Goal: Task Accomplishment & Management: Manage account settings

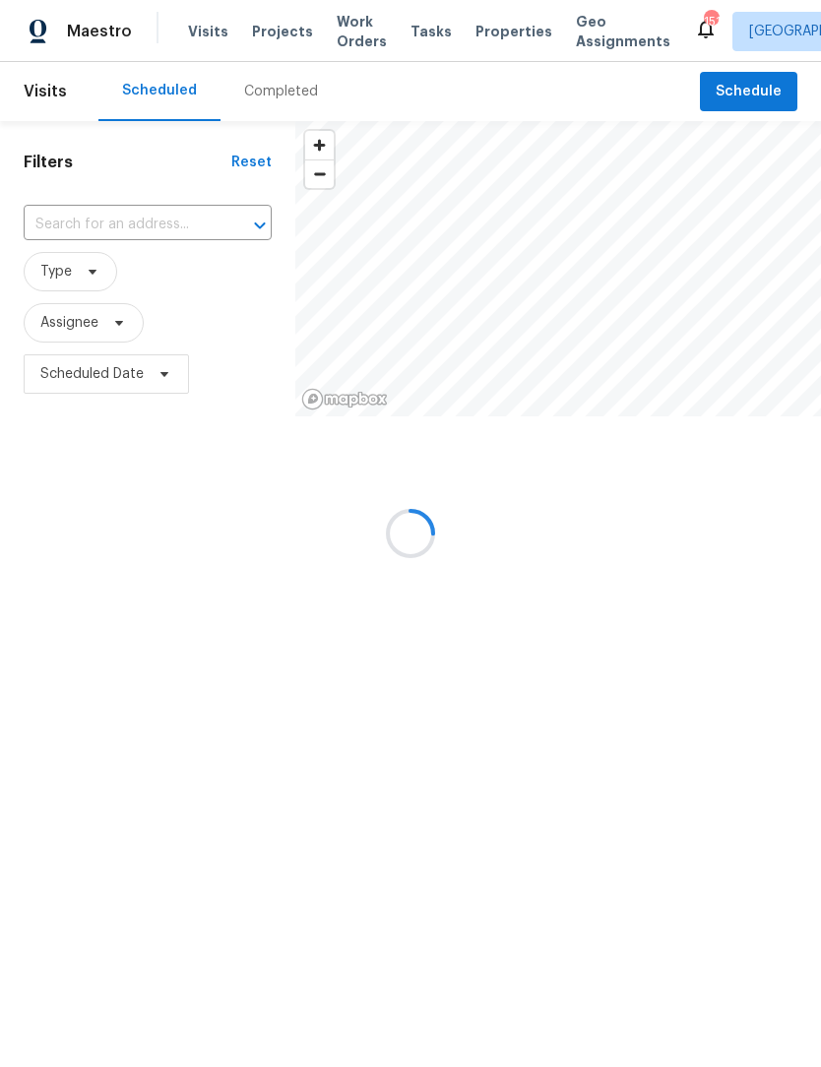
click at [747, 93] on div at bounding box center [410, 533] width 821 height 1067
click at [747, 89] on div at bounding box center [410, 533] width 821 height 1067
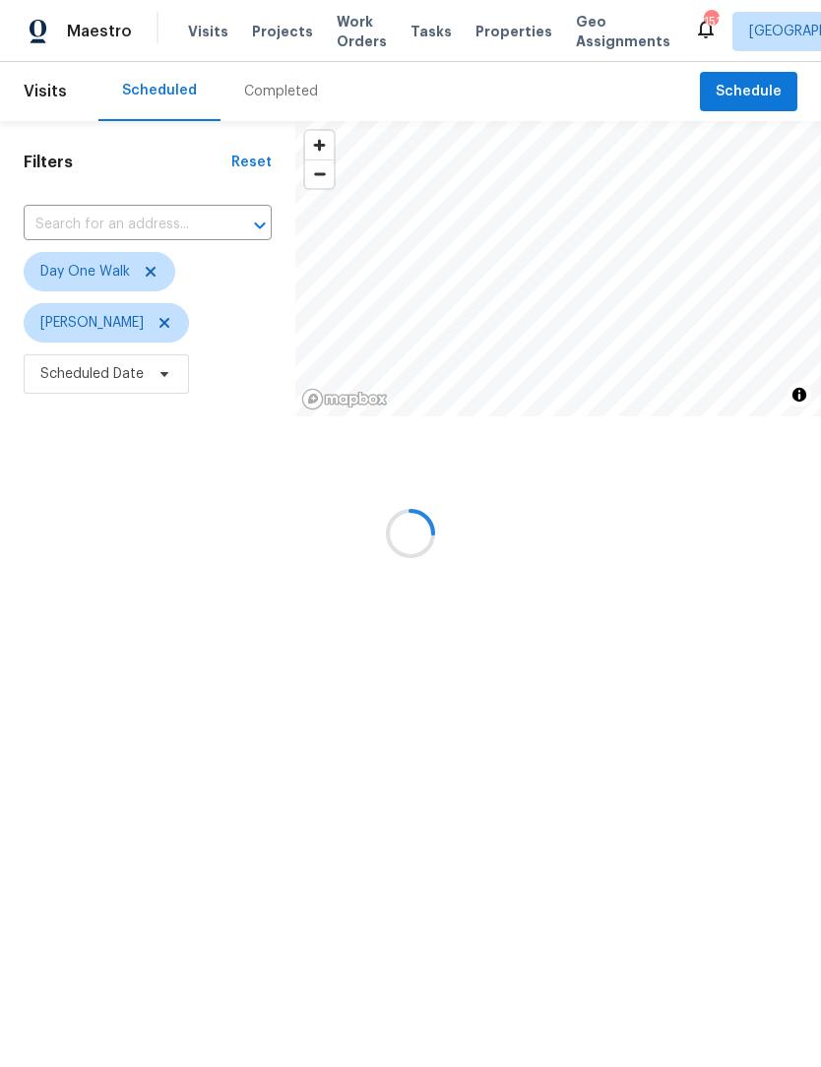
click at [153, 279] on div at bounding box center [410, 533] width 821 height 1067
click at [151, 272] on div at bounding box center [410, 533] width 821 height 1067
click at [147, 274] on div at bounding box center [410, 533] width 821 height 1067
click at [152, 278] on div at bounding box center [410, 533] width 821 height 1067
click at [159, 277] on div at bounding box center [410, 533] width 821 height 1067
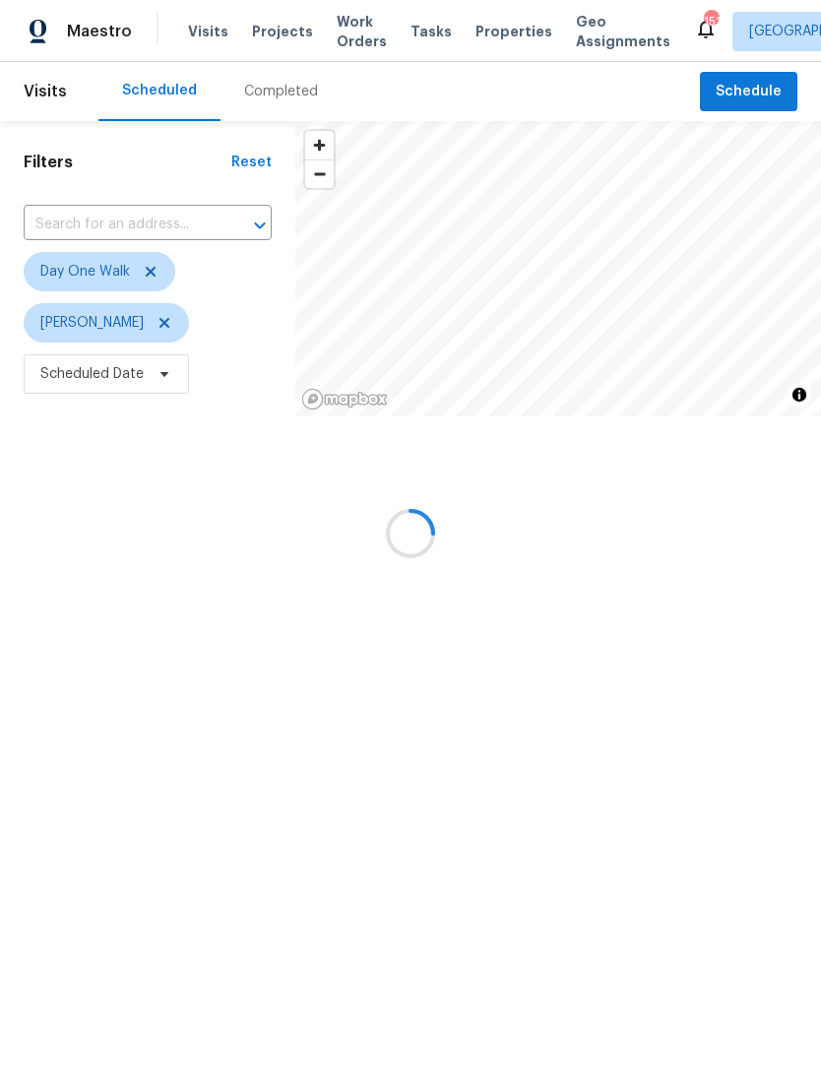
click at [762, 93] on div at bounding box center [410, 533] width 821 height 1067
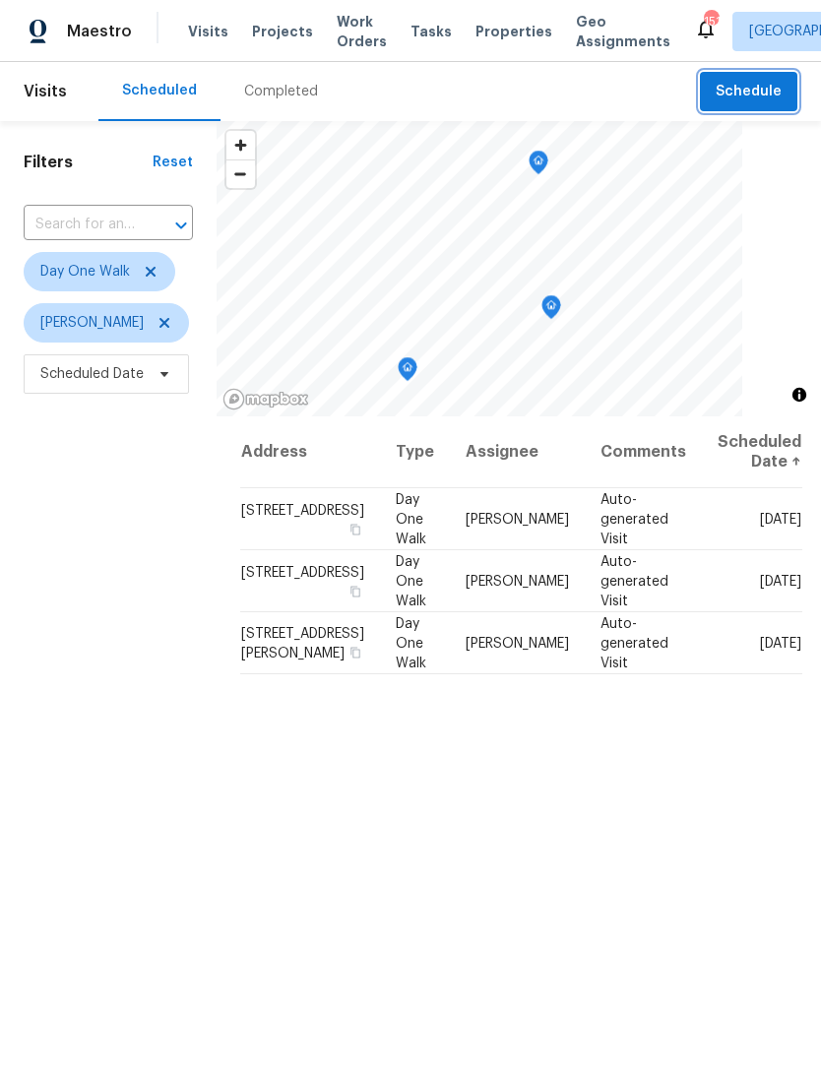
click at [764, 97] on span "Schedule" at bounding box center [749, 92] width 66 height 25
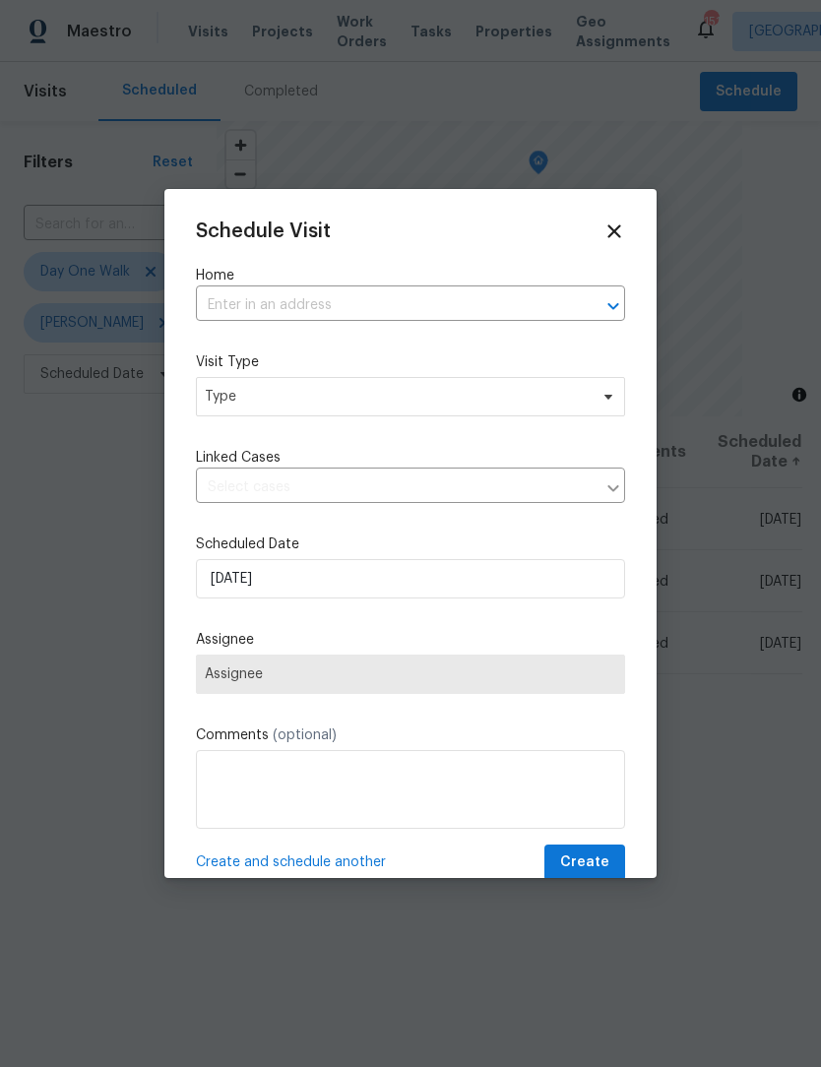
click at [384, 310] on input "text" at bounding box center [383, 305] width 374 height 31
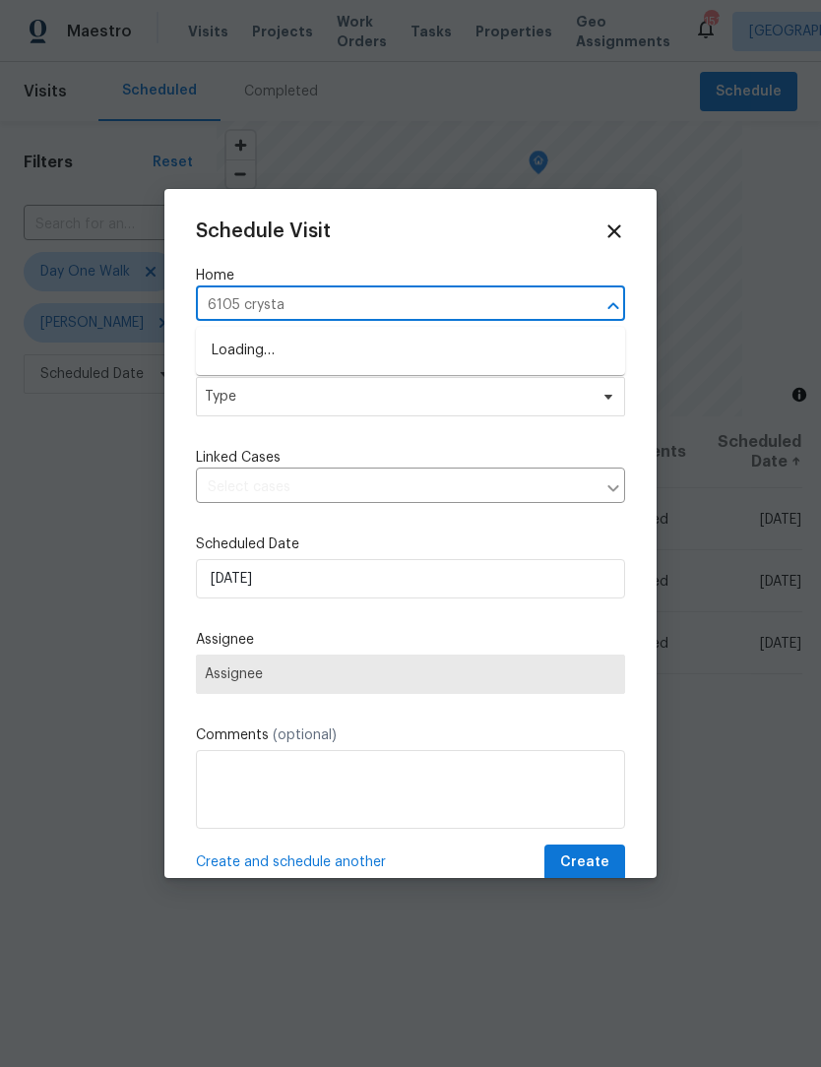
type input "6105 crystal"
click at [316, 352] on li "[STREET_ADDRESS]" at bounding box center [410, 351] width 429 height 32
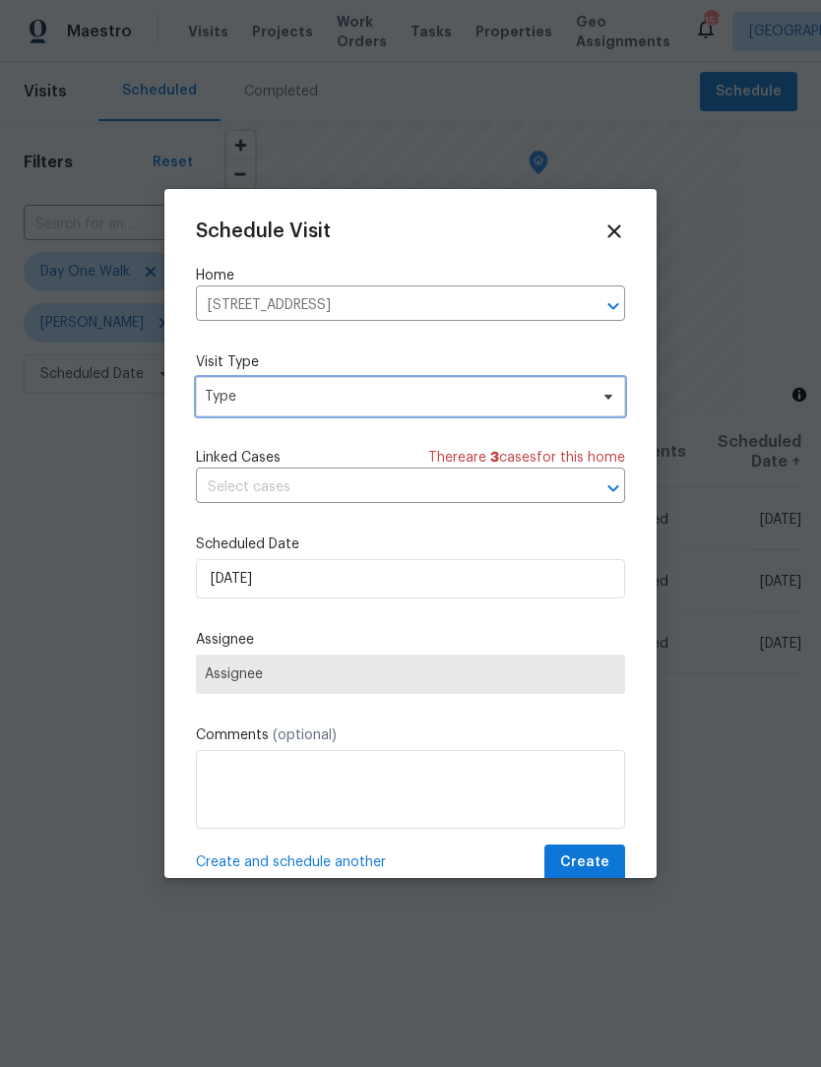
click at [603, 401] on icon at bounding box center [609, 397] width 16 height 16
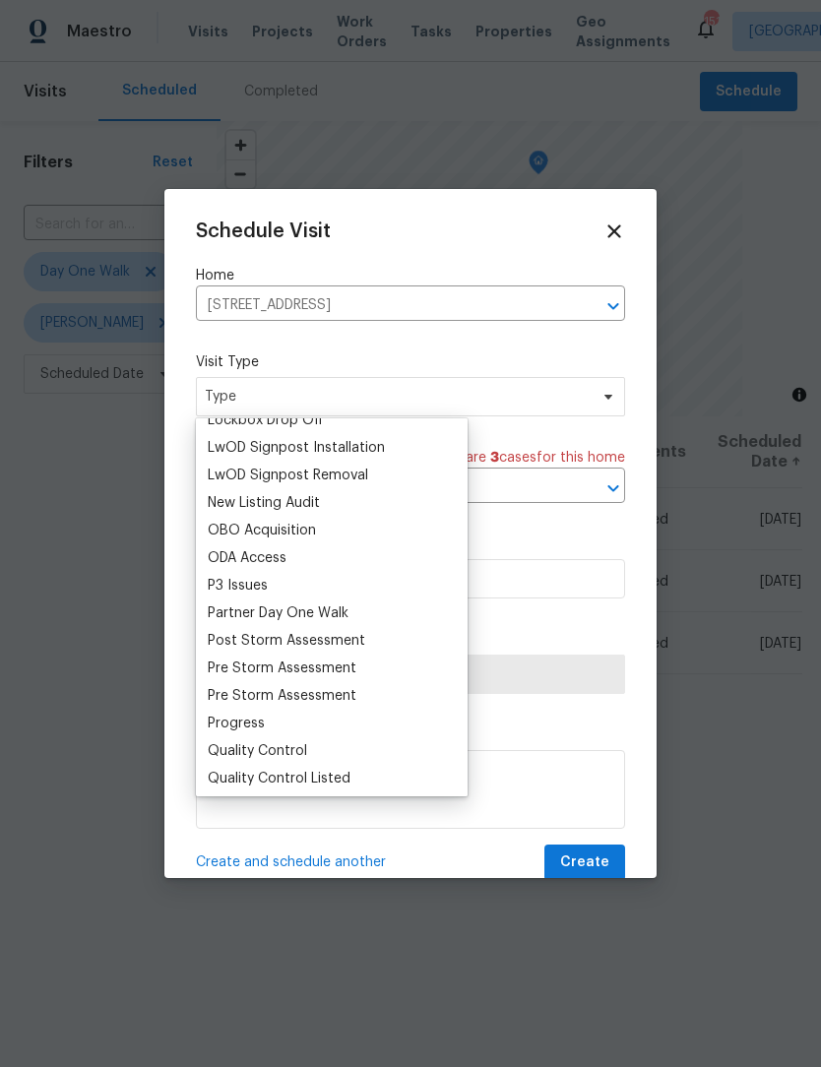
scroll to position [1050, 0]
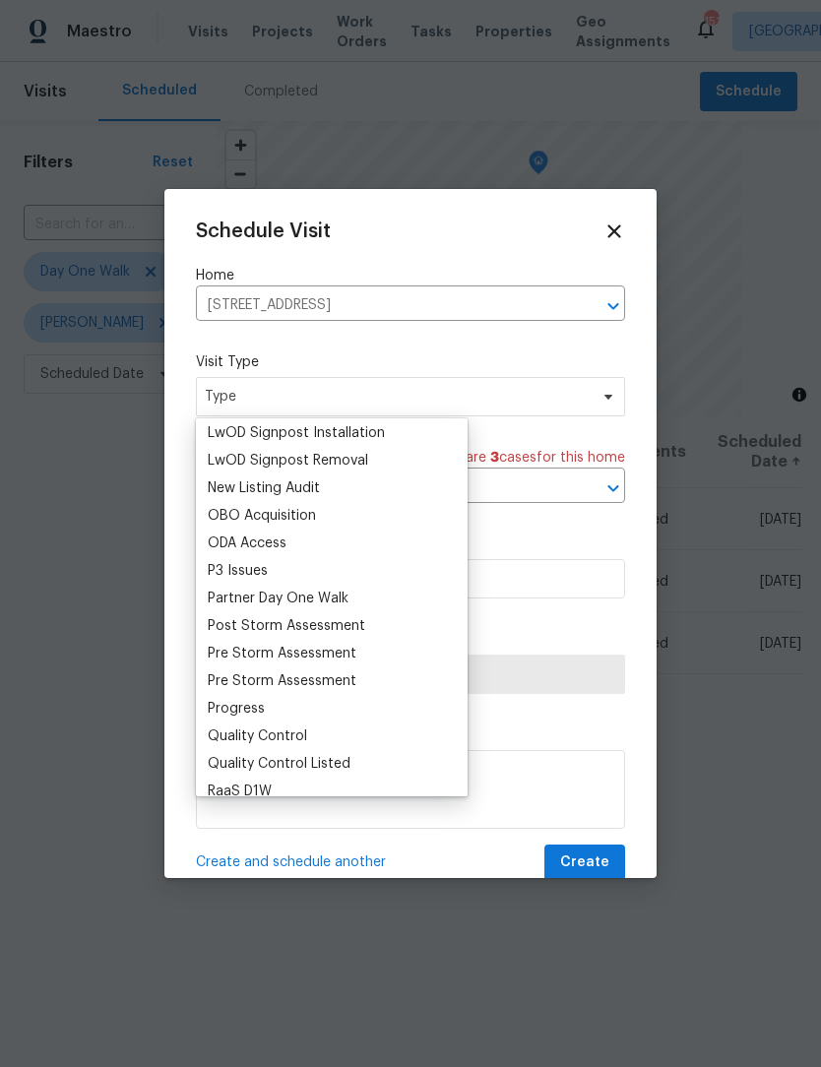
click at [255, 710] on div "Progress" at bounding box center [236, 709] width 57 height 20
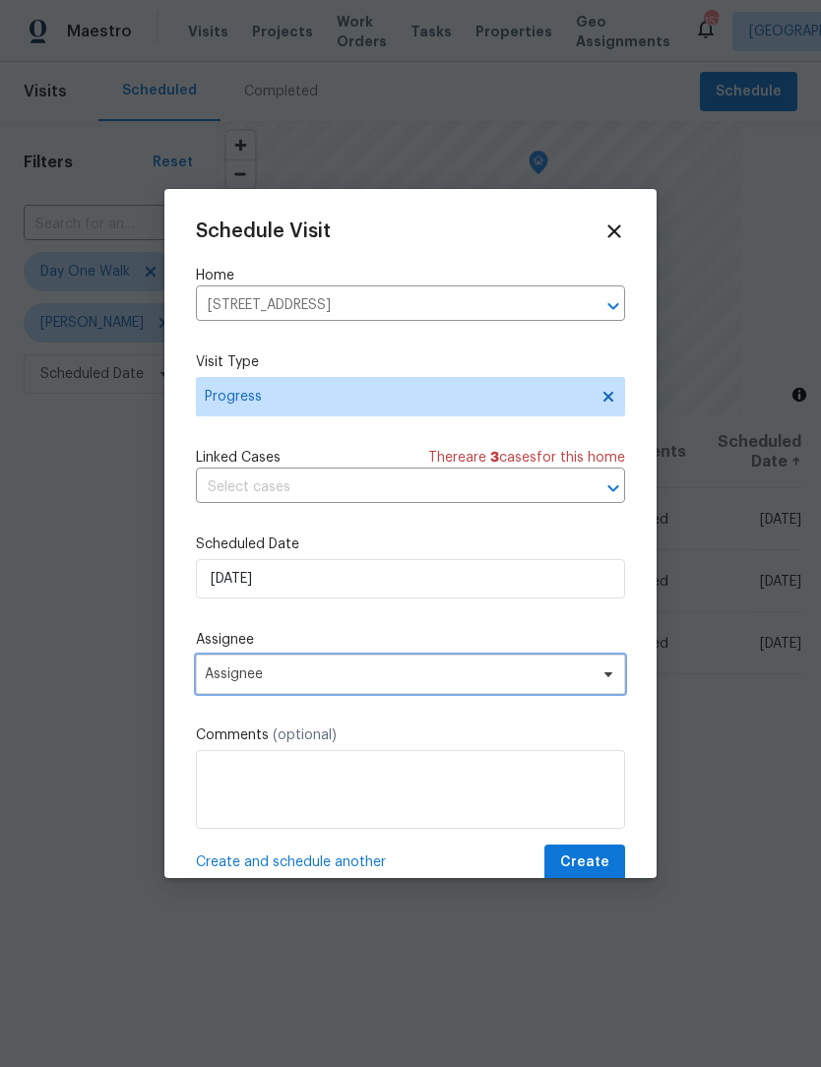
click at [608, 677] on icon at bounding box center [608, 674] width 8 height 5
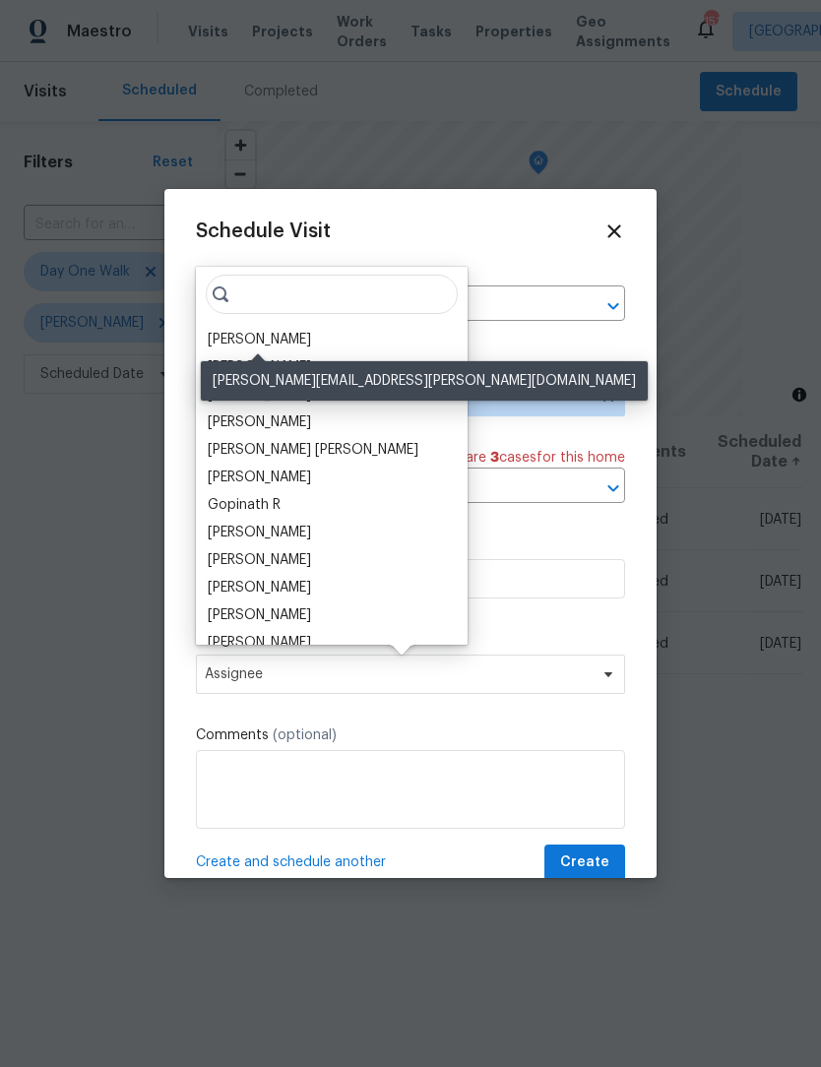
click at [298, 335] on div "[PERSON_NAME]" at bounding box center [259, 340] width 103 height 20
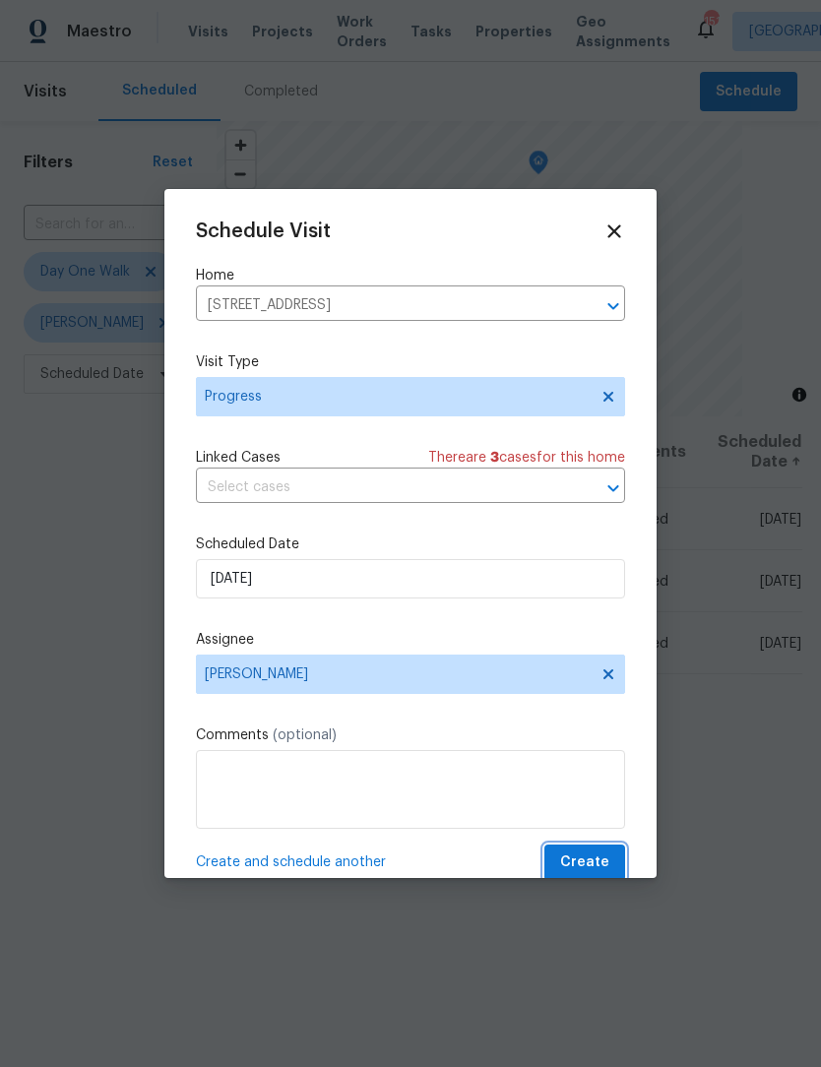
click at [600, 865] on span "Create" at bounding box center [584, 863] width 49 height 25
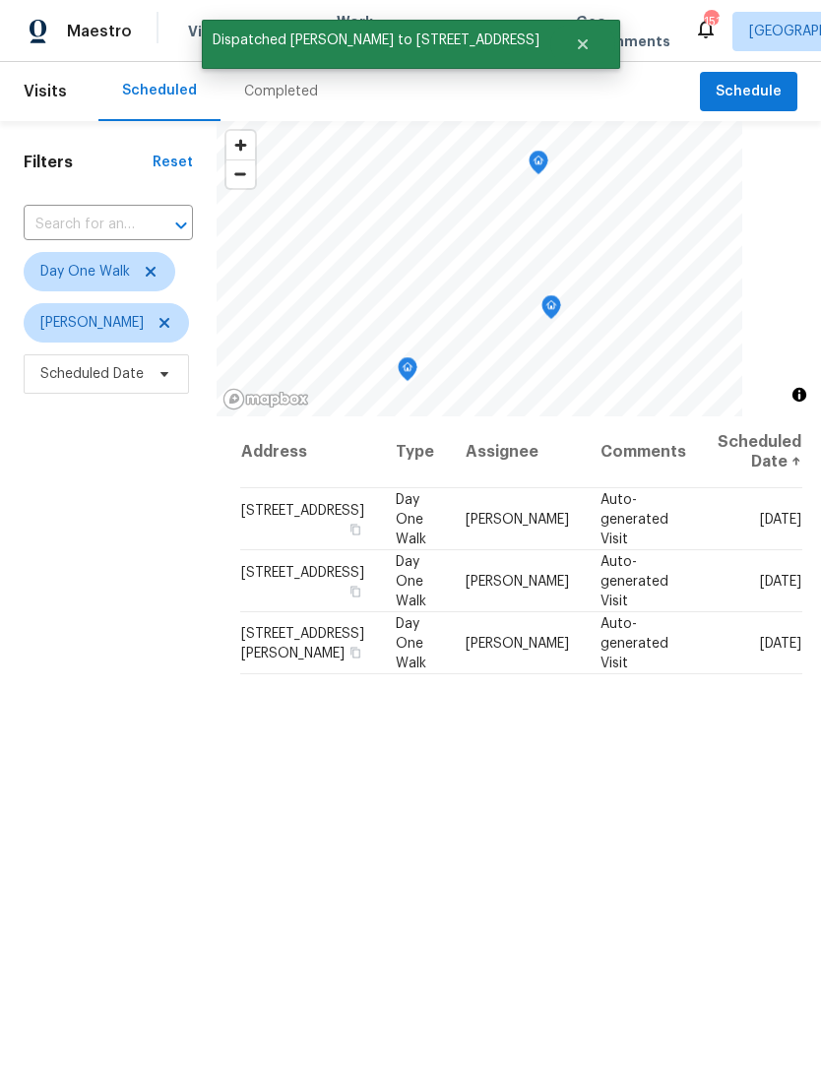
click at [591, 865] on div "Address Type Assignee Comments Scheduled Date ↑ 4874 Hillstone Dr, Gainesville,…" at bounding box center [519, 843] width 604 height 854
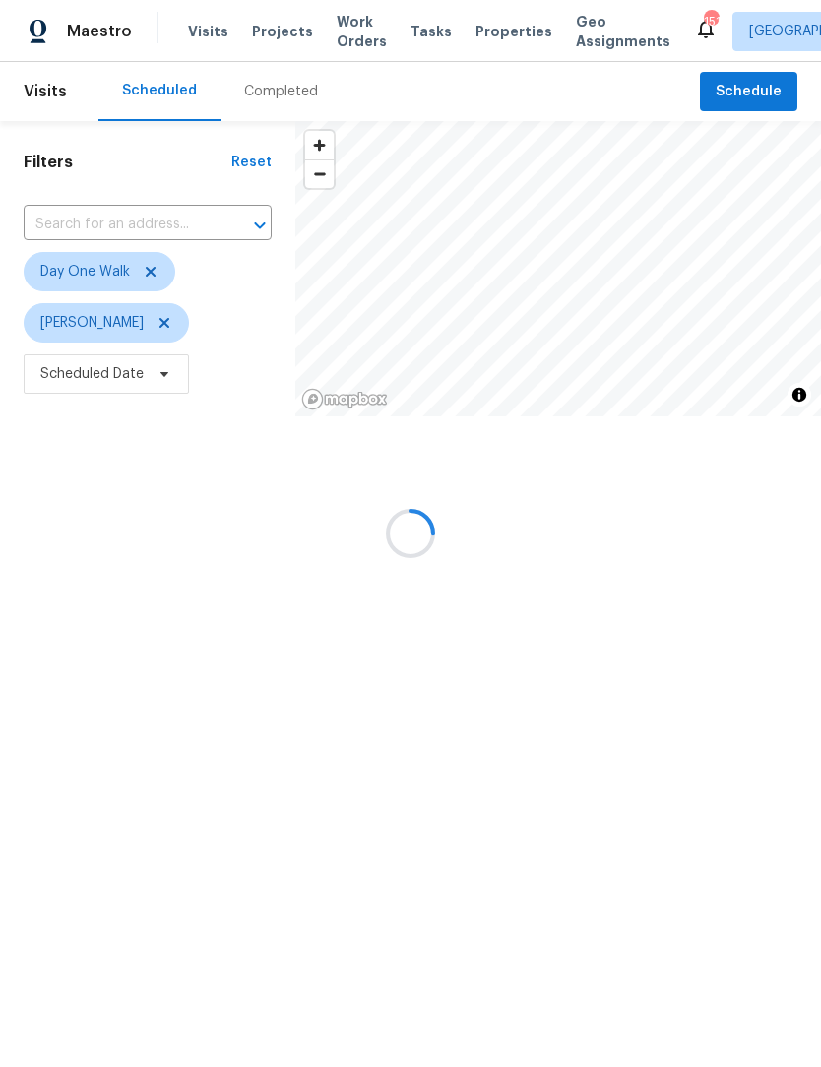
click at [254, 223] on icon "Open" at bounding box center [259, 224] width 11 height 7
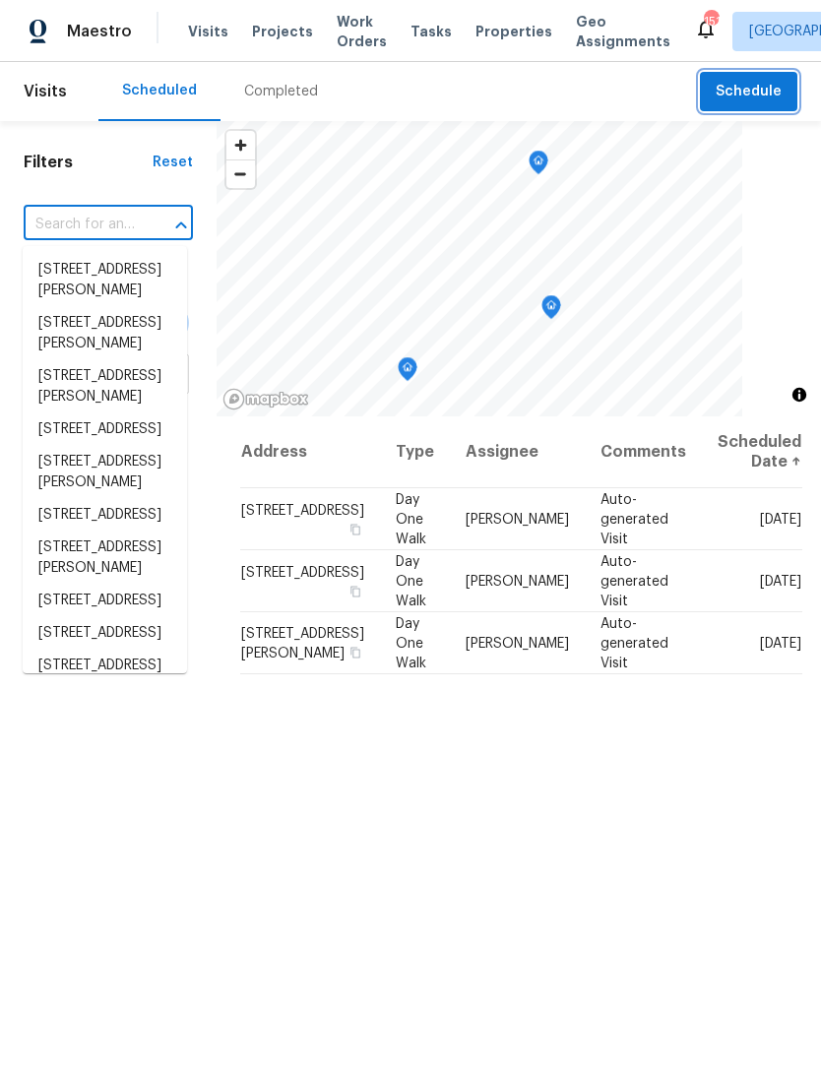
click at [762, 96] on span "Schedule" at bounding box center [749, 92] width 66 height 25
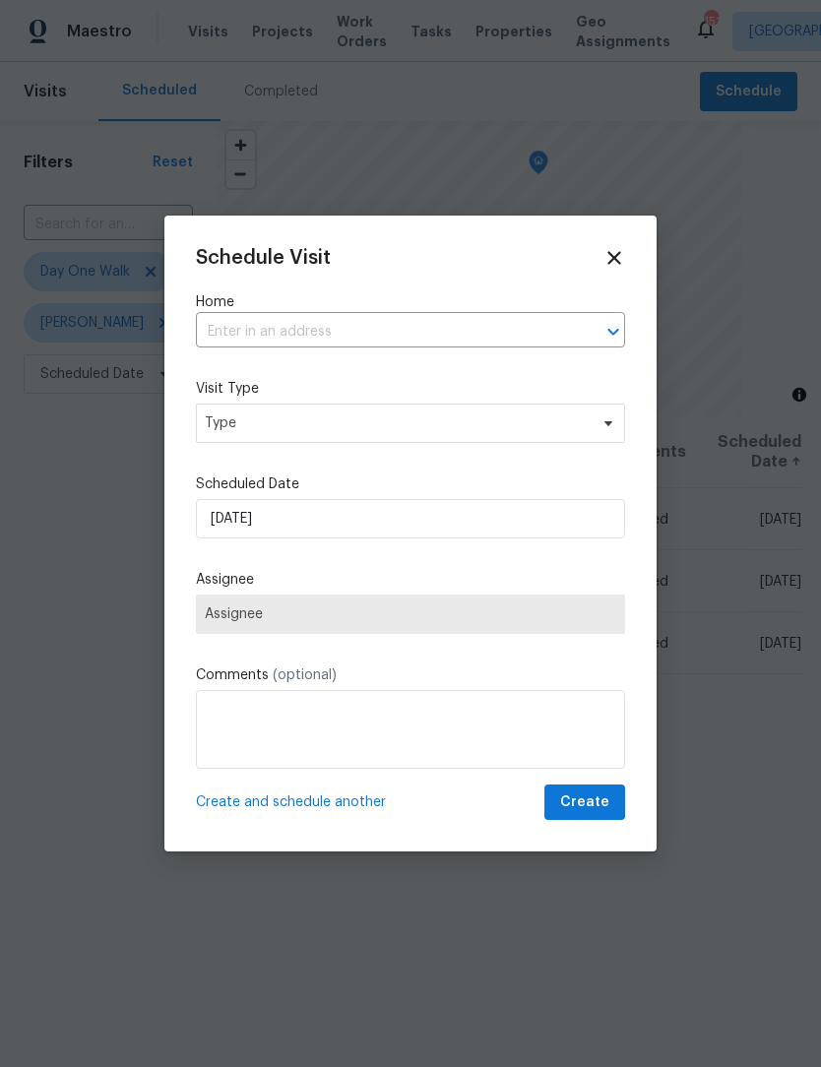
click at [347, 323] on input "text" at bounding box center [383, 332] width 374 height 31
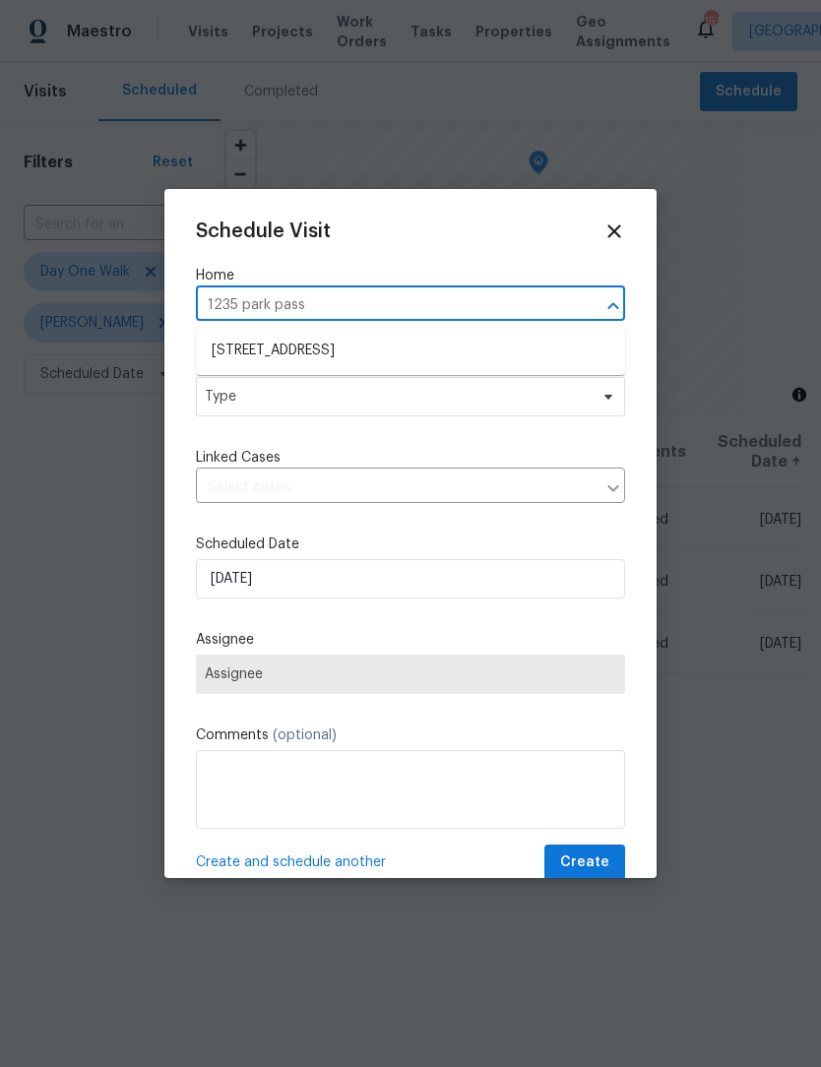
type input "1235 park pass"
click at [605, 405] on icon at bounding box center [609, 397] width 16 height 16
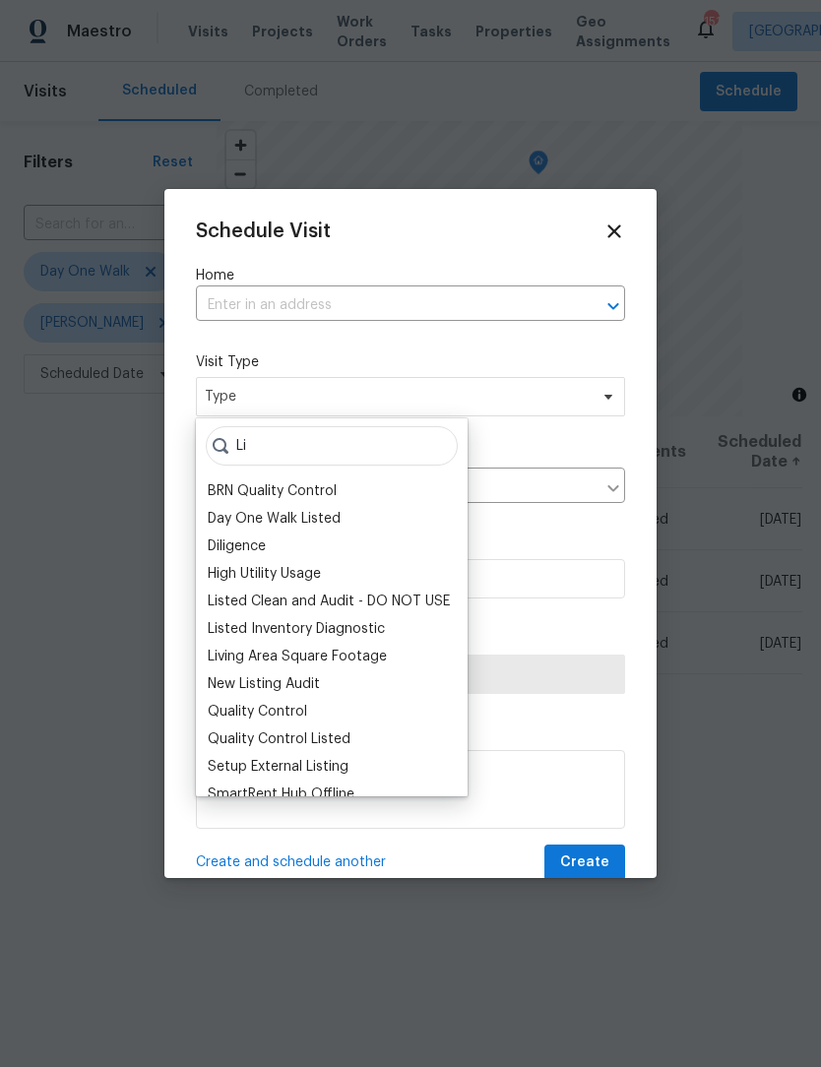
type input "L"
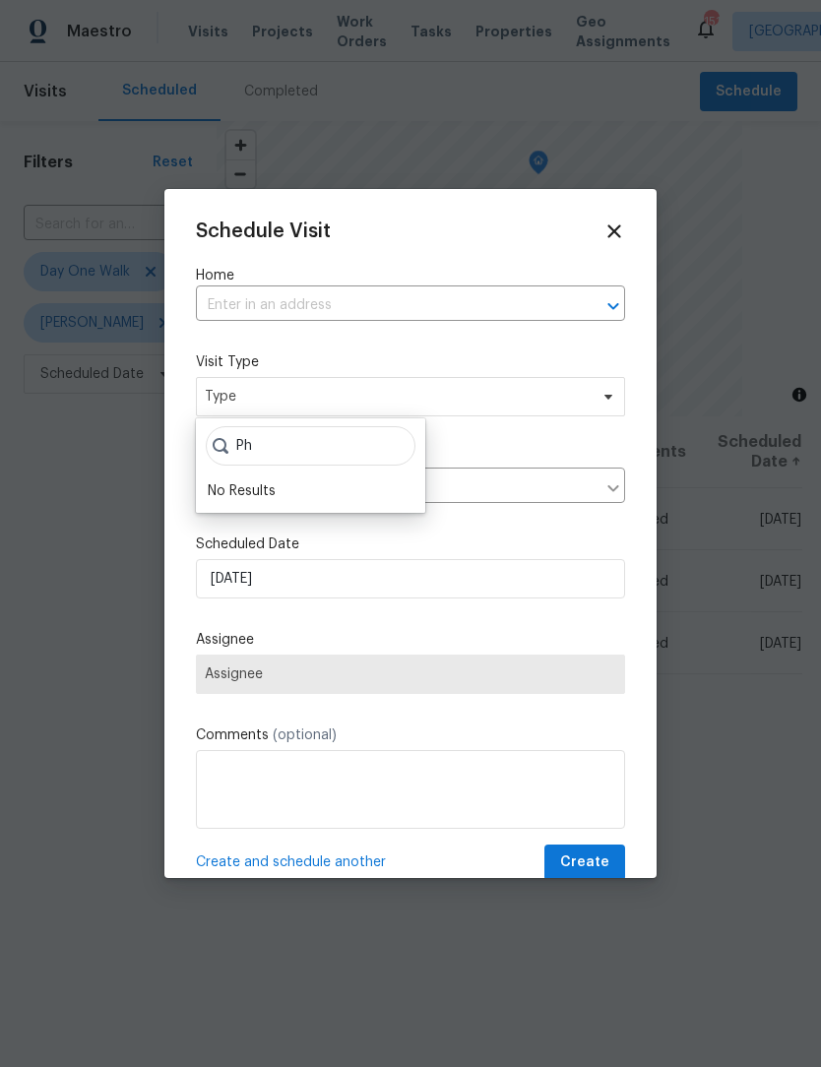
type input "P"
type input "Progre"
click at [279, 520] on div "Progress" at bounding box center [311, 519] width 218 height 28
click at [248, 527] on div "Progress" at bounding box center [236, 519] width 57 height 20
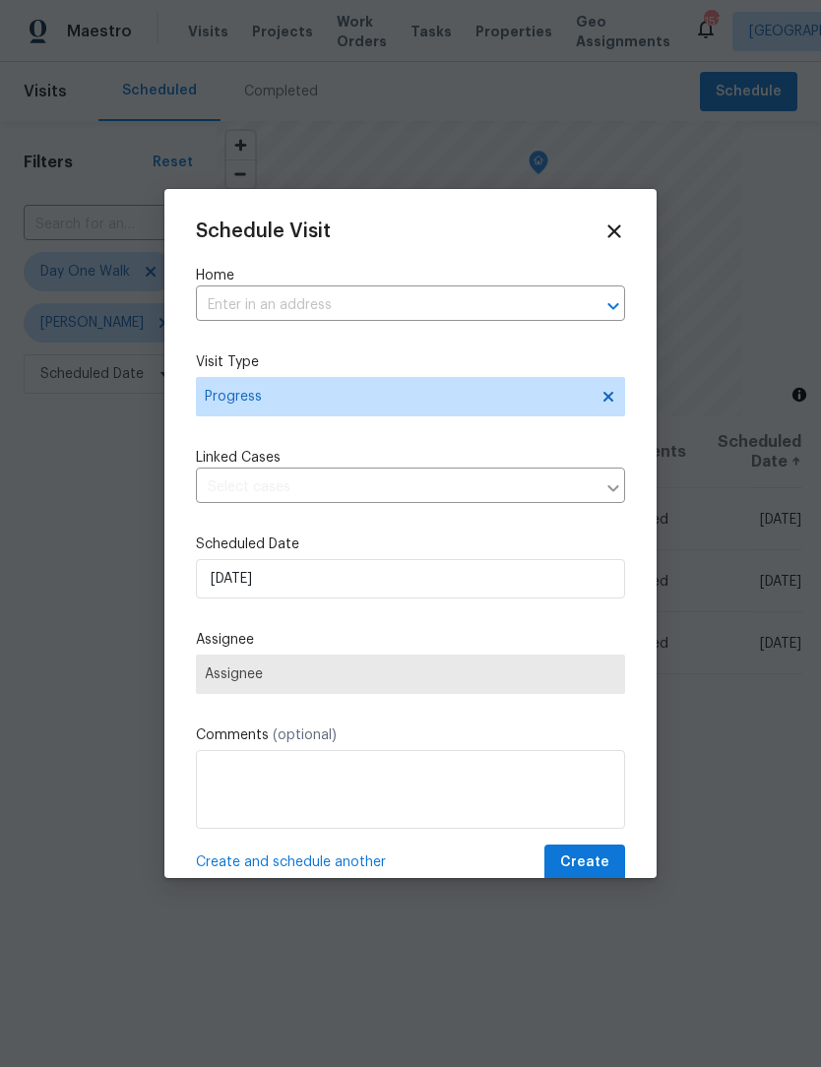
click at [387, 316] on input "text" at bounding box center [383, 305] width 374 height 31
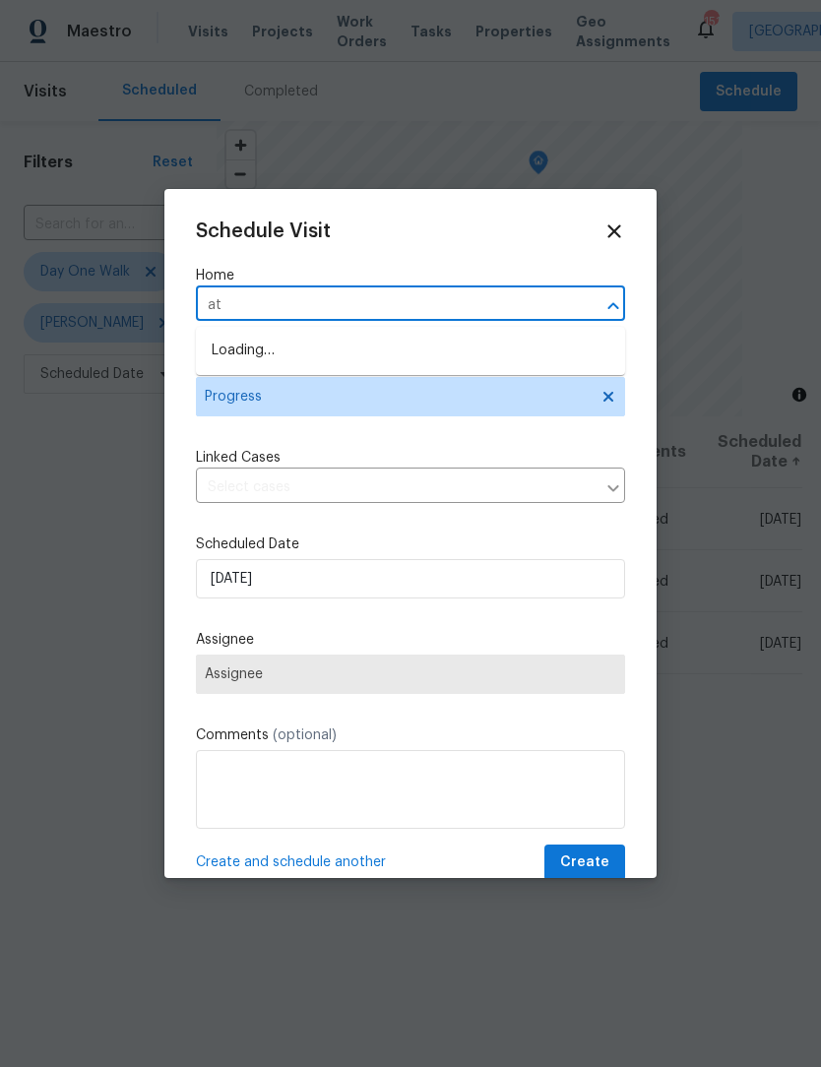
type input "a"
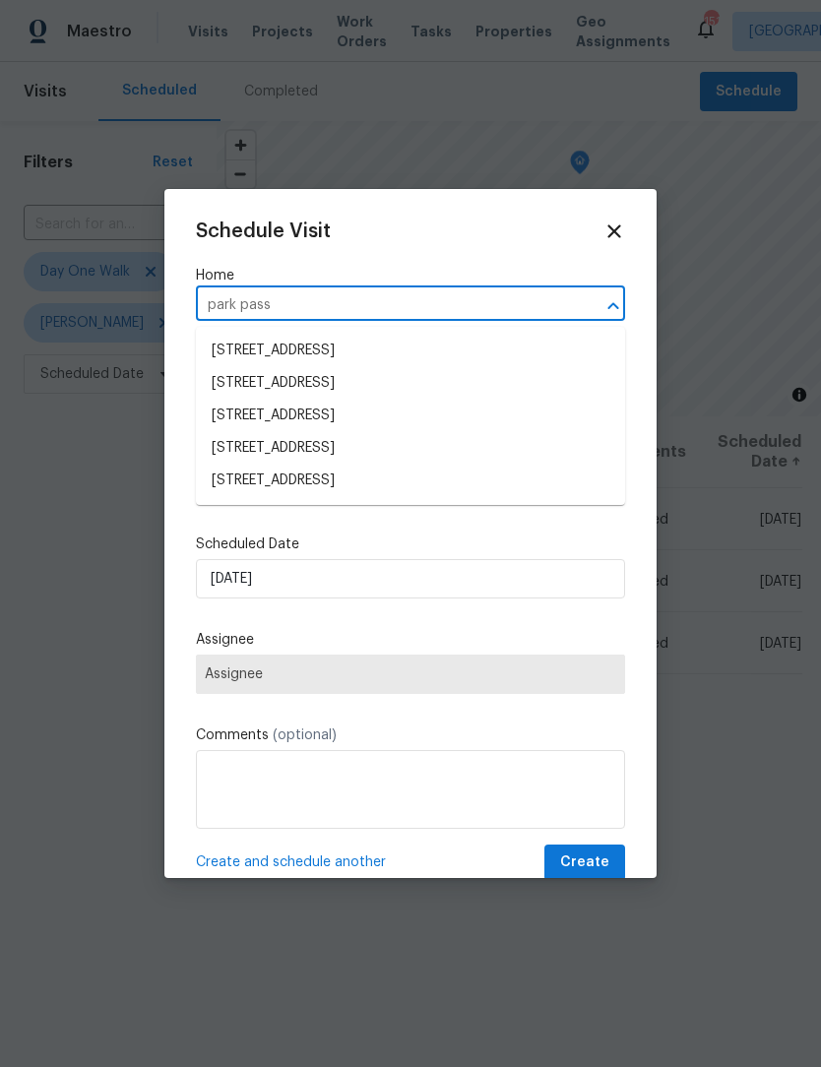
click at [212, 308] on input "park pass" at bounding box center [383, 305] width 374 height 31
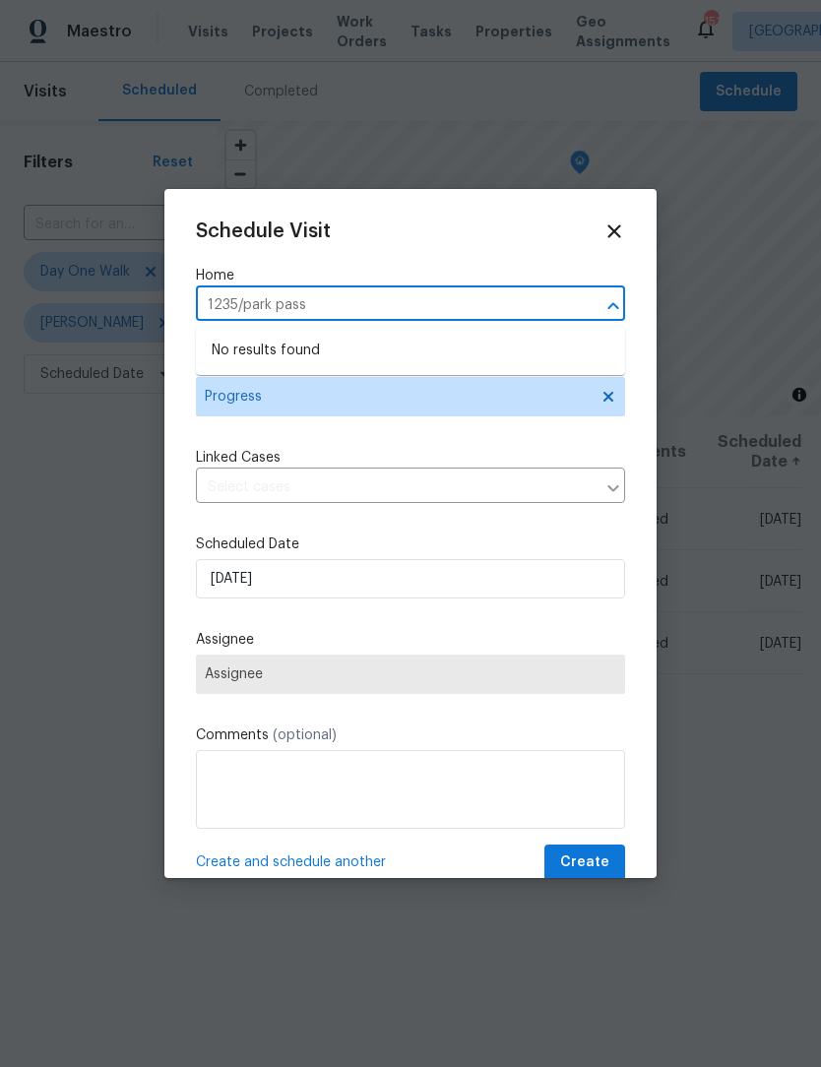
click at [401, 315] on input "1235/park pass" at bounding box center [383, 305] width 374 height 31
type input "1235 park"
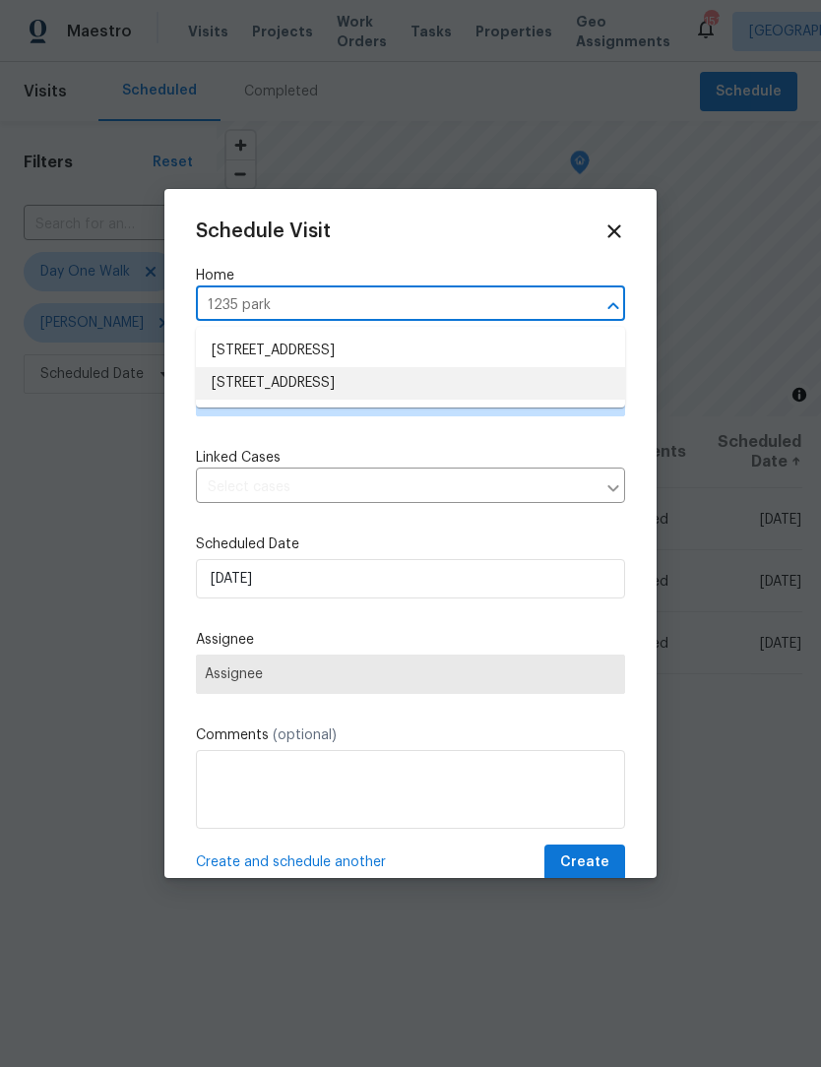
click at [374, 390] on li "1235 Park Pass Way, Suwanee, GA 30024" at bounding box center [410, 383] width 429 height 32
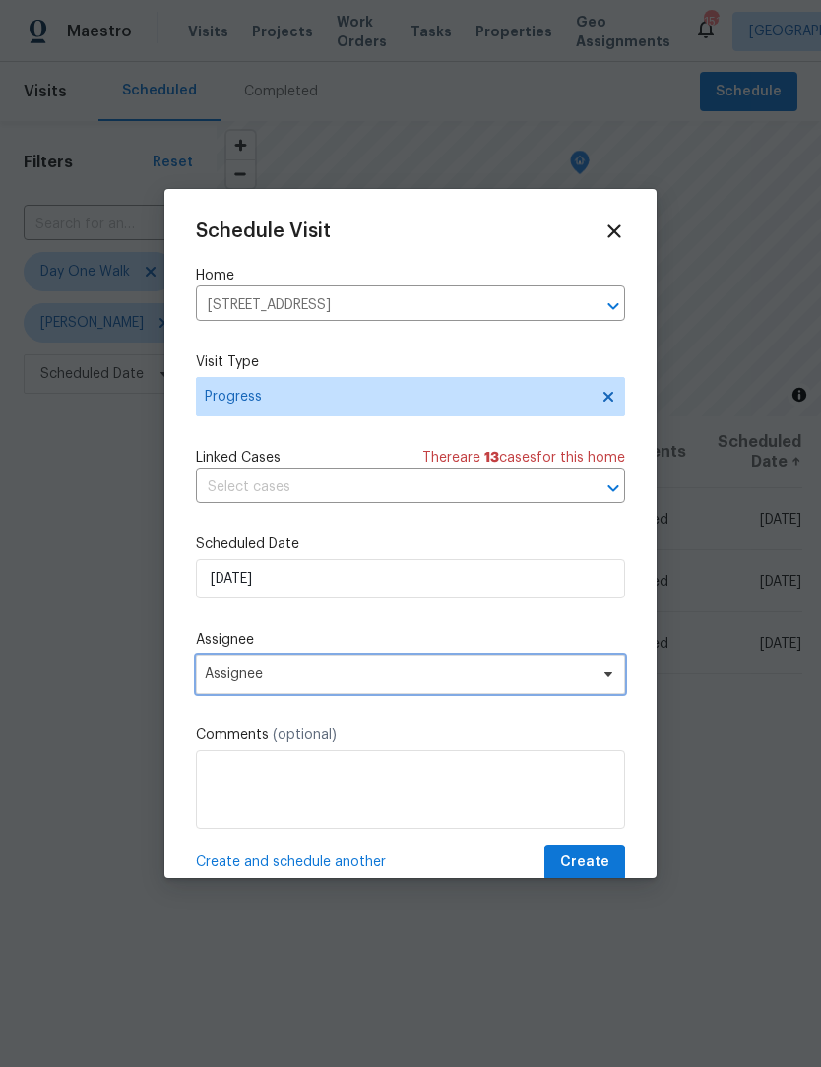
click at [608, 682] on icon at bounding box center [609, 674] width 16 height 16
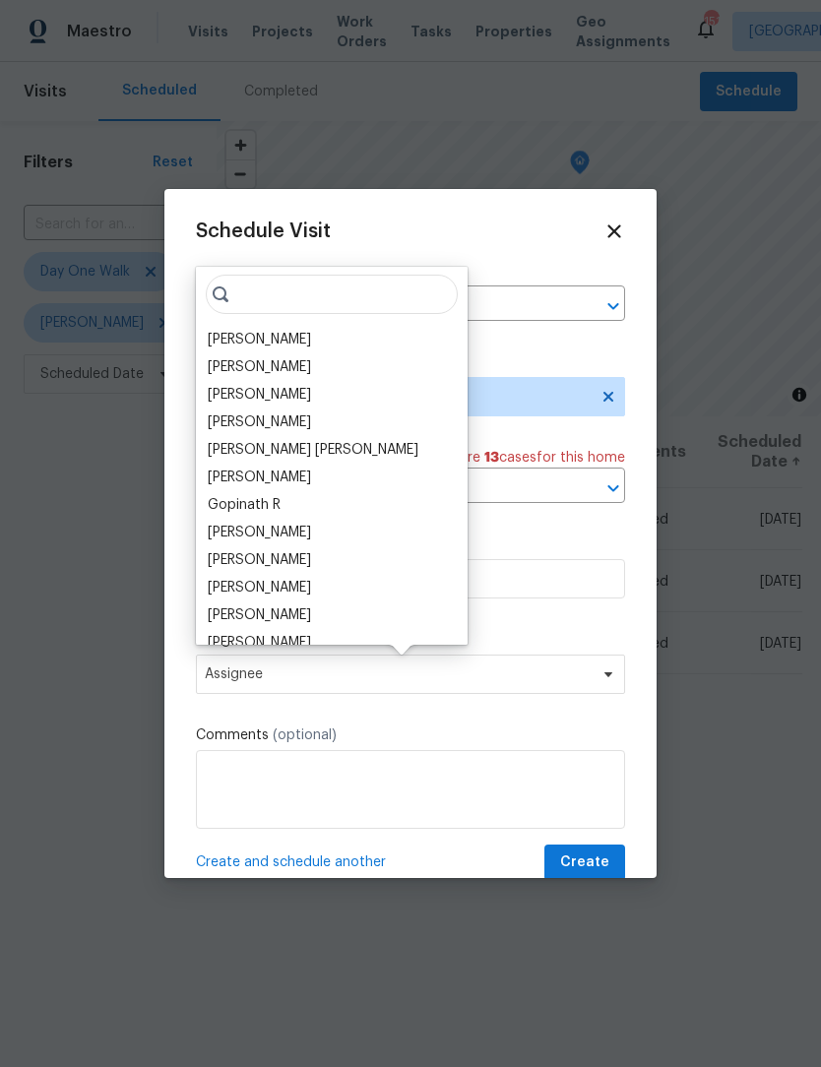
click at [295, 334] on div "[PERSON_NAME]" at bounding box center [259, 340] width 103 height 20
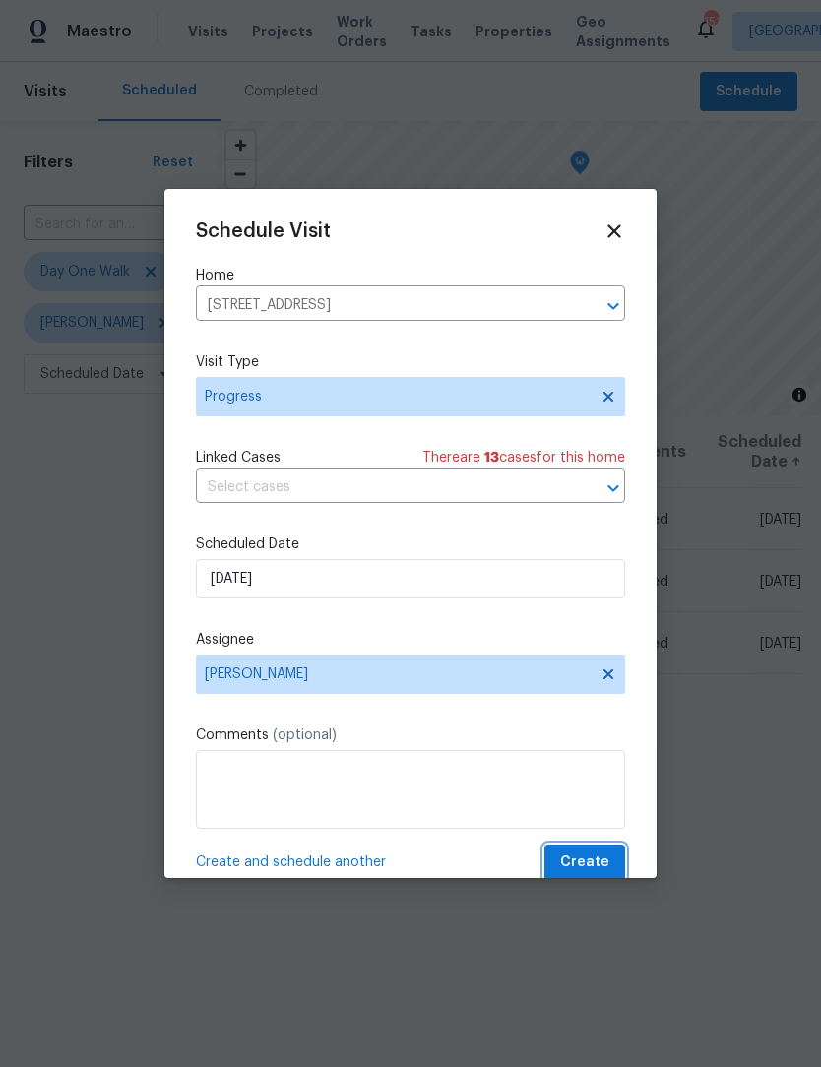
click at [596, 863] on span "Create" at bounding box center [584, 863] width 49 height 25
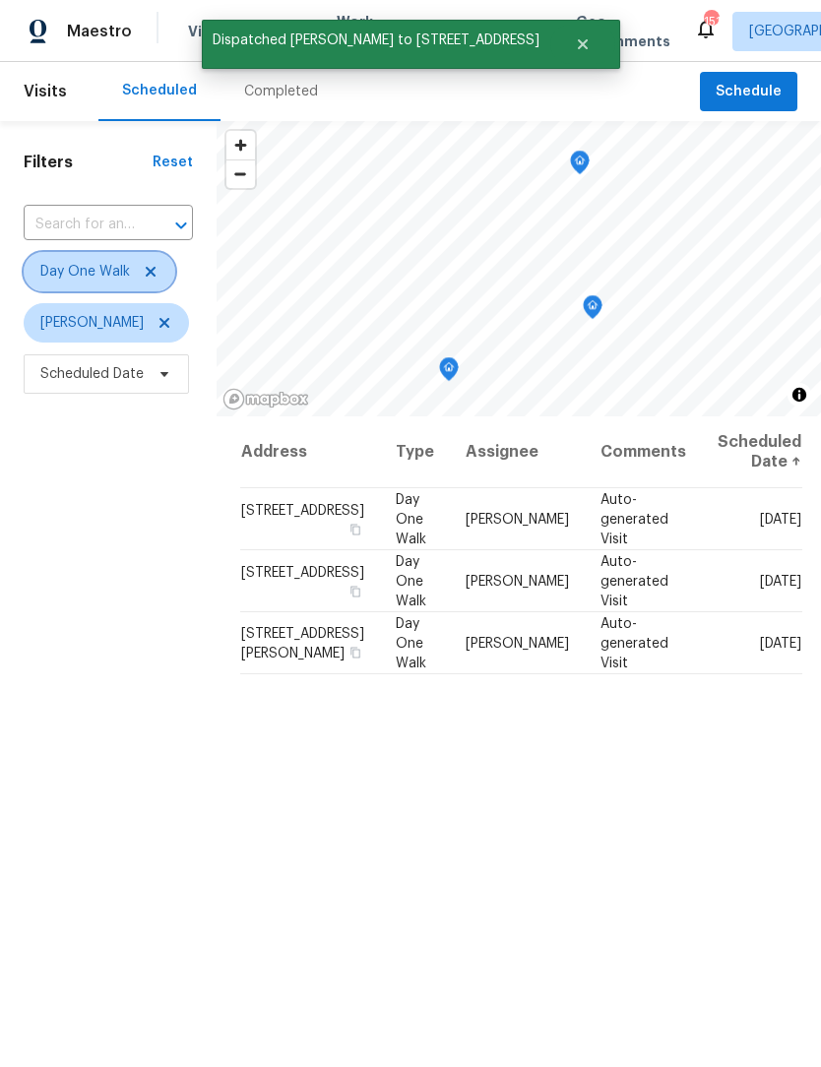
click at [155, 270] on icon at bounding box center [151, 272] width 10 height 10
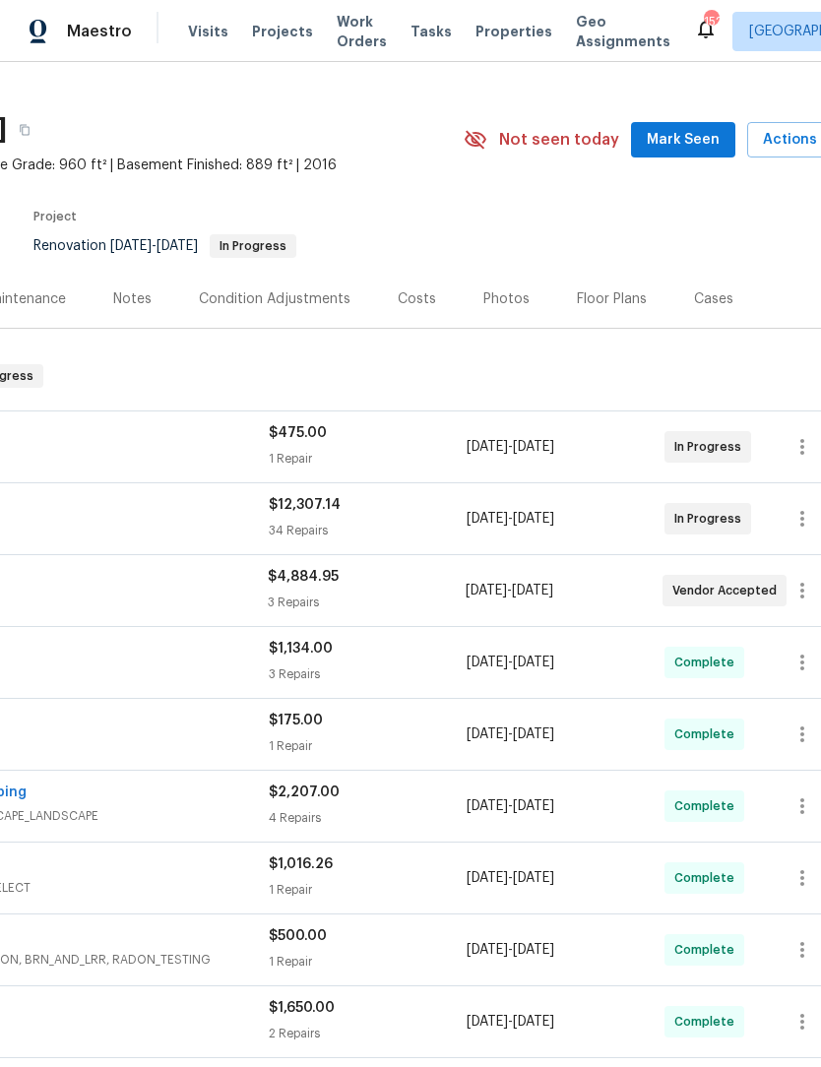
scroll to position [30, 256]
click at [704, 133] on span "Mark Seen" at bounding box center [683, 139] width 73 height 25
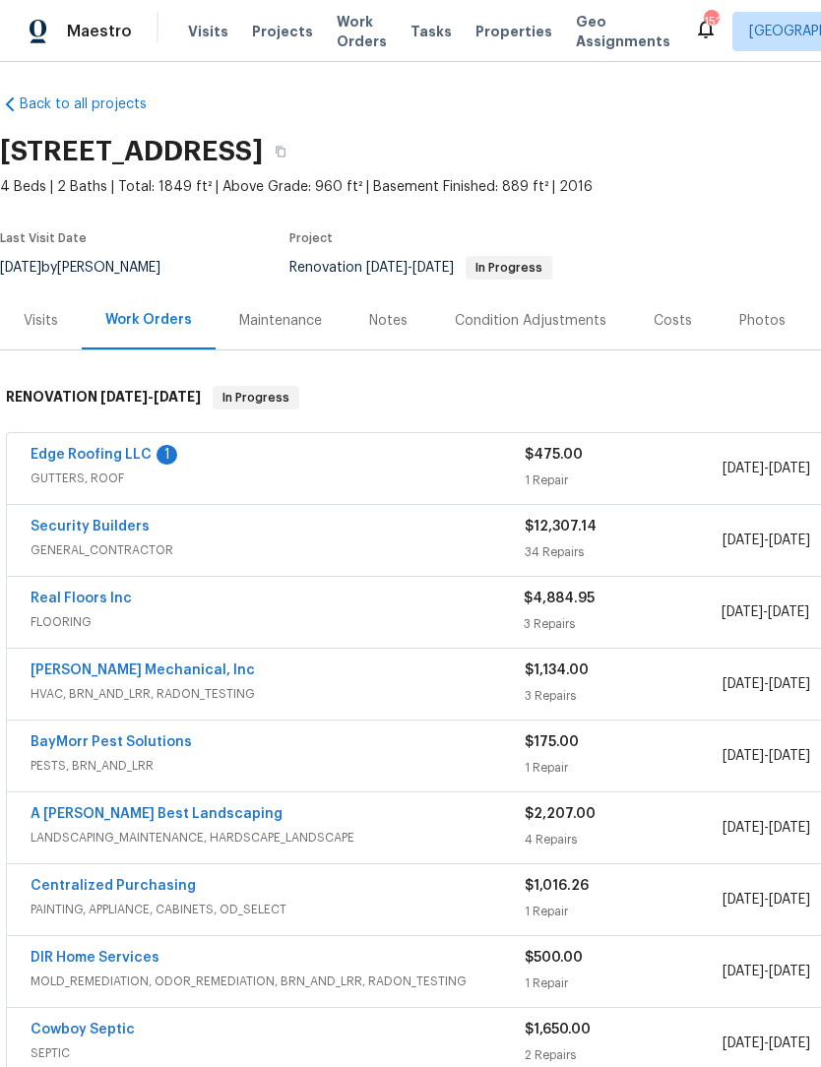
scroll to position [7, 0]
click at [123, 460] on link "Edge Roofing LLC" at bounding box center [91, 455] width 121 height 14
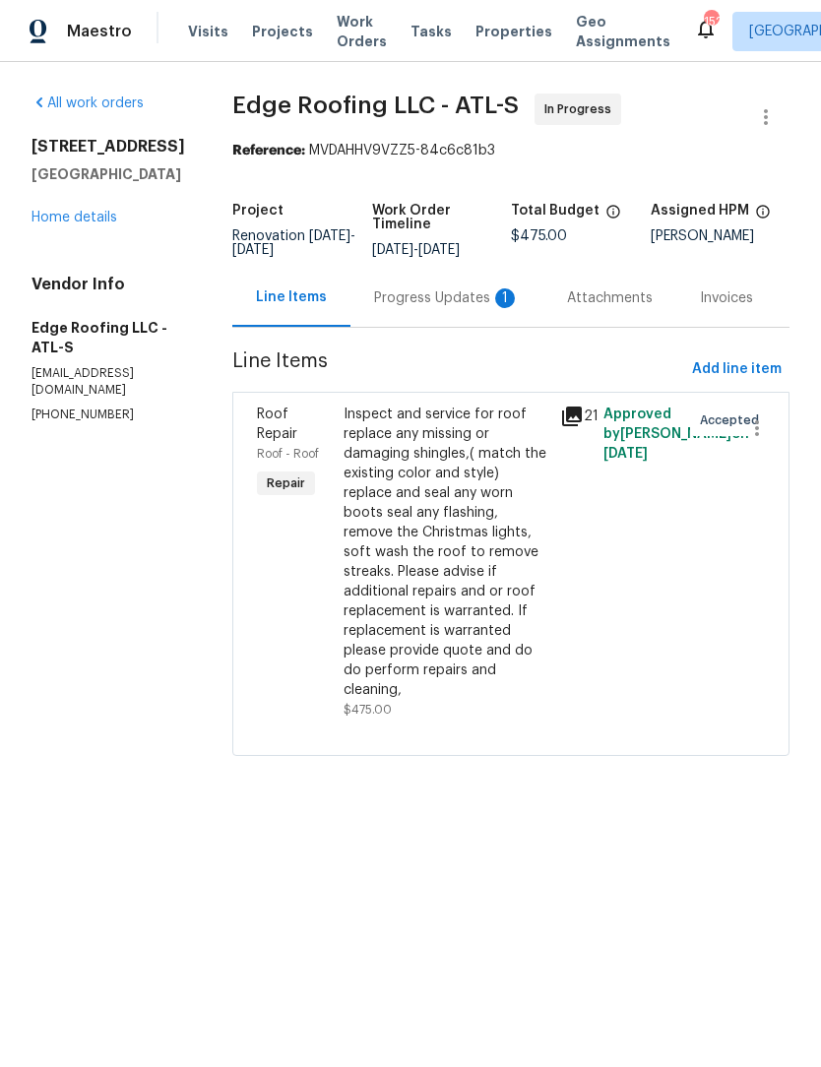
click at [451, 296] on div "Progress Updates 1" at bounding box center [447, 298] width 146 height 20
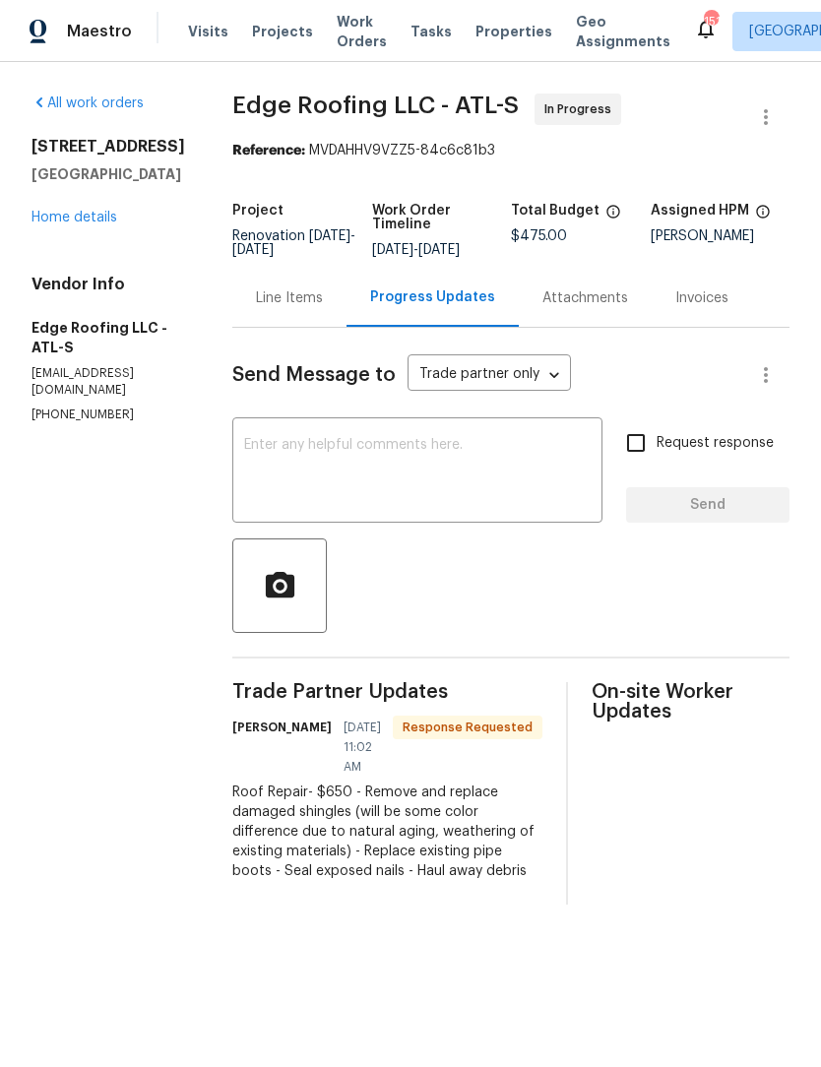
click at [286, 303] on div "Line Items" at bounding box center [289, 298] width 67 height 20
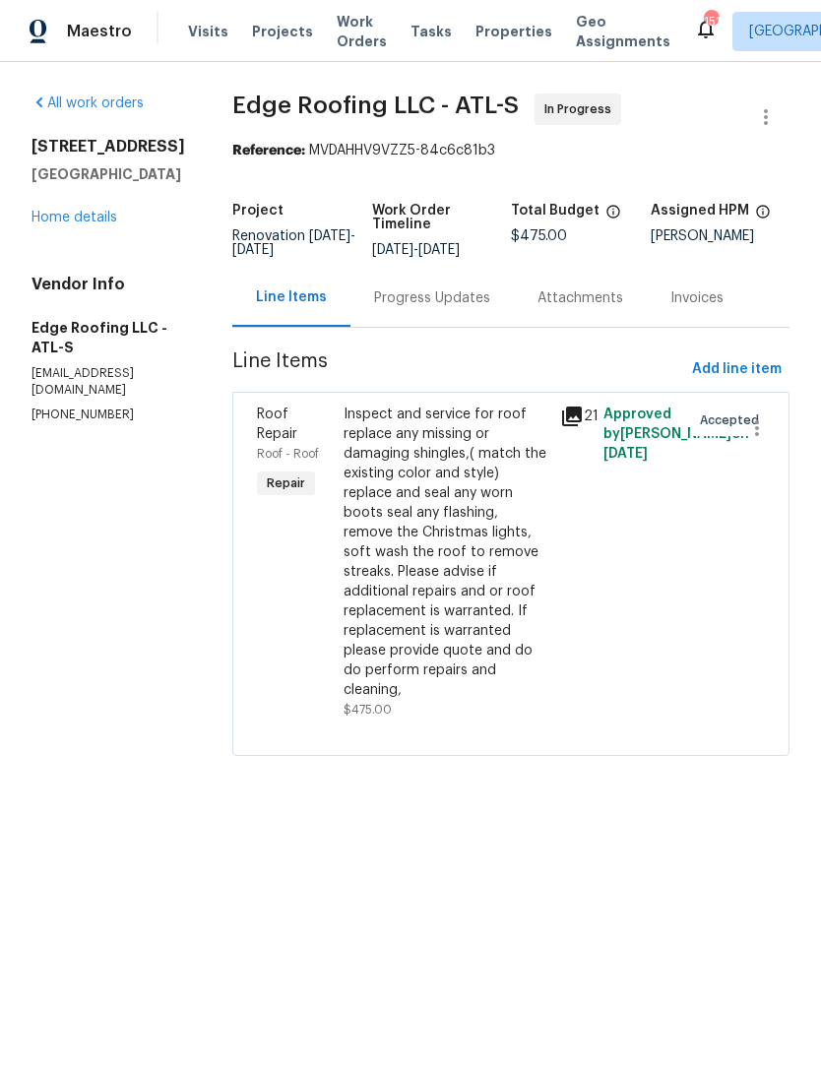
click at [407, 473] on div "Inspect and service for roof replace any missing or damaging shingles,( match t…" at bounding box center [446, 552] width 205 height 295
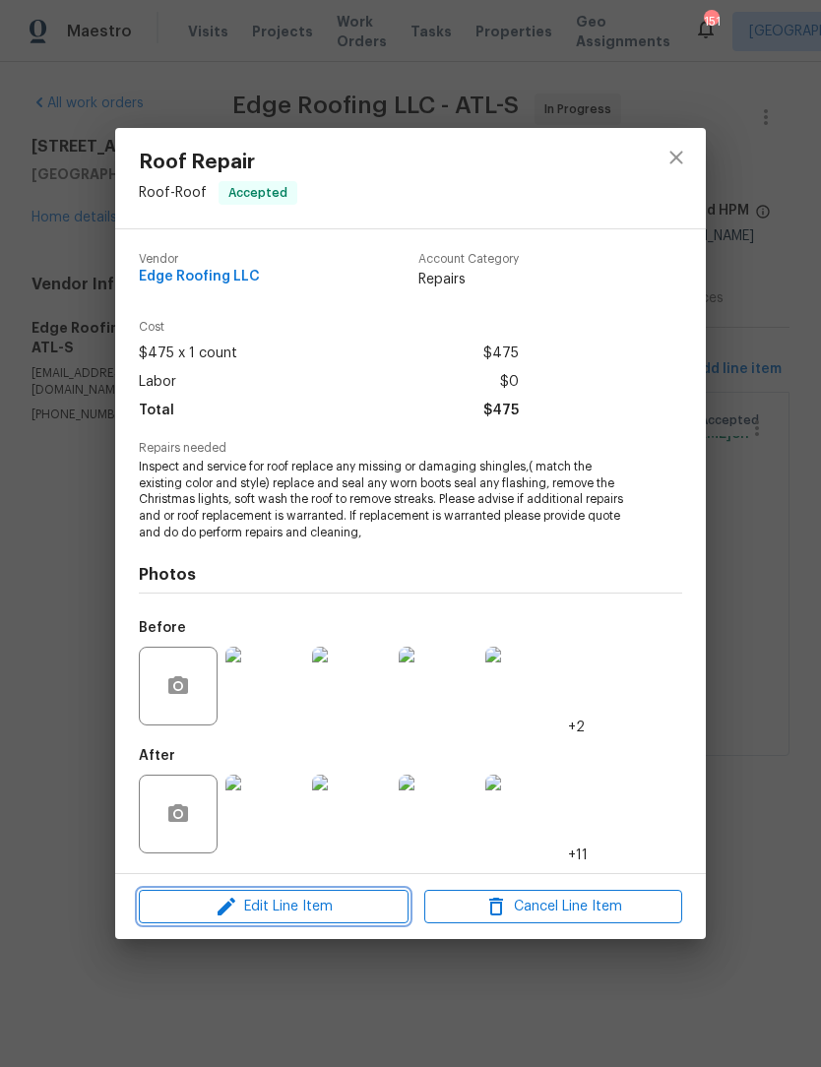
click at [304, 915] on span "Edit Line Item" at bounding box center [274, 907] width 258 height 25
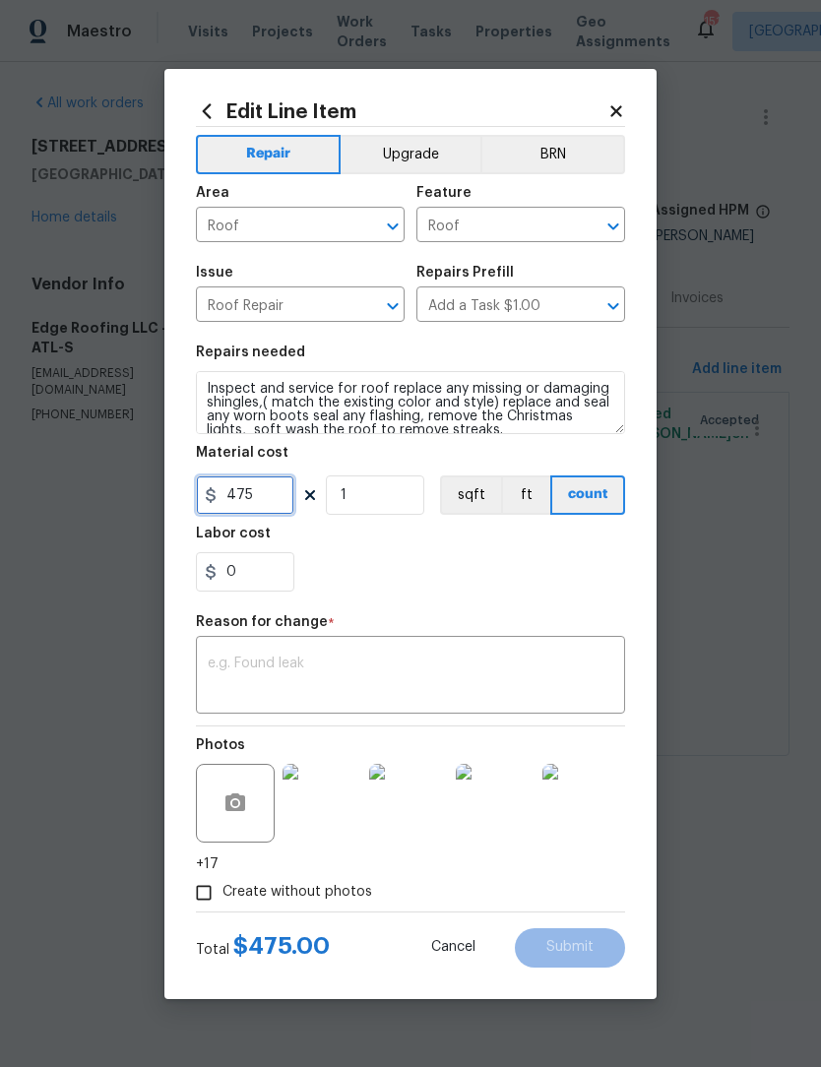
click at [267, 503] on input "475" at bounding box center [245, 494] width 98 height 39
type input "650"
click at [431, 662] on textarea at bounding box center [411, 677] width 406 height 41
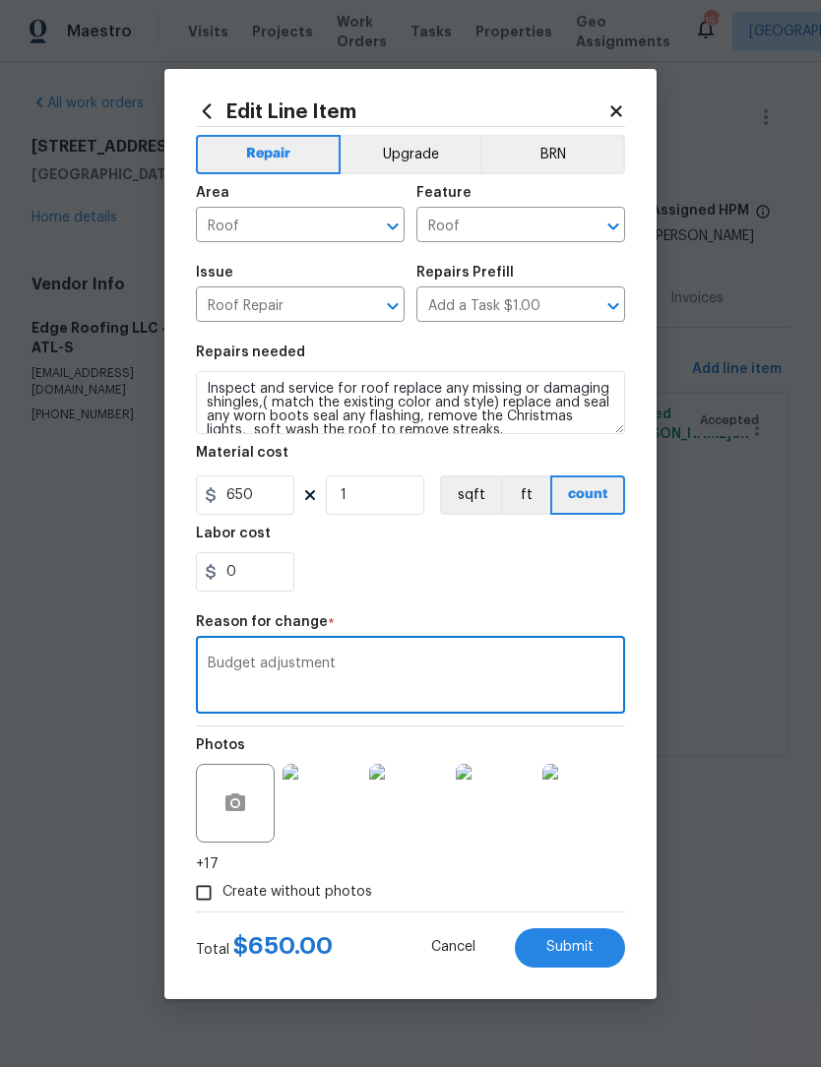
type textarea "Budget adjustment"
click at [593, 946] on span "Submit" at bounding box center [569, 947] width 47 height 15
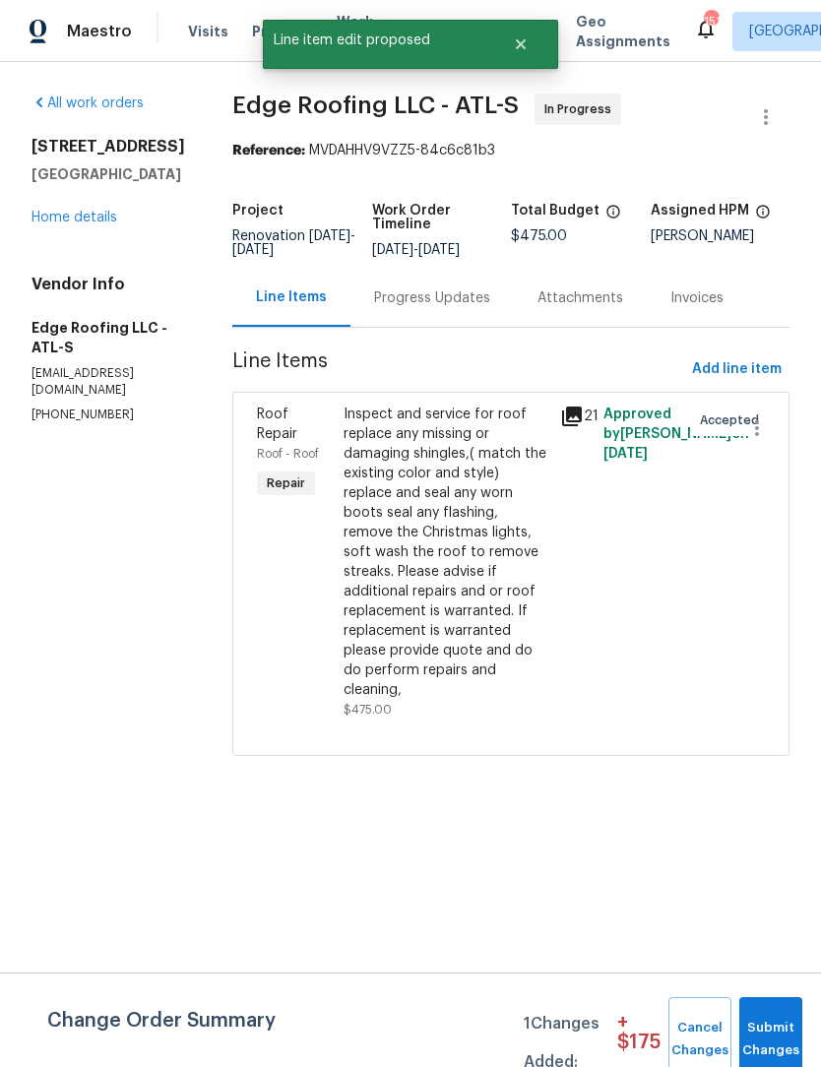
click at [452, 302] on div "Progress Updates" at bounding box center [432, 298] width 116 height 20
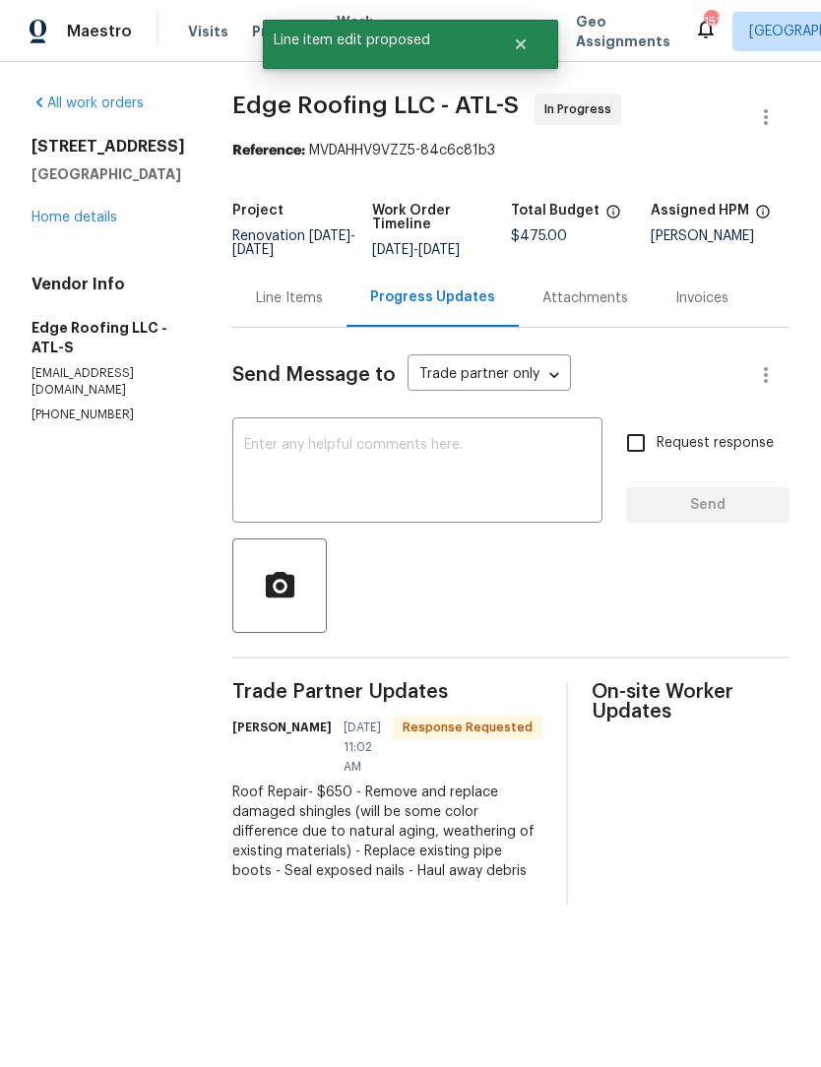
click at [455, 452] on textarea at bounding box center [417, 472] width 347 height 69
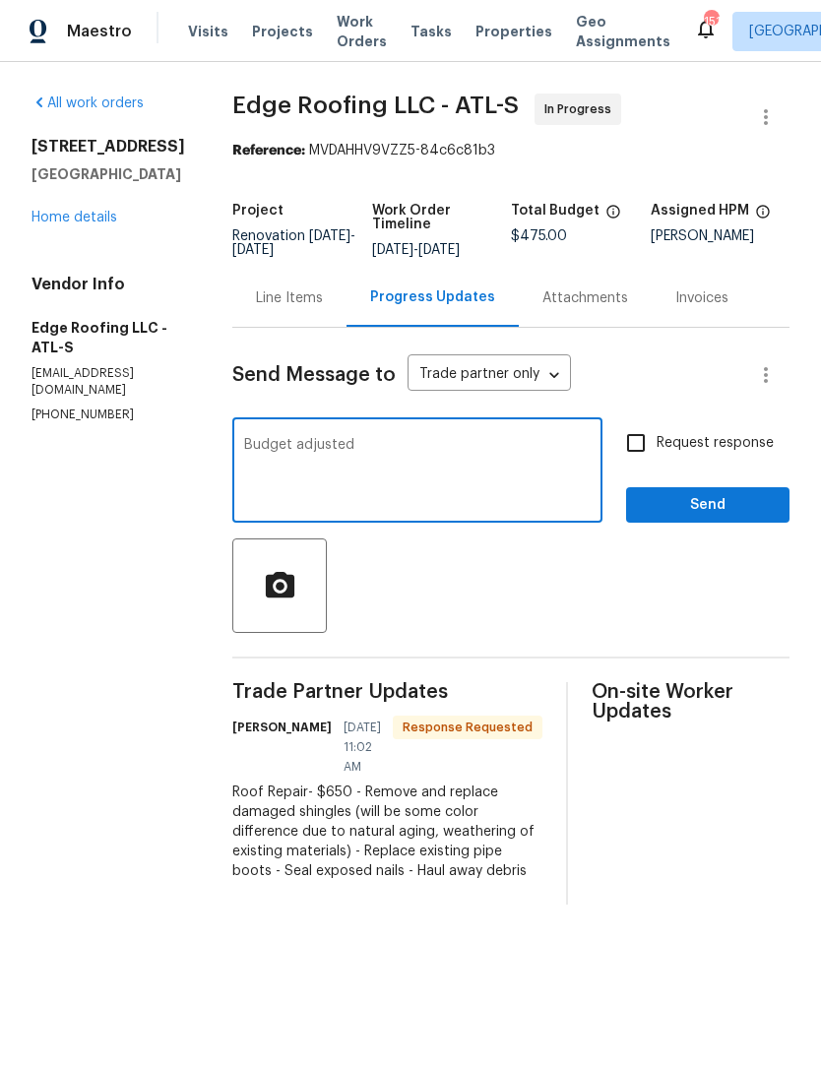
type textarea "Budget adjusted"
click at [724, 493] on button "Send" at bounding box center [707, 505] width 163 height 36
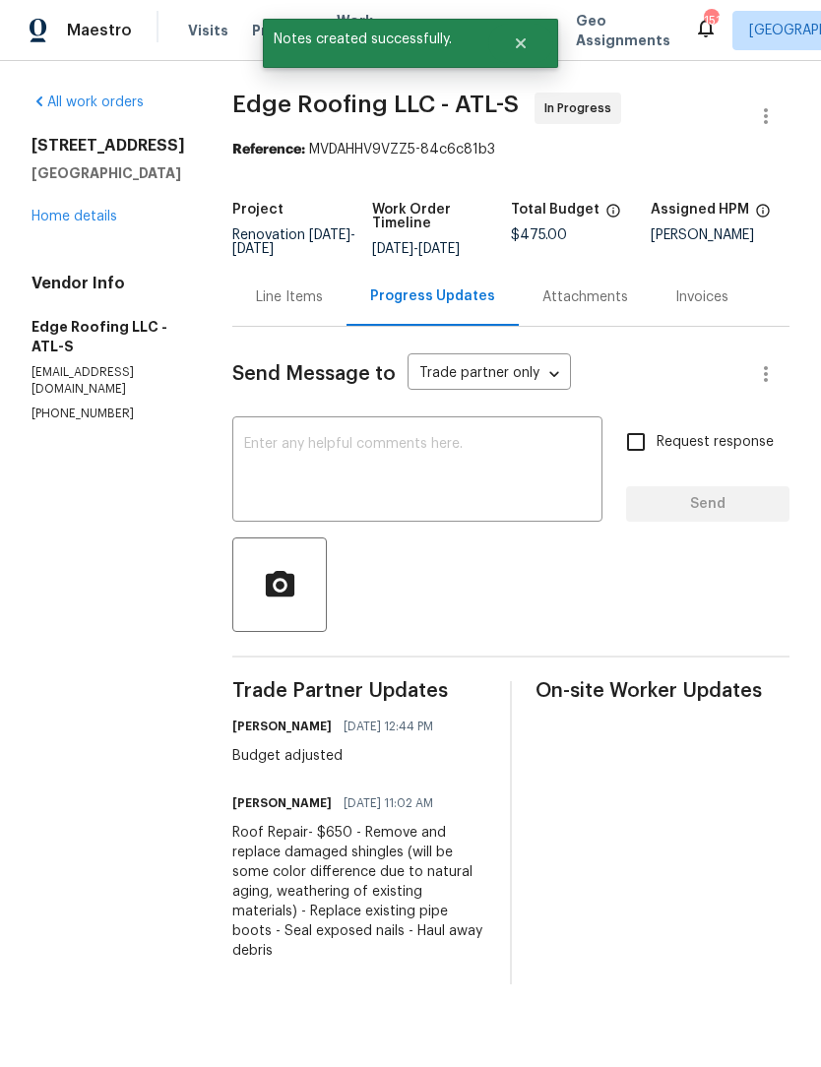
click at [92, 224] on link "Home details" at bounding box center [75, 218] width 86 height 14
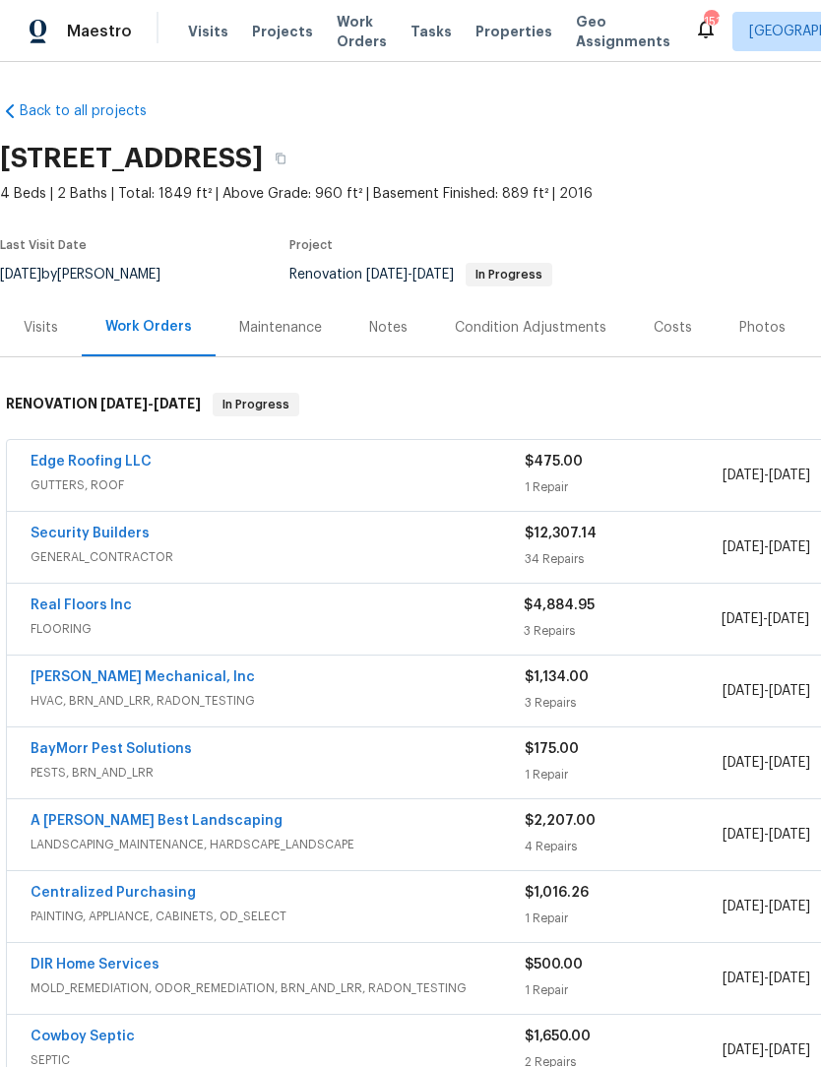
click at [101, 467] on link "Edge Roofing LLC" at bounding box center [91, 462] width 121 height 14
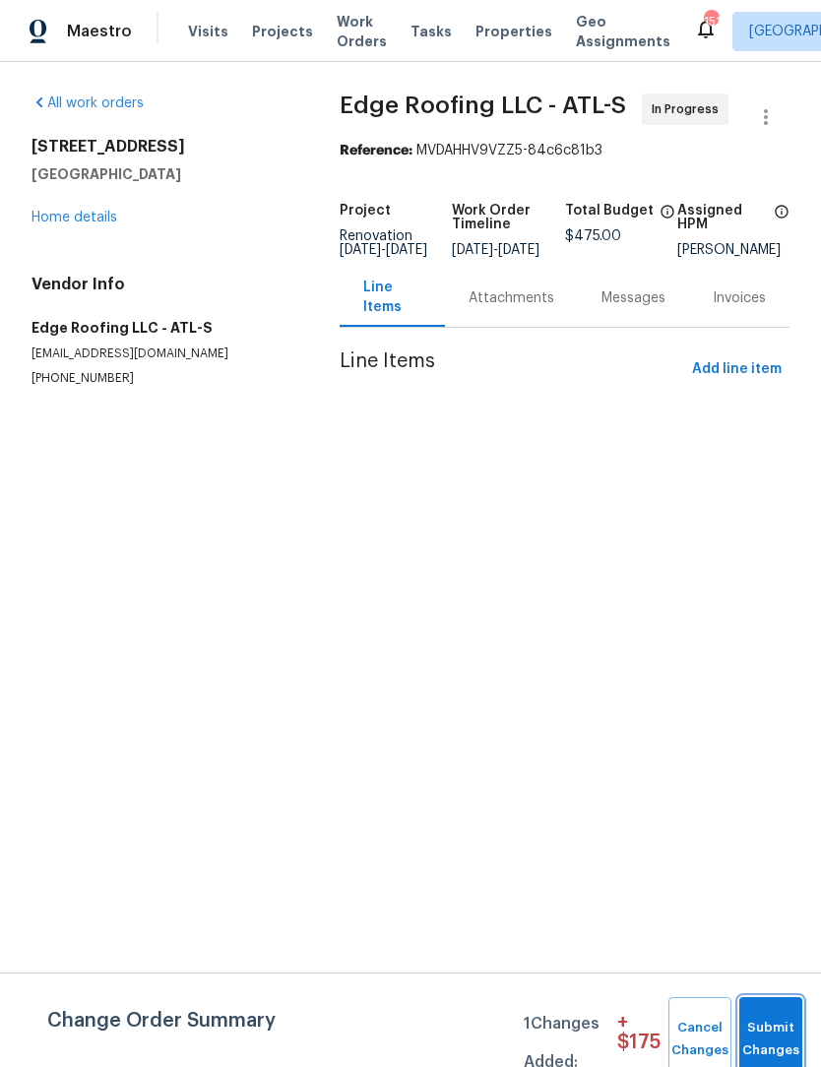
click at [776, 1027] on span "Submit Changes" at bounding box center [770, 1039] width 43 height 45
click at [781, 1026] on span "Submit Changes" at bounding box center [770, 1039] width 43 height 45
click at [787, 1032] on span "Submit Changes" at bounding box center [770, 1039] width 43 height 45
click at [771, 1030] on span "Submit Changes" at bounding box center [770, 1039] width 43 height 45
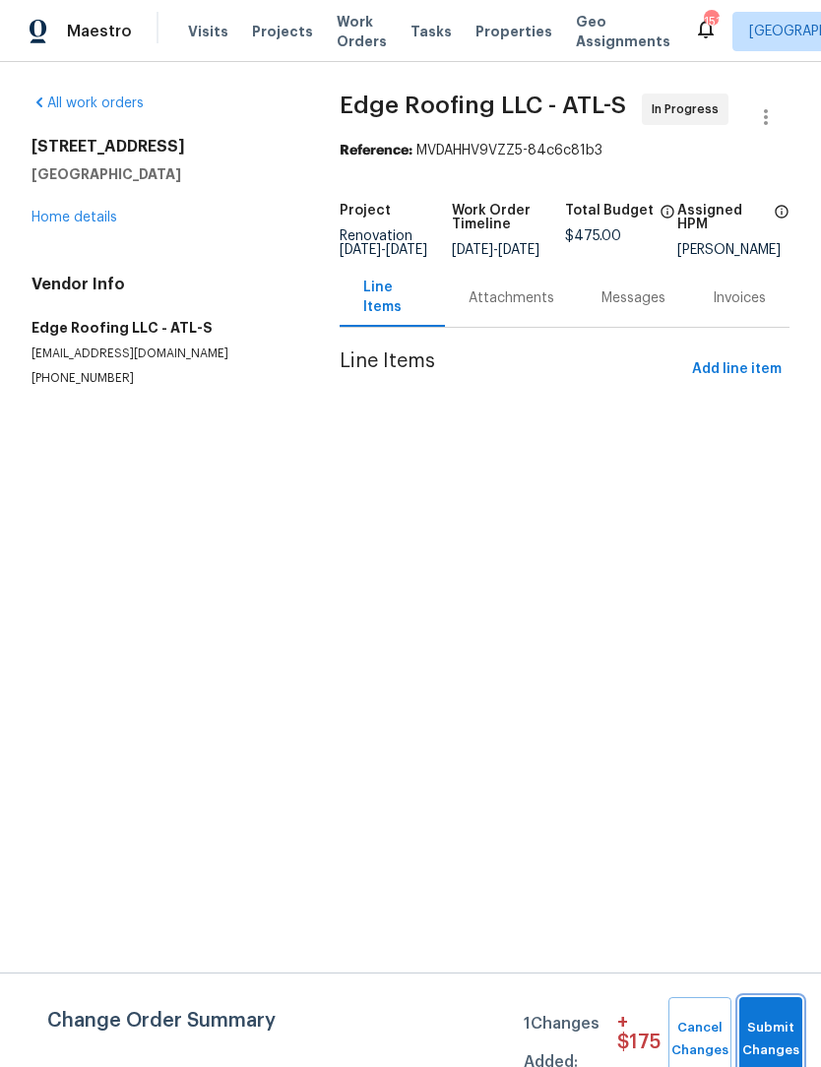
click at [779, 1032] on span "Submit Changes" at bounding box center [770, 1039] width 43 height 45
click at [781, 1029] on span "Submit Changes" at bounding box center [770, 1039] width 43 height 45
click at [780, 1029] on span "Submit Changes" at bounding box center [770, 1039] width 43 height 45
click at [772, 1034] on span "Submit Changes" at bounding box center [770, 1039] width 43 height 45
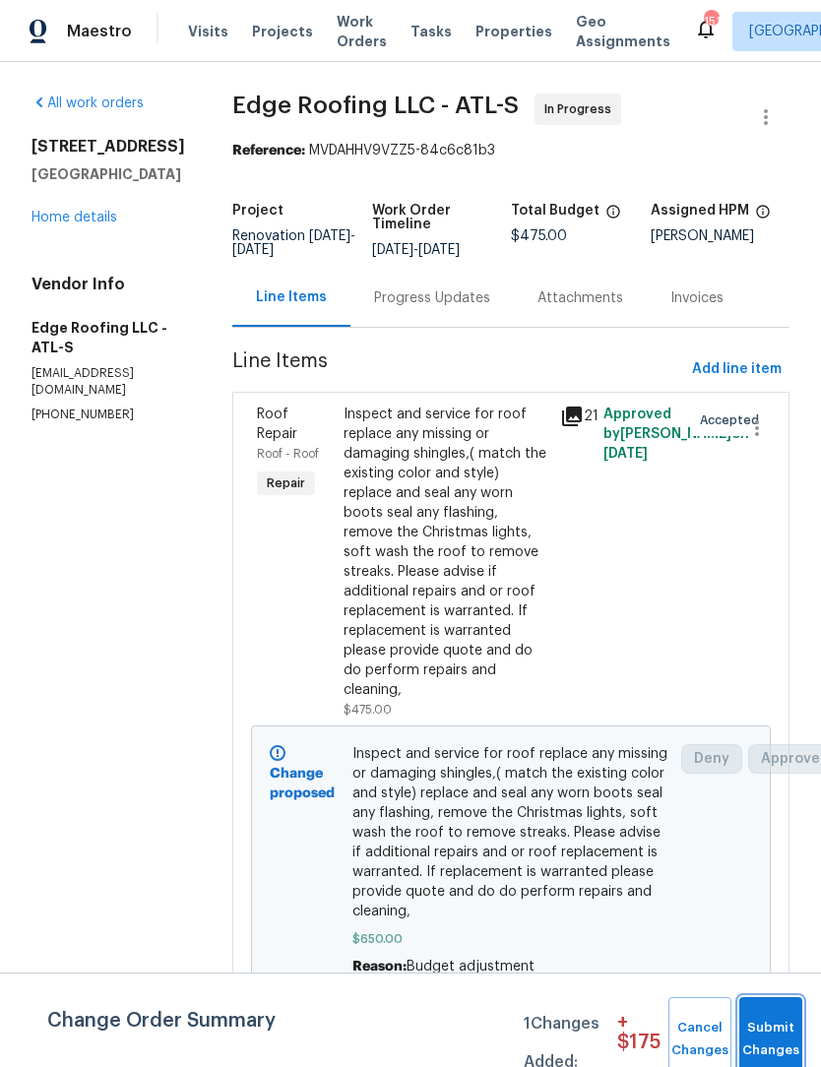
click at [774, 1050] on span "Submit Changes" at bounding box center [770, 1039] width 43 height 45
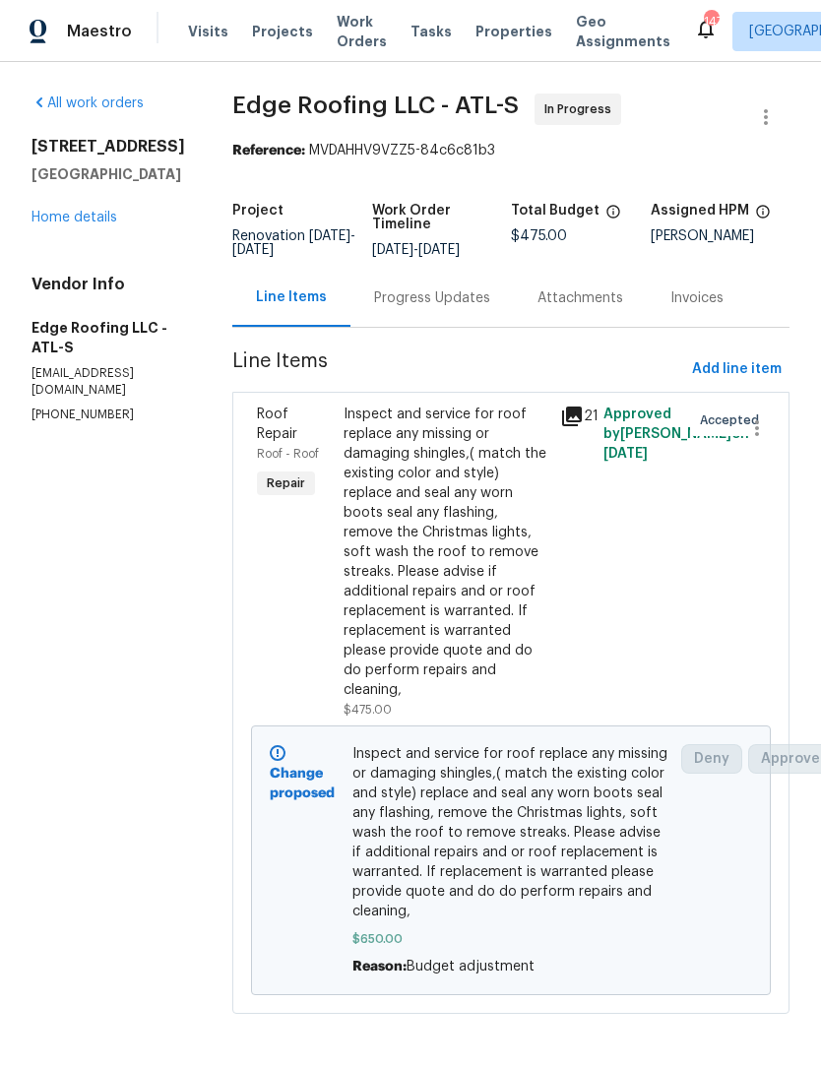
click at [103, 224] on link "Home details" at bounding box center [75, 218] width 86 height 14
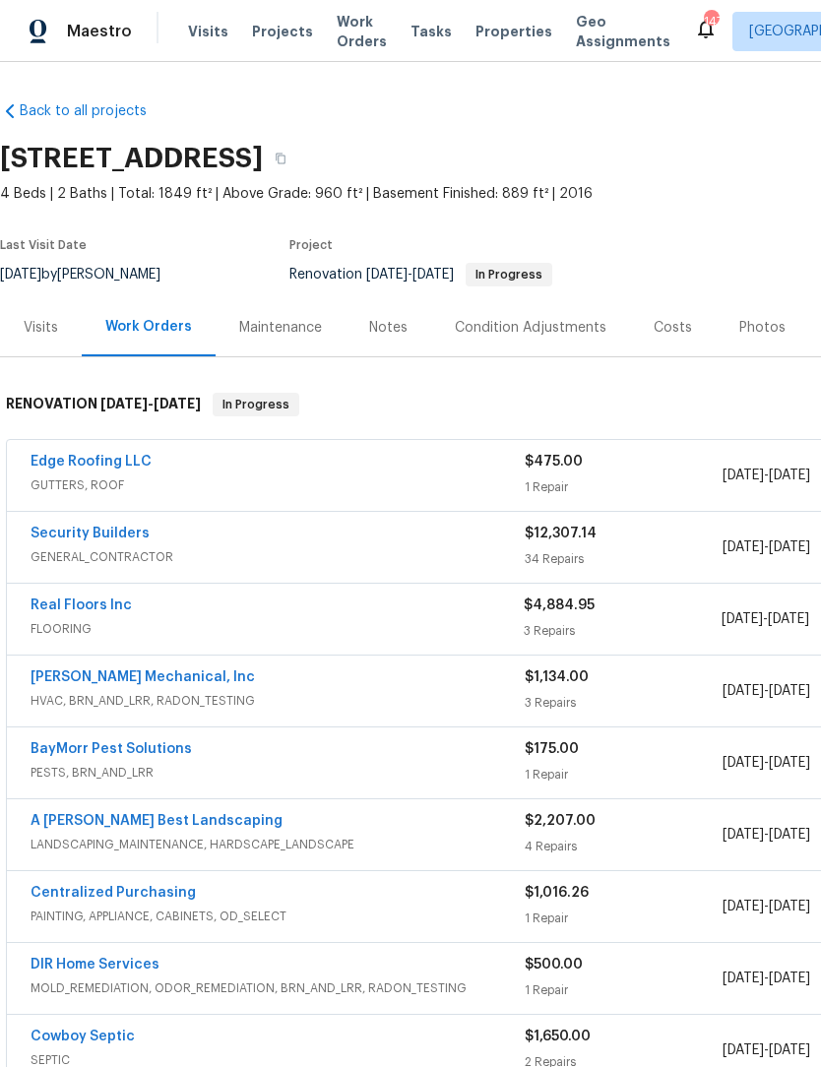
click at [386, 335] on div "Notes" at bounding box center [388, 328] width 38 height 20
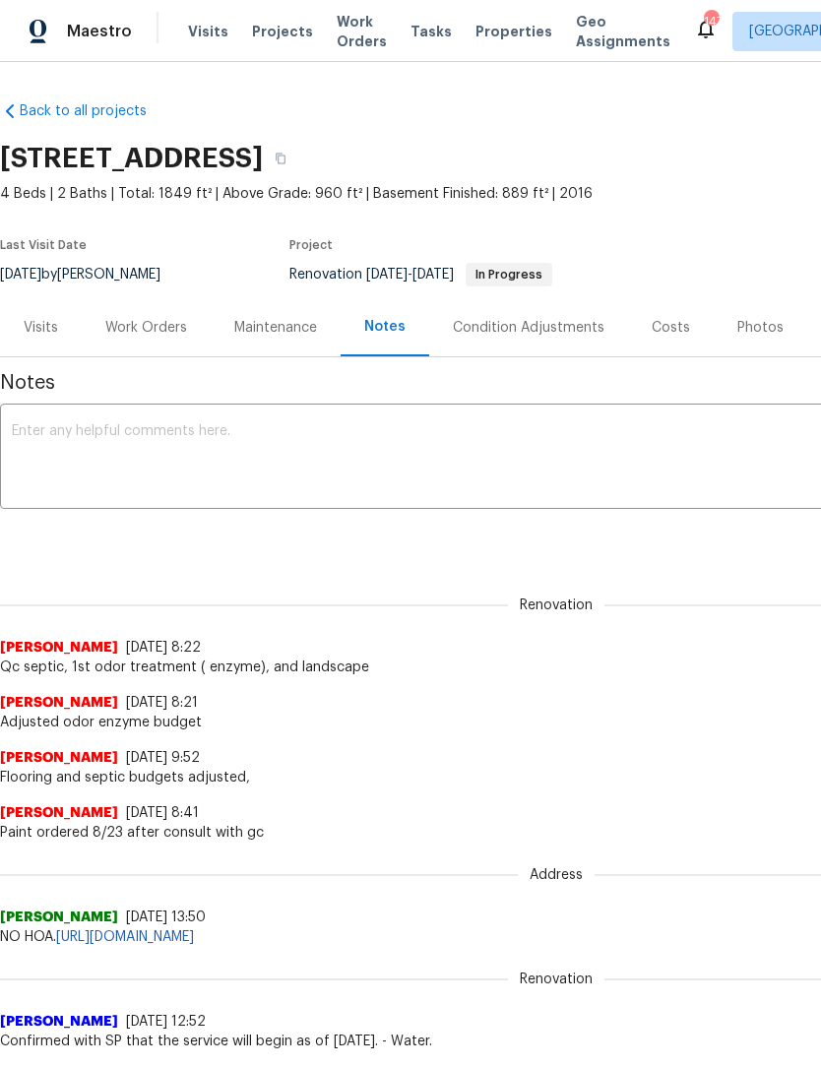
click at [352, 455] on textarea at bounding box center [556, 458] width 1089 height 69
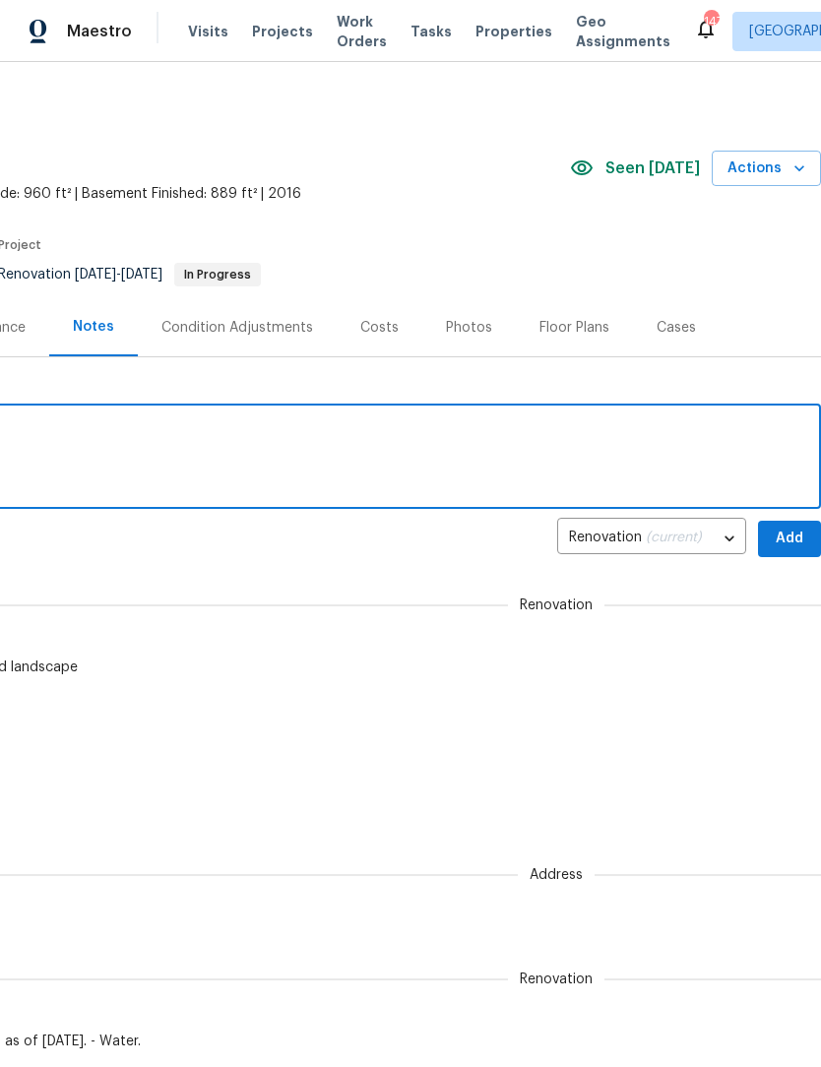
scroll to position [0, 291]
type textarea "Adjusted roof budget"
click at [790, 541] on span "Add" at bounding box center [790, 539] width 32 height 25
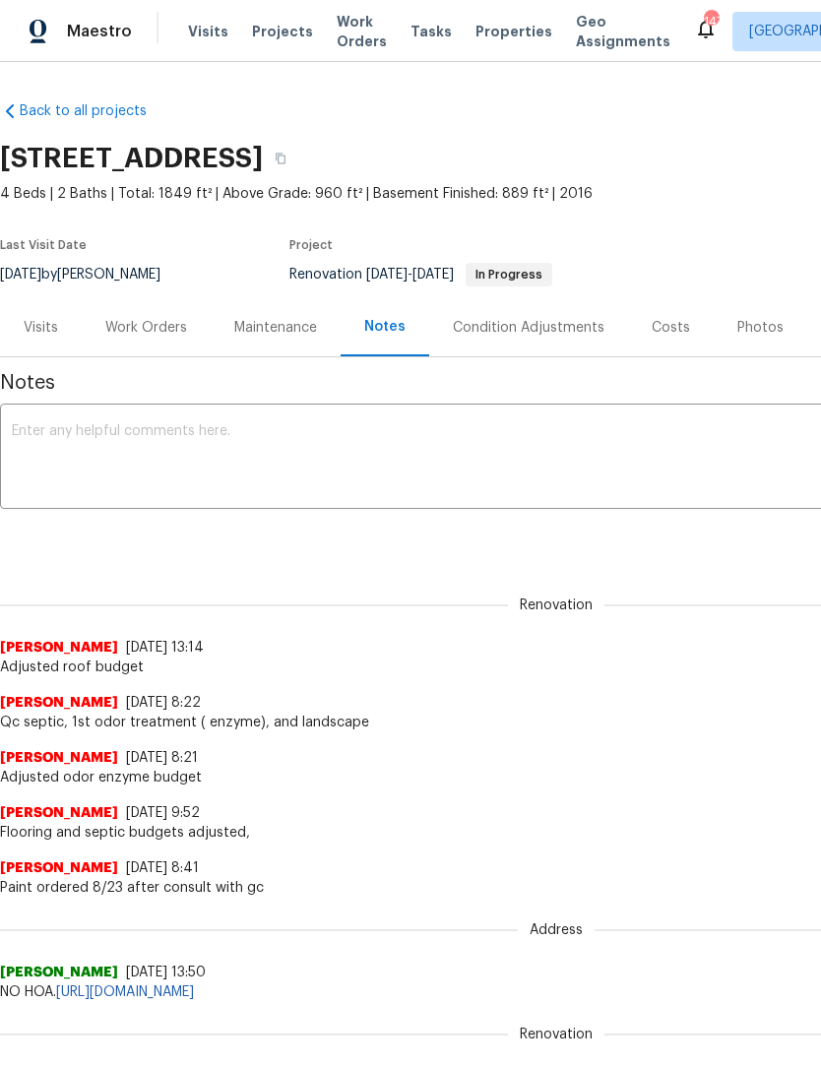
scroll to position [0, 0]
click at [148, 331] on div "Work Orders" at bounding box center [146, 328] width 82 height 20
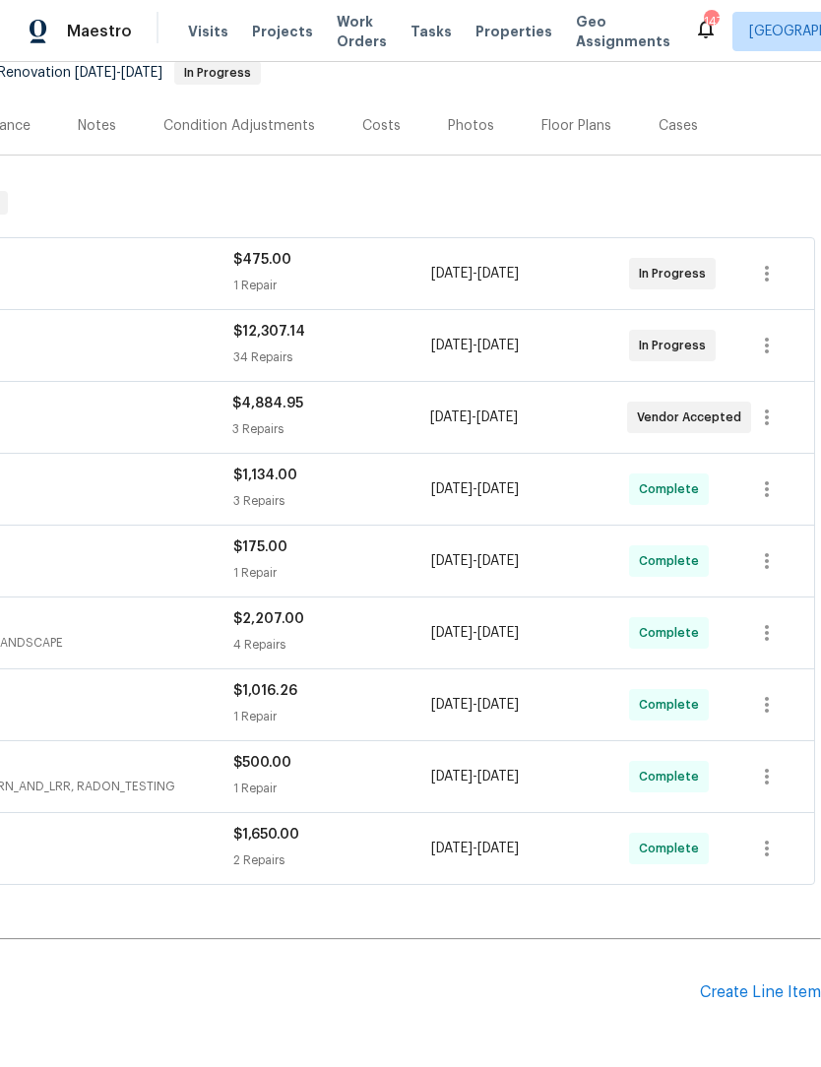
scroll to position [206, 291]
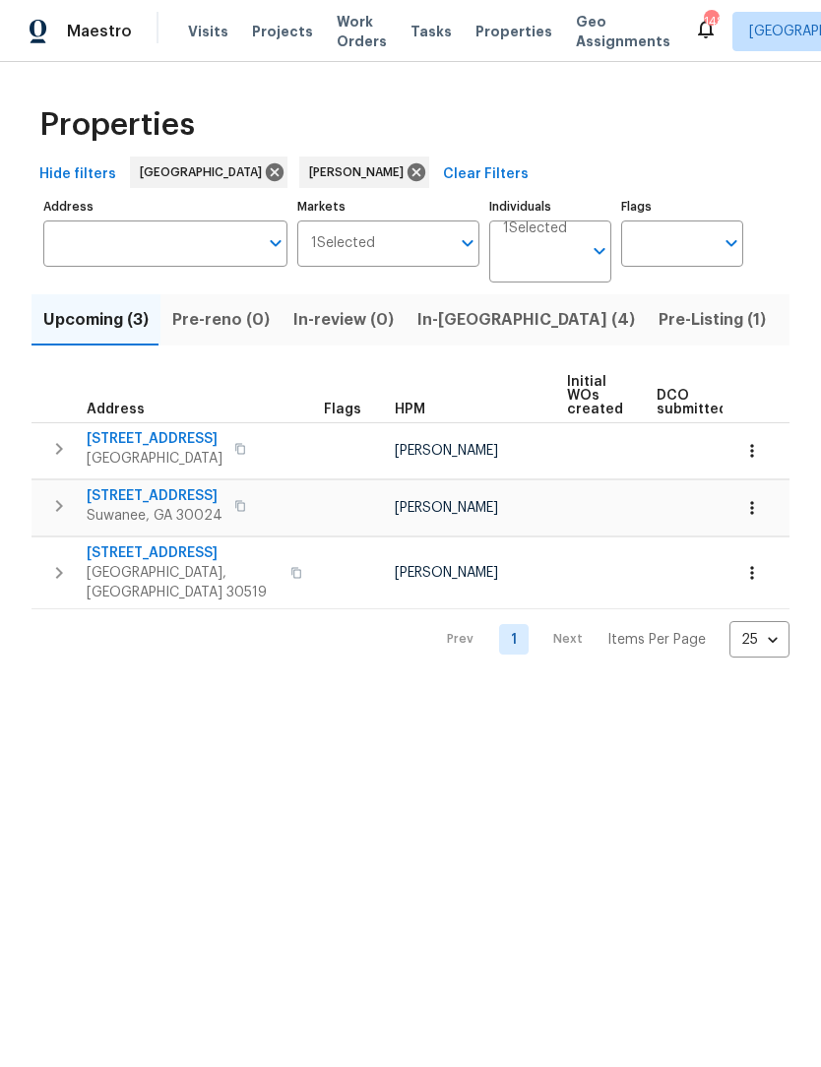
click at [458, 328] on span "In-[GEOGRAPHIC_DATA] (4)" at bounding box center [526, 320] width 218 height 28
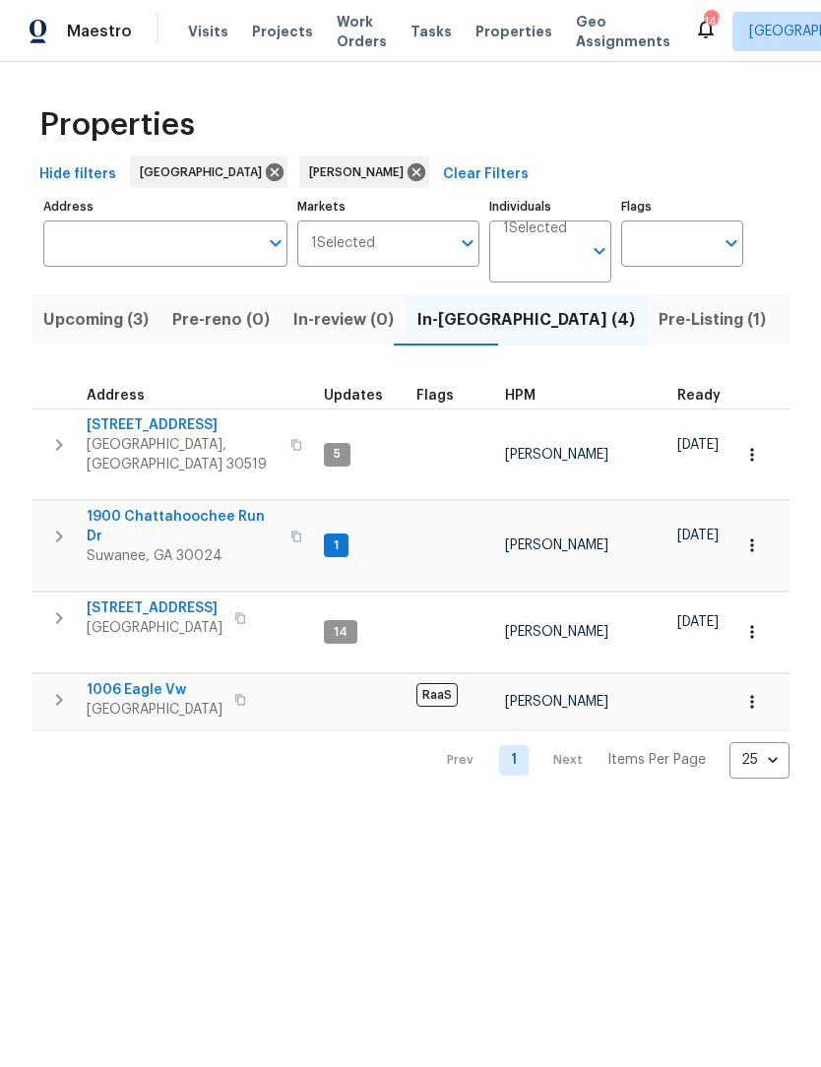
click at [173, 429] on span "[STREET_ADDRESS]" at bounding box center [183, 425] width 192 height 20
click at [206, 507] on span "1900 Chattahoochee Run Dr" at bounding box center [183, 526] width 192 height 39
click at [192, 599] on span "6105 Crystal Cove Trl" at bounding box center [155, 609] width 136 height 20
click at [106, 680] on span "1006 Eagle Vw" at bounding box center [155, 690] width 136 height 20
click at [129, 329] on span "Upcoming (3)" at bounding box center [95, 320] width 105 height 28
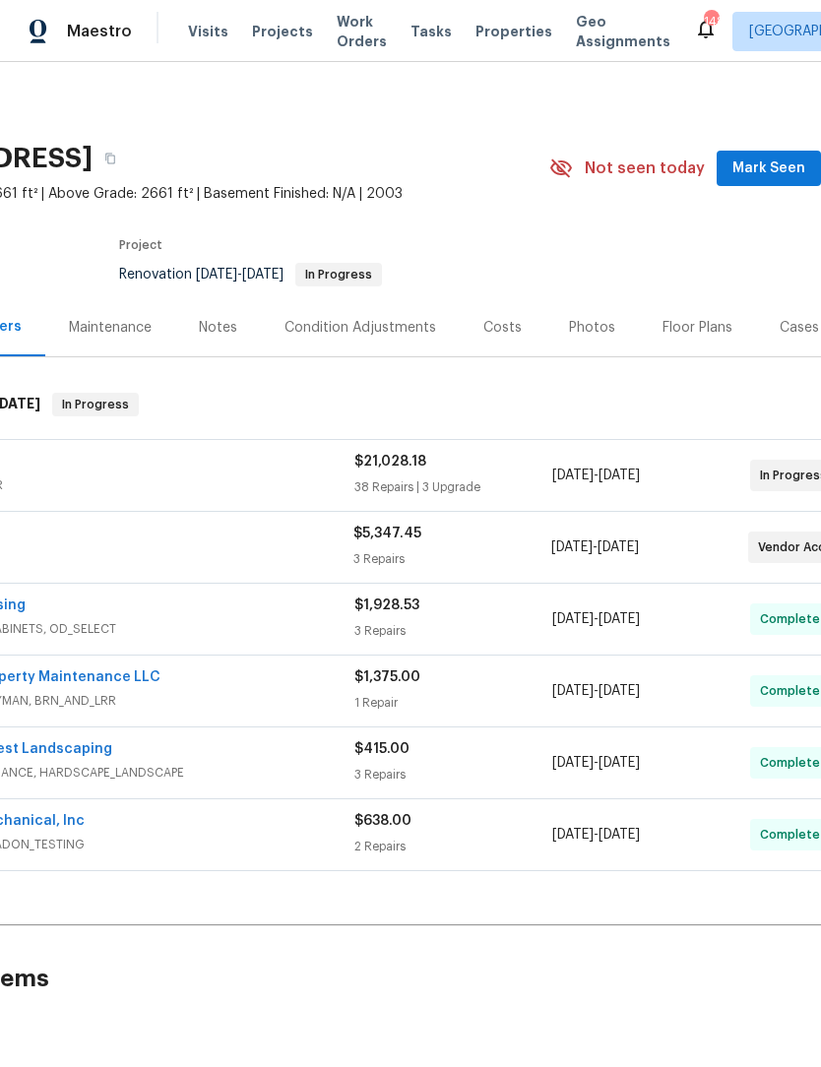
scroll to position [0, 170]
click at [776, 168] on span "Mark Seen" at bounding box center [768, 169] width 73 height 25
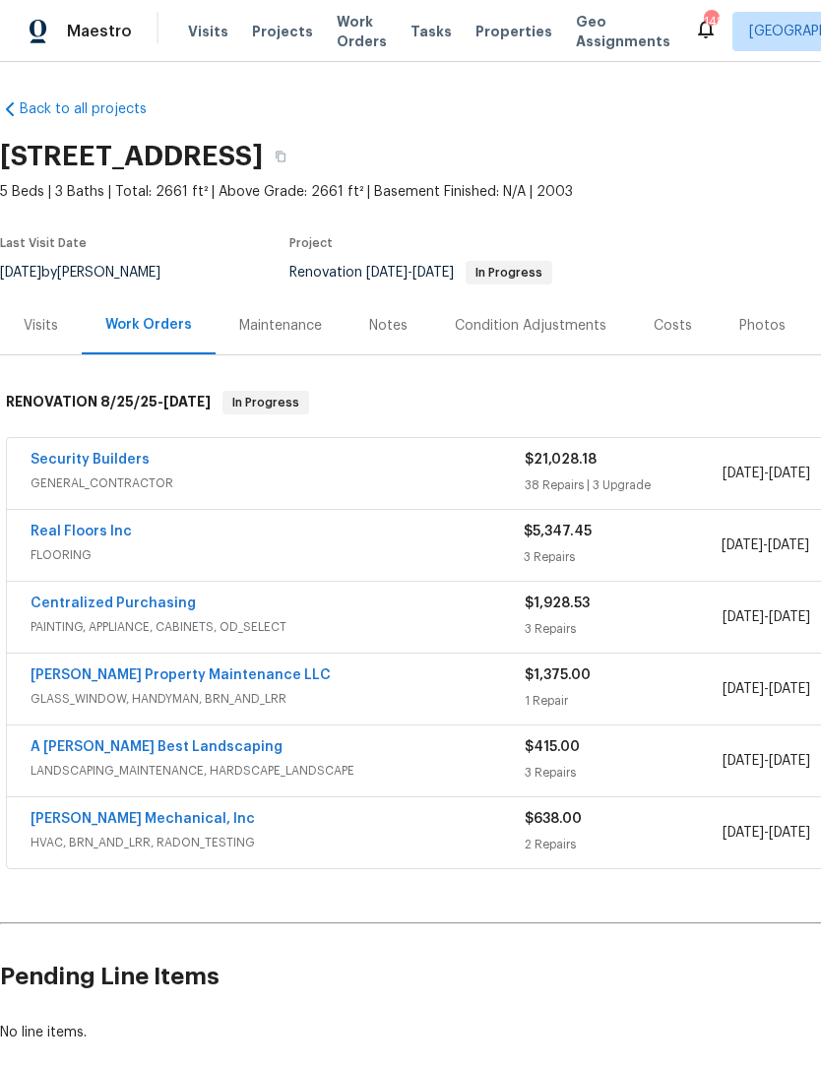
scroll to position [2, 0]
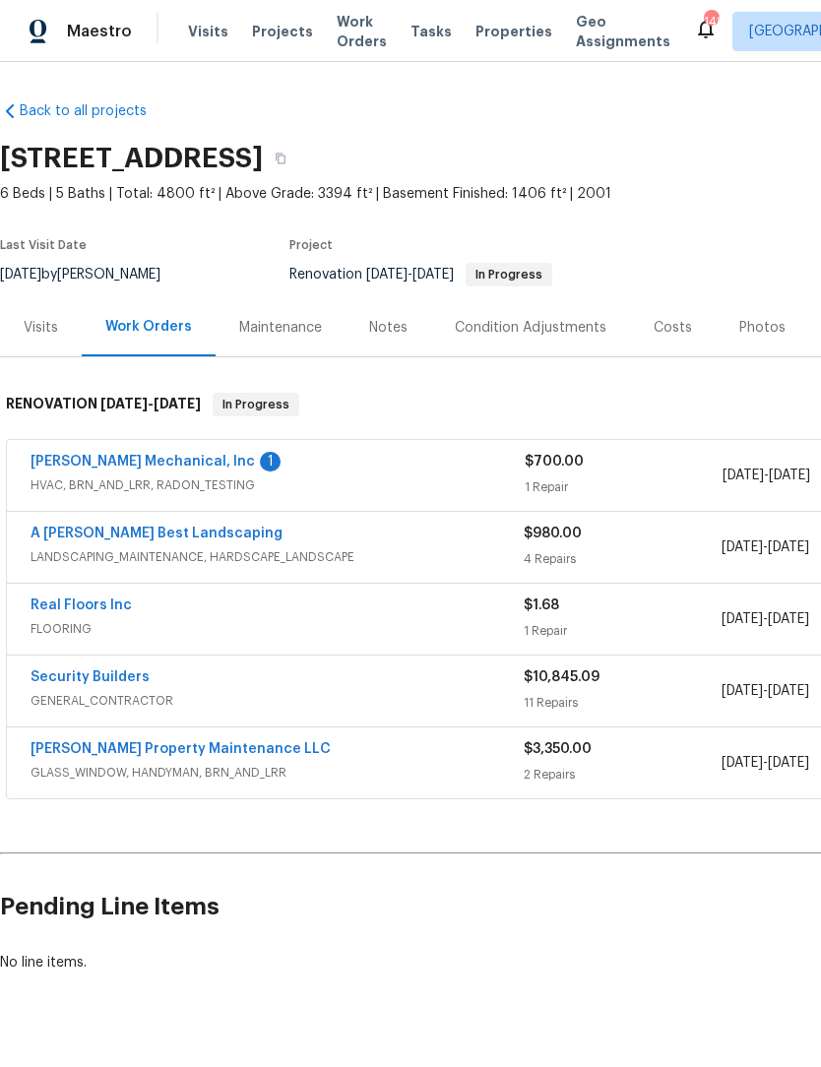
click at [71, 459] on link "[PERSON_NAME] Mechanical, Inc" at bounding box center [143, 462] width 224 height 14
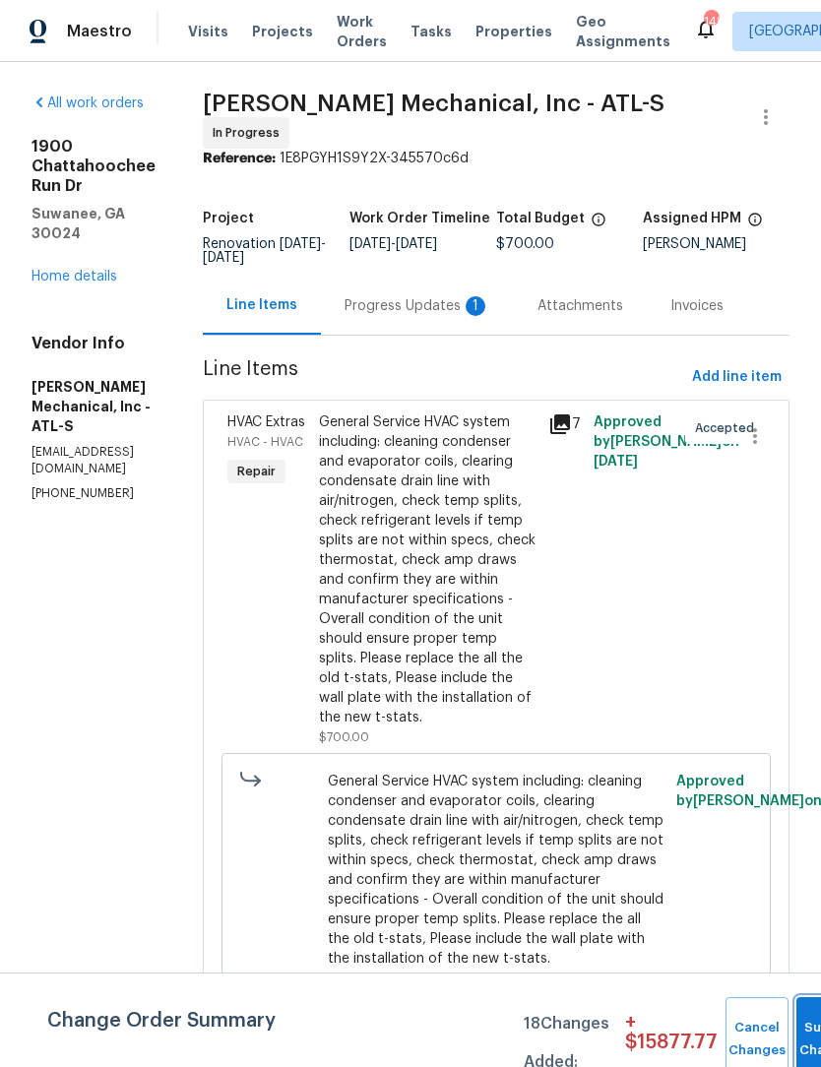
click at [806, 1041] on span "Submit Changes" at bounding box center [827, 1039] width 43 height 45
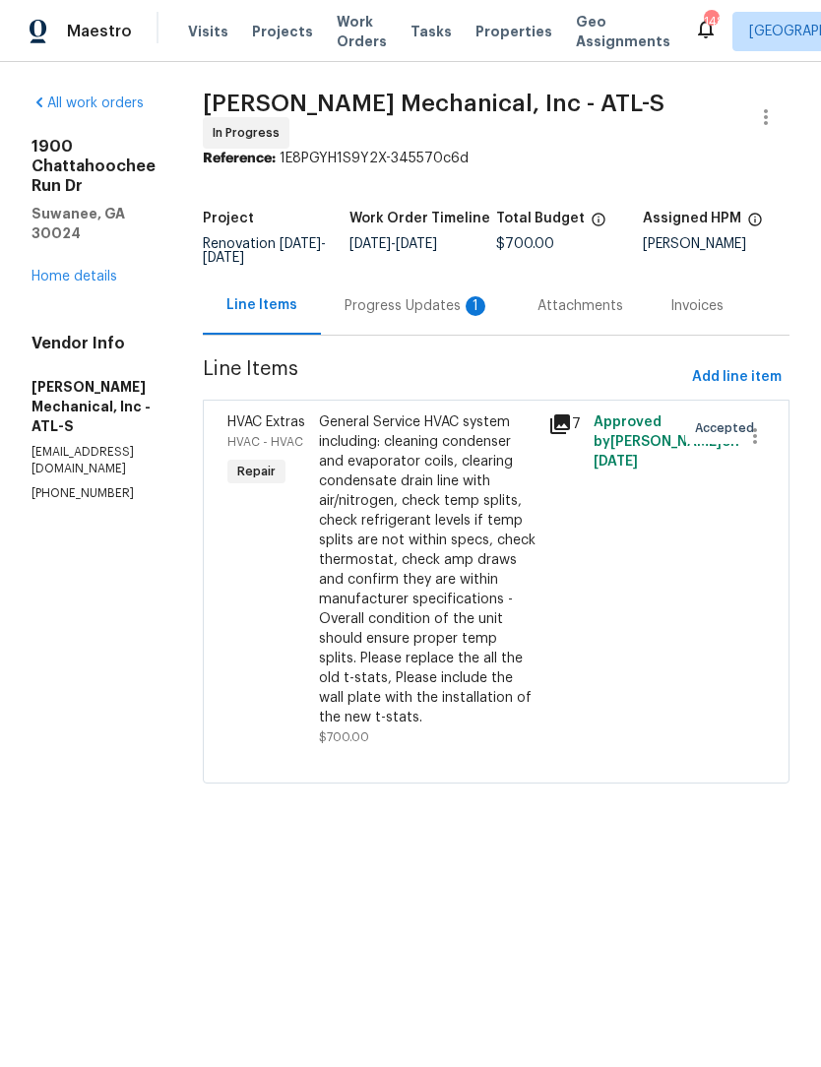
click at [454, 307] on div "Progress Updates 1" at bounding box center [418, 306] width 146 height 20
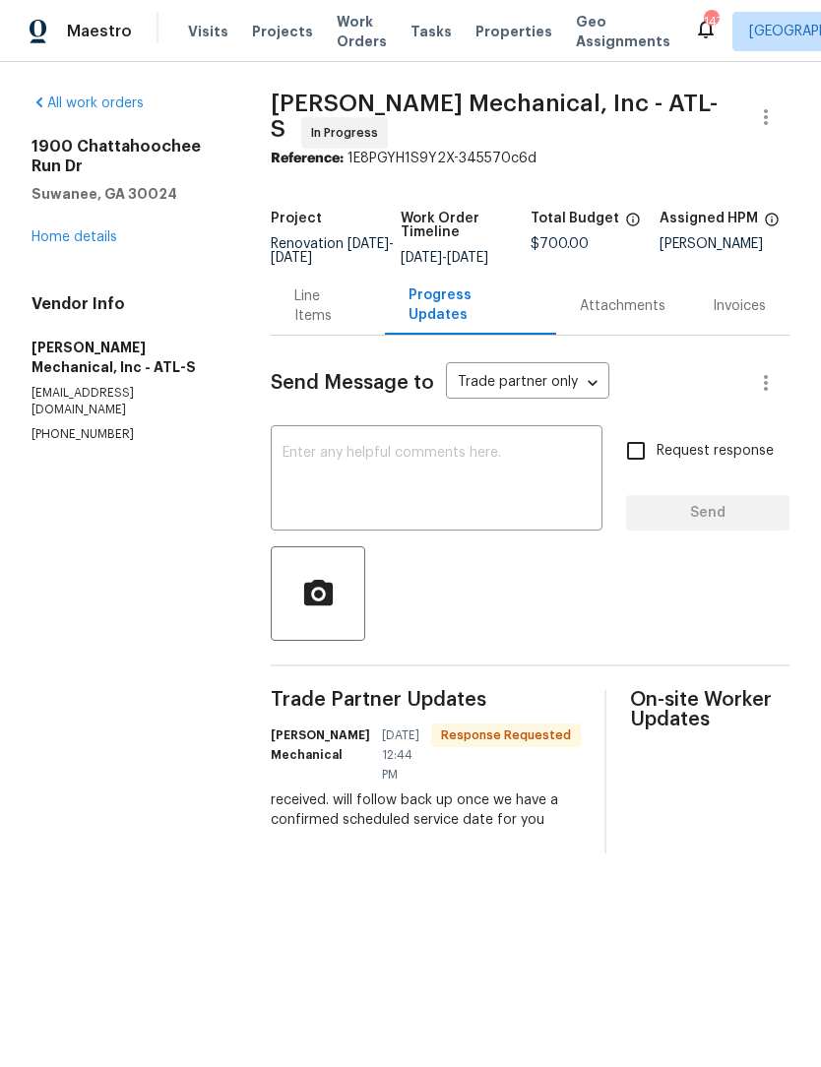
click at [495, 471] on textarea at bounding box center [437, 480] width 308 height 69
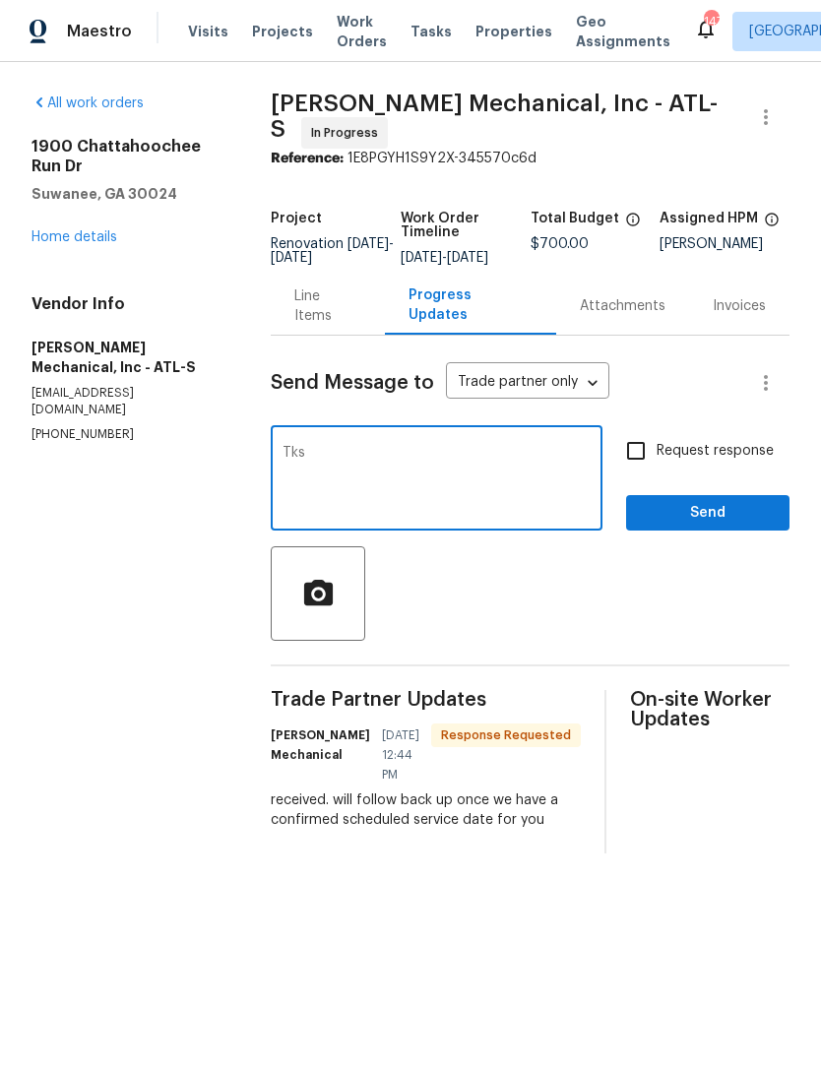
type textarea "Tks"
click at [749, 524] on span "Send" at bounding box center [708, 513] width 132 height 25
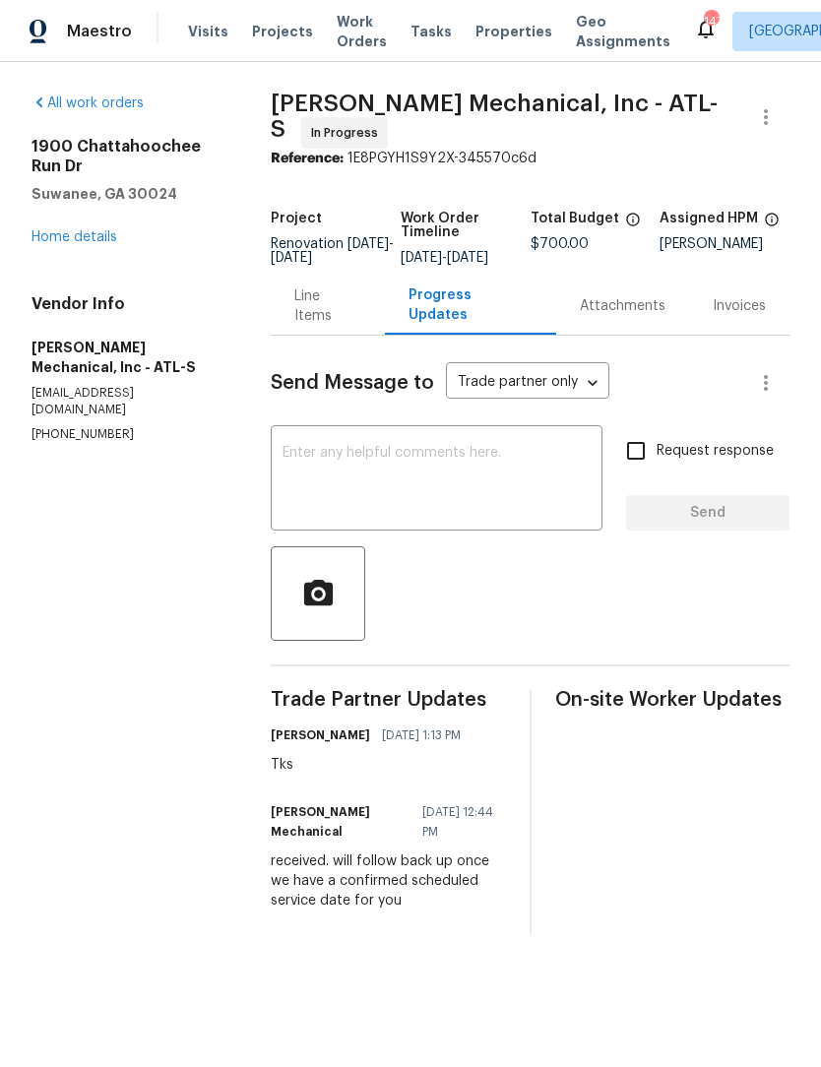
click at [91, 239] on link "Home details" at bounding box center [75, 237] width 86 height 14
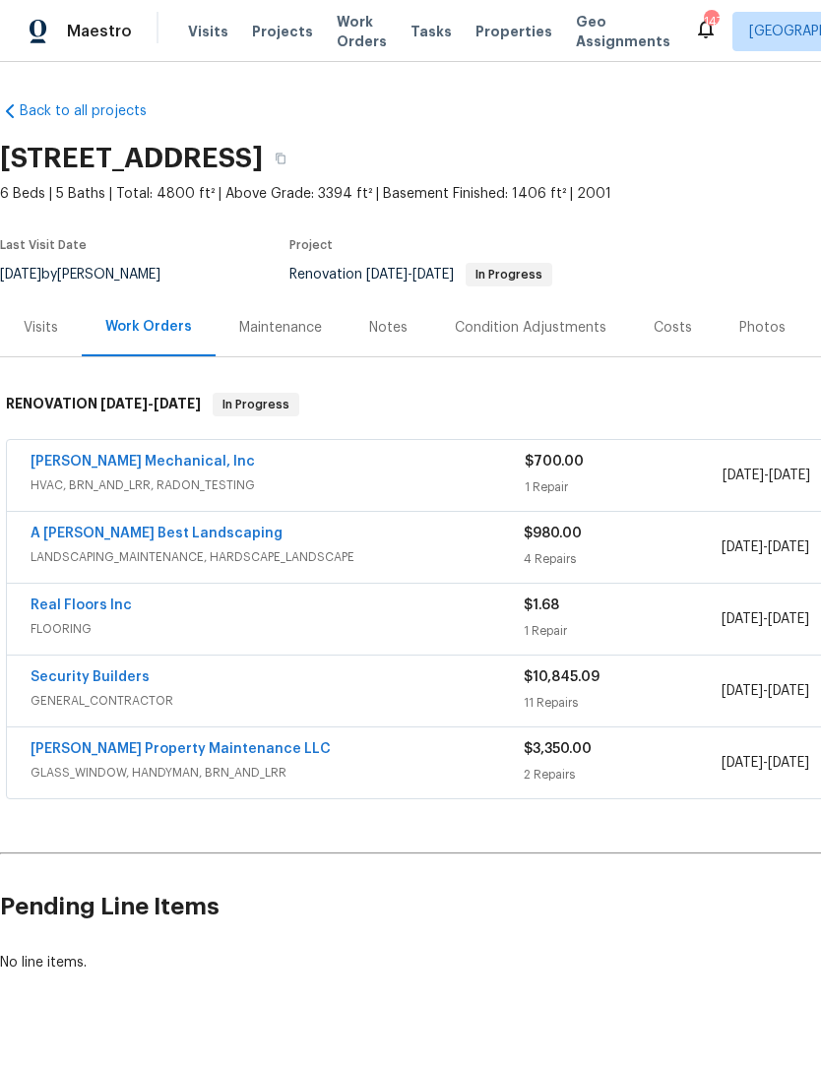
scroll to position [0, -2]
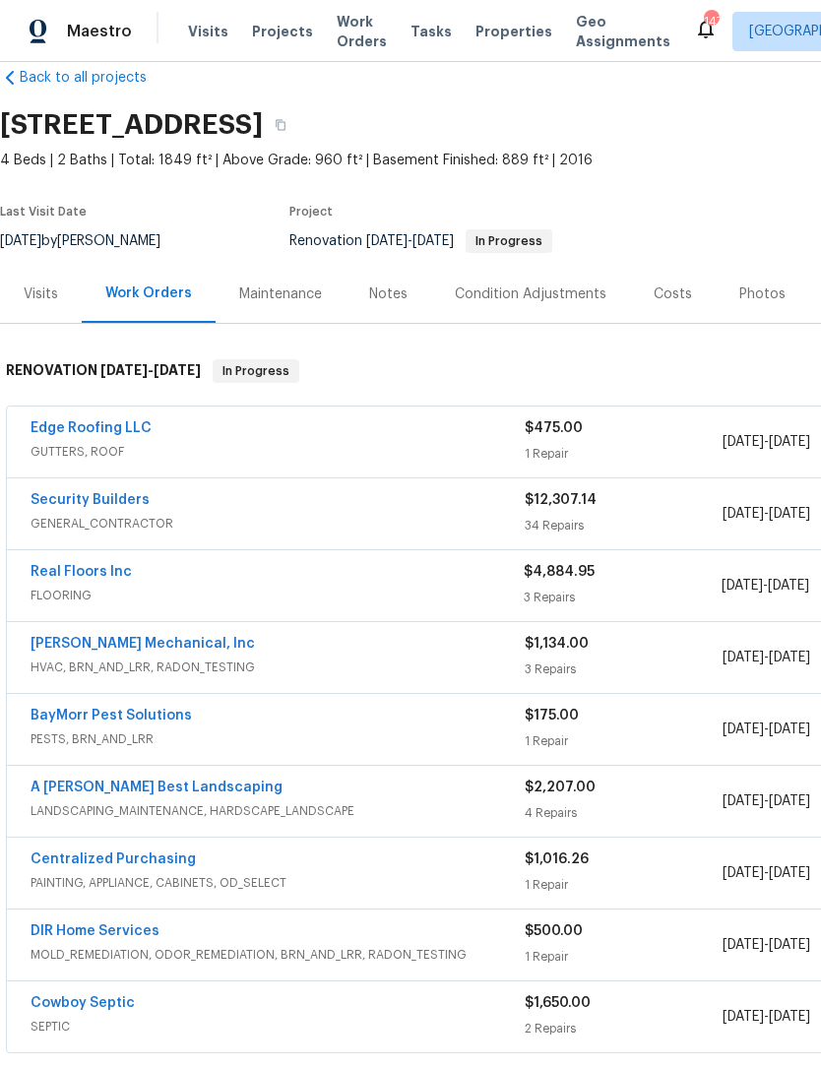
scroll to position [35, 0]
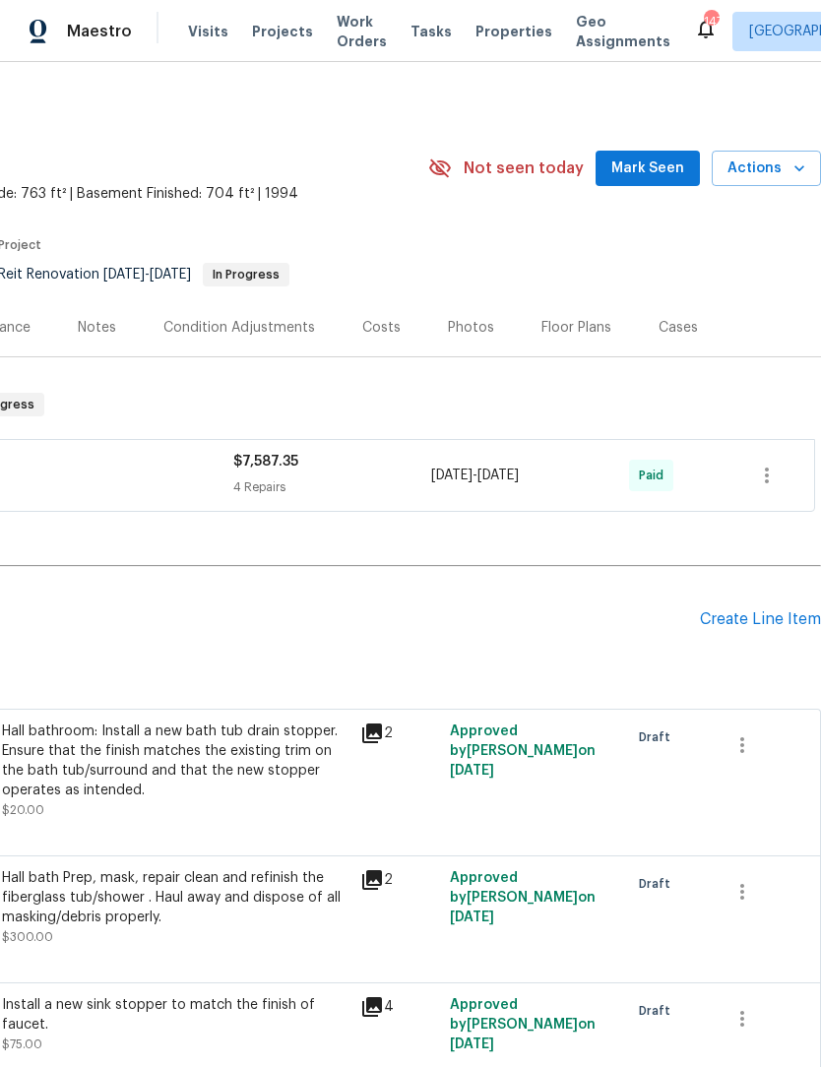
scroll to position [0, 291]
click at [673, 180] on button "Mark Seen" at bounding box center [648, 169] width 104 height 36
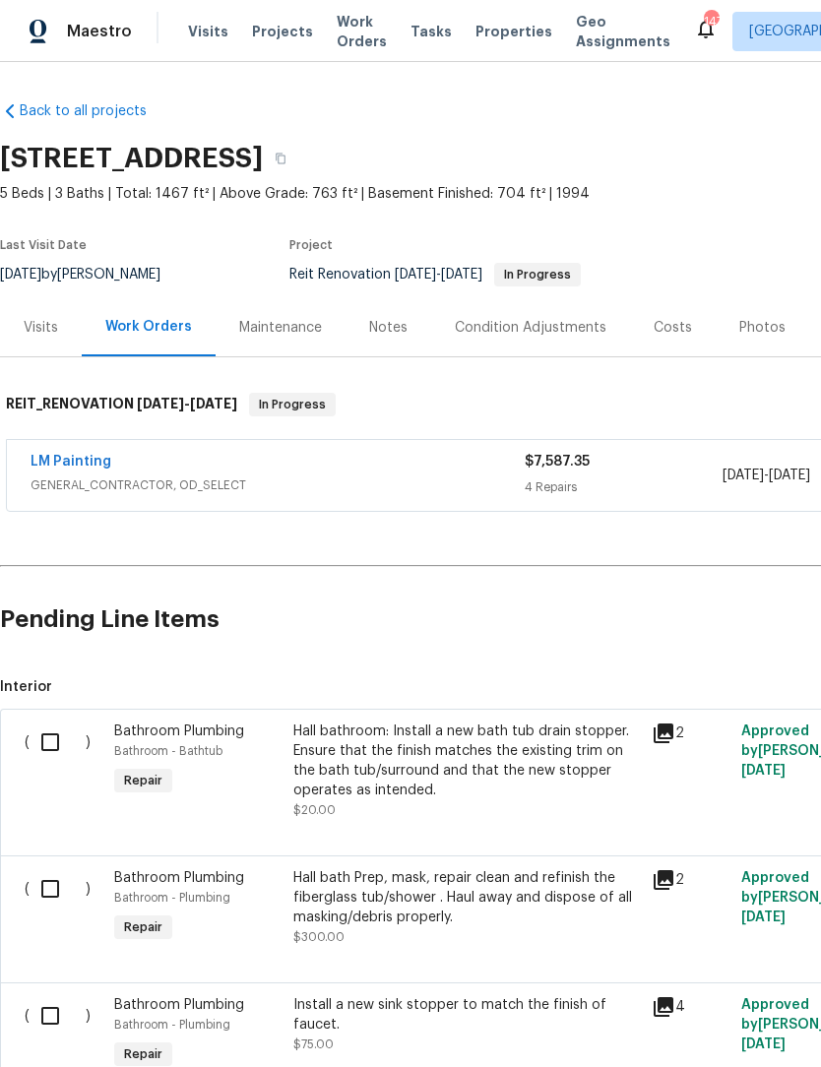
scroll to position [0, 0]
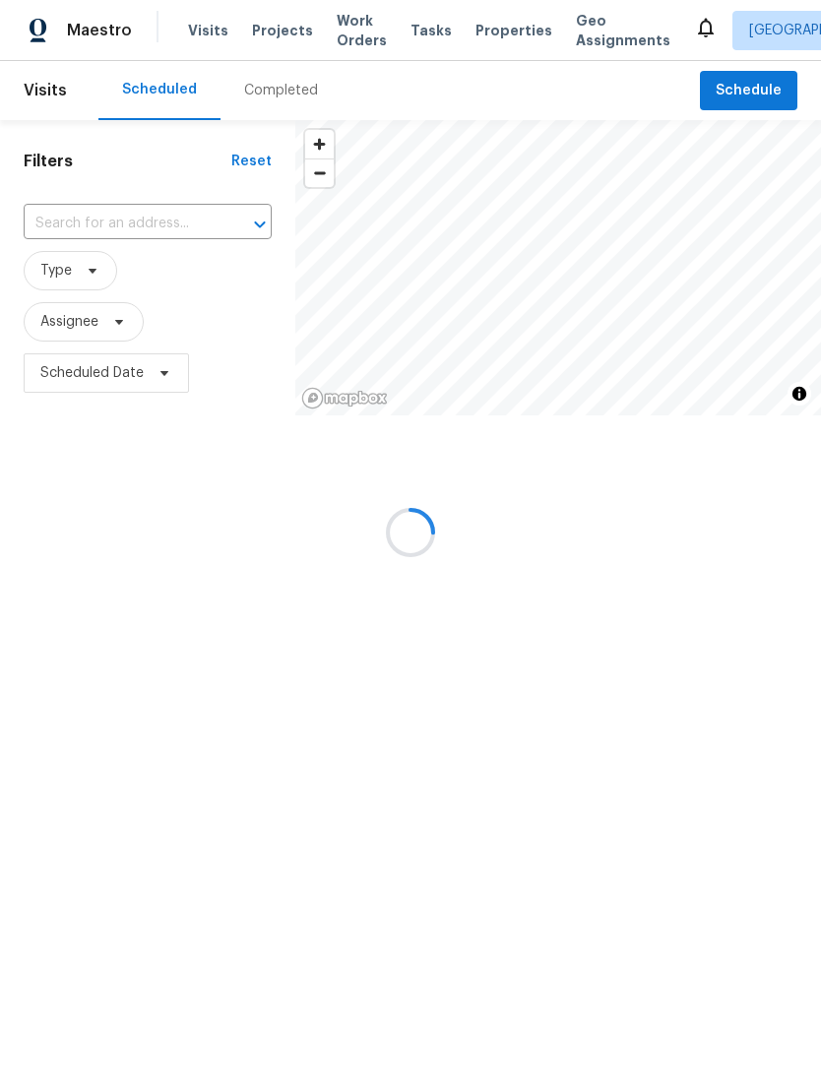
scroll to position [1, 0]
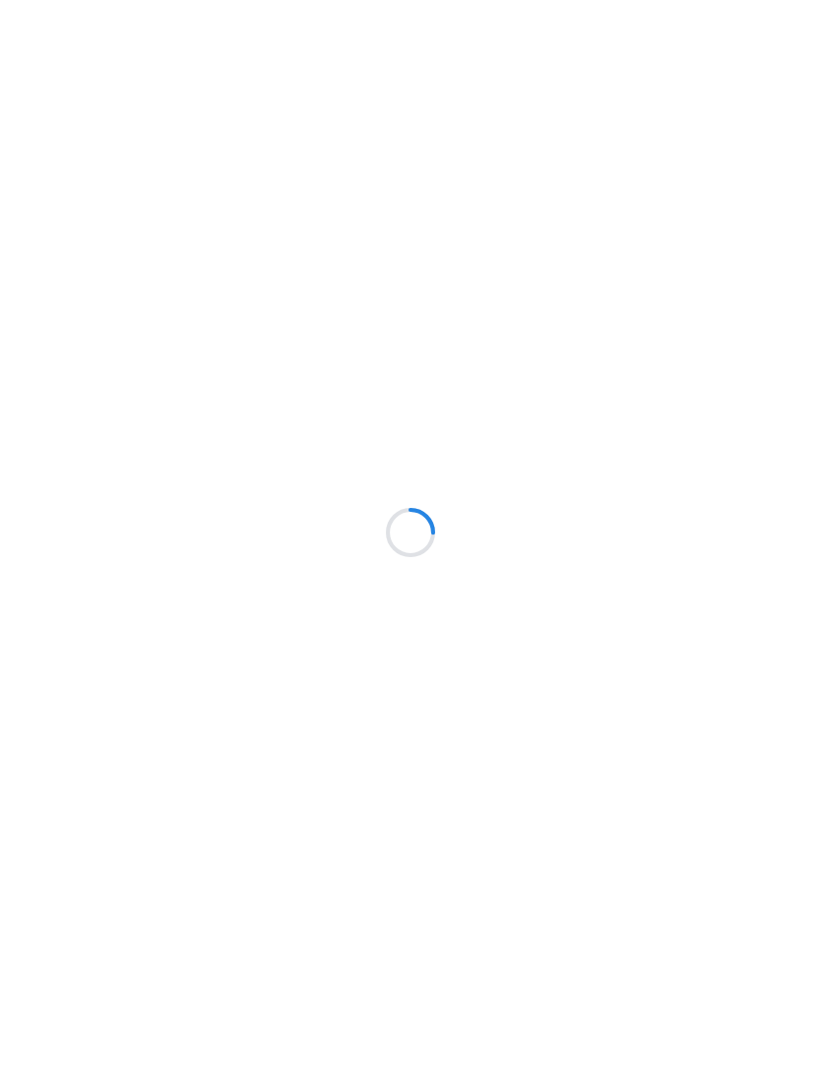
scroll to position [1, 0]
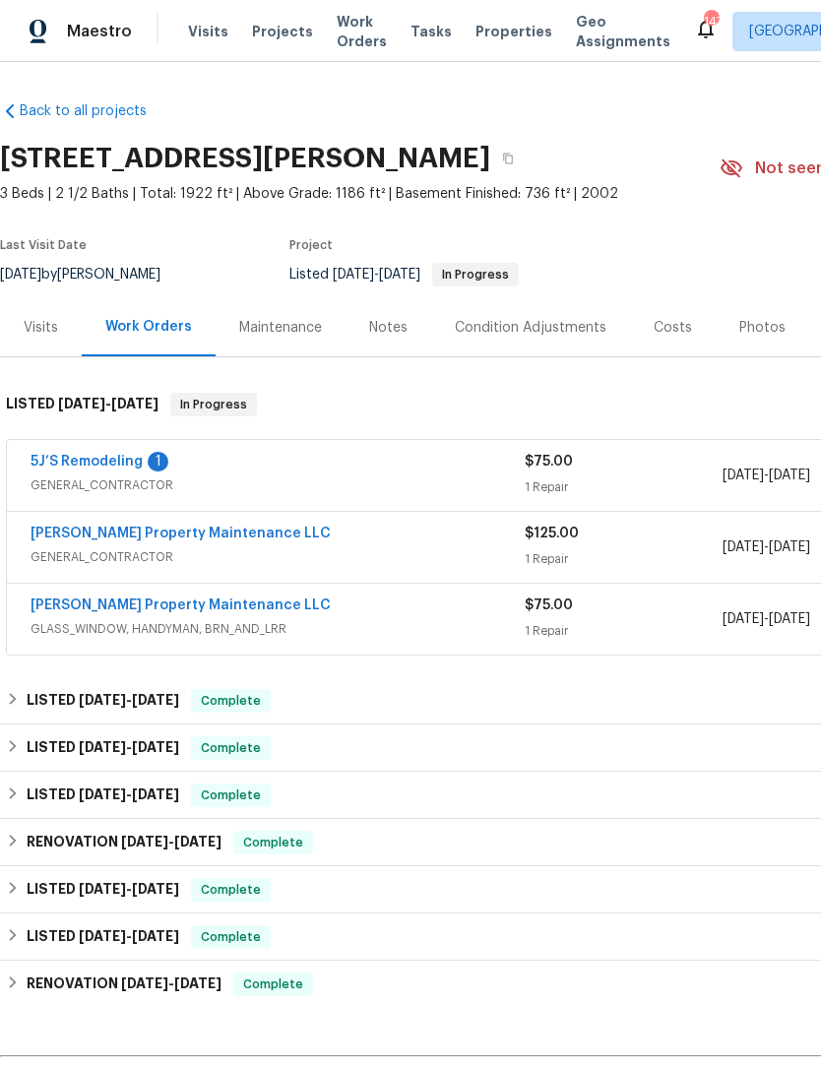
click at [110, 458] on link "5J’S Remodeling" at bounding box center [87, 462] width 112 height 14
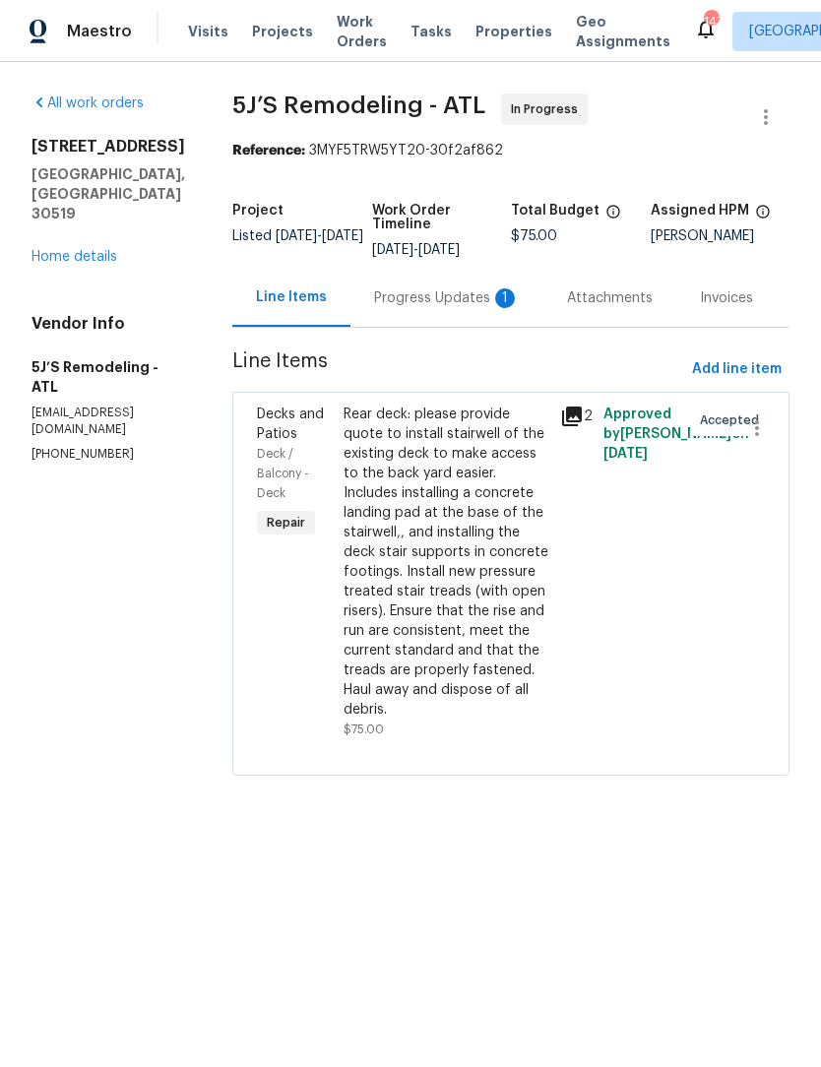
click at [475, 298] on div "Progress Updates 1" at bounding box center [447, 298] width 146 height 20
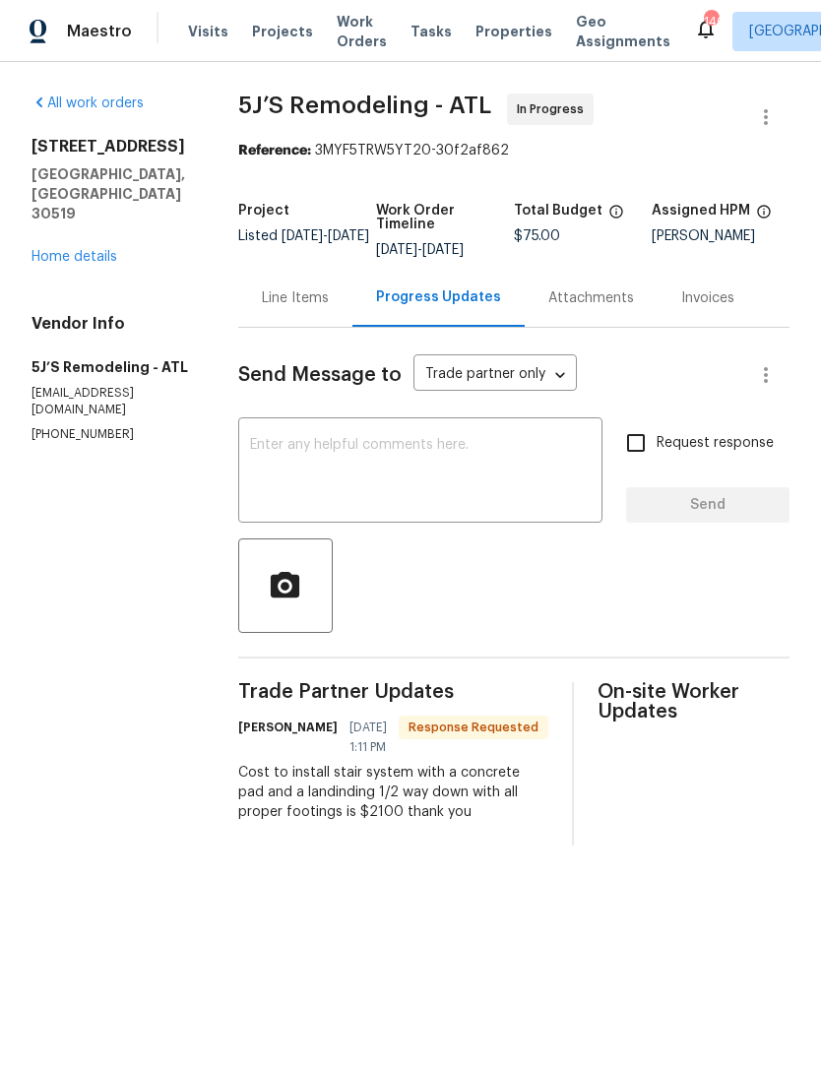
click at [303, 307] on div "Line Items" at bounding box center [295, 298] width 67 height 20
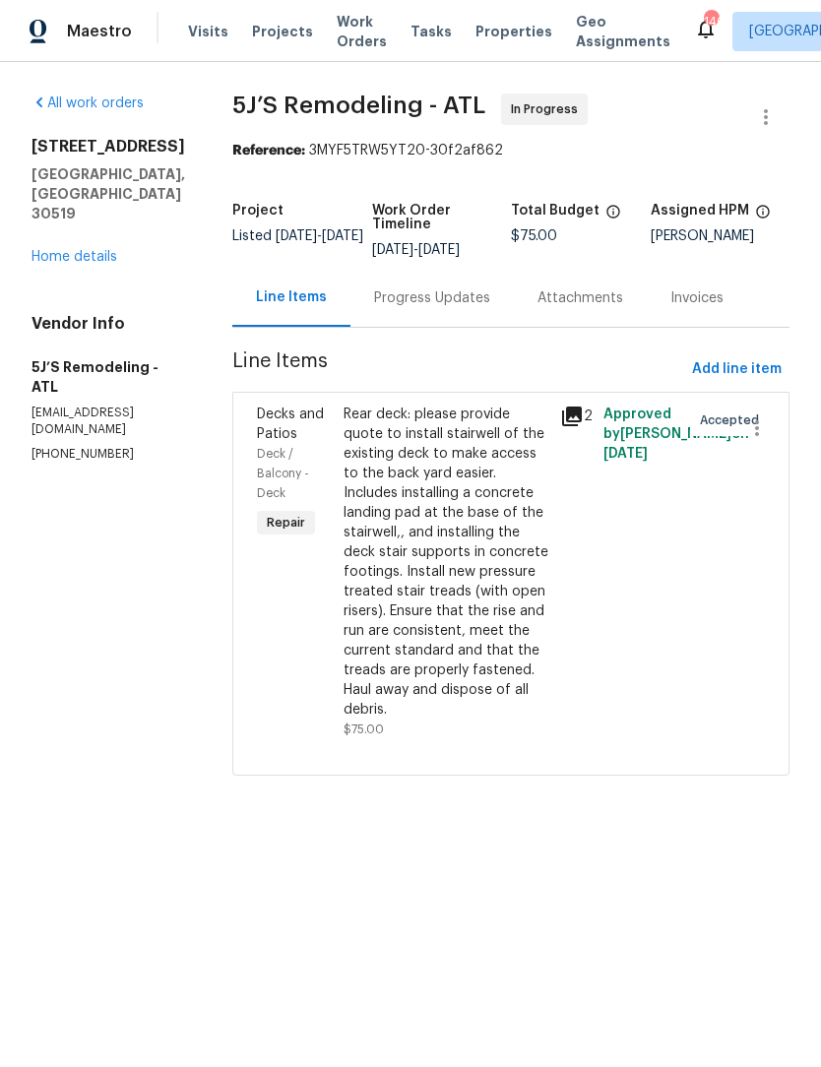
click at [94, 250] on link "Home details" at bounding box center [75, 257] width 86 height 14
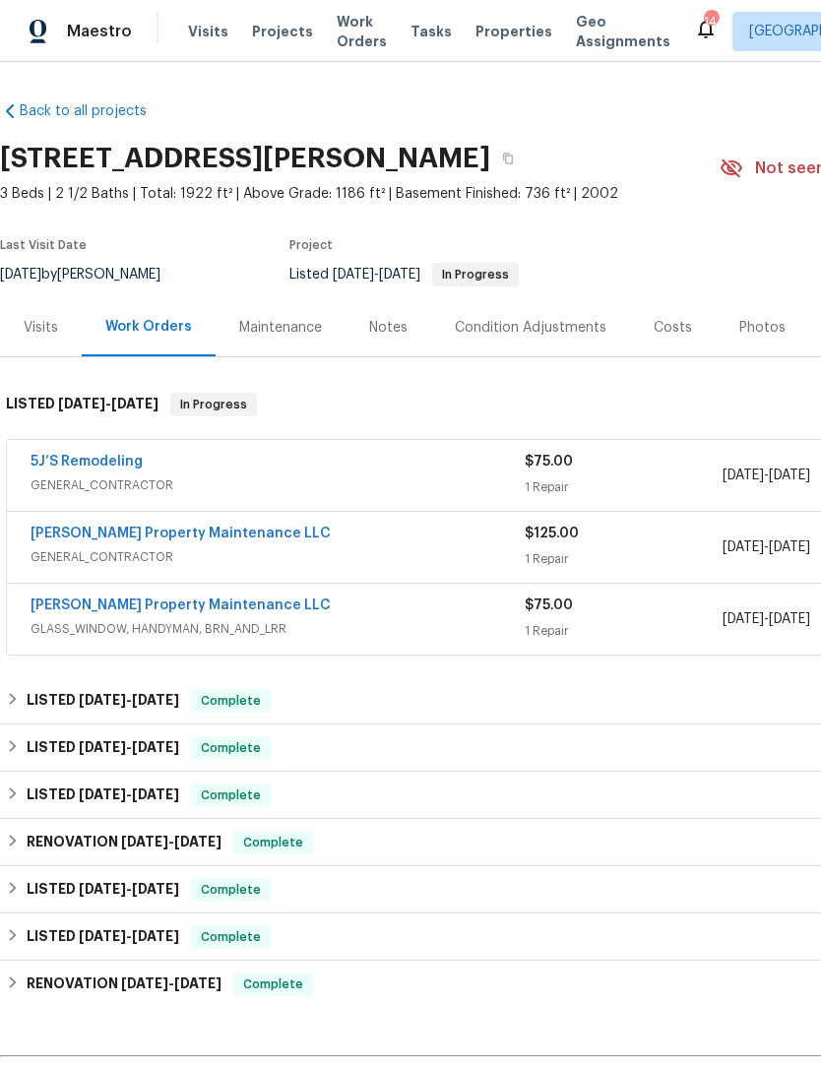
click at [91, 468] on link "5J’S Remodeling" at bounding box center [87, 462] width 112 height 14
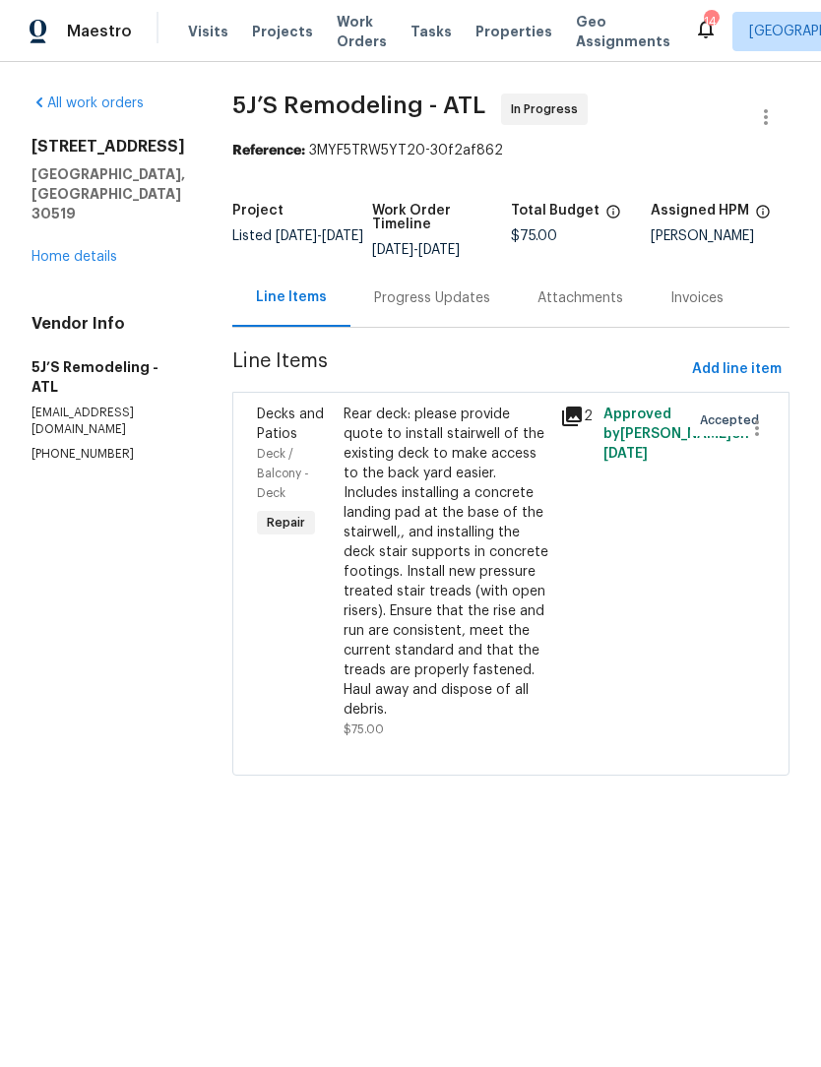
click at [473, 299] on div "Progress Updates" at bounding box center [432, 298] width 116 height 20
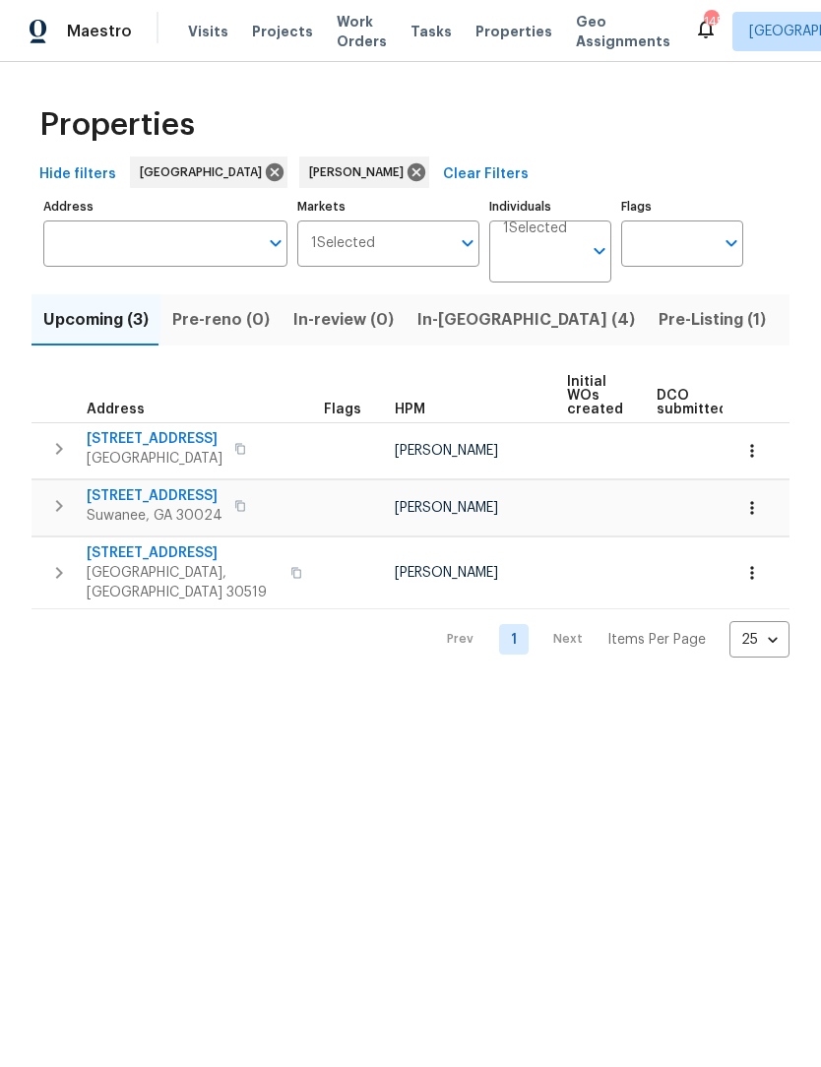
click at [659, 317] on span "Pre-Listing (1)" at bounding box center [712, 320] width 107 height 28
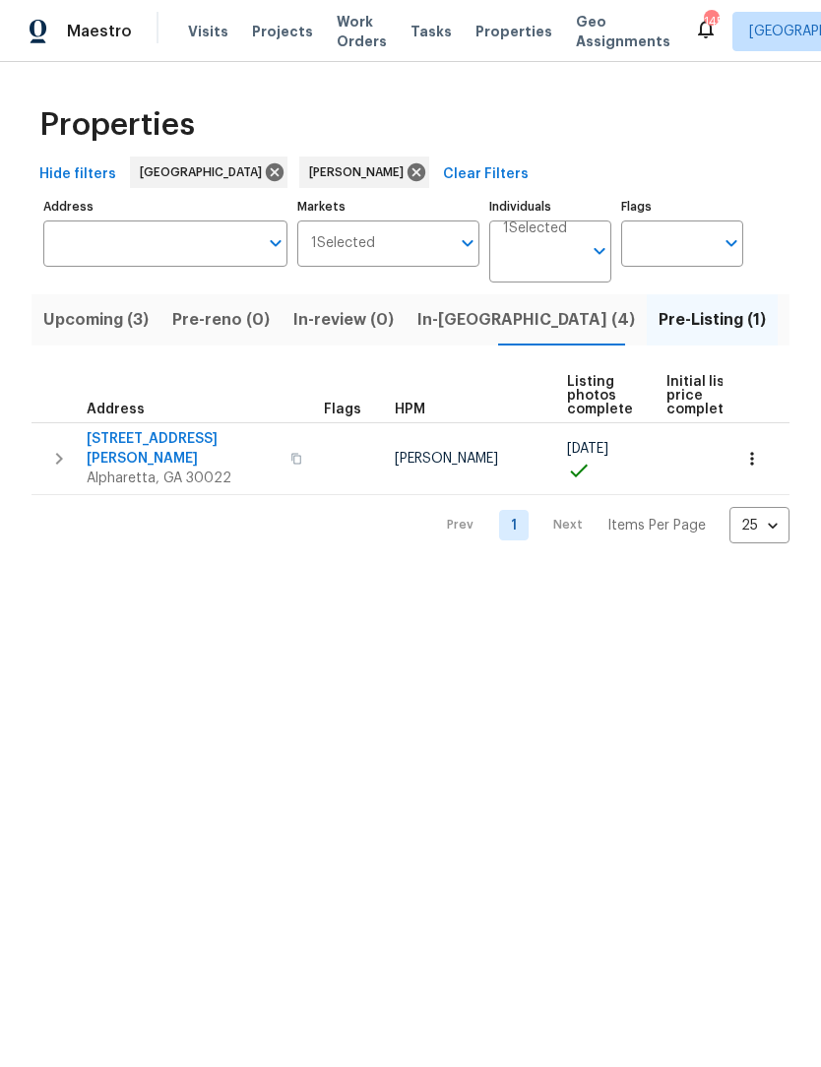
click at [204, 443] on span "10515 Colony Glen Dr" at bounding box center [183, 448] width 192 height 39
click at [790, 319] on span "Listed (12)" at bounding box center [830, 320] width 81 height 28
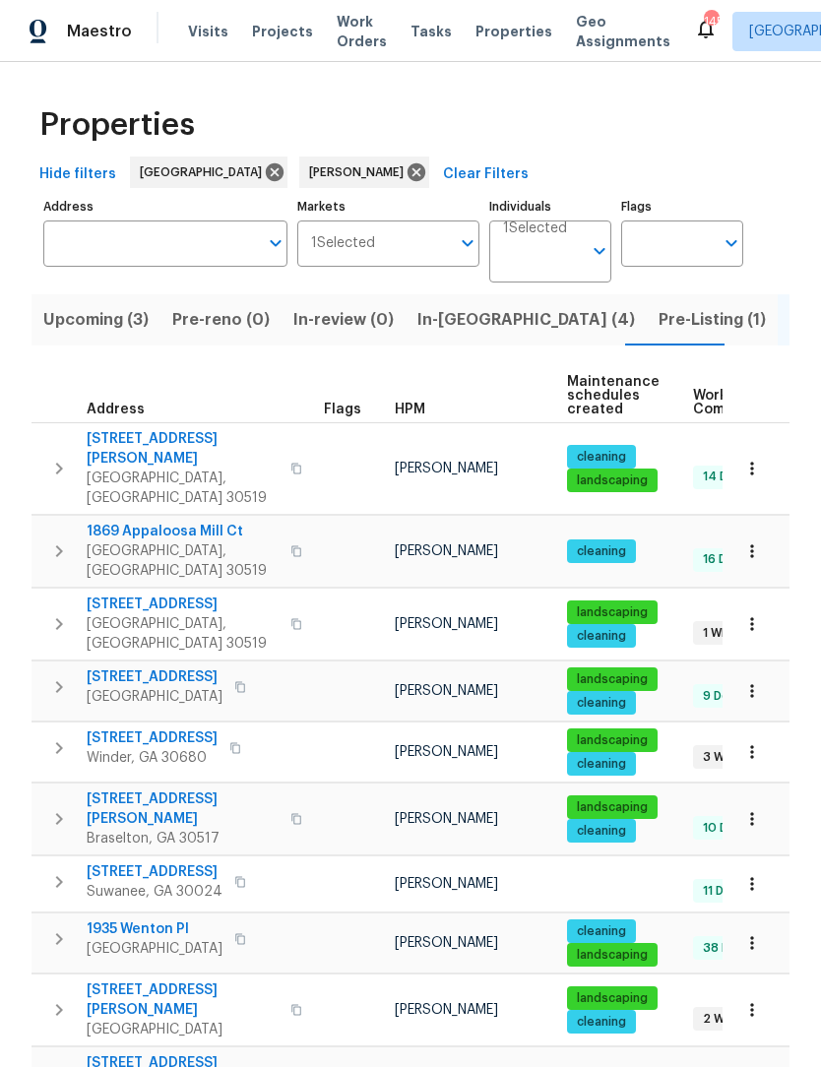
click at [103, 448] on span "2910 Blake Towers Ln" at bounding box center [183, 448] width 192 height 39
click at [200, 522] on span "1869 Appaloosa Mill Ct" at bounding box center [183, 532] width 192 height 20
click at [201, 595] on span "[STREET_ADDRESS]" at bounding box center [183, 605] width 192 height 20
click at [181, 687] on span "Lawrenceville, GA 30043" at bounding box center [155, 697] width 136 height 20
click at [114, 728] on span "532 Hemlock Dr" at bounding box center [152, 738] width 131 height 20
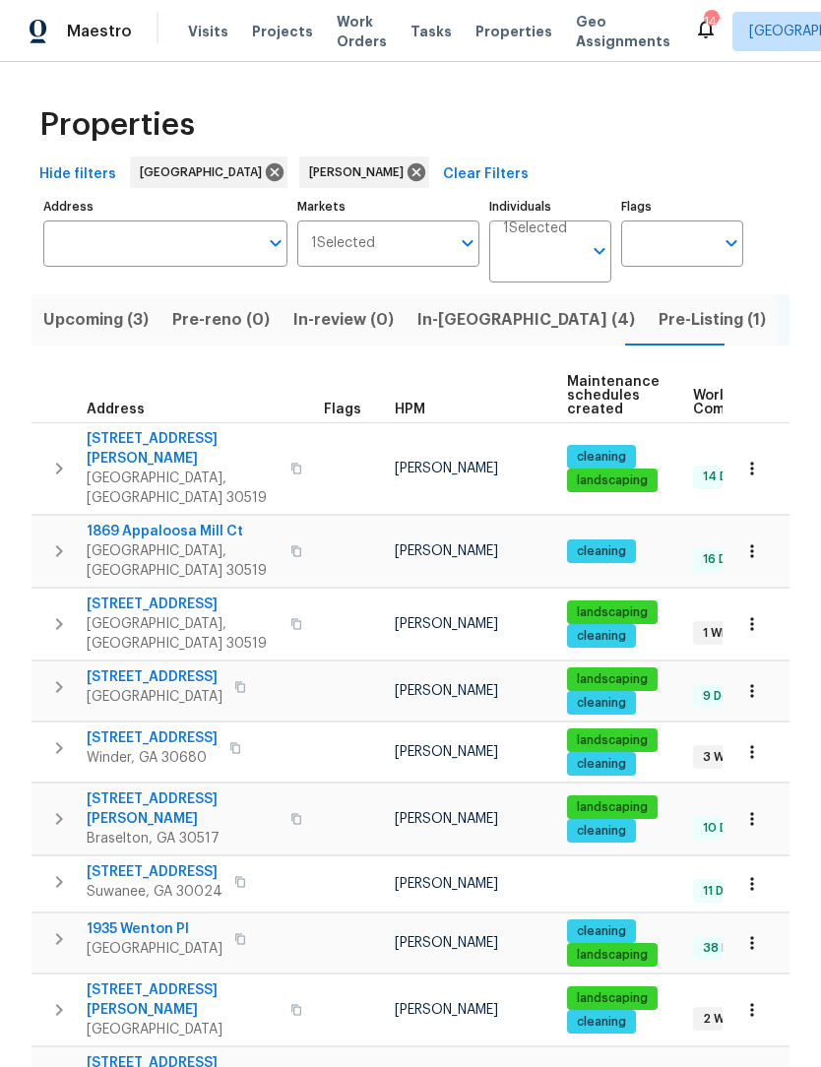
click at [790, 320] on span "Listed (12)" at bounding box center [830, 320] width 81 height 28
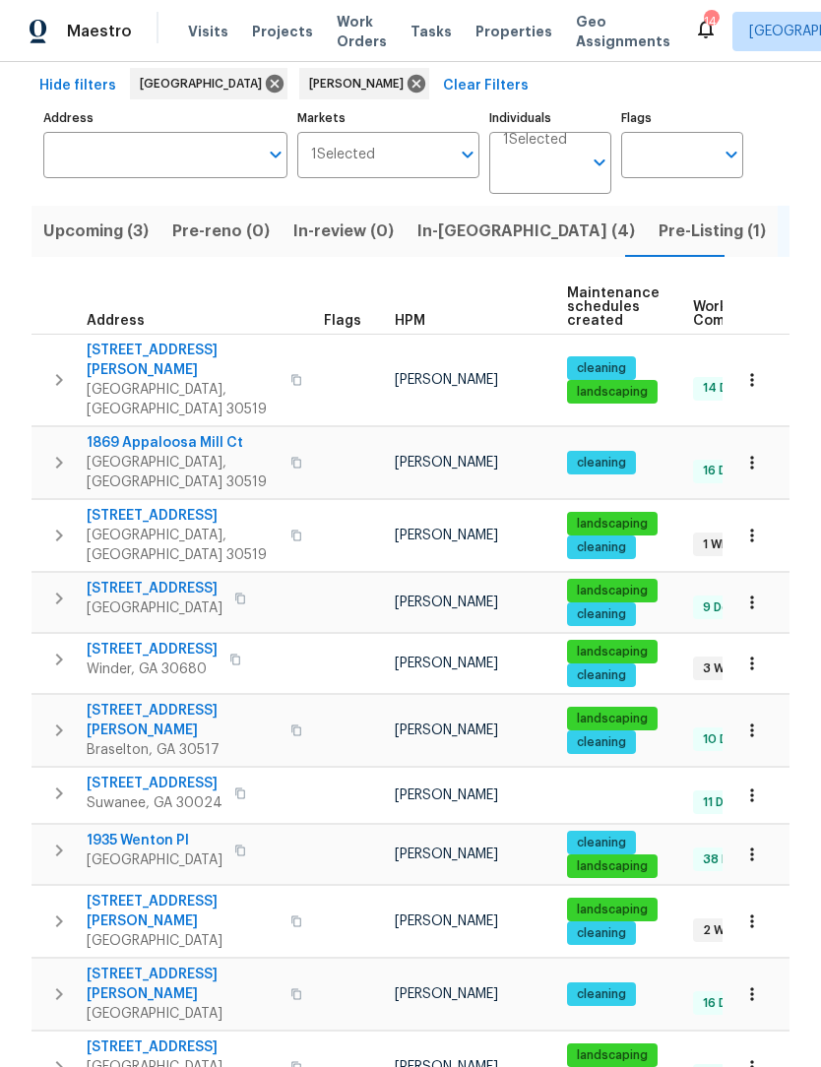
scroll to position [88, 0]
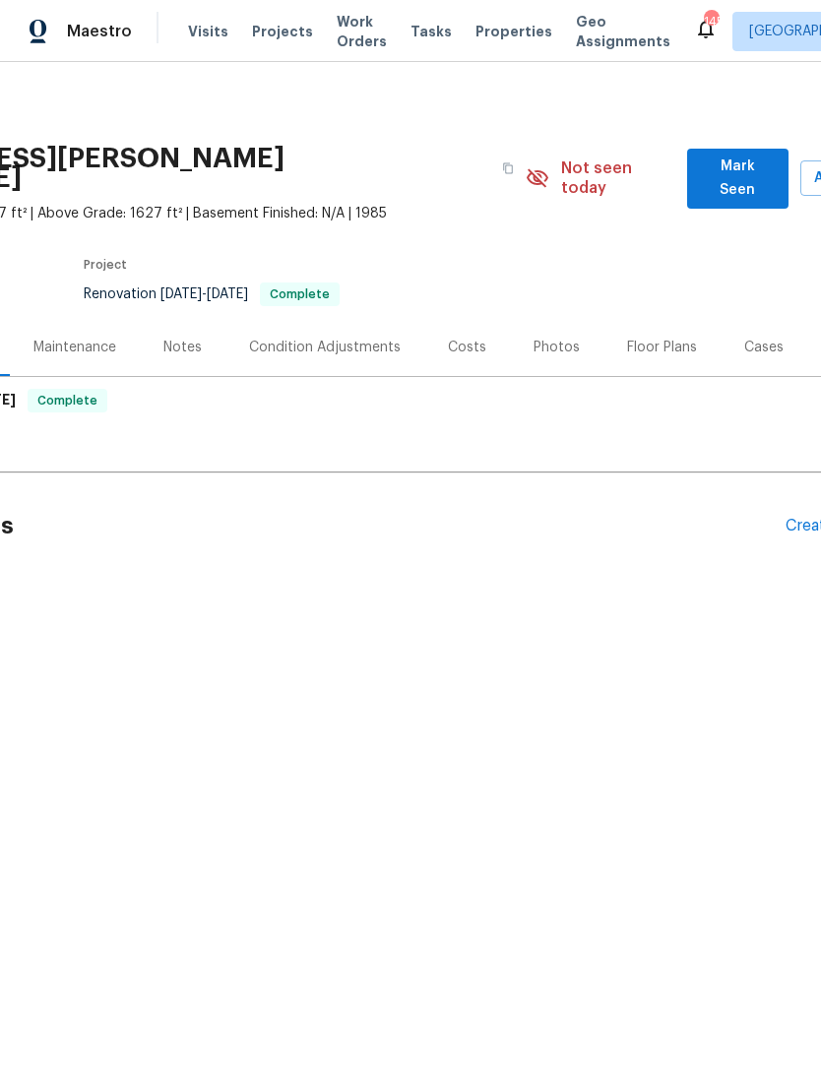
scroll to position [0, 207]
click at [753, 169] on span "Mark Seen" at bounding box center [737, 179] width 70 height 48
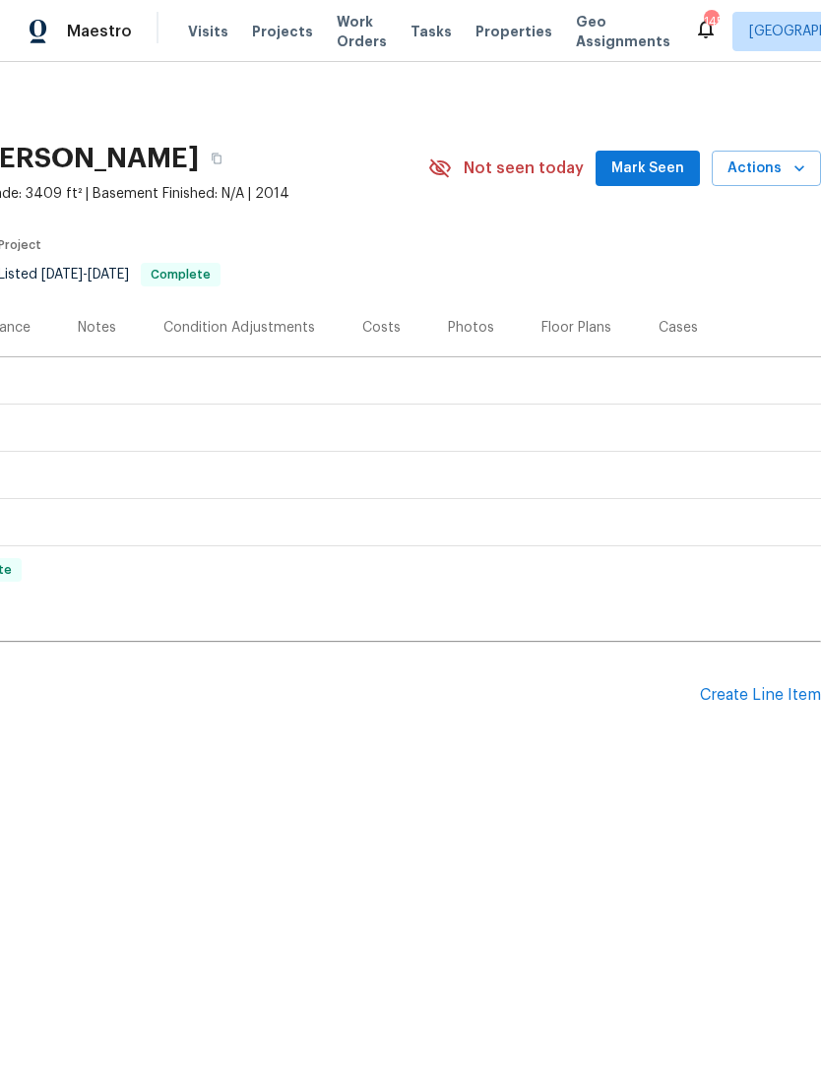
scroll to position [0, 291]
click at [669, 169] on span "Mark Seen" at bounding box center [647, 169] width 73 height 25
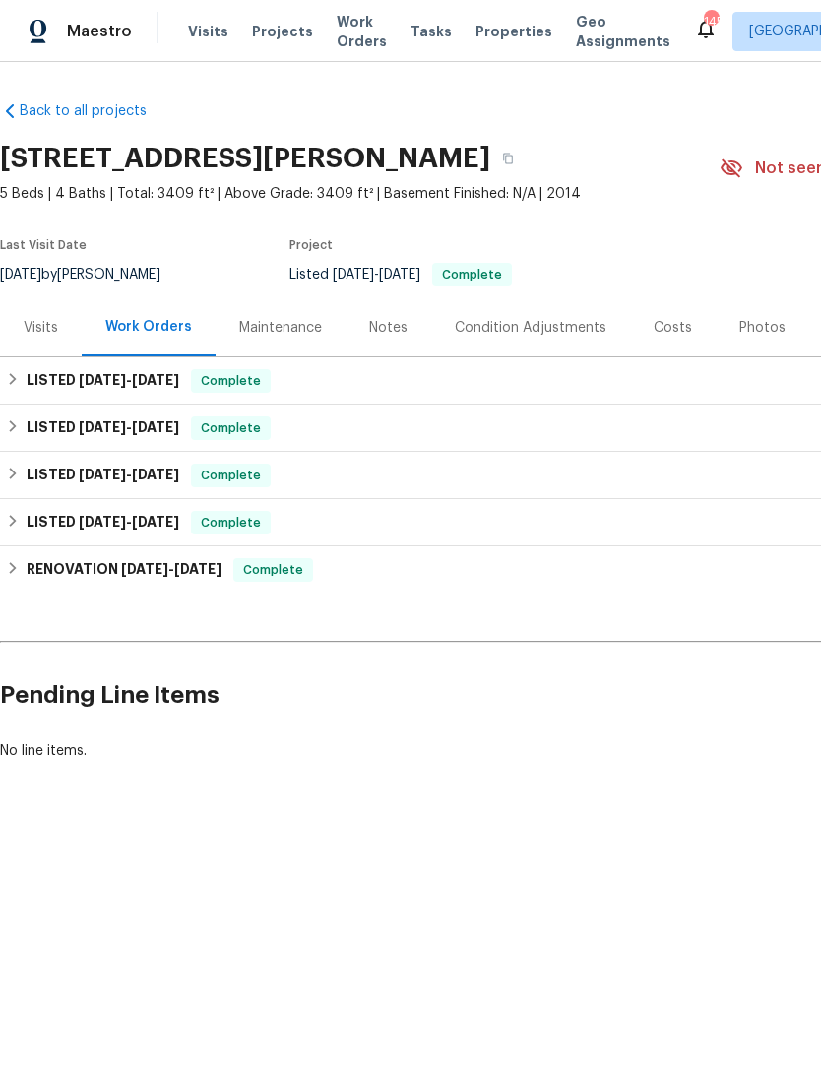
scroll to position [0, 0]
click at [25, 394] on div "LISTED 8/14/25 - 8/18/25 Complete" at bounding box center [556, 380] width 1112 height 47
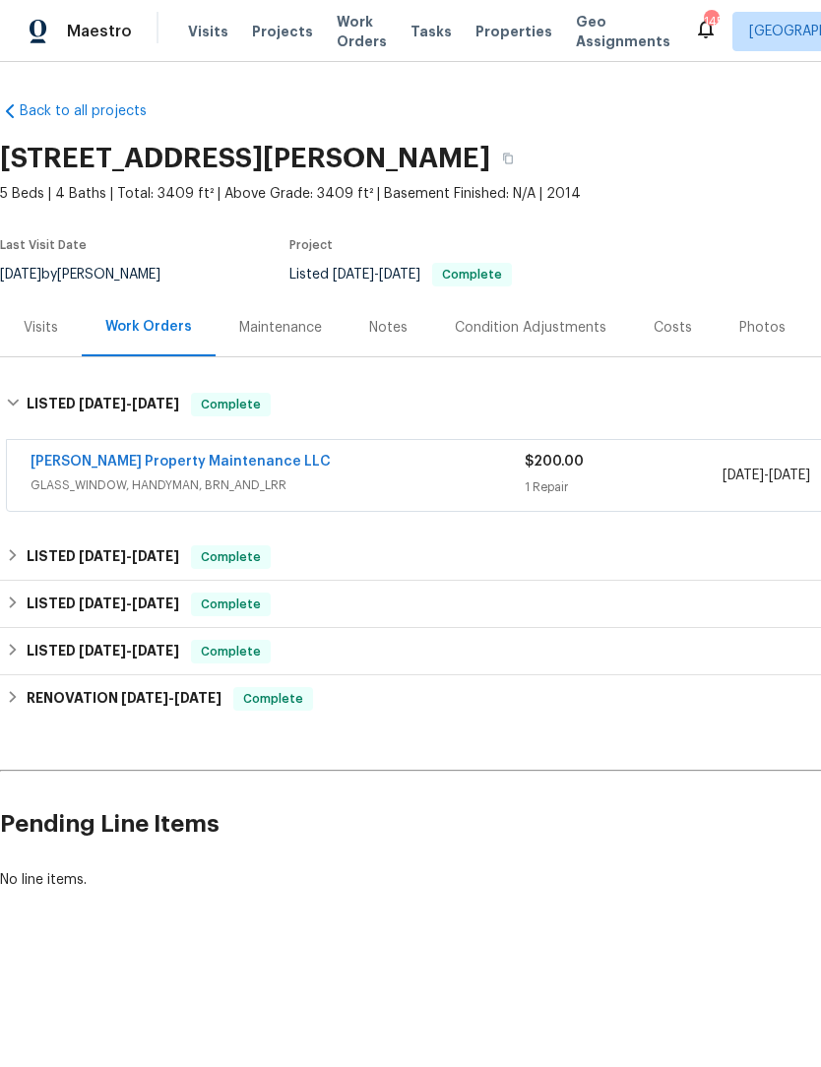
click at [140, 466] on link "[PERSON_NAME] Property Maintenance LLC" at bounding box center [181, 462] width 300 height 14
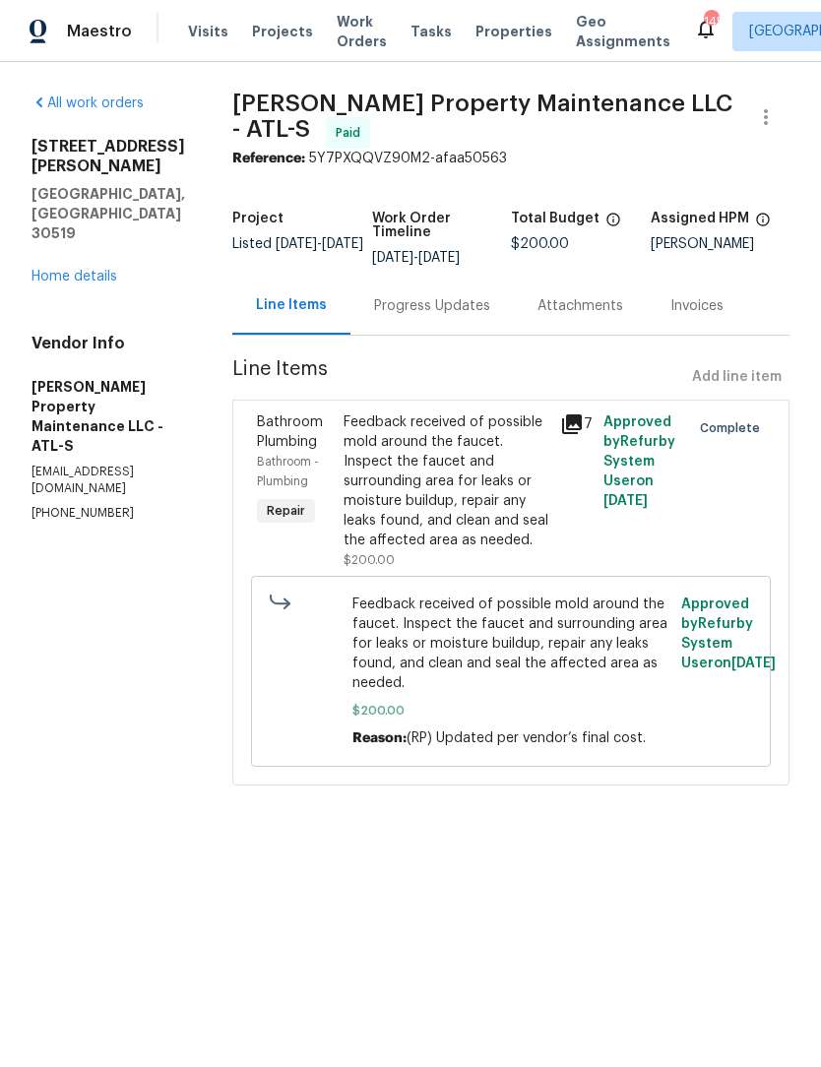
click at [474, 438] on div "Feedback received of possible mold around the faucet. Inspect the faucet and su…" at bounding box center [446, 481] width 205 height 138
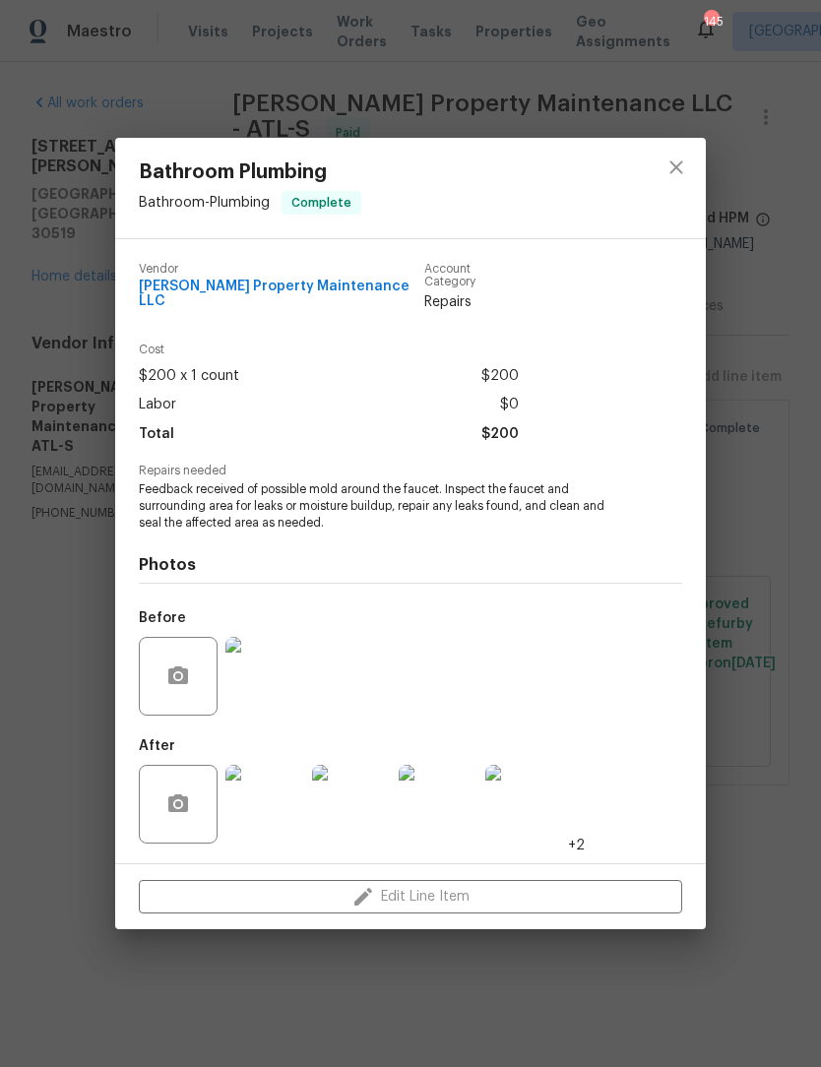
click at [297, 804] on img at bounding box center [264, 804] width 79 height 79
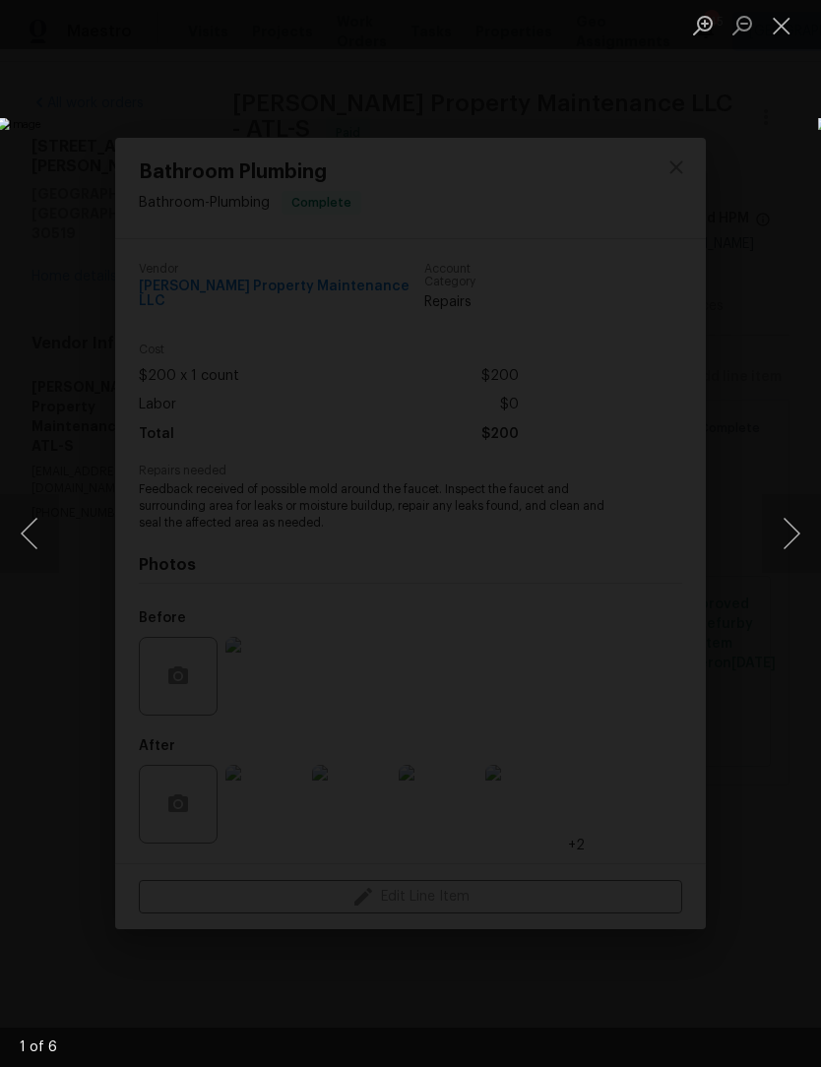
click at [798, 535] on button "Next image" at bounding box center [791, 533] width 59 height 79
click at [795, 557] on button "Next image" at bounding box center [791, 533] width 59 height 79
click at [797, 567] on button "Next image" at bounding box center [791, 533] width 59 height 79
click at [793, 540] on button "Next image" at bounding box center [791, 533] width 59 height 79
click at [806, 544] on button "Next image" at bounding box center [791, 533] width 59 height 79
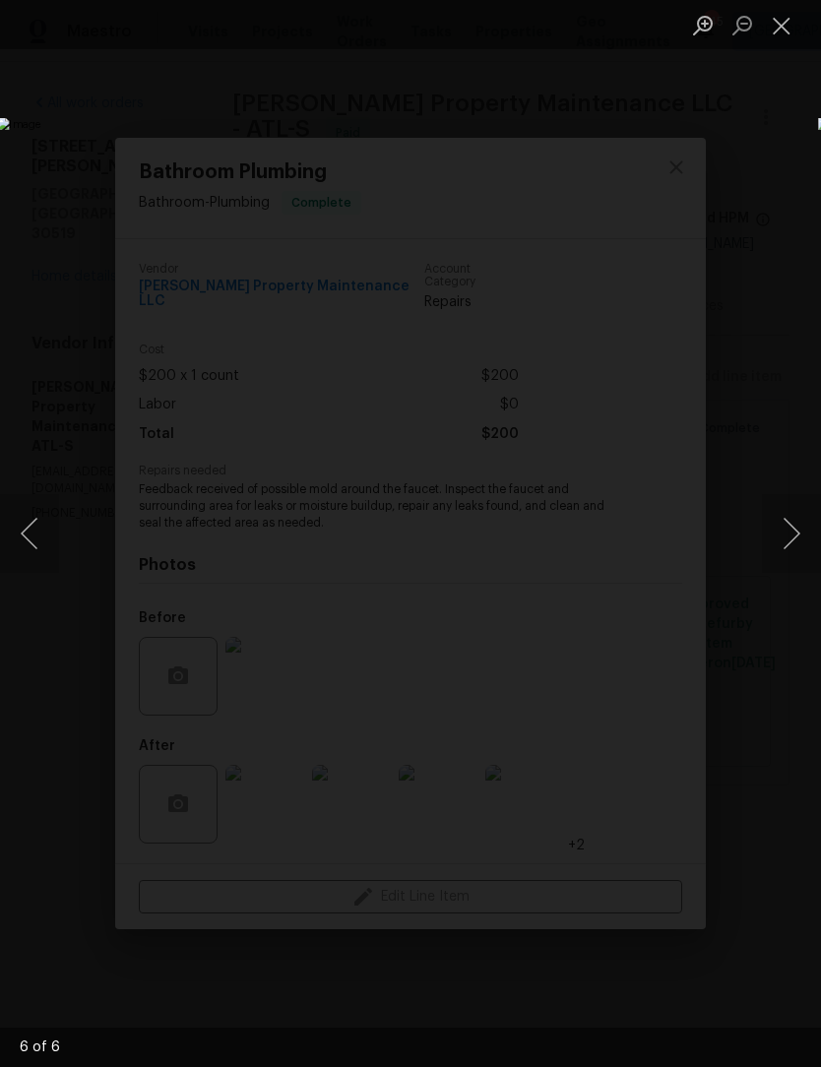
click at [804, 544] on button "Next image" at bounding box center [791, 533] width 59 height 79
click at [794, 26] on button "Close lightbox" at bounding box center [781, 25] width 39 height 34
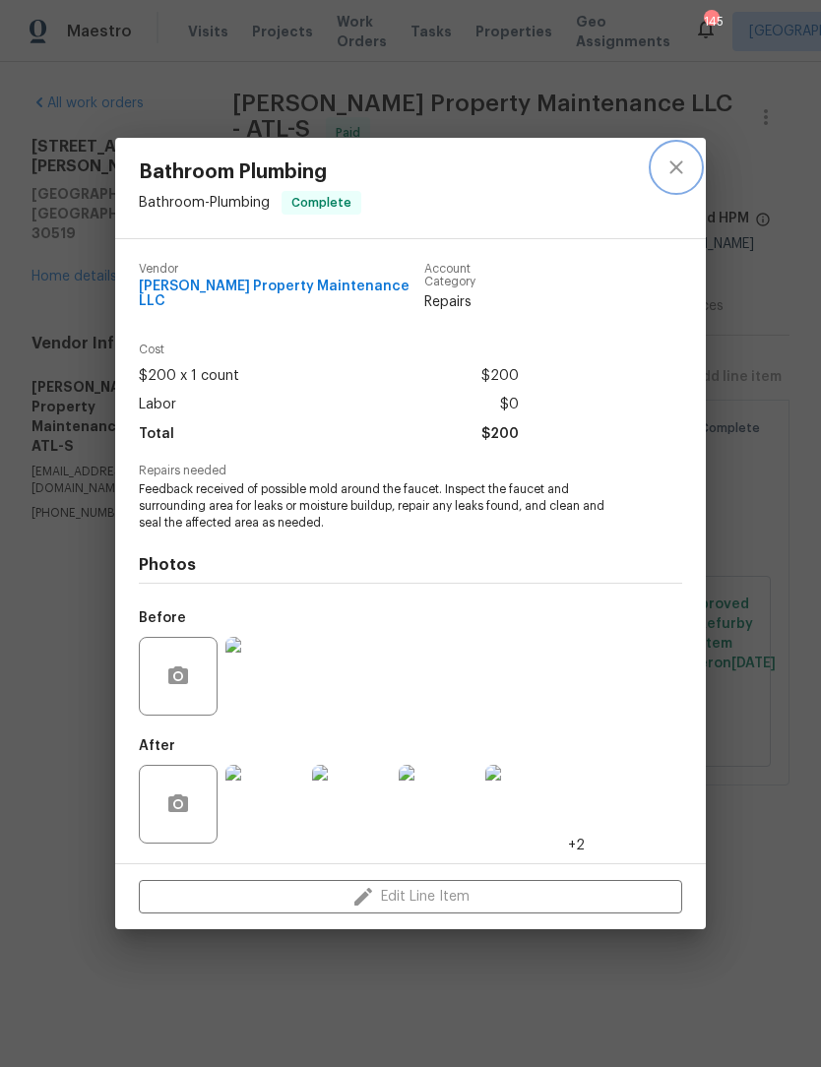
click at [678, 173] on icon "close" at bounding box center [675, 166] width 13 height 13
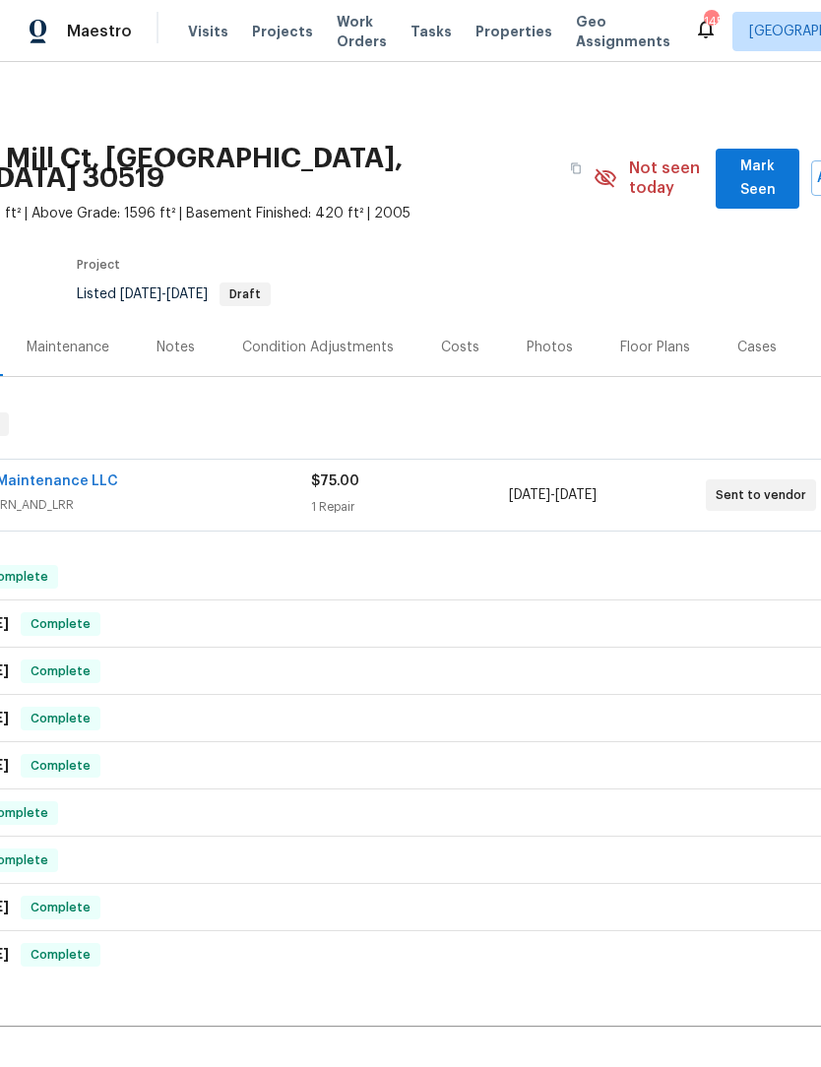
scroll to position [0, 213]
click at [744, 177] on span "Mark Seen" at bounding box center [757, 179] width 53 height 48
click at [744, 172] on span "Mark Seen" at bounding box center [757, 179] width 53 height 48
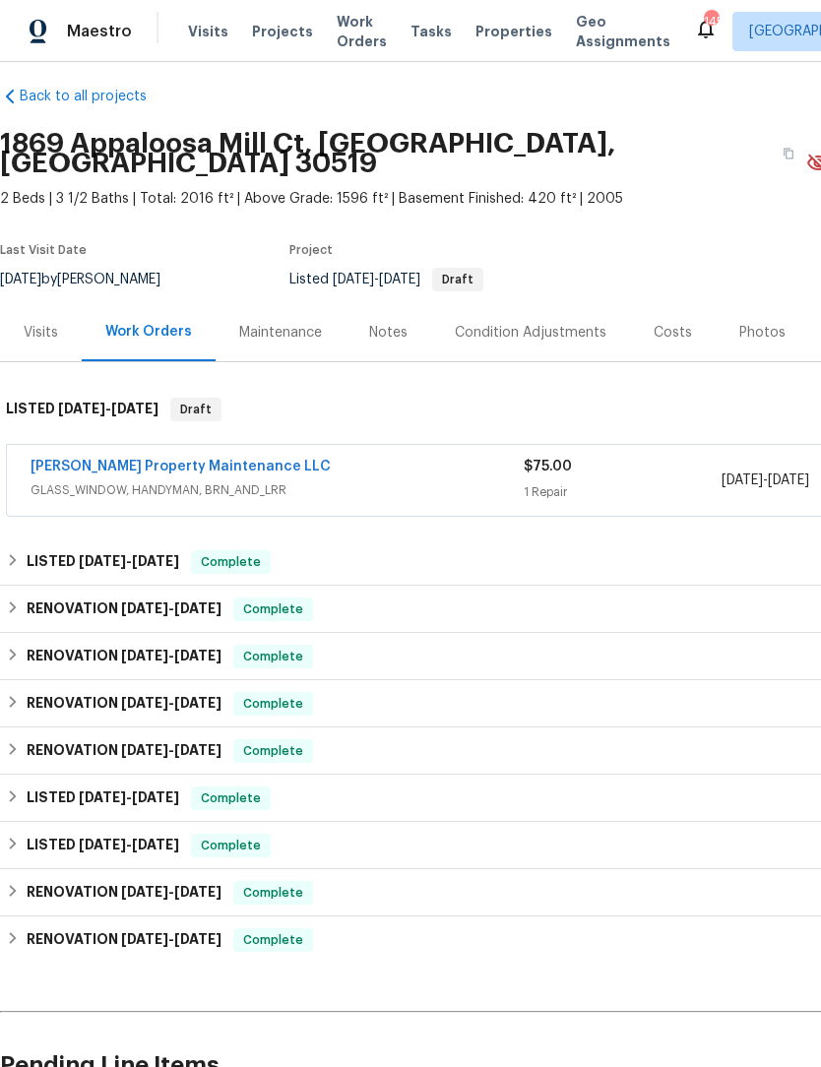
scroll to position [16, 0]
click at [158, 459] on link "[PERSON_NAME] Property Maintenance LLC" at bounding box center [181, 466] width 300 height 14
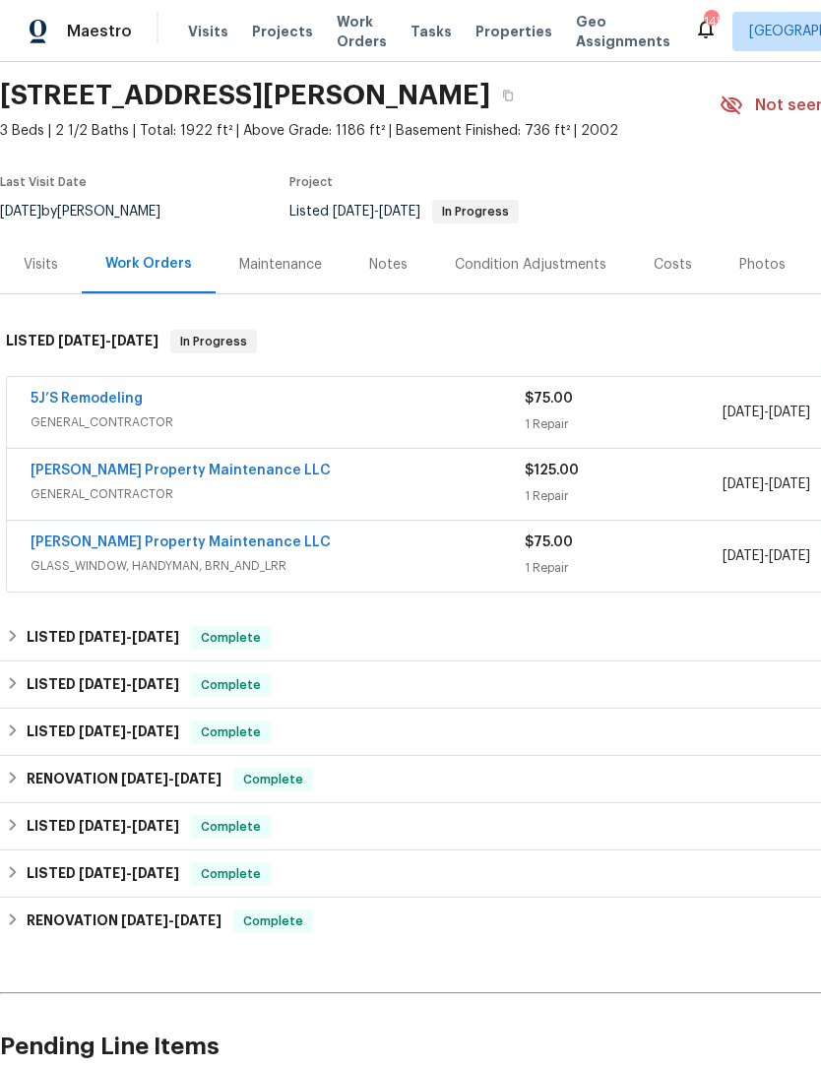
scroll to position [64, 0]
click at [200, 537] on link "[PERSON_NAME] Property Maintenance LLC" at bounding box center [181, 542] width 300 height 14
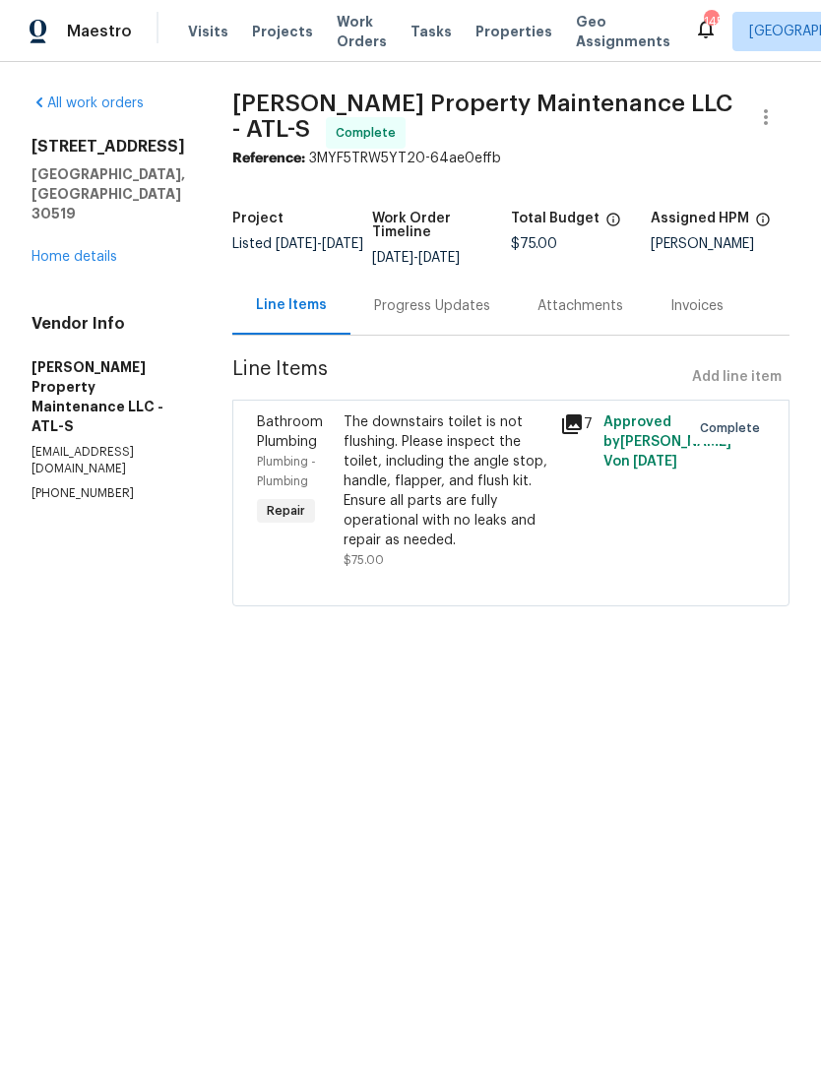
click at [61, 250] on link "Home details" at bounding box center [75, 257] width 86 height 14
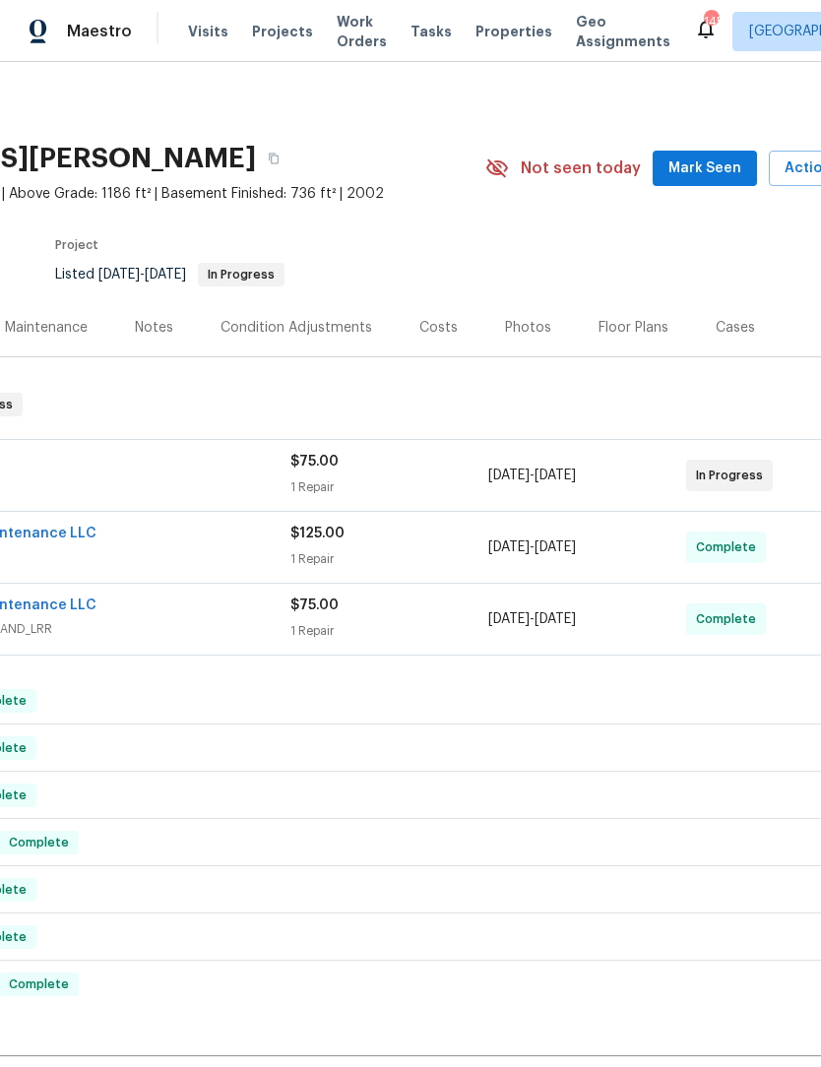
scroll to position [0, 234]
click at [734, 171] on span "Mark Seen" at bounding box center [704, 169] width 73 height 25
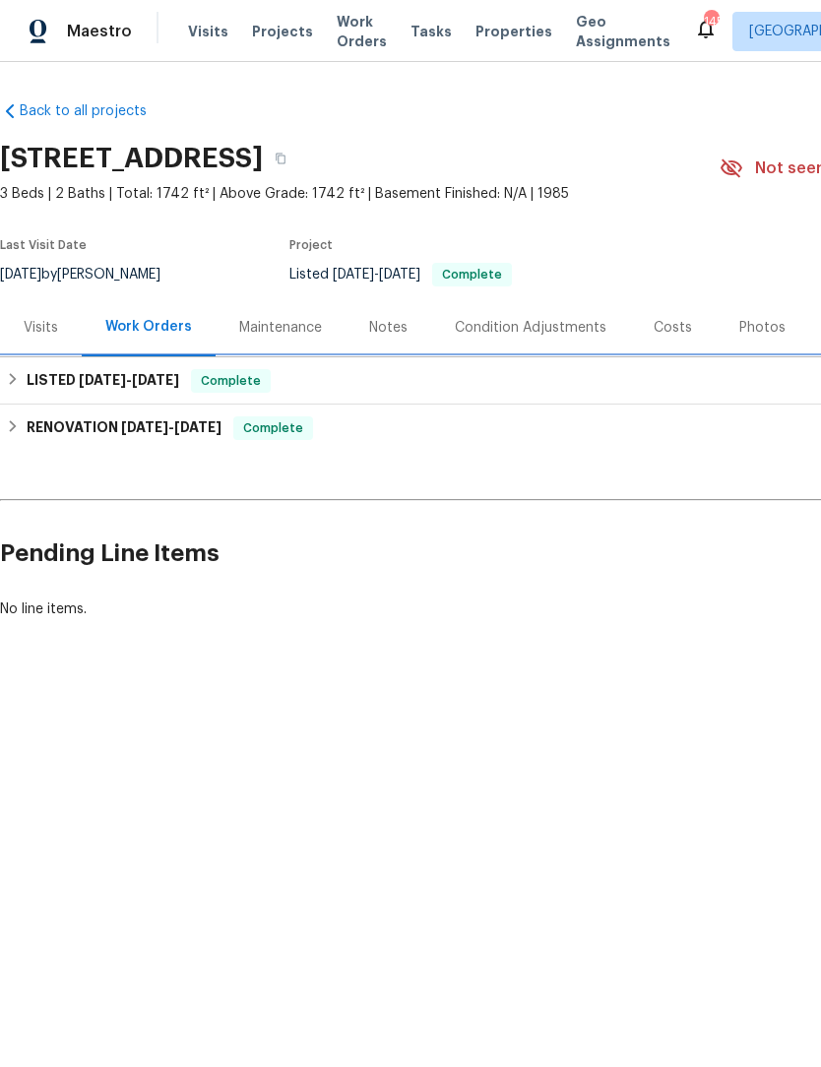
click at [24, 380] on div "LISTED [DATE] - [DATE] Complete" at bounding box center [556, 381] width 1101 height 24
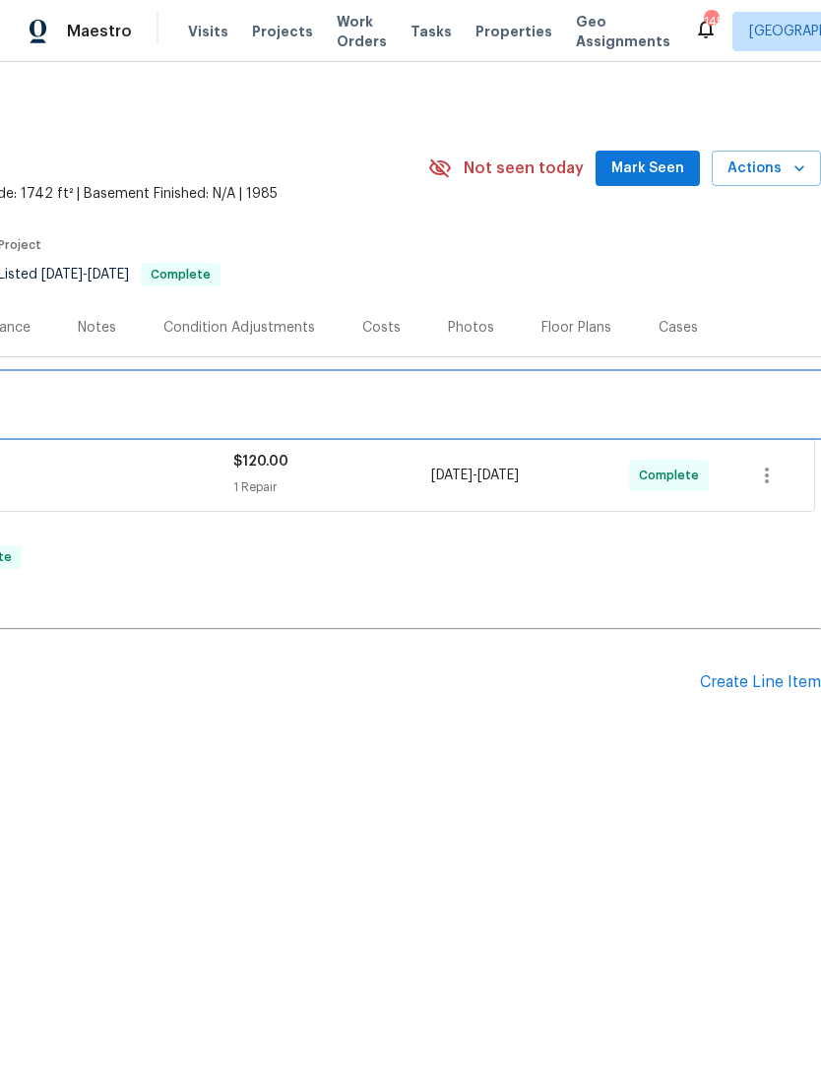
scroll to position [0, 291]
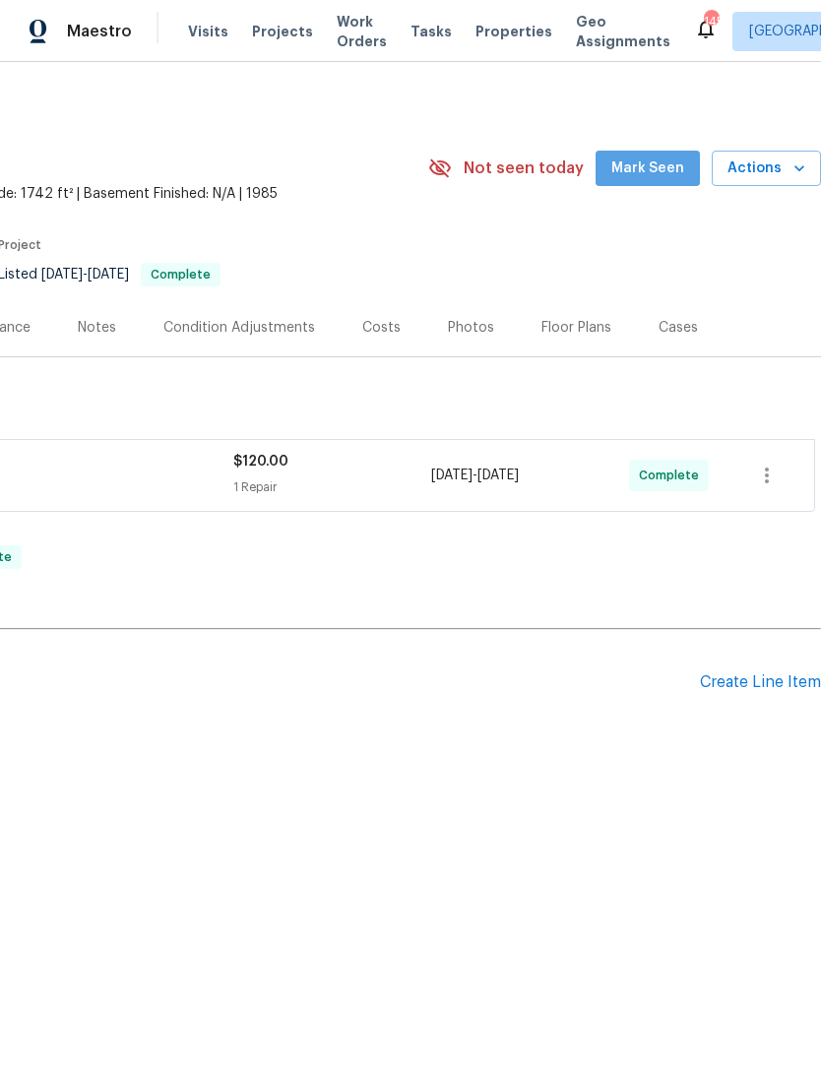
click at [677, 172] on span "Mark Seen" at bounding box center [647, 169] width 73 height 25
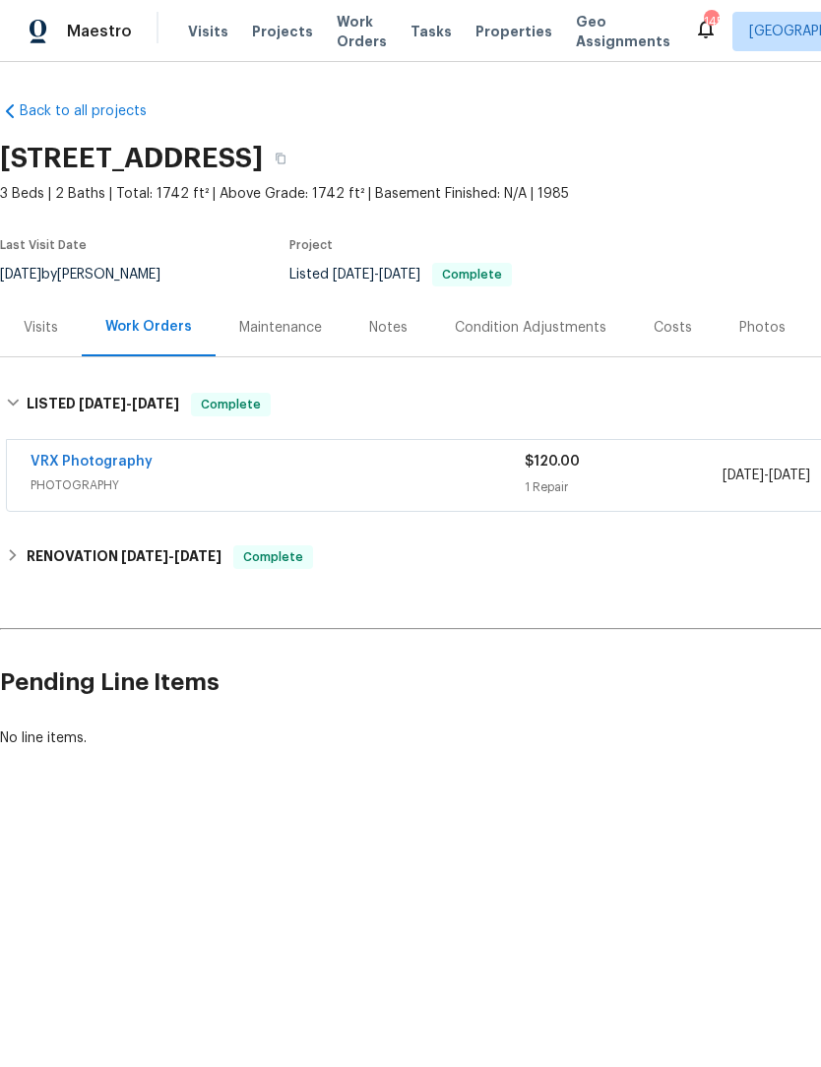
scroll to position [0, 0]
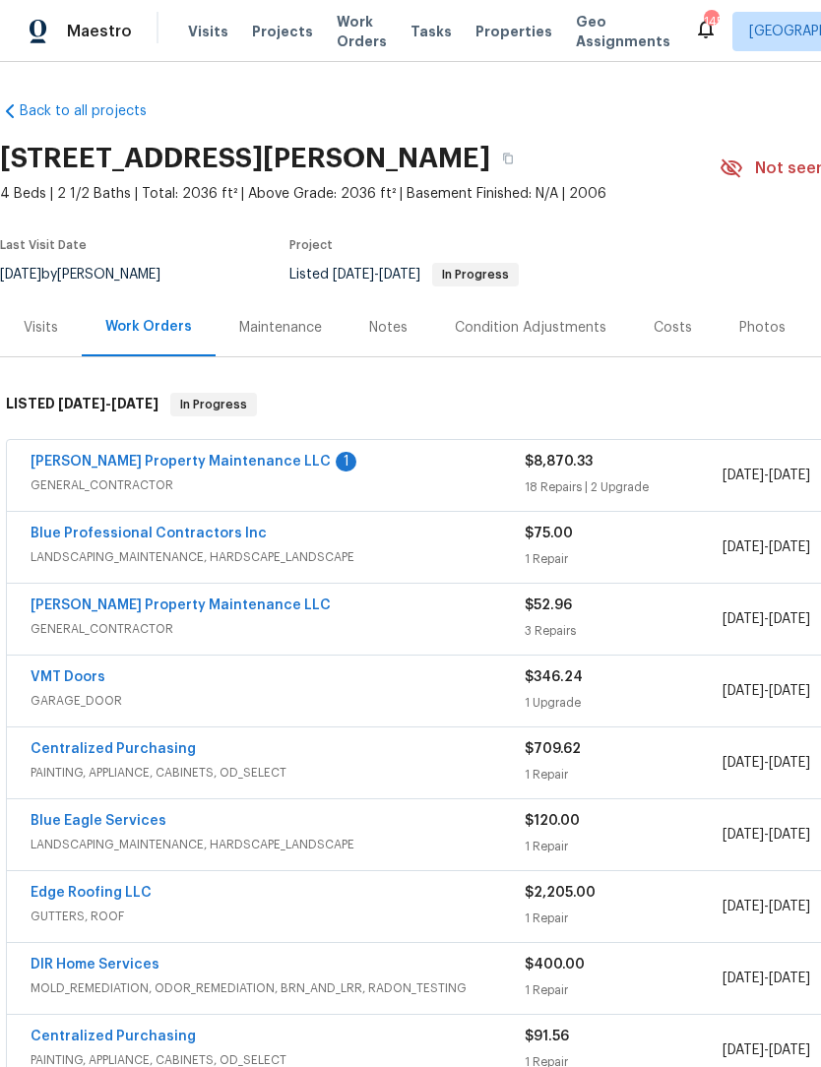
click at [165, 455] on link "Glen Property Maintenance LLC" at bounding box center [181, 462] width 300 height 14
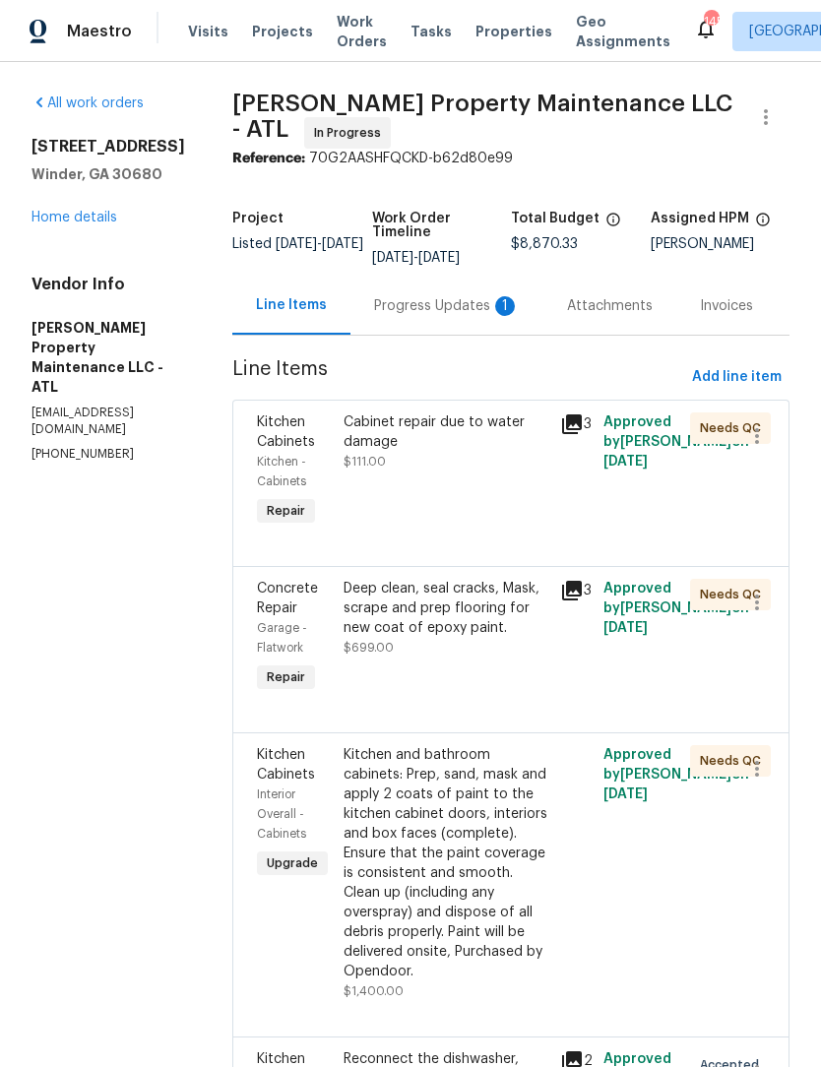
click at [474, 298] on div "Progress Updates 1" at bounding box center [447, 306] width 146 height 20
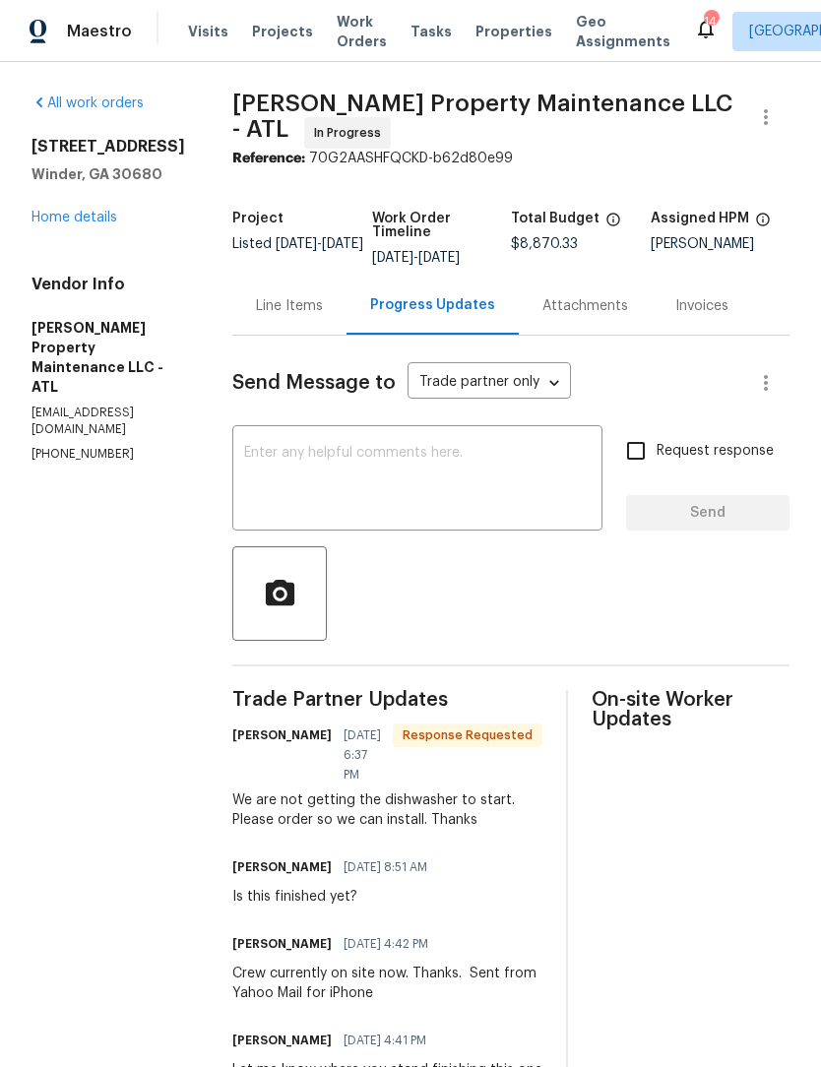
click at [311, 308] on div "Line Items" at bounding box center [289, 306] width 67 height 20
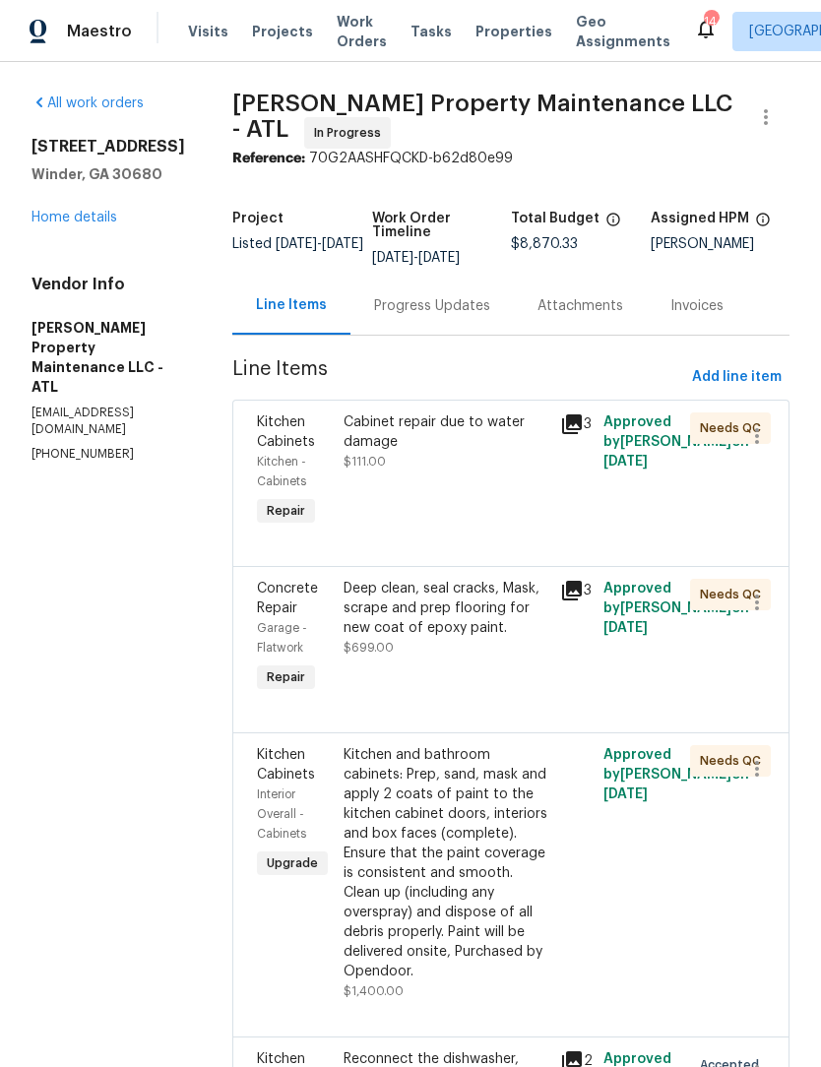
click at [442, 476] on div "Cabinet repair due to water damage $111.00" at bounding box center [446, 472] width 217 height 130
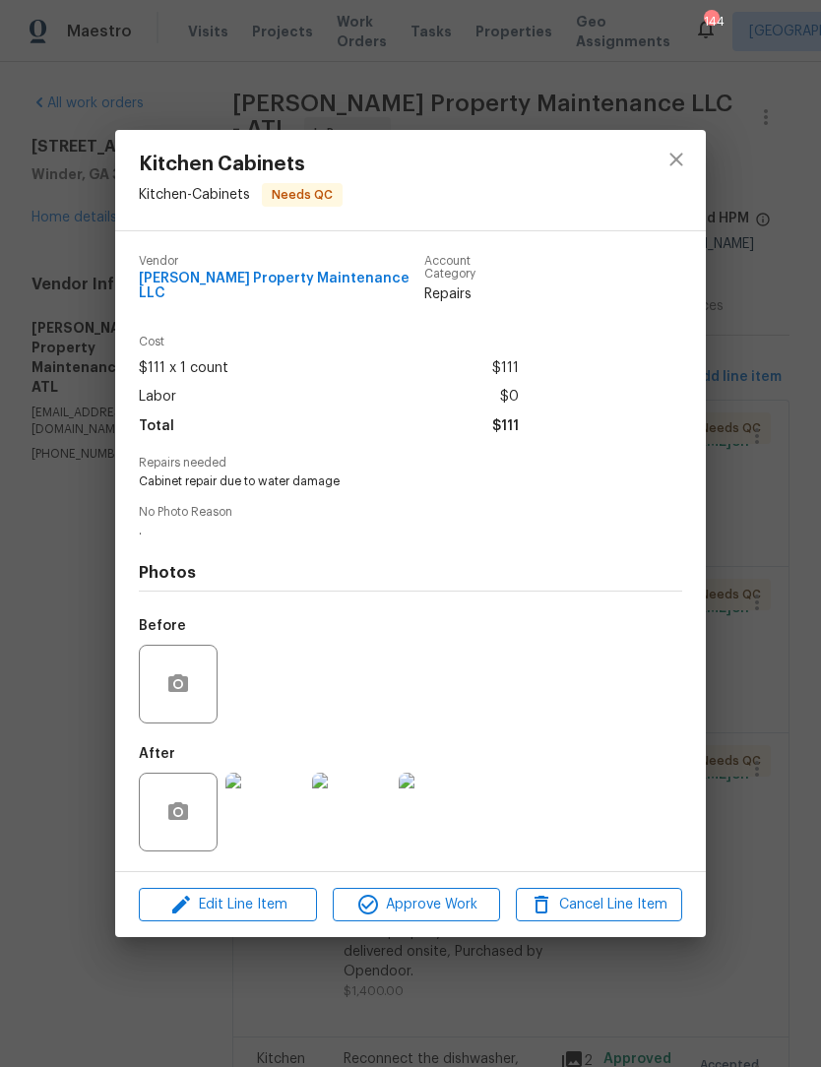
click at [278, 805] on img at bounding box center [264, 812] width 79 height 79
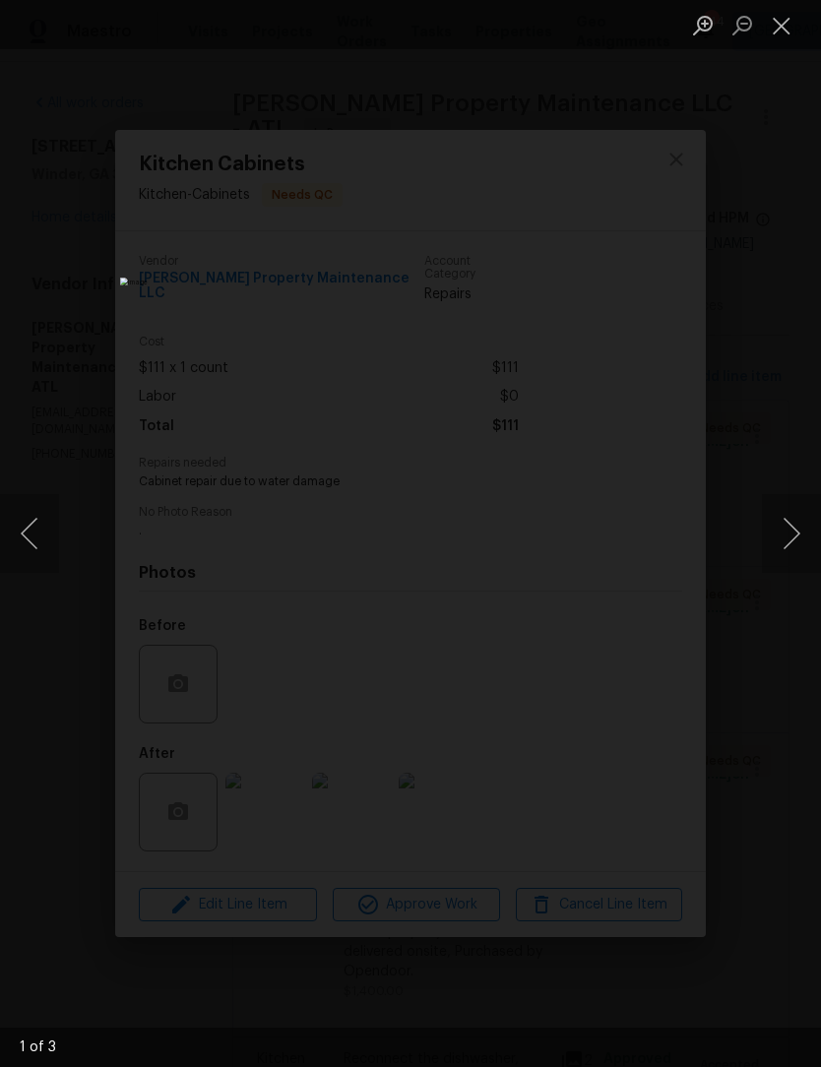
click at [801, 543] on button "Next image" at bounding box center [791, 533] width 59 height 79
click at [797, 545] on button "Next image" at bounding box center [791, 533] width 59 height 79
click at [795, 26] on button "Close lightbox" at bounding box center [781, 25] width 39 height 34
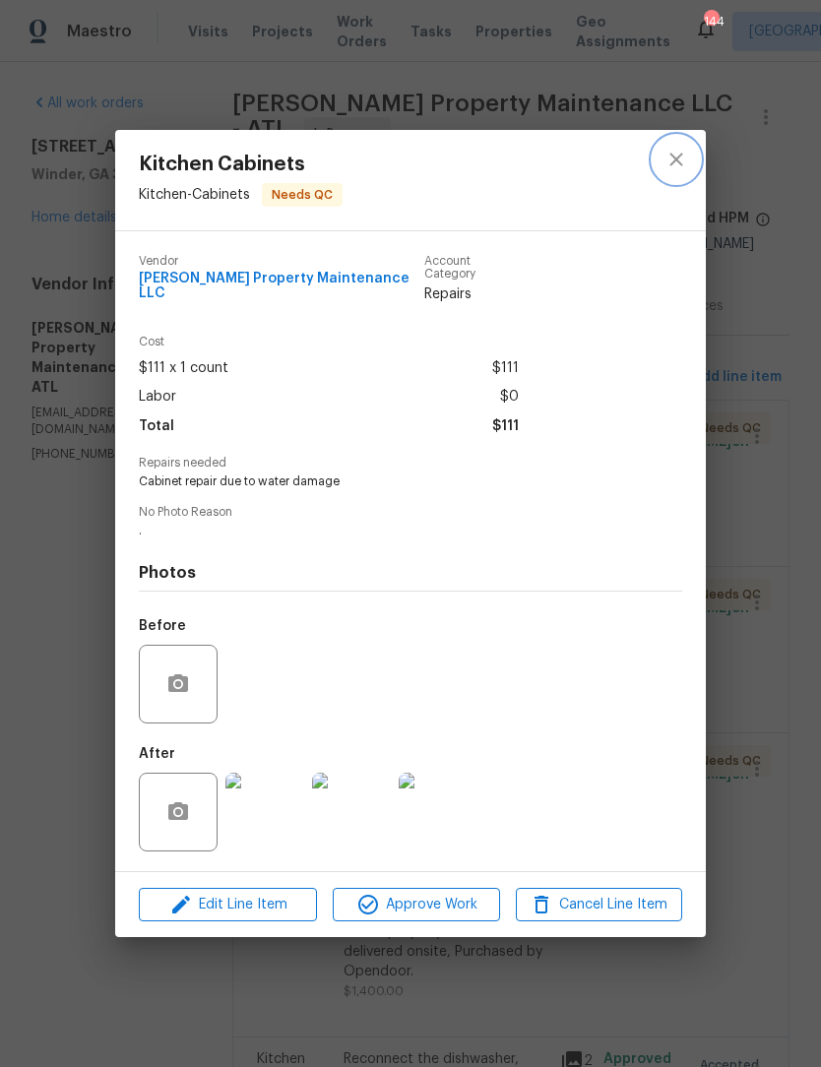
click at [685, 171] on icon "close" at bounding box center [676, 160] width 24 height 24
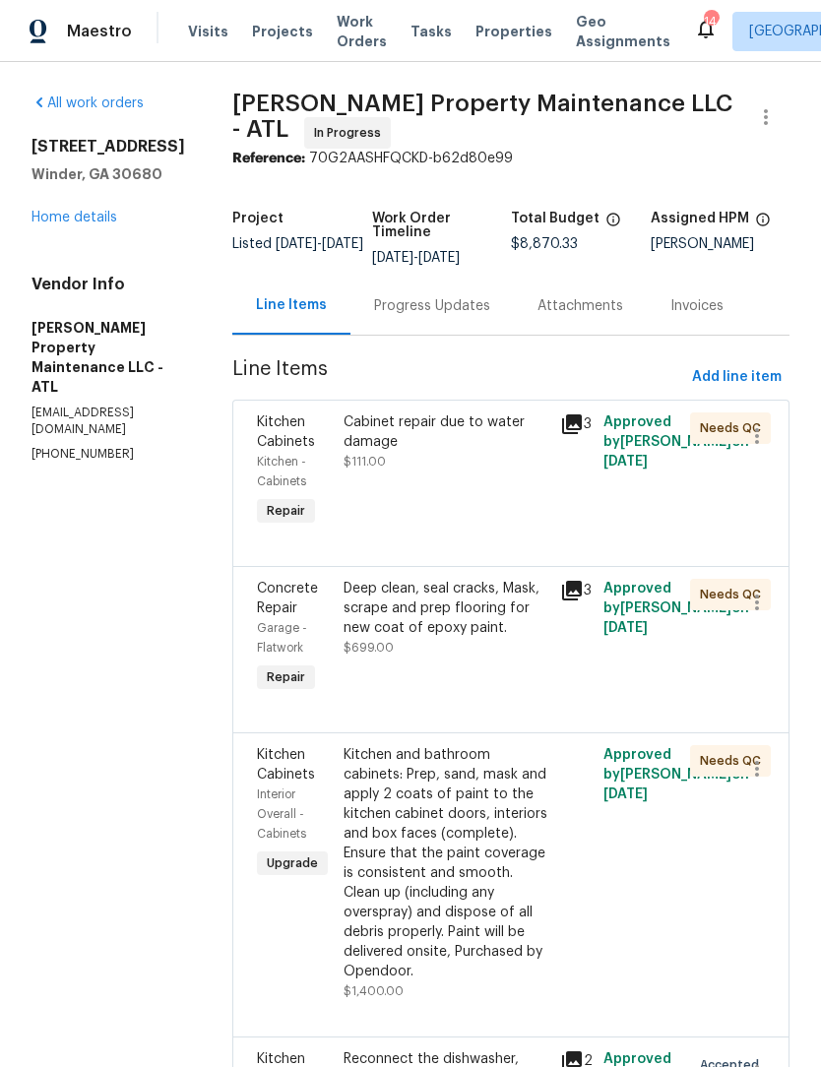
scroll to position [-2, 0]
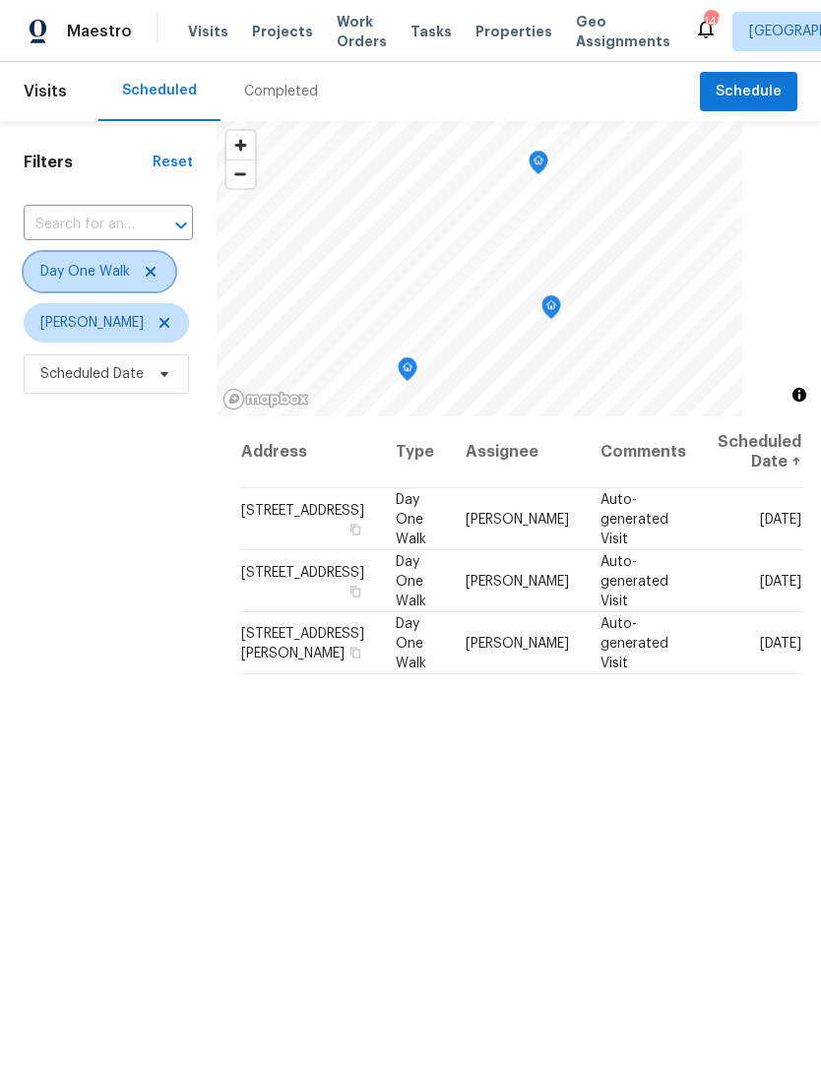
click at [165, 268] on span "Day One Walk" at bounding box center [100, 271] width 152 height 39
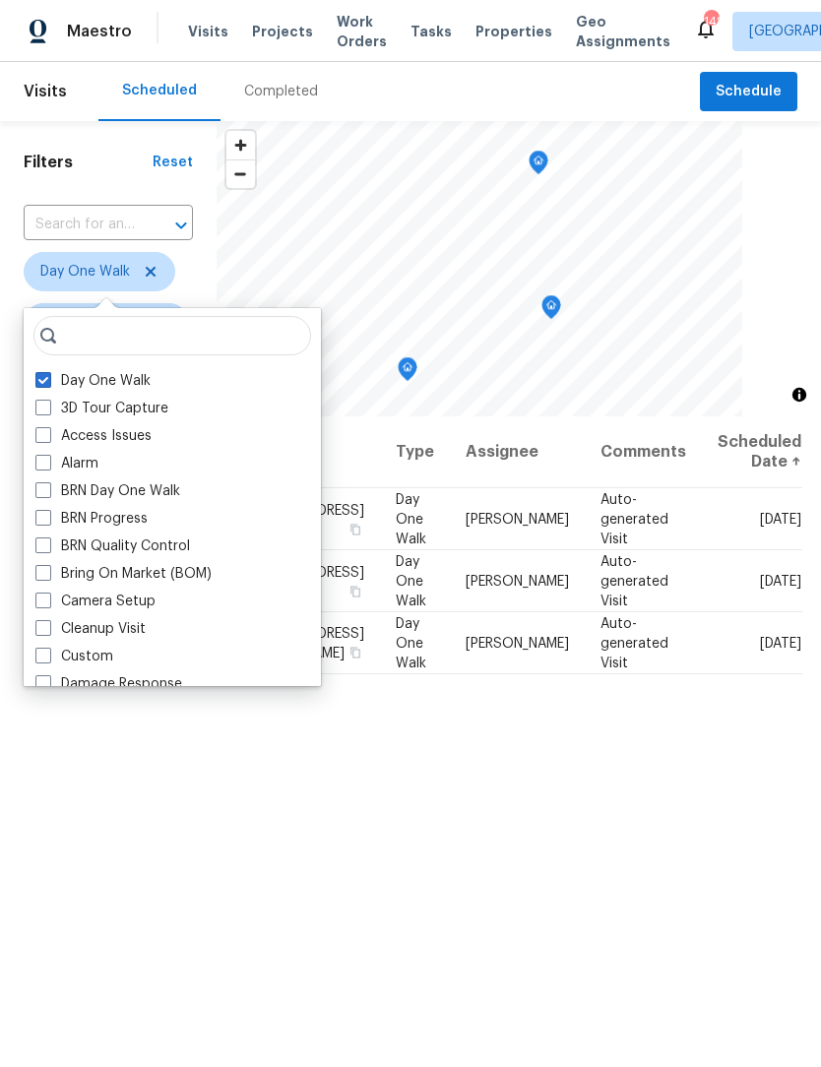
click at [128, 222] on input "text" at bounding box center [81, 225] width 114 height 31
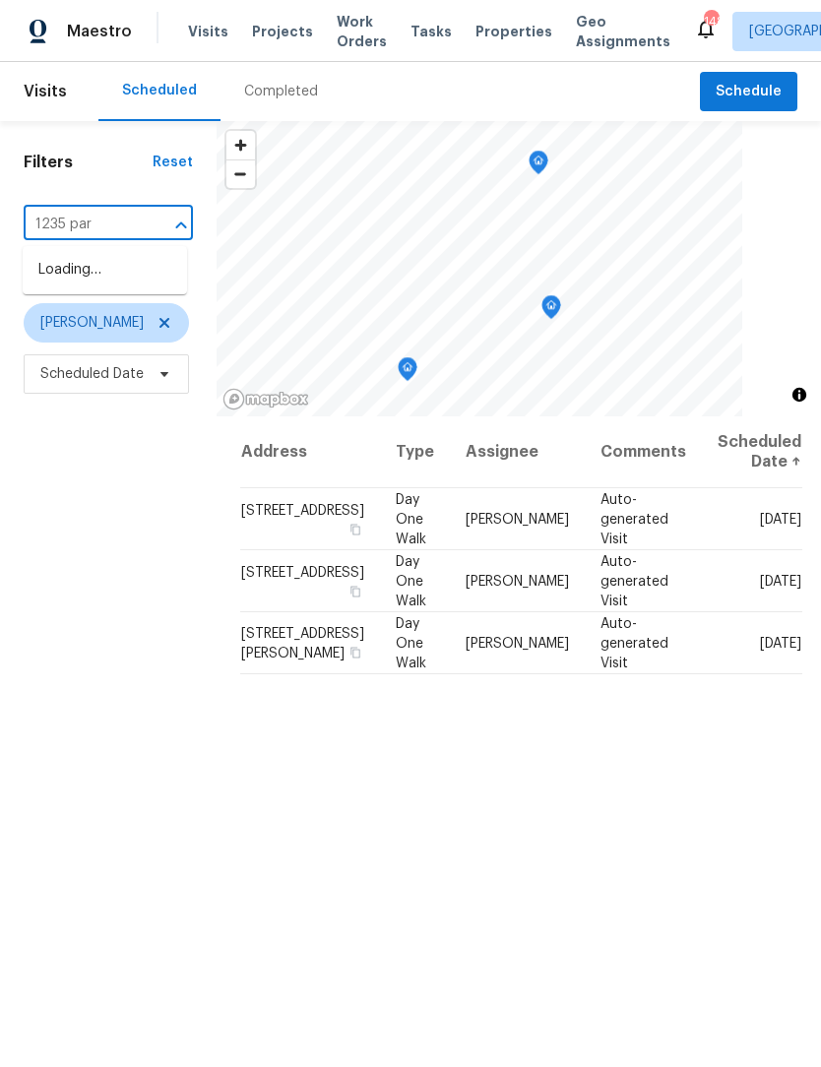
type input "1235 park"
click at [144, 319] on li "1235 Park Pass Way, Suwanee, GA 30024" at bounding box center [105, 302] width 164 height 32
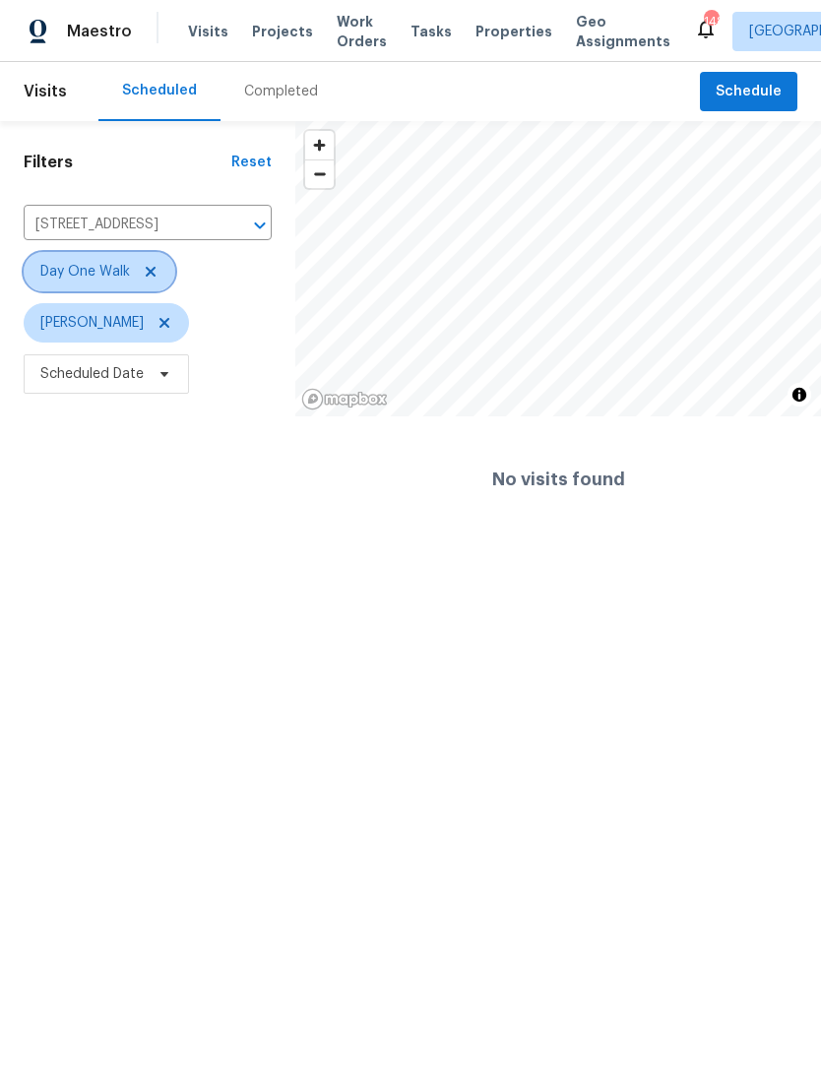
click at [155, 272] on icon at bounding box center [151, 272] width 16 height 16
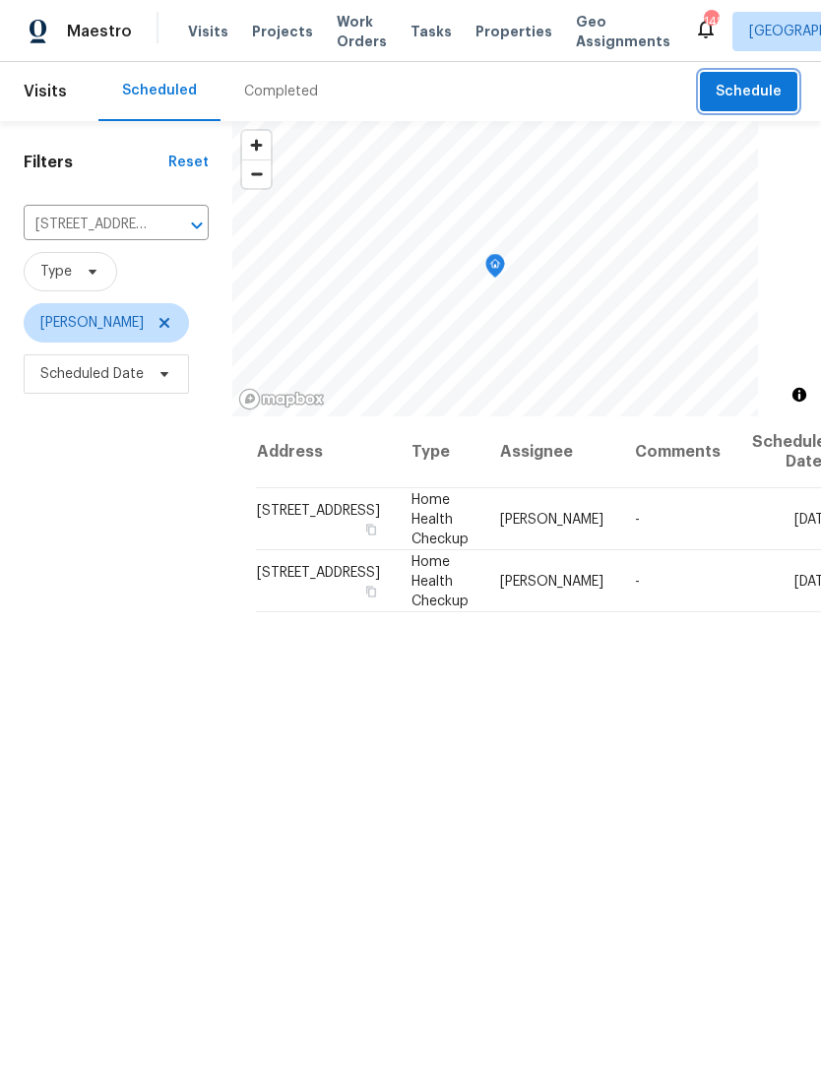
click at [756, 95] on span "Schedule" at bounding box center [749, 92] width 66 height 25
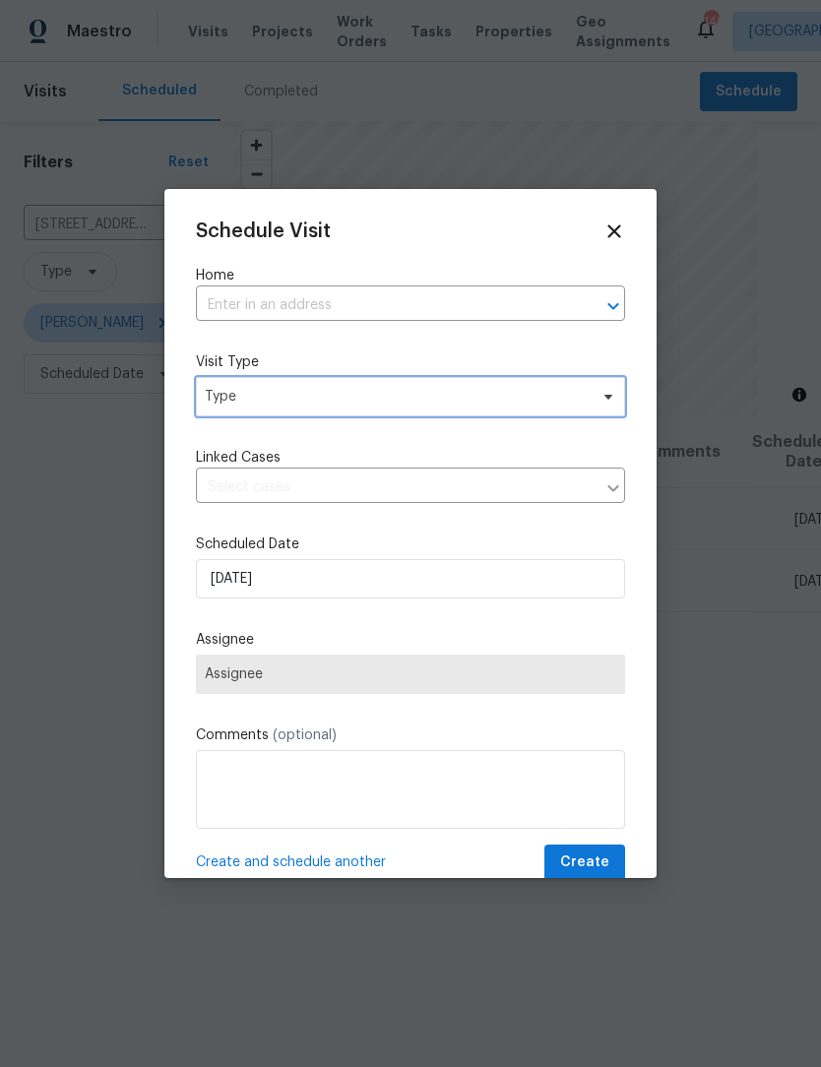
click at [604, 395] on icon at bounding box center [609, 397] width 16 height 16
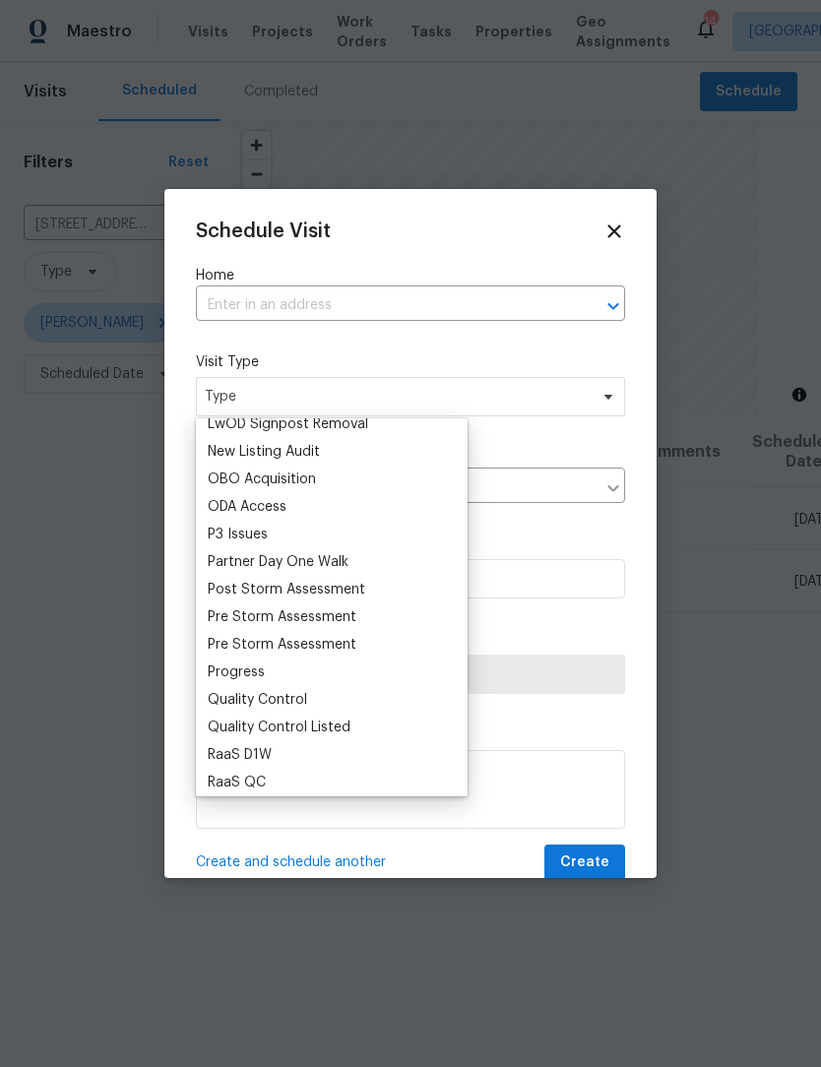
scroll to position [1088, 0]
click at [276, 681] on div "Progress" at bounding box center [332, 672] width 260 height 28
click at [252, 679] on div "Progress" at bounding box center [236, 672] width 57 height 20
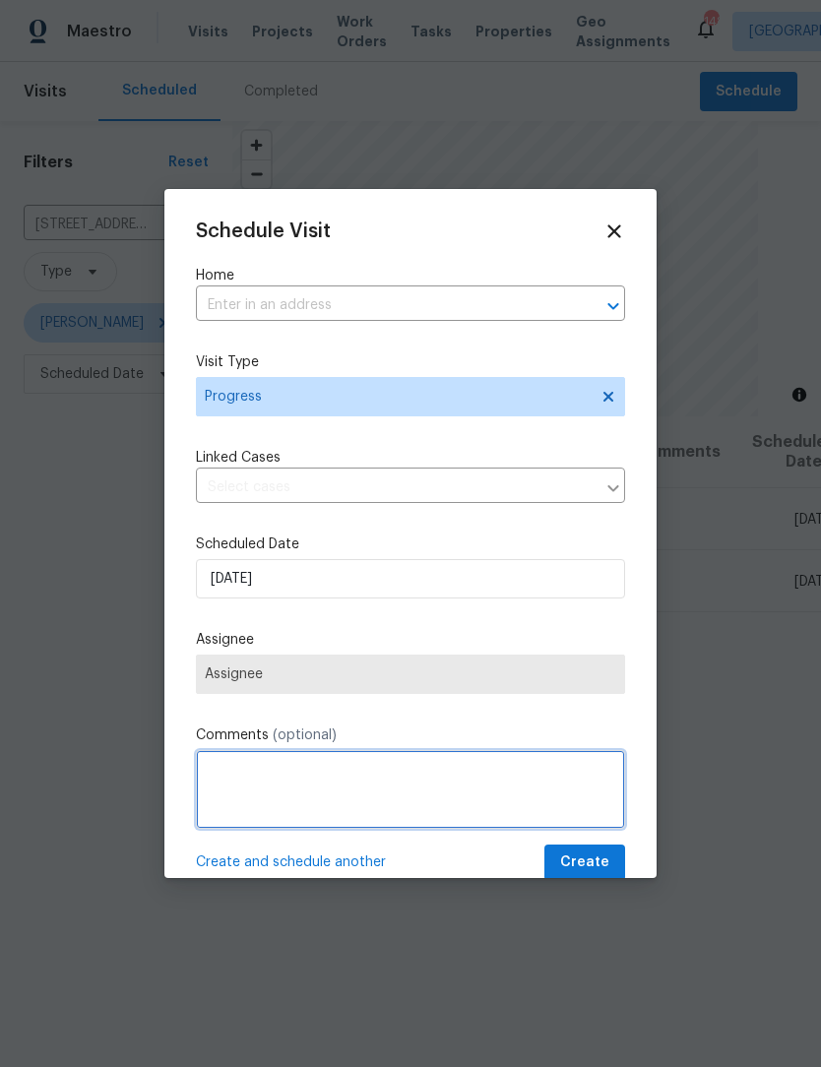
click at [333, 789] on textarea at bounding box center [410, 789] width 429 height 79
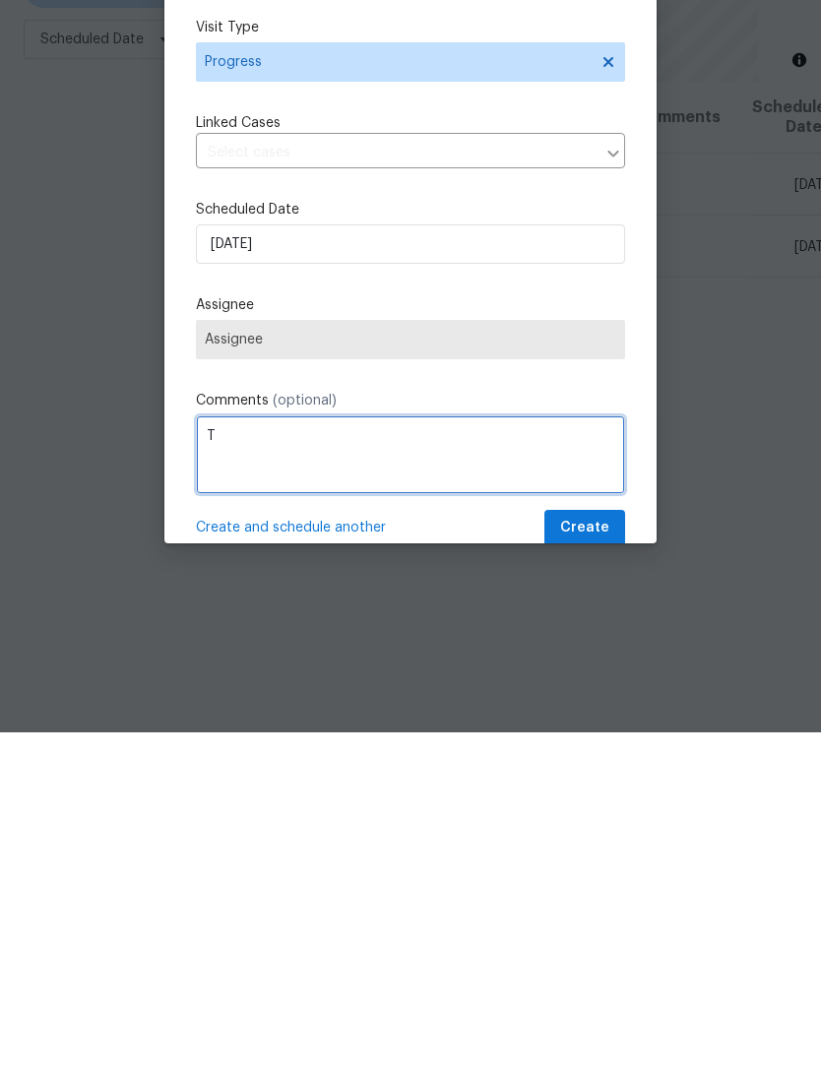
scroll to position [65, 0]
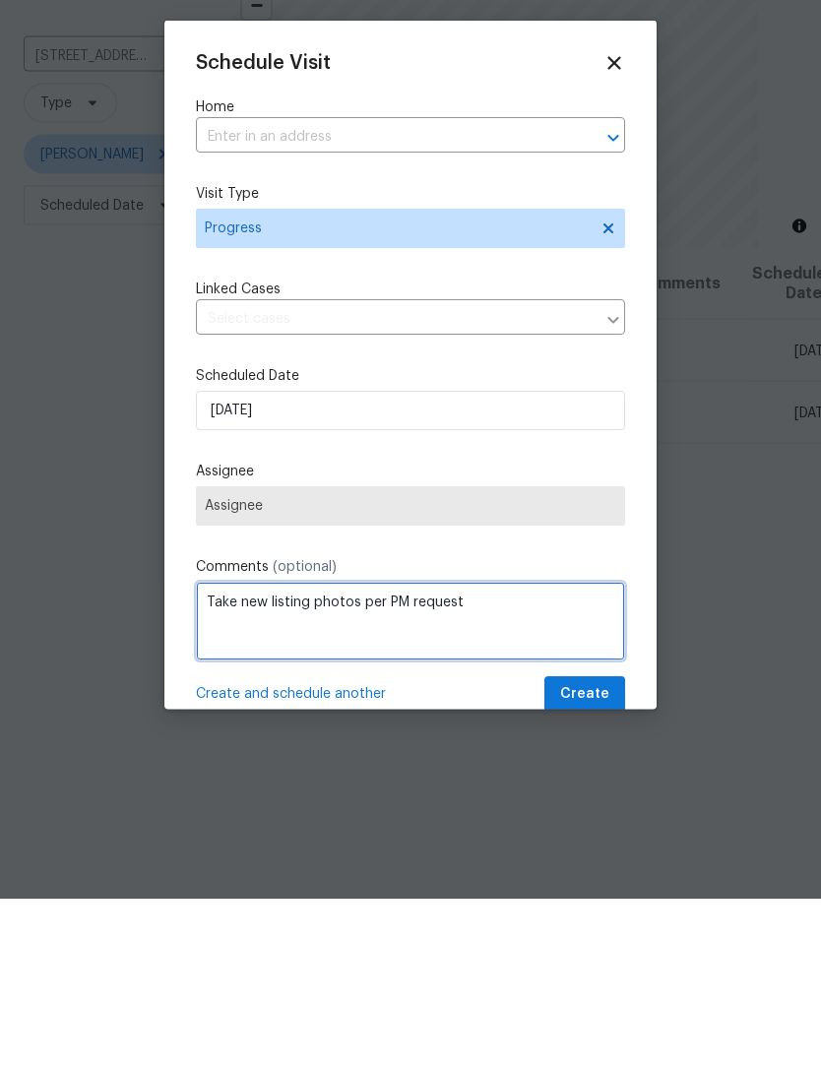
type textarea "Take new listing photos per PM request"
click at [340, 666] on span "Assignee" at bounding box center [410, 674] width 411 height 16
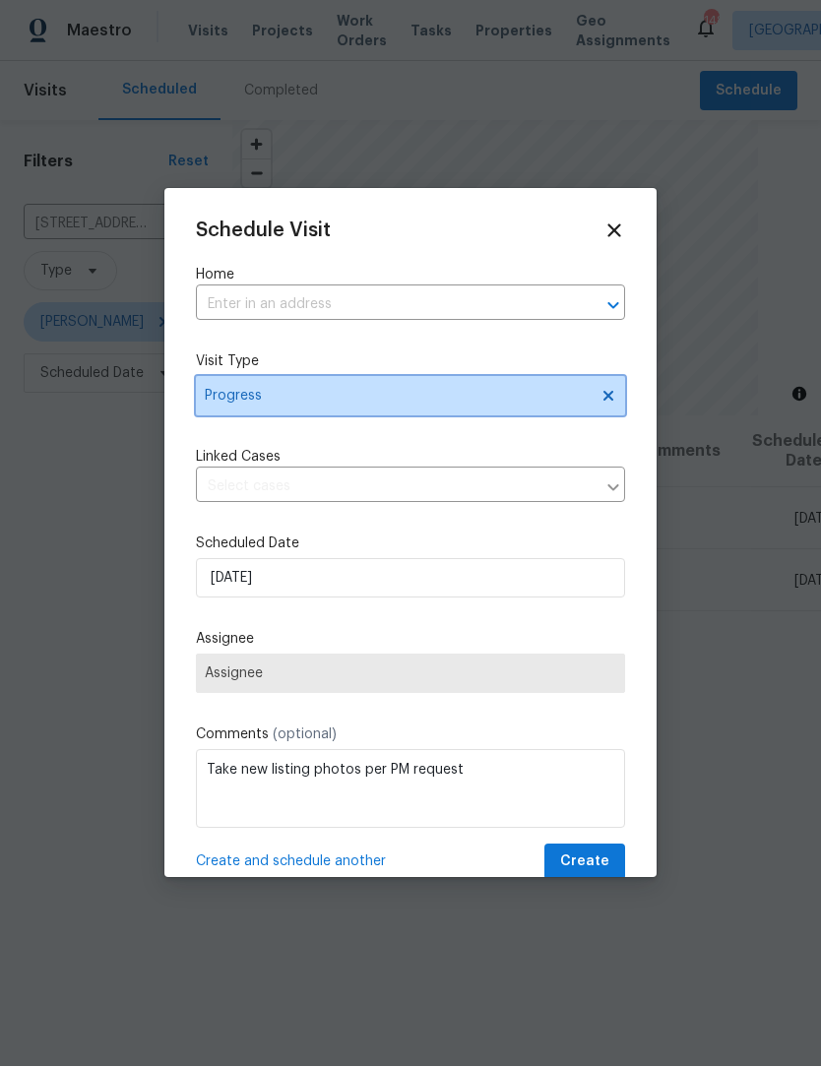
click at [359, 384] on span "Progress" at bounding box center [410, 396] width 429 height 39
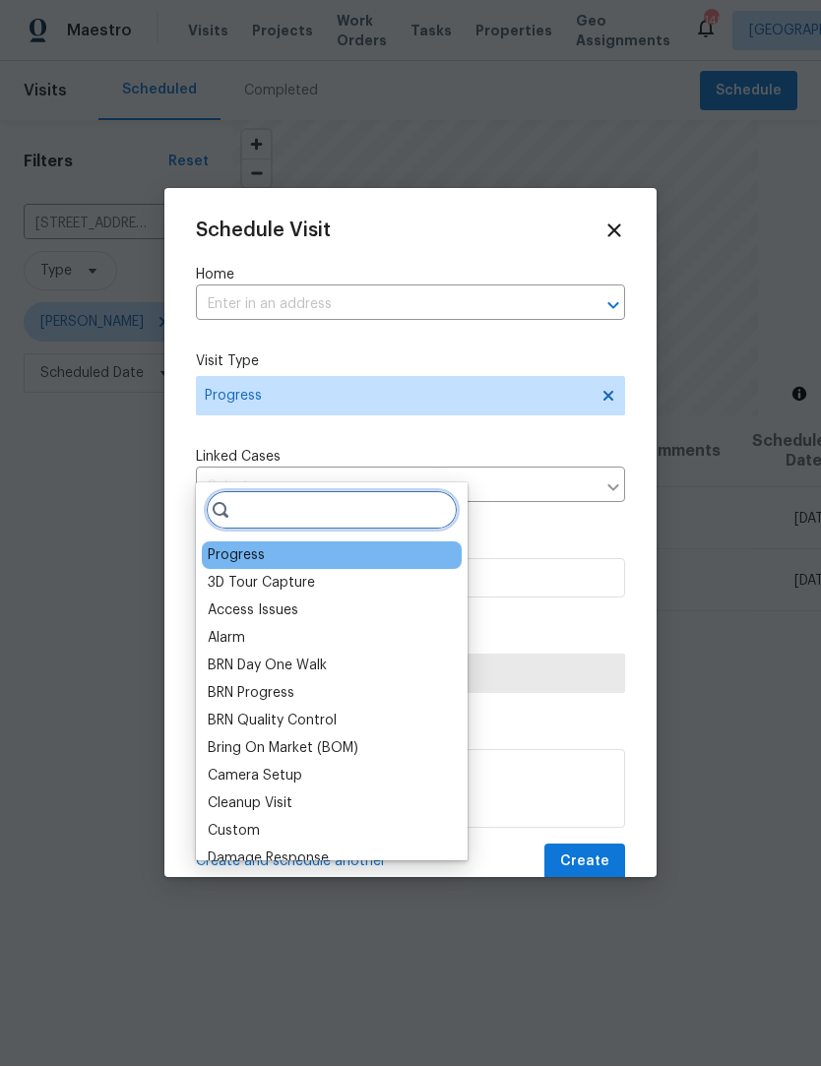
click at [323, 491] on input "search" at bounding box center [332, 510] width 252 height 39
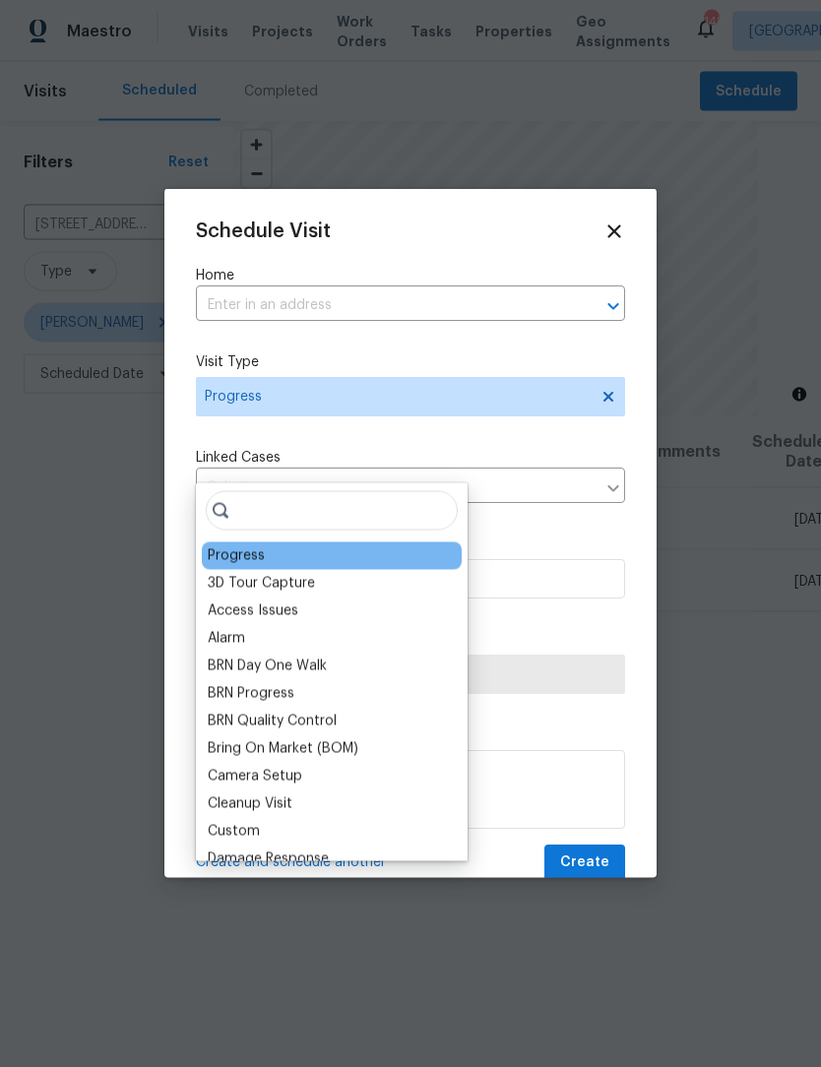
click at [473, 346] on div "Schedule Visit Home ​ Visit Type Progress Linked Cases ​ Scheduled Date 9/2/202…" at bounding box center [410, 551] width 429 height 661
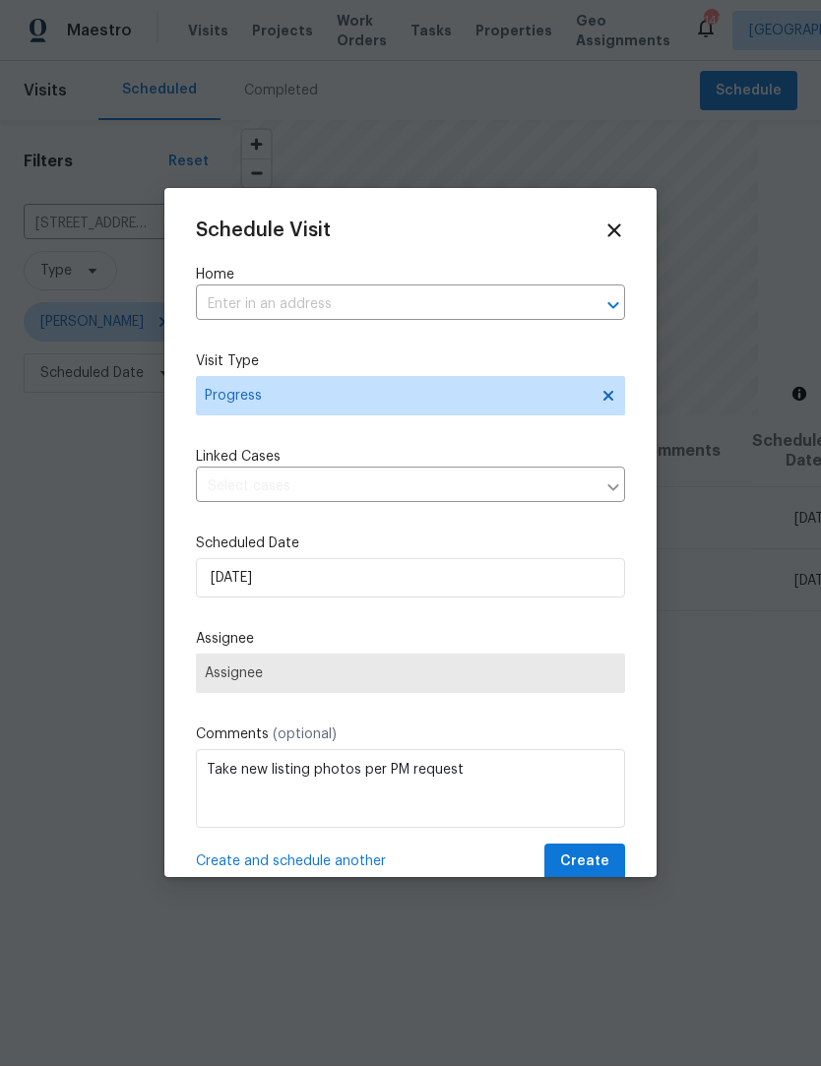
click at [412, 301] on input "text" at bounding box center [383, 305] width 374 height 31
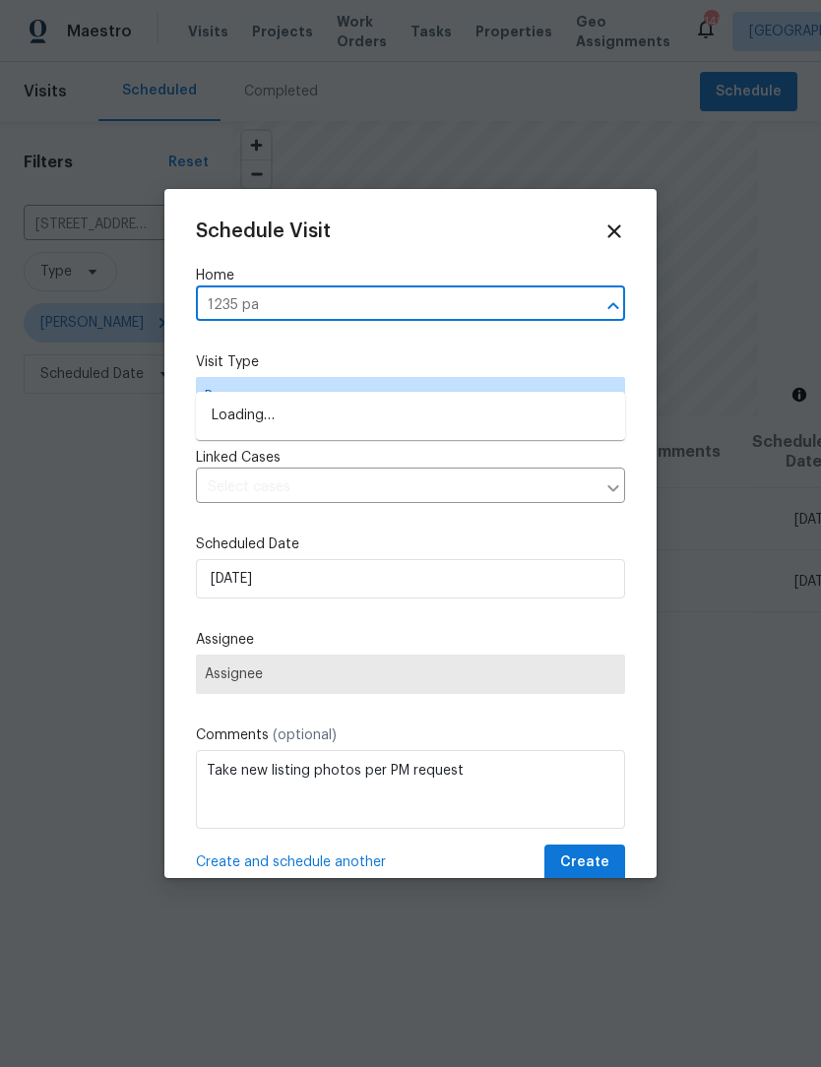
type input "1235 par"
click at [368, 432] on li "[STREET_ADDRESS]" at bounding box center [410, 448] width 429 height 32
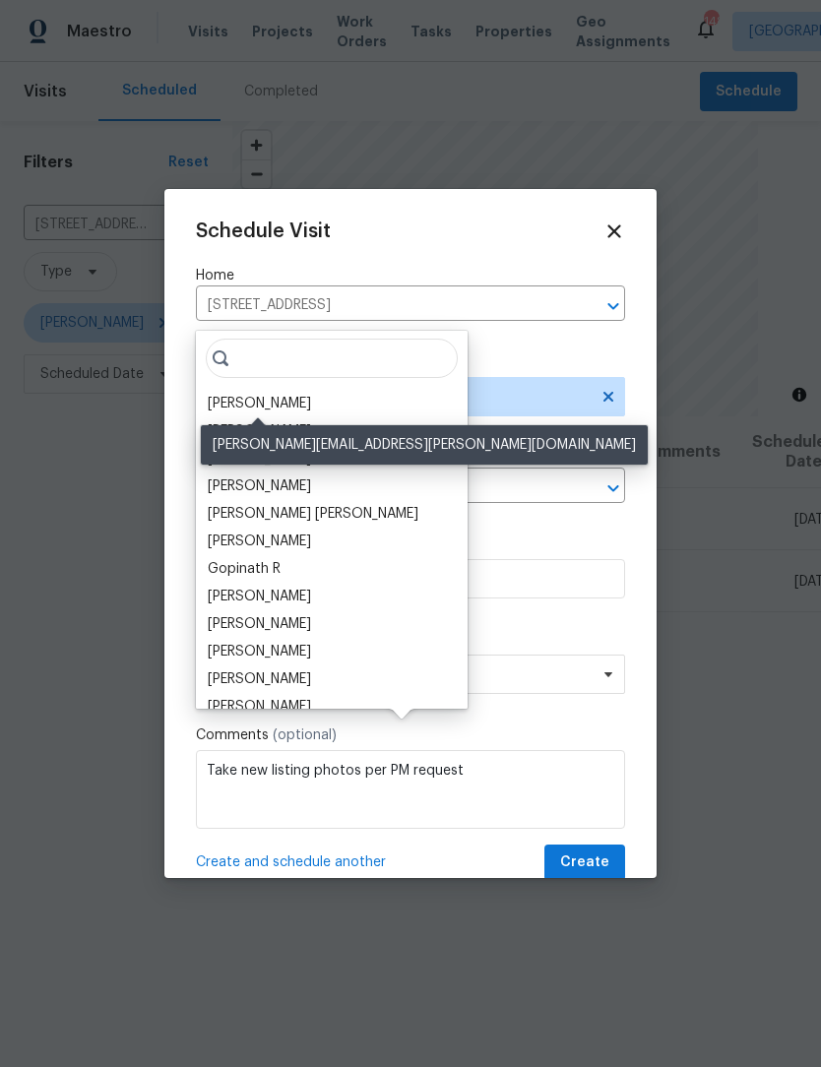
click at [306, 394] on div "[PERSON_NAME]" at bounding box center [259, 404] width 103 height 20
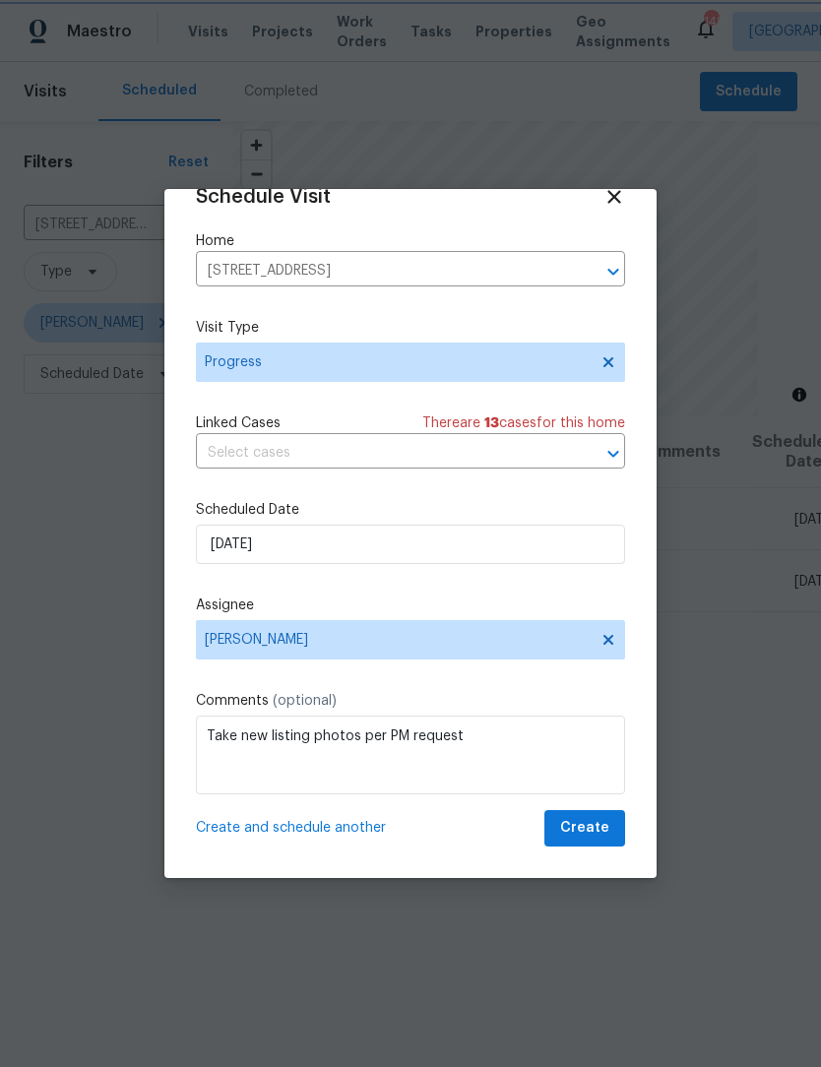
scroll to position [38, 0]
click at [598, 830] on span "Create" at bounding box center [584, 828] width 49 height 25
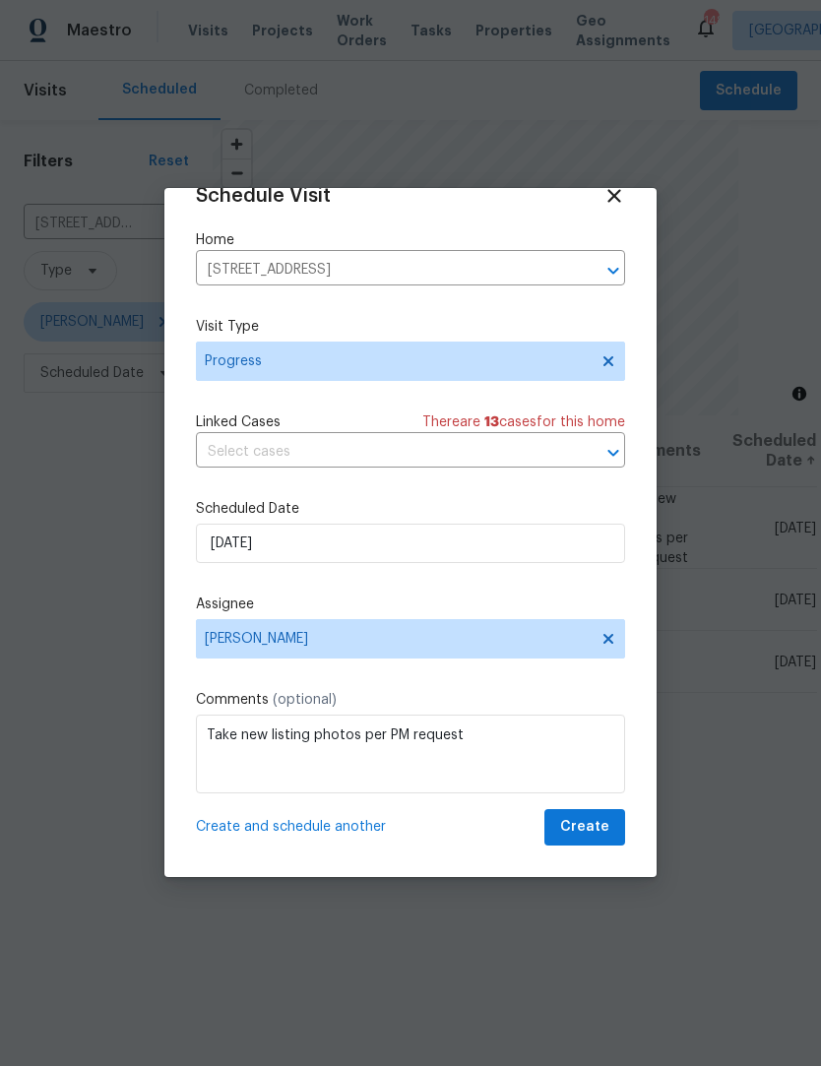
scroll to position [1, 0]
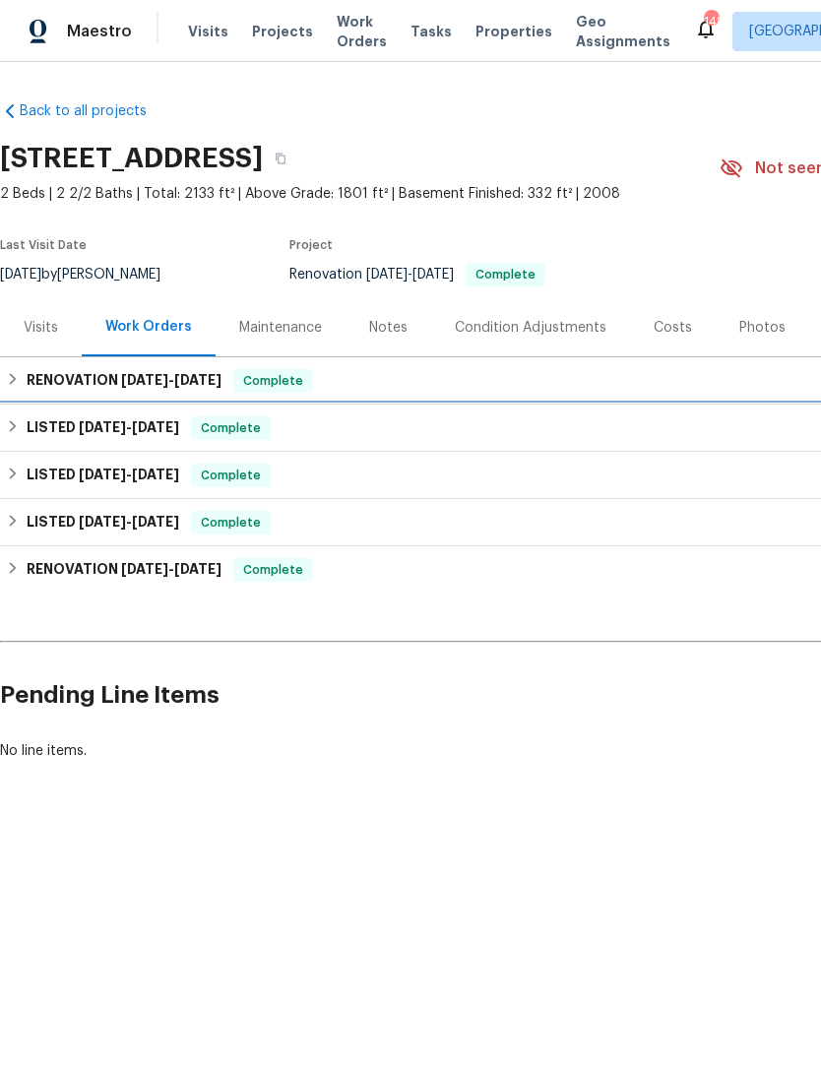
click at [23, 430] on div "LISTED [DATE] - [DATE] Complete" at bounding box center [556, 428] width 1101 height 24
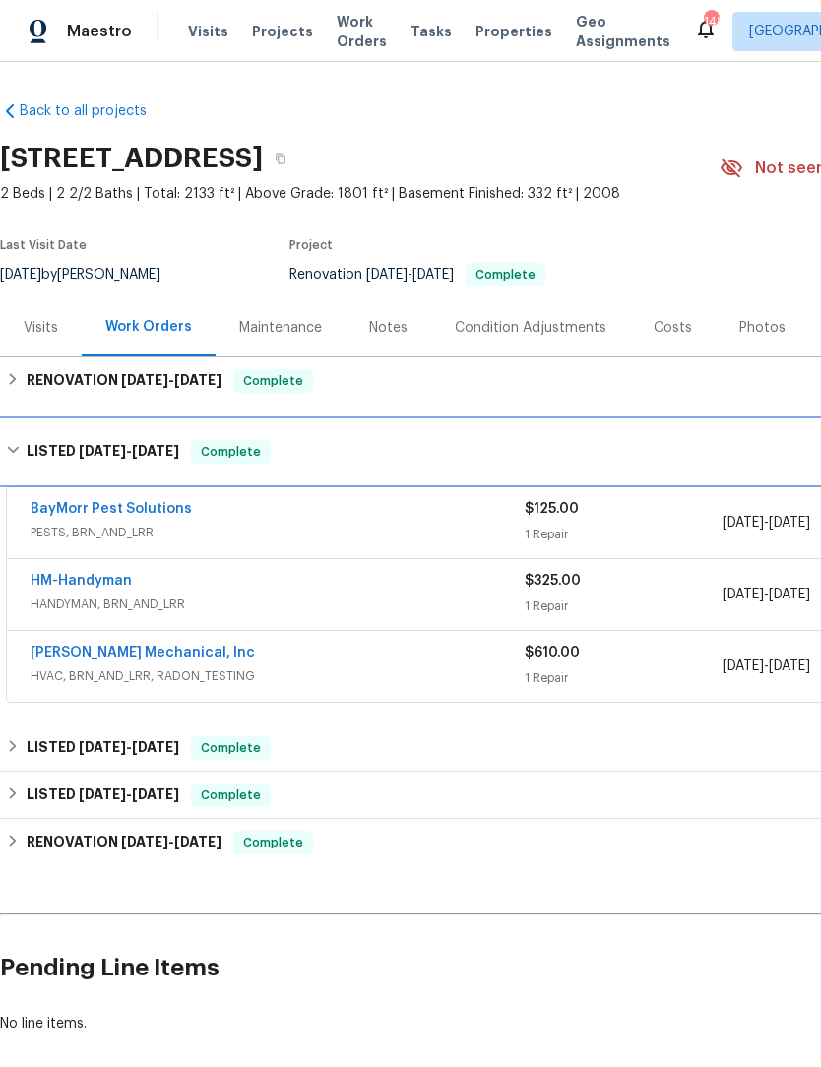
click at [22, 429] on div "LISTED [DATE] - [DATE] Complete" at bounding box center [556, 451] width 1112 height 63
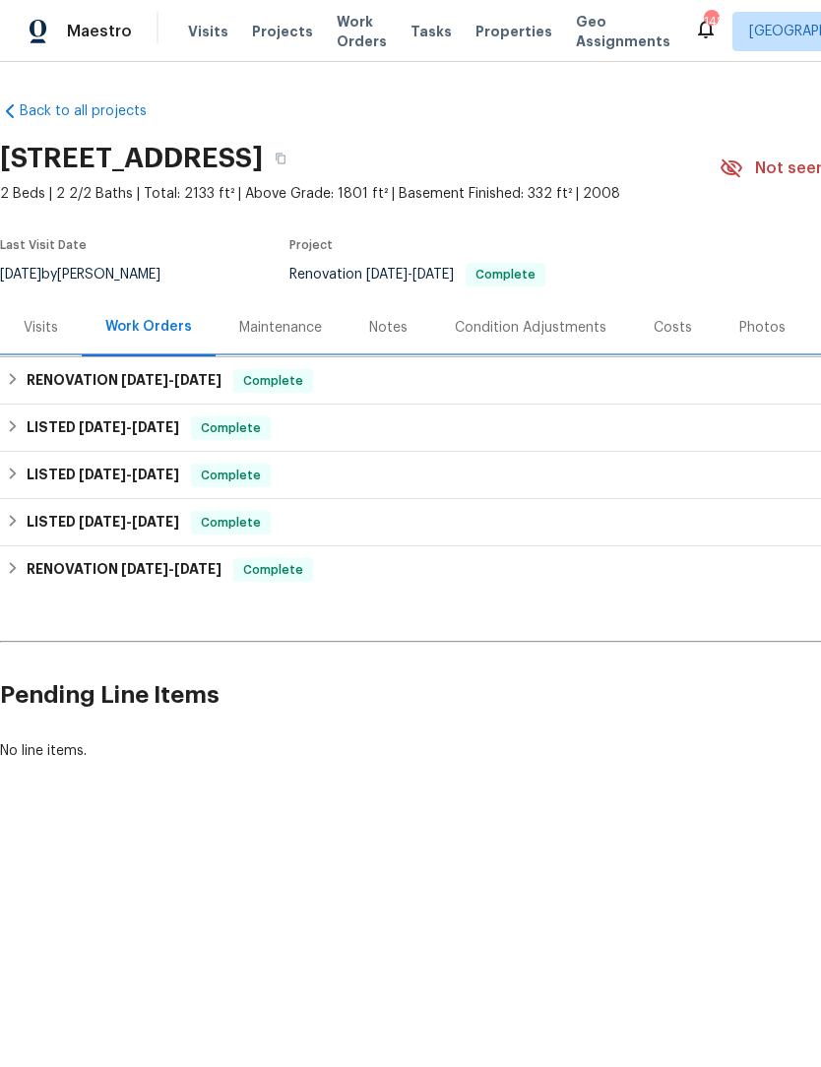
click at [27, 386] on h6 "RENOVATION [DATE] - [DATE]" at bounding box center [124, 381] width 195 height 24
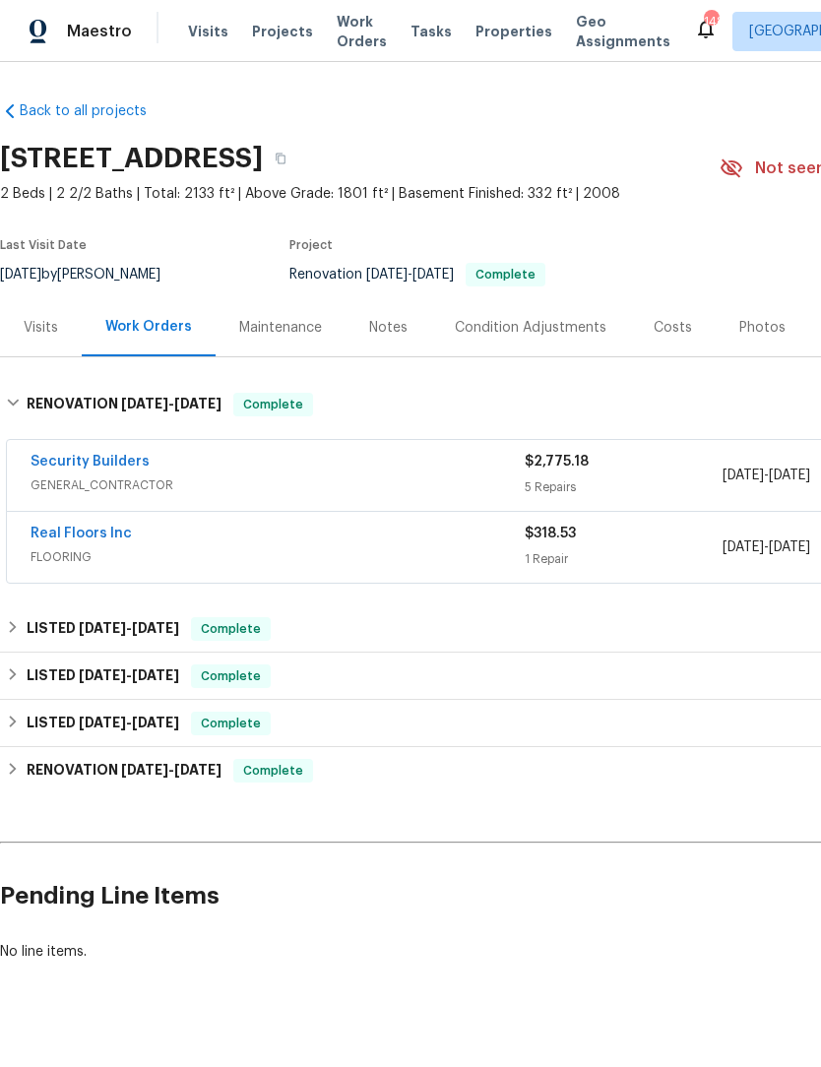
click at [95, 532] on link "Real Floors Inc" at bounding box center [81, 534] width 101 height 14
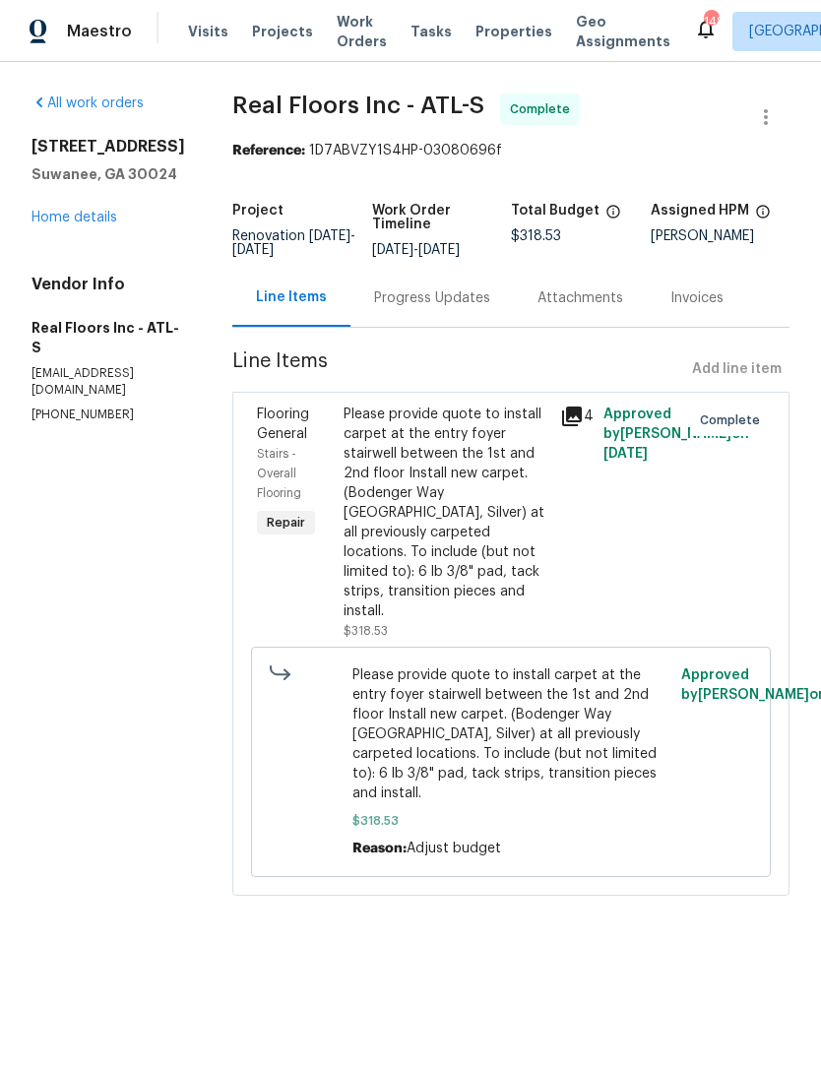
click at [458, 303] on div "Progress Updates" at bounding box center [432, 298] width 116 height 20
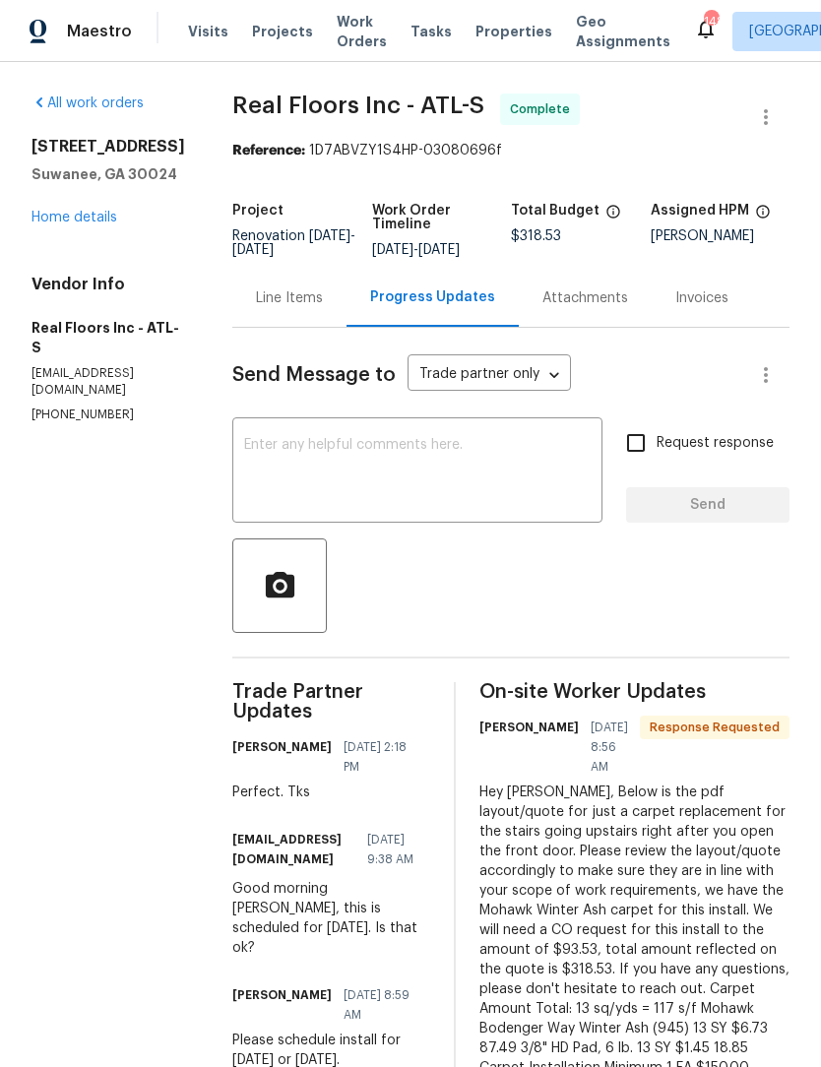
click at [505, 464] on textarea at bounding box center [417, 472] width 347 height 69
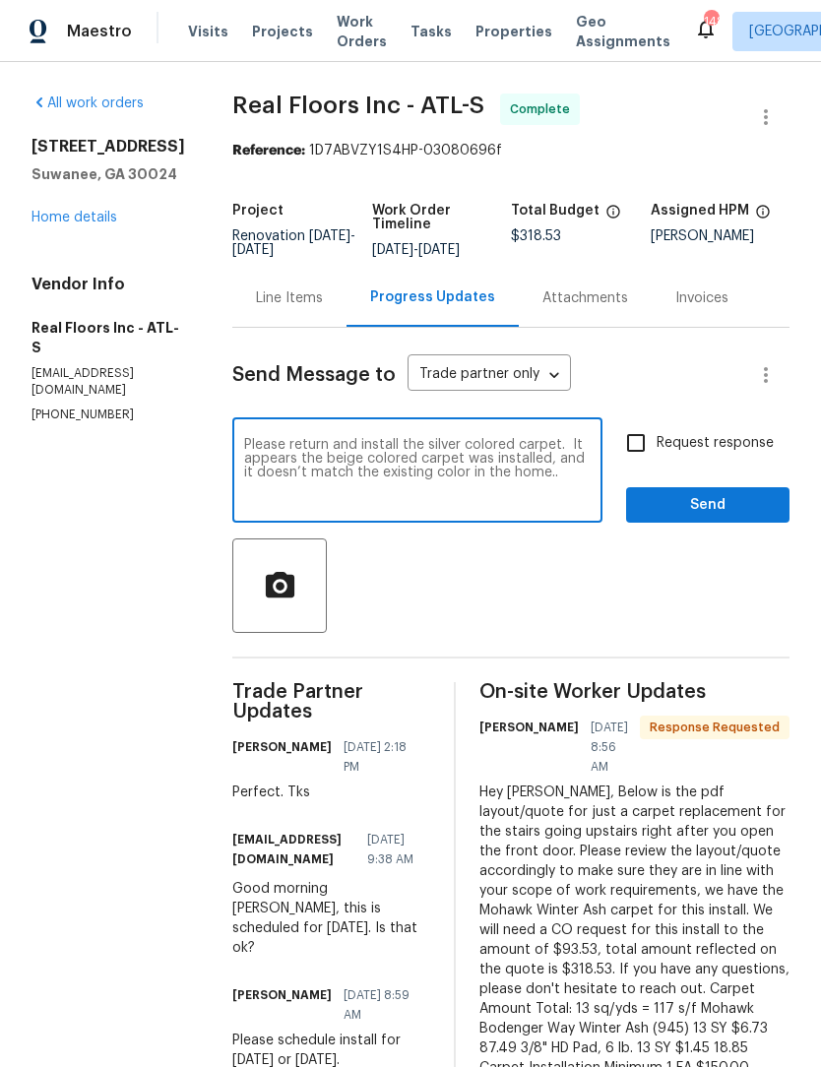
type textarea "Please return and install the silver colored carpet. It appears the beige color…"
click at [278, 585] on icon "button" at bounding box center [280, 586] width 34 height 34
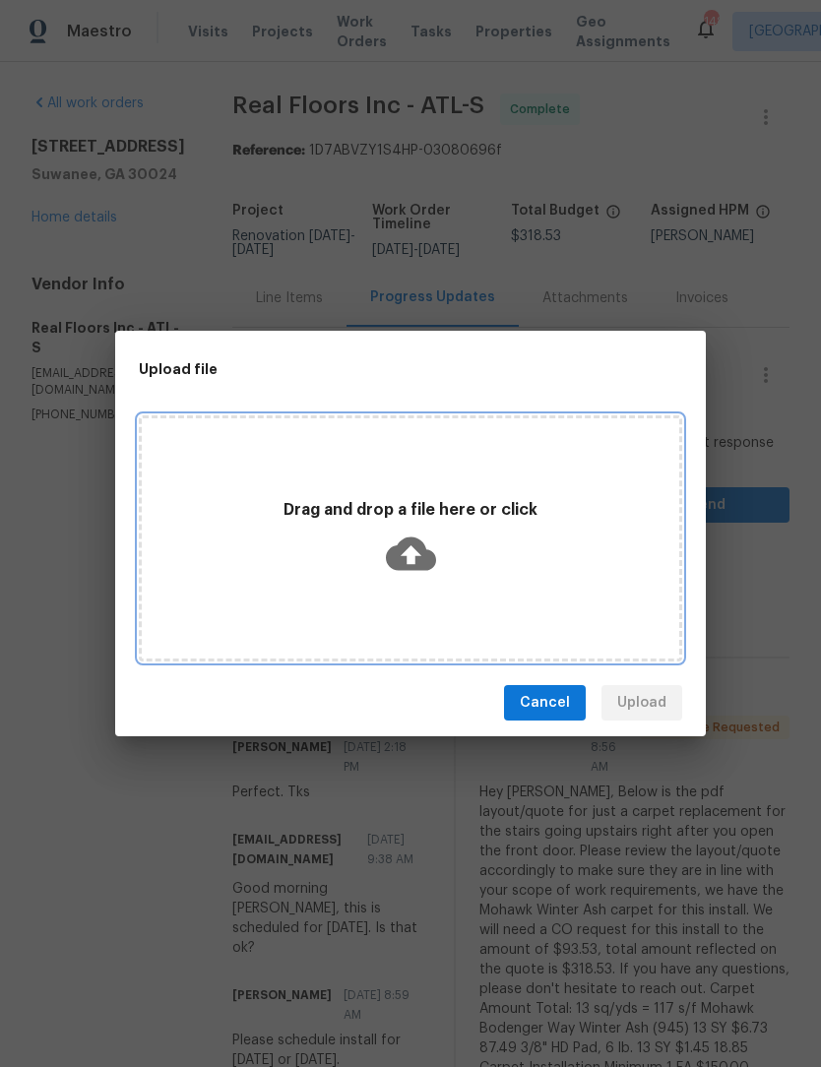
click at [416, 555] on icon at bounding box center [411, 554] width 50 height 50
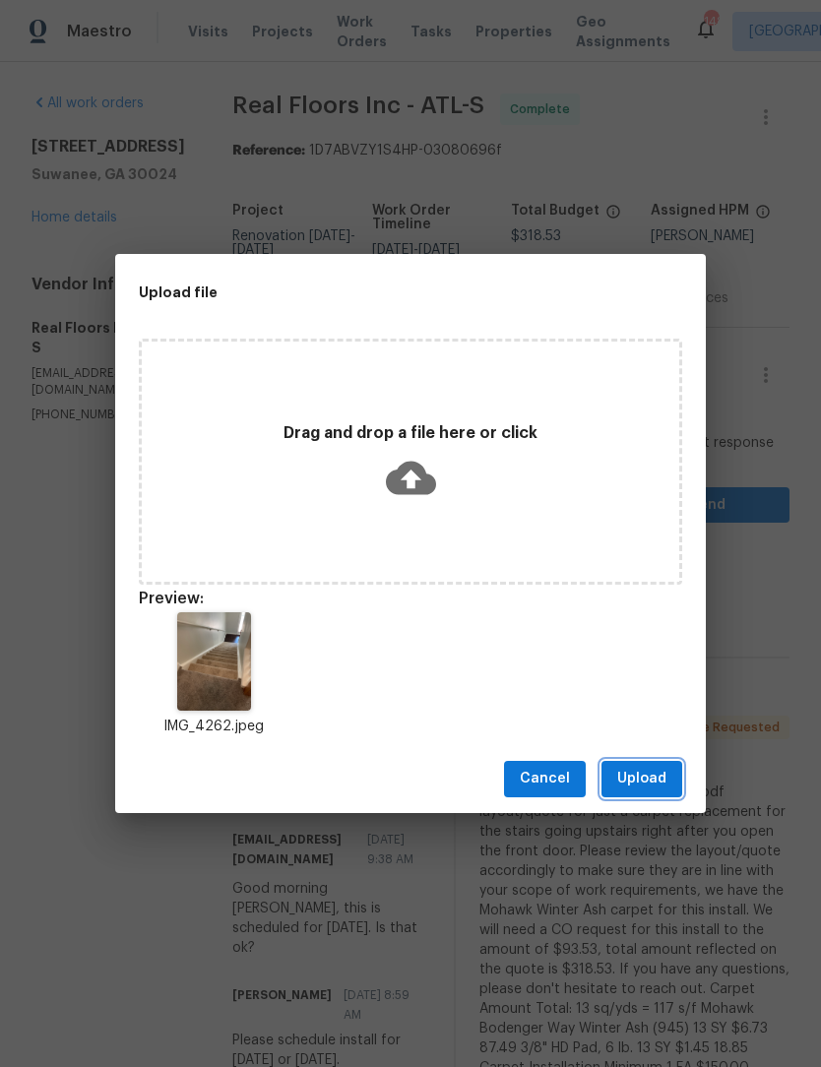
click at [661, 777] on span "Upload" at bounding box center [641, 779] width 49 height 25
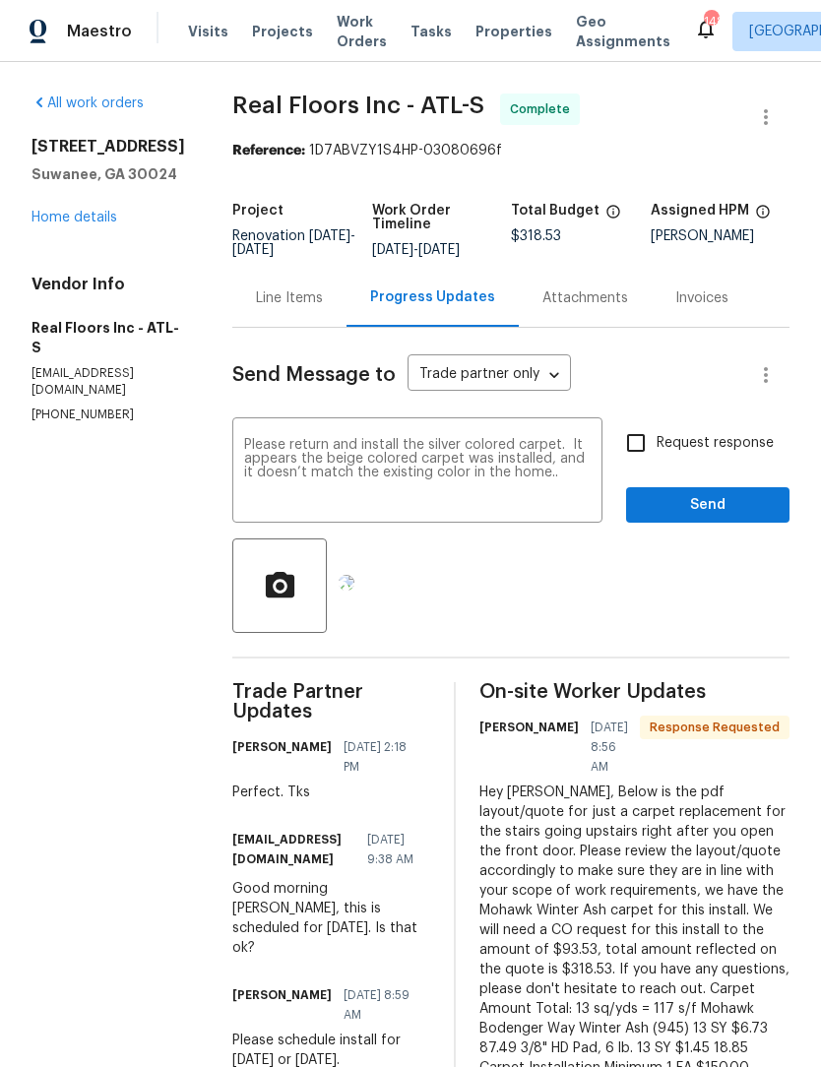
click at [643, 446] on input "Request response" at bounding box center [635, 442] width 41 height 41
checkbox input "true"
click at [728, 508] on span "Send" at bounding box center [708, 505] width 132 height 25
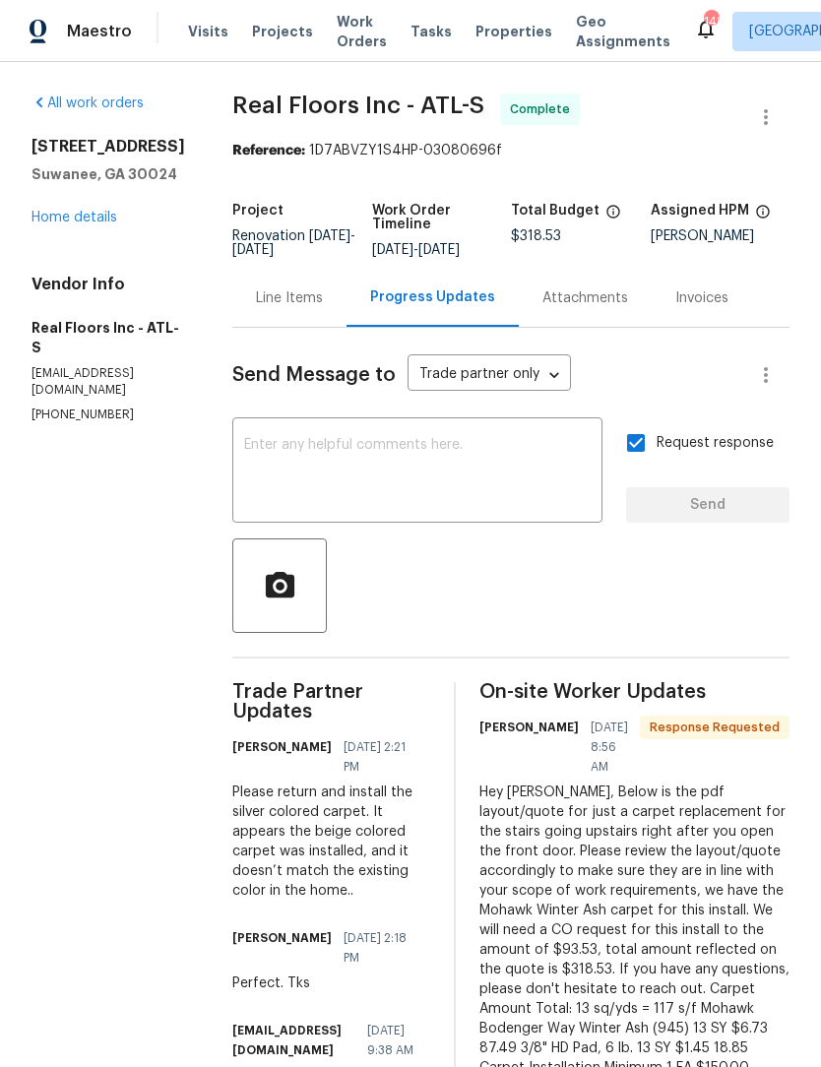
click at [314, 298] on div "Line Items" at bounding box center [289, 298] width 67 height 20
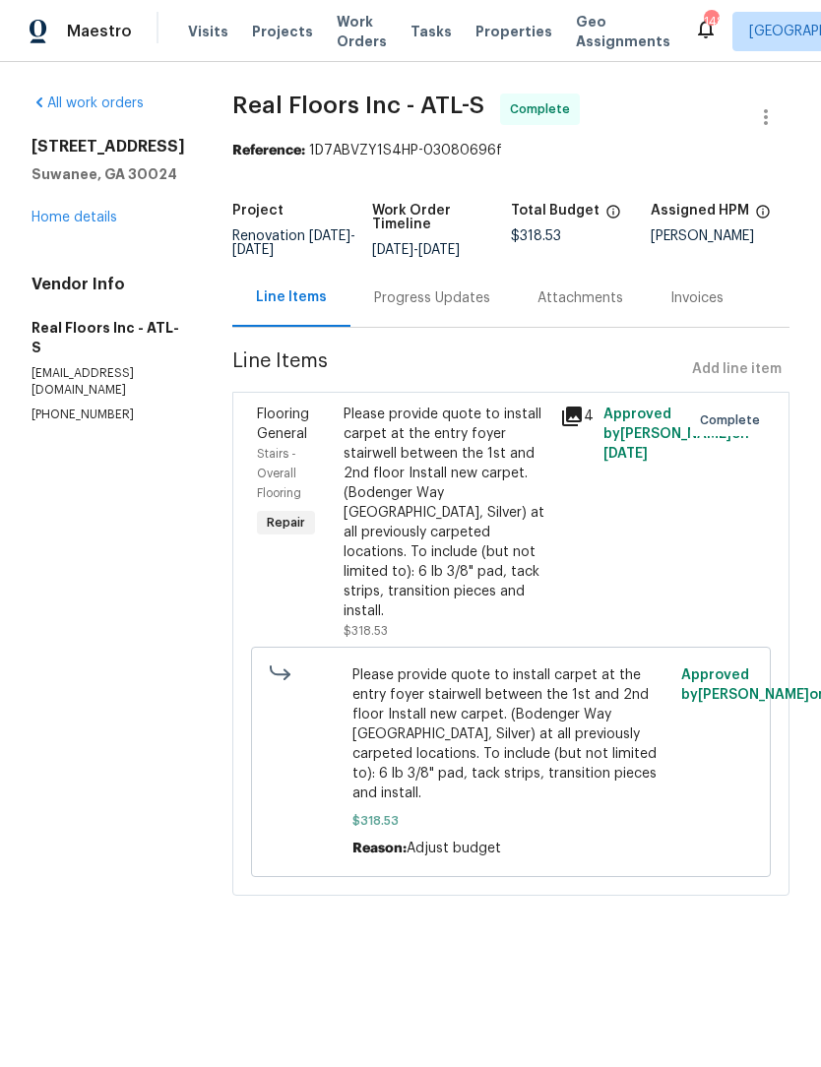
click at [511, 523] on div "Please provide quote to install carpet at the entry foyer stairwell between the…" at bounding box center [446, 513] width 205 height 217
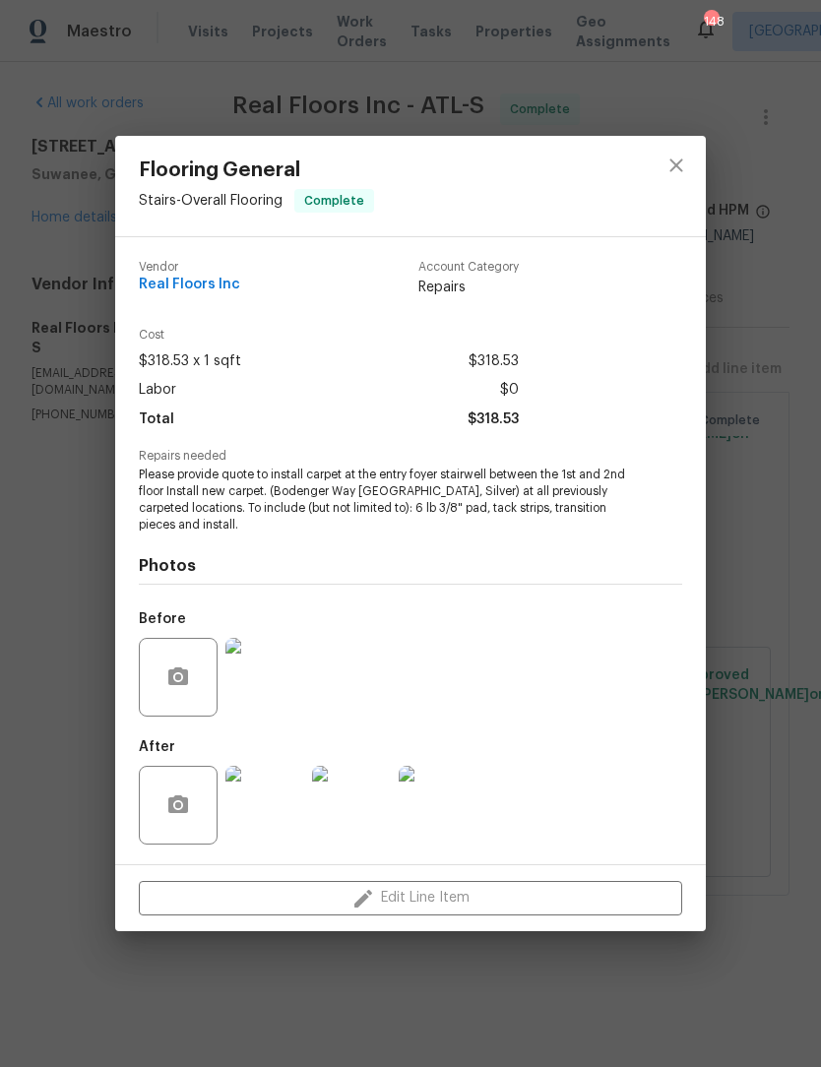
click at [252, 812] on img at bounding box center [264, 805] width 79 height 79
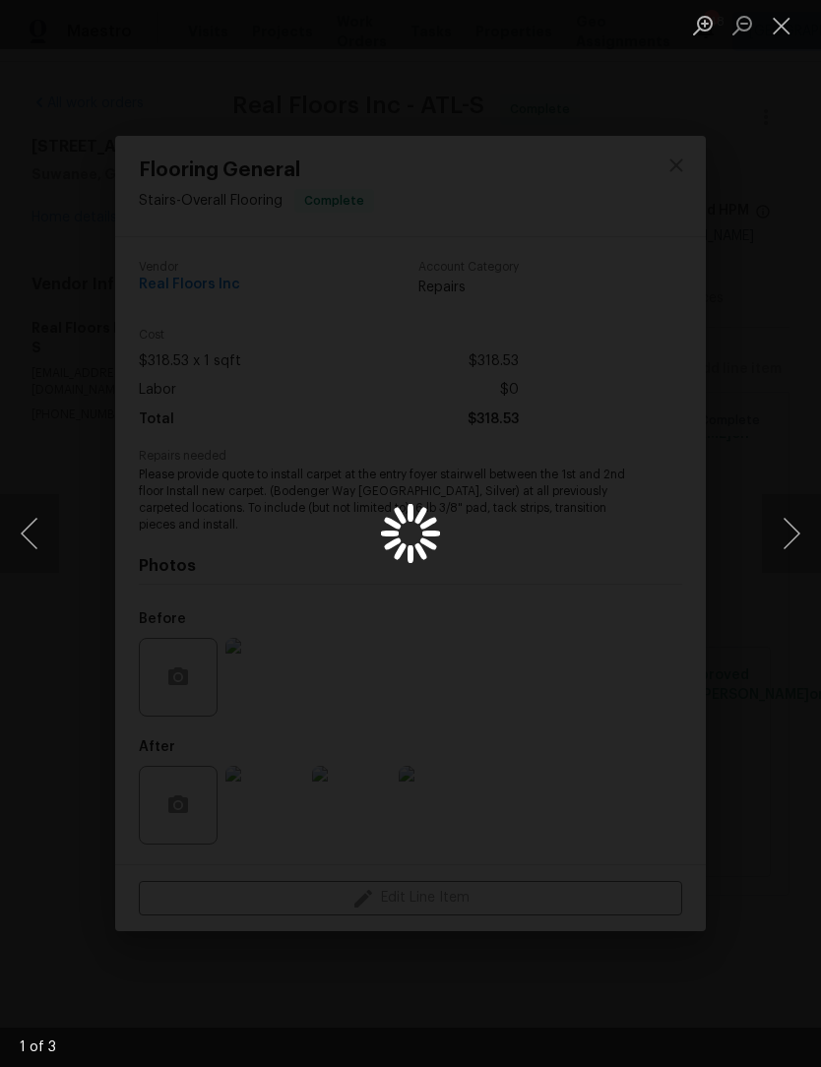
click at [788, 538] on button "Next image" at bounding box center [791, 533] width 59 height 79
click at [774, 30] on button "Close lightbox" at bounding box center [781, 25] width 39 height 34
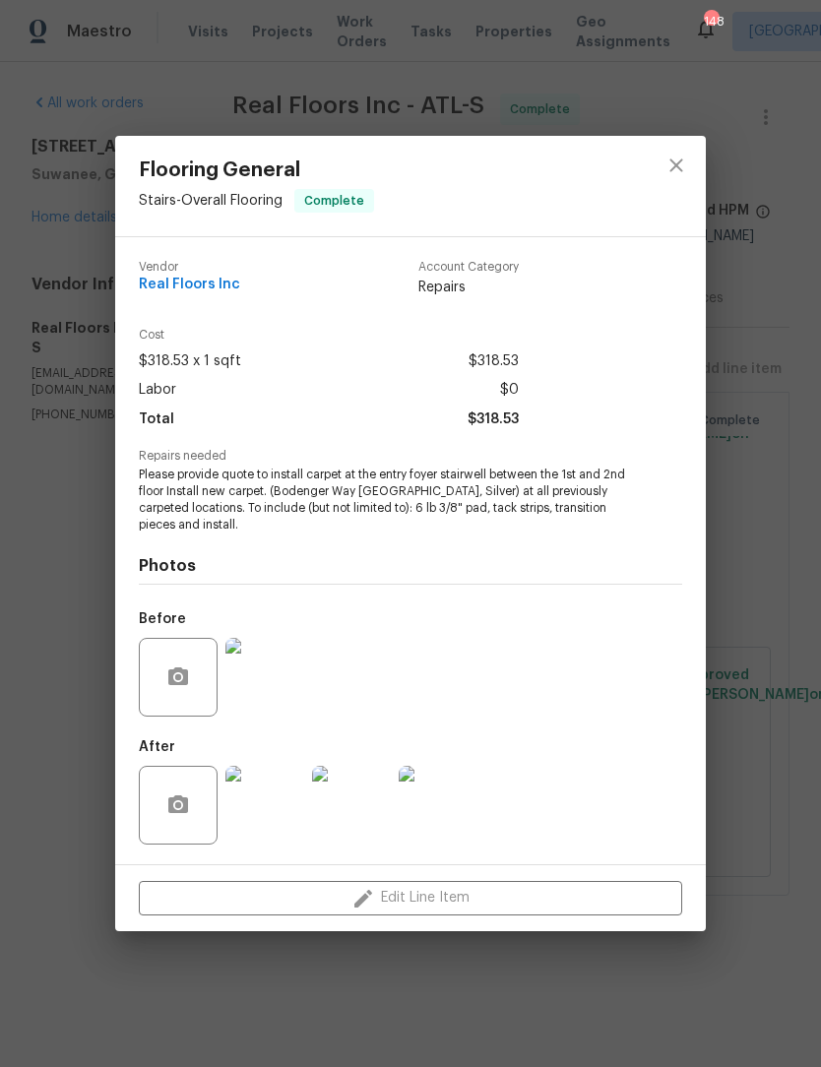
click at [278, 678] on img at bounding box center [264, 677] width 79 height 79
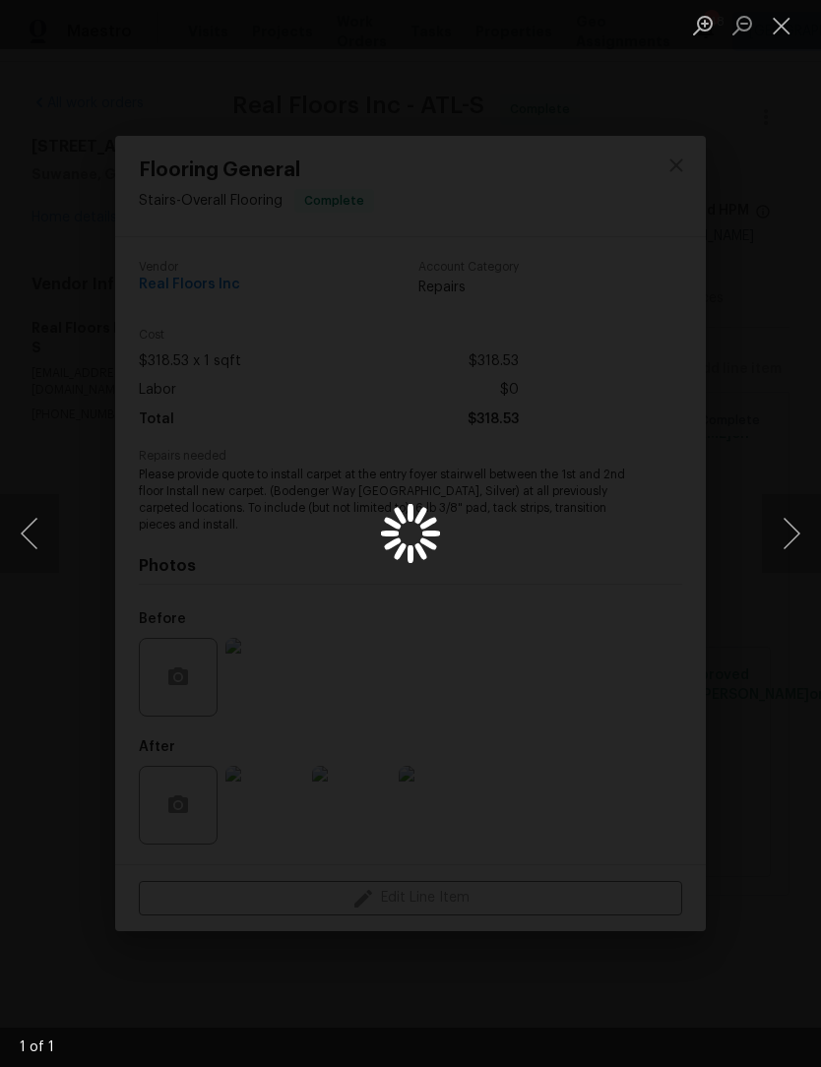
click at [783, 30] on button "Close lightbox" at bounding box center [781, 25] width 39 height 34
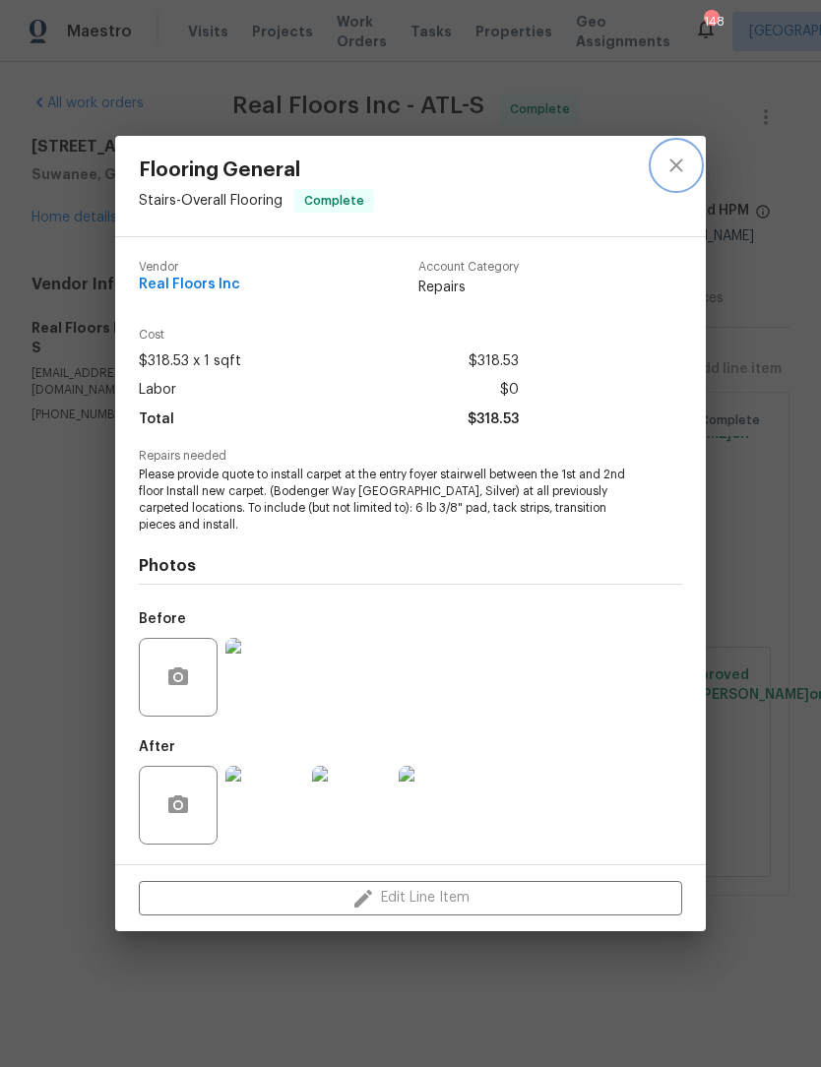
click at [680, 168] on icon "close" at bounding box center [675, 164] width 13 height 13
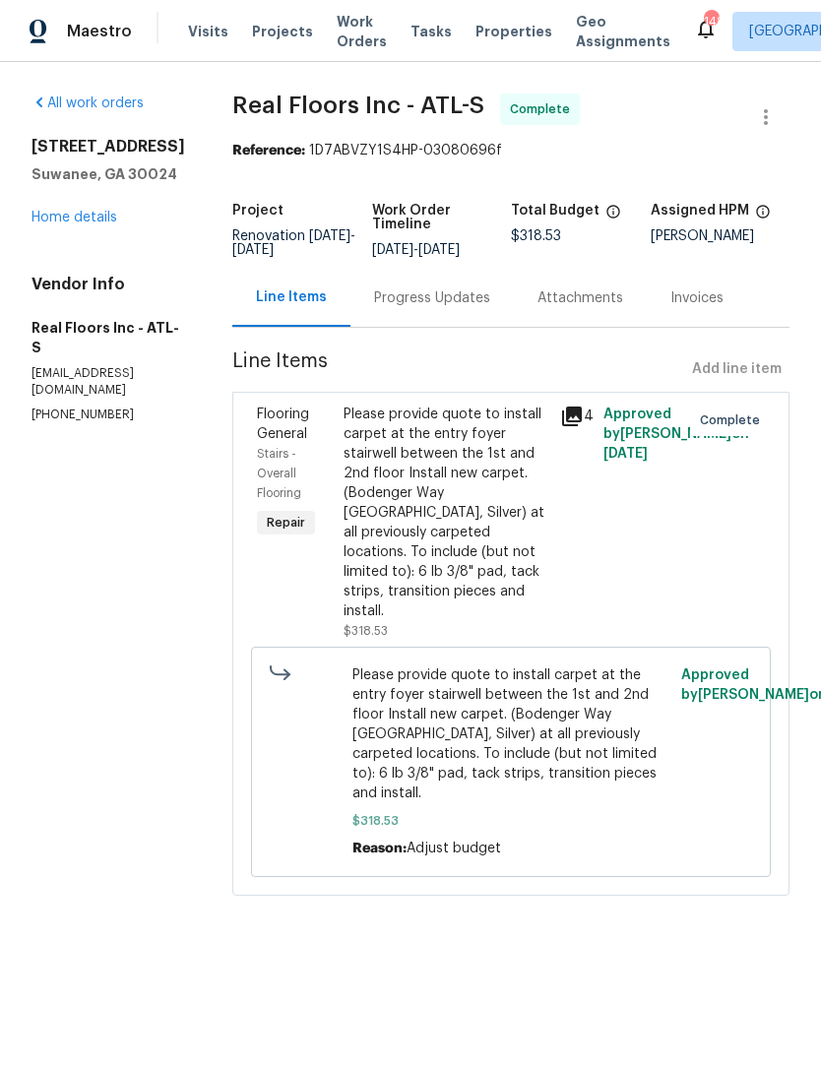
click at [70, 220] on link "Home details" at bounding box center [75, 218] width 86 height 14
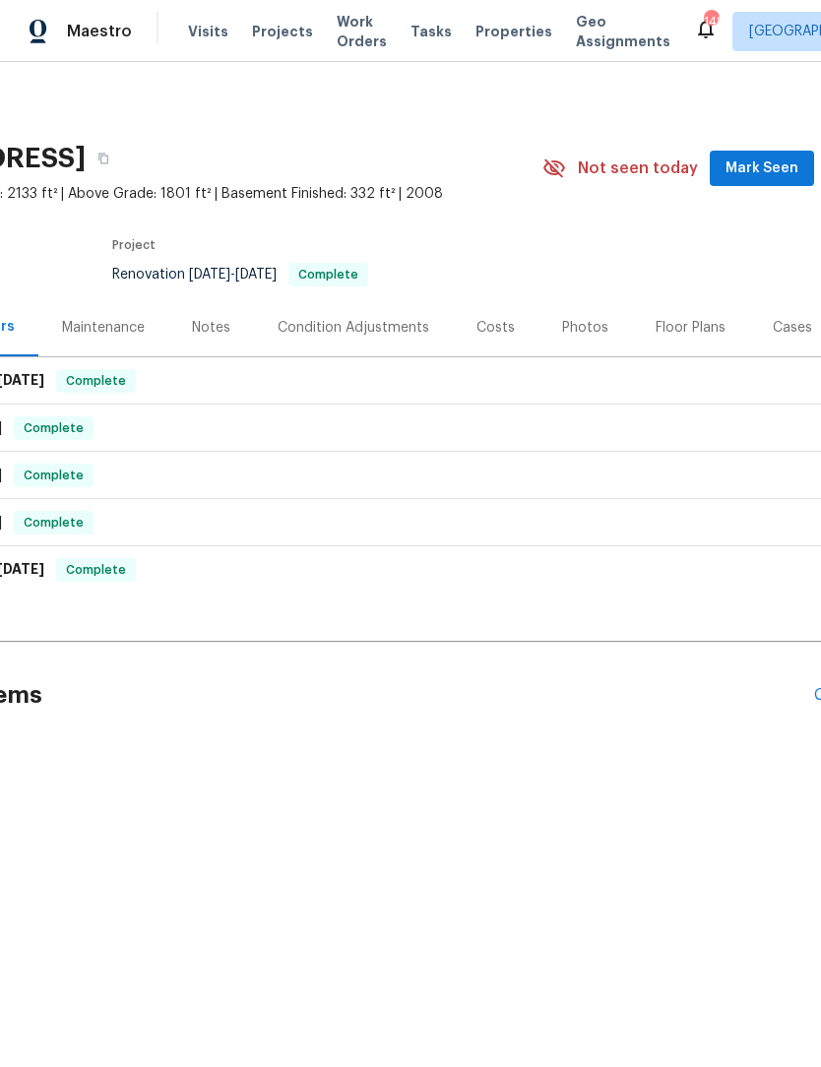
scroll to position [0, 166]
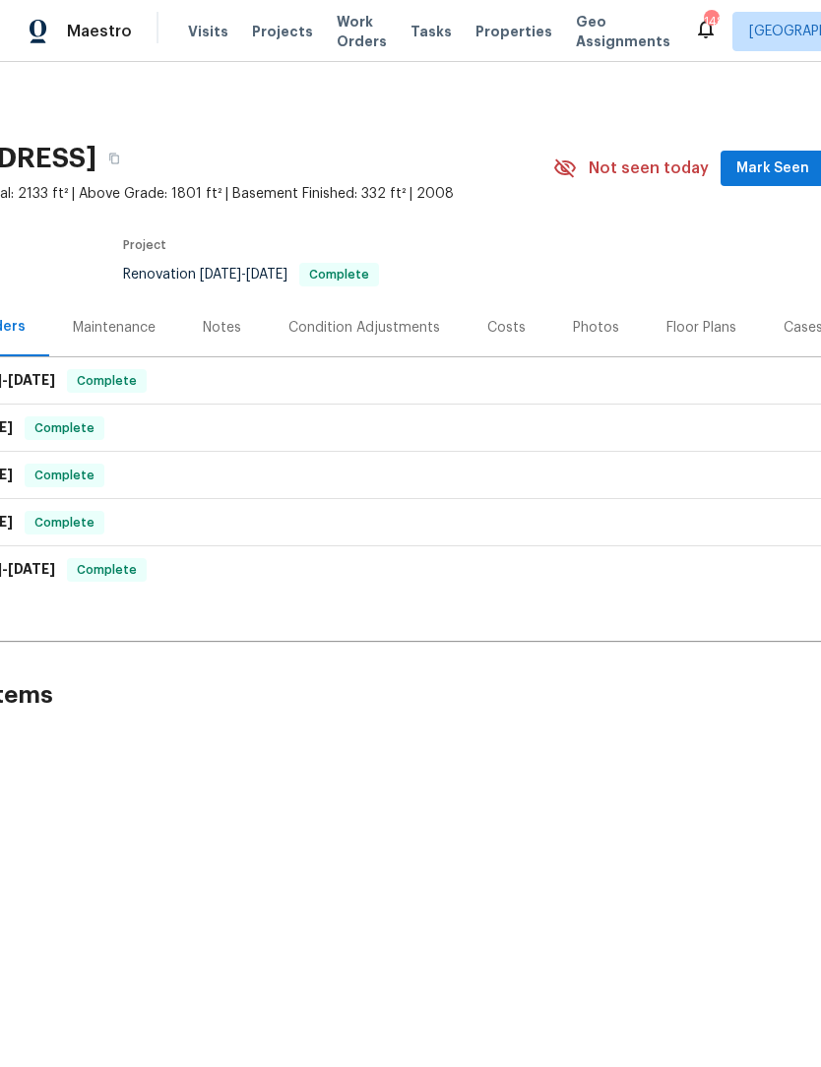
click at [586, 325] on div "Photos" at bounding box center [596, 328] width 46 height 20
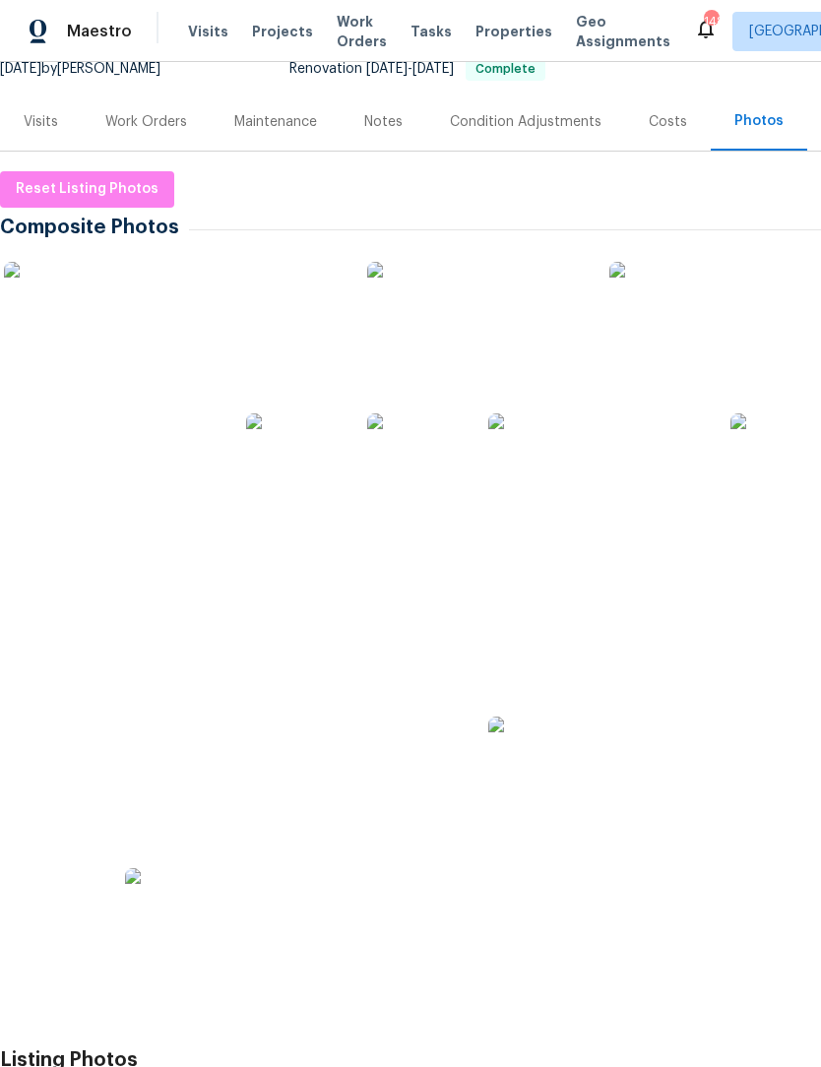
scroll to position [204, 0]
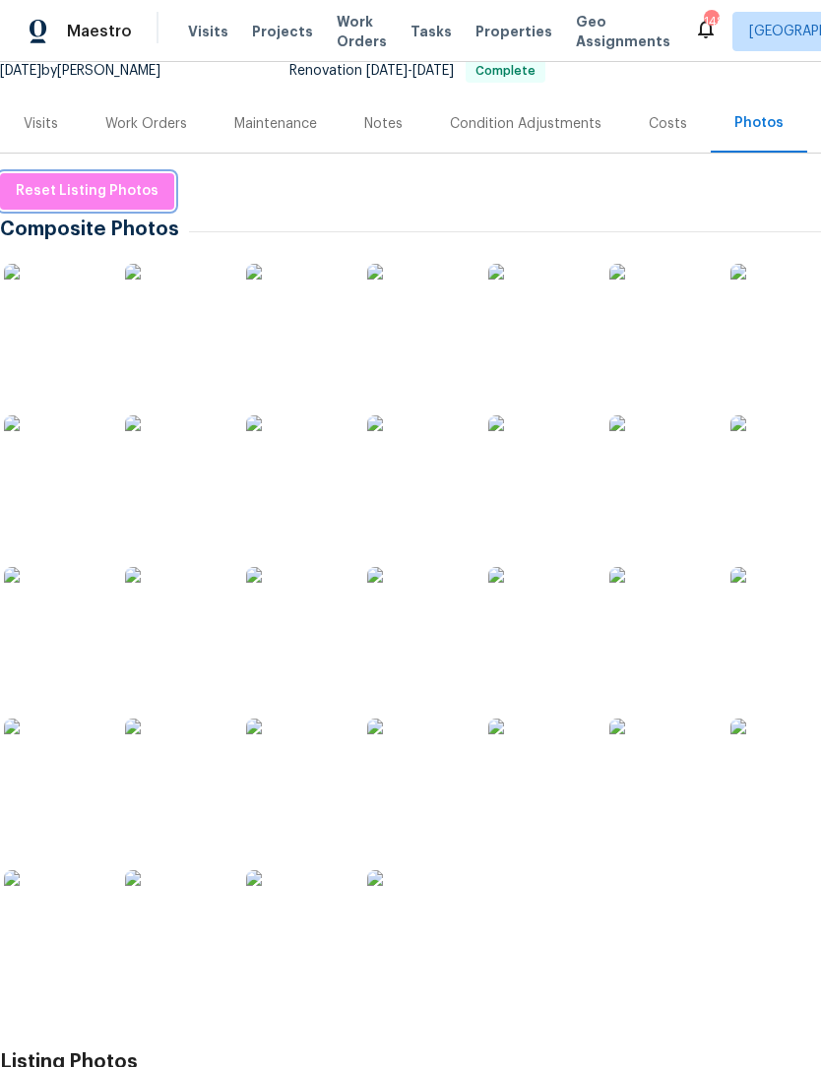
click at [130, 192] on span "Reset Listing Photos" at bounding box center [87, 191] width 143 height 25
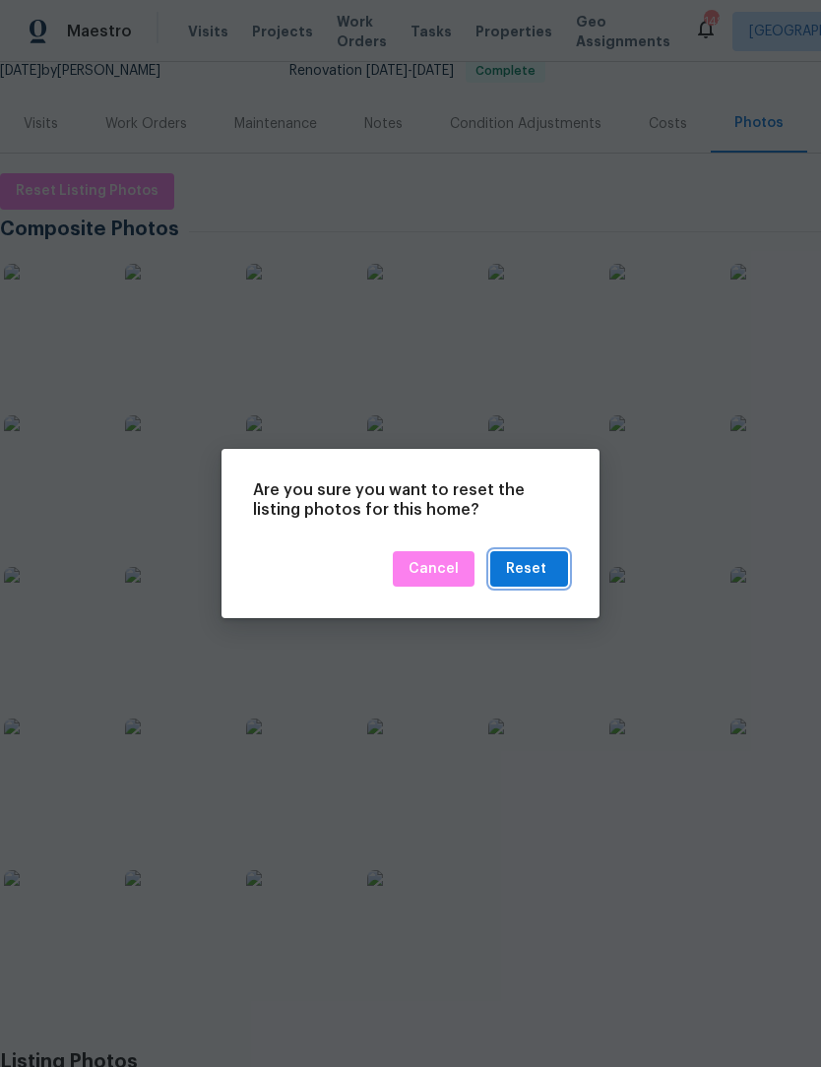
click at [547, 561] on div "Reset" at bounding box center [529, 569] width 46 height 25
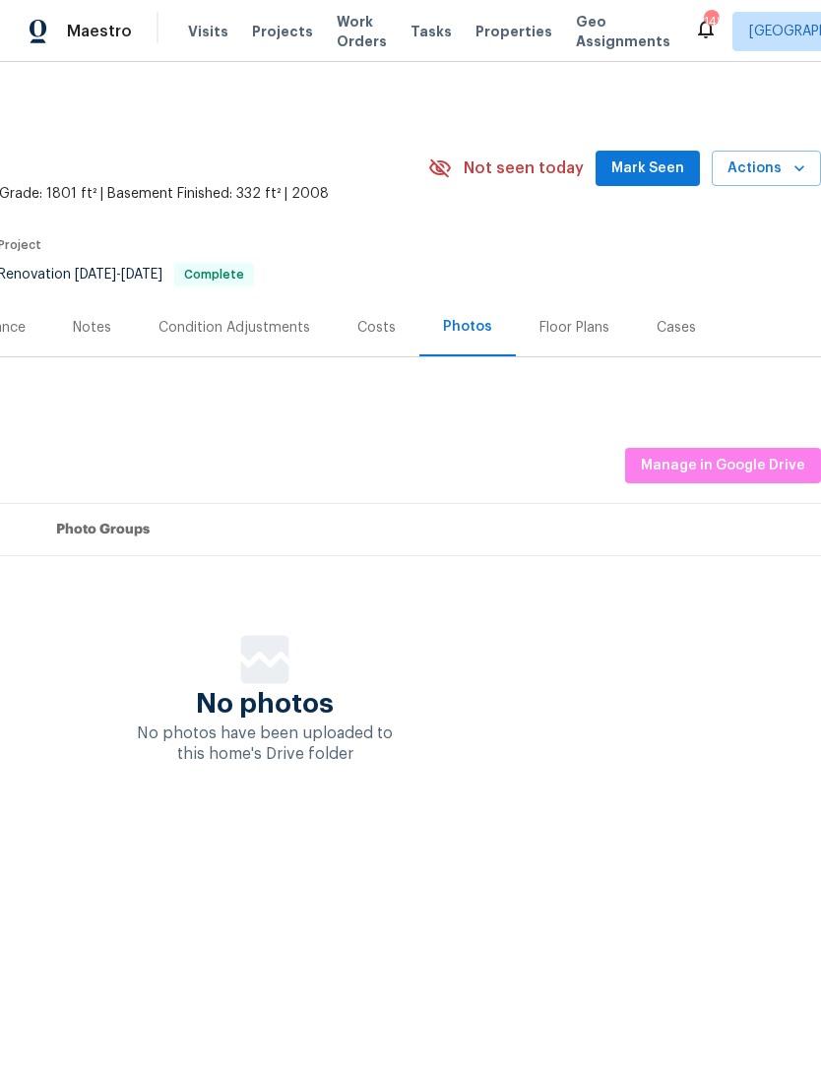
scroll to position [0, 291]
click at [720, 467] on span "Manage in Google Drive" at bounding box center [723, 466] width 164 height 25
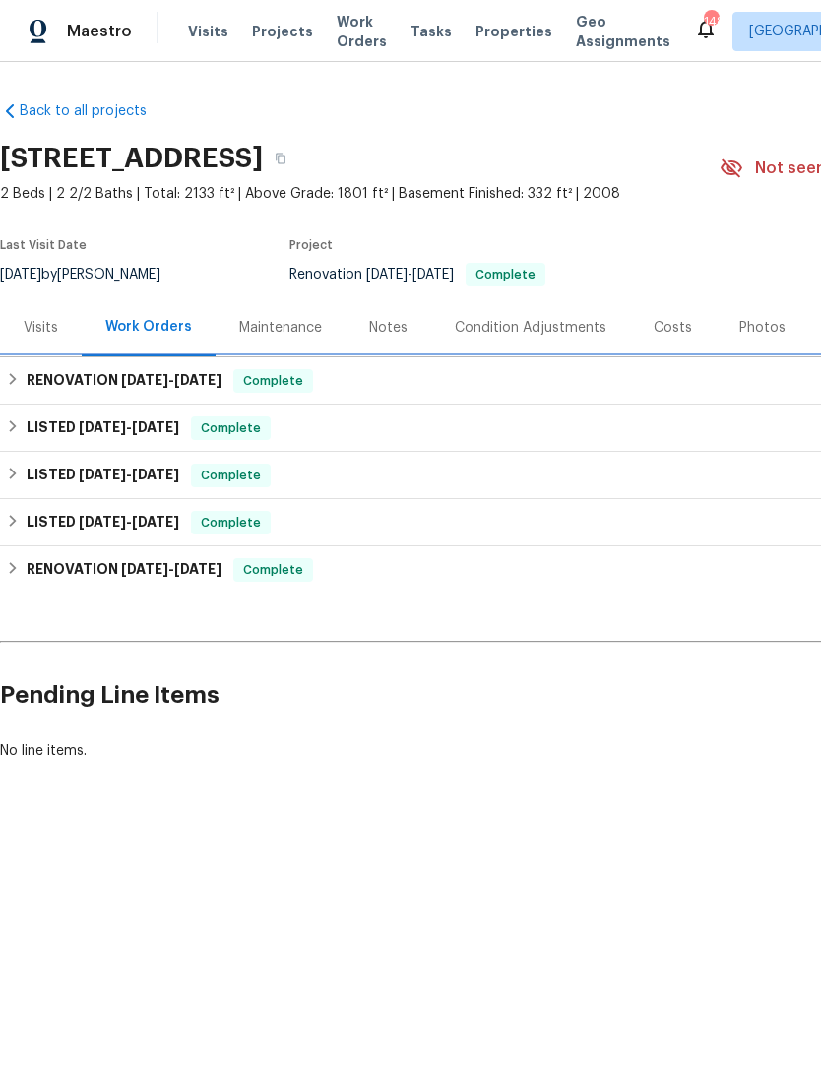
click at [21, 382] on div "RENOVATION [DATE] - [DATE] Complete" at bounding box center [556, 381] width 1101 height 24
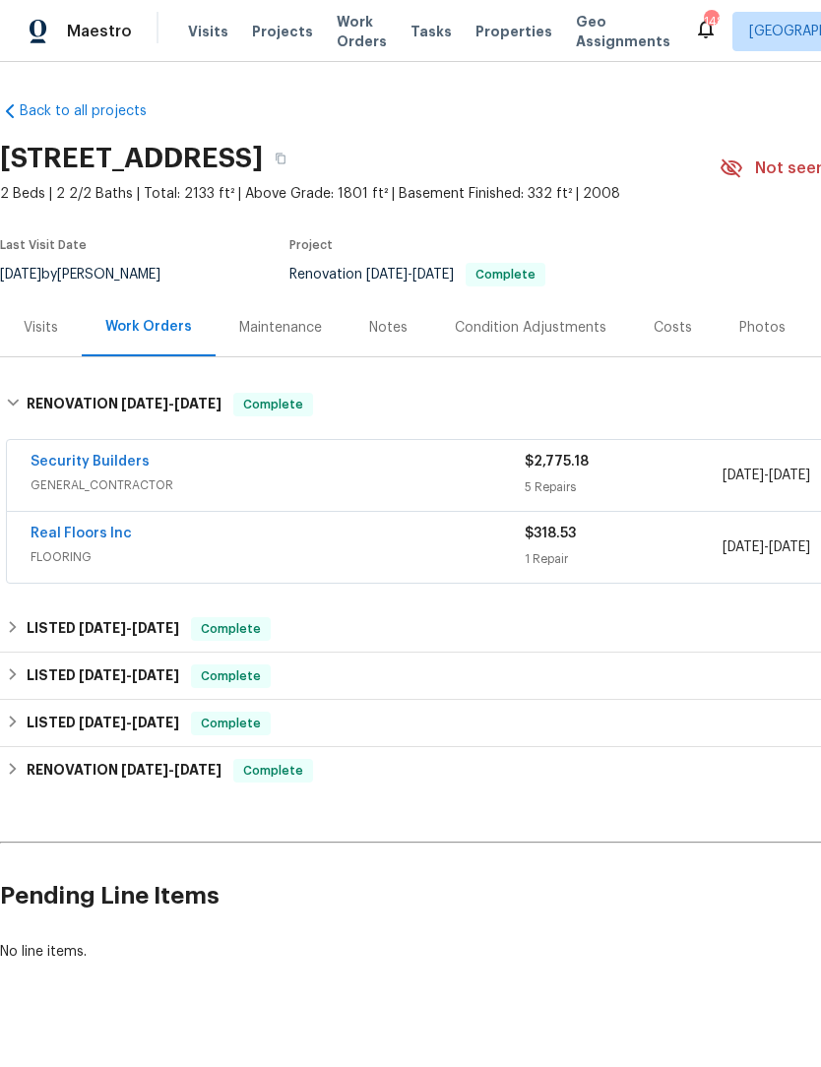
click at [102, 535] on link "Real Floors Inc" at bounding box center [81, 534] width 101 height 14
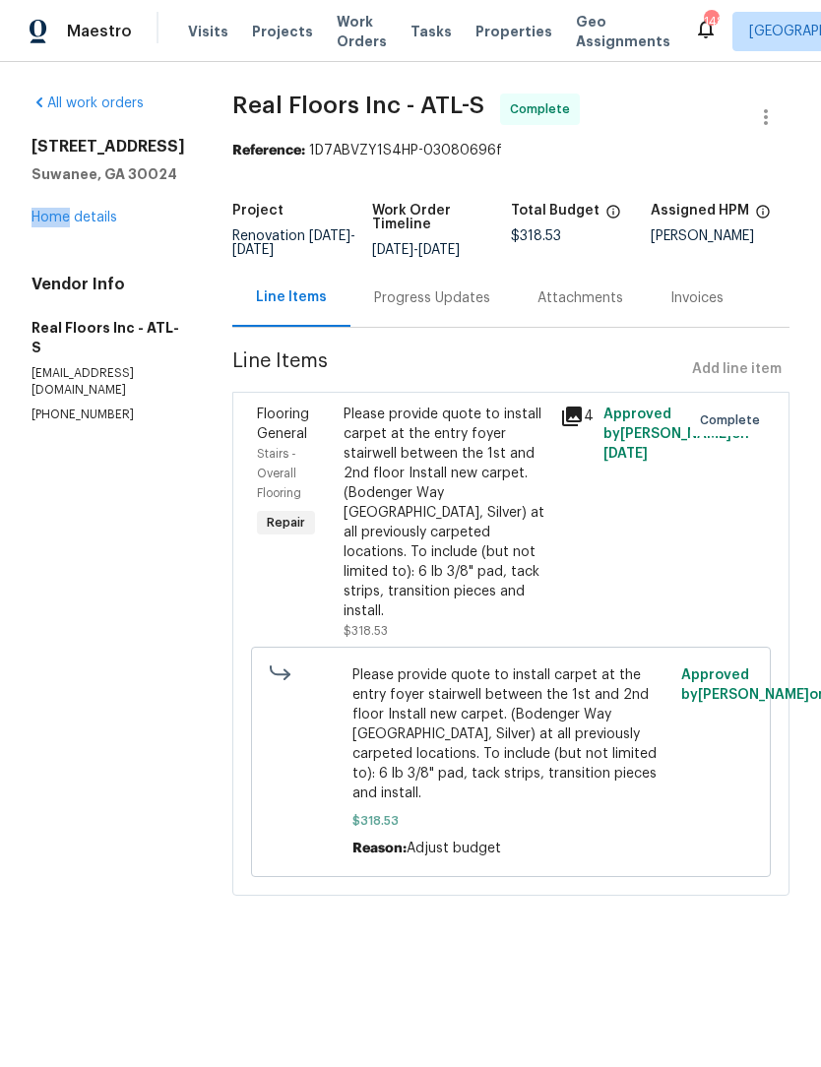
click at [156, 223] on div "1235 Park Pass Way Suwanee, GA 30024 Home details" at bounding box center [109, 182] width 154 height 91
copy div "1235 Park Pass Way Suwanee, GA 30024"
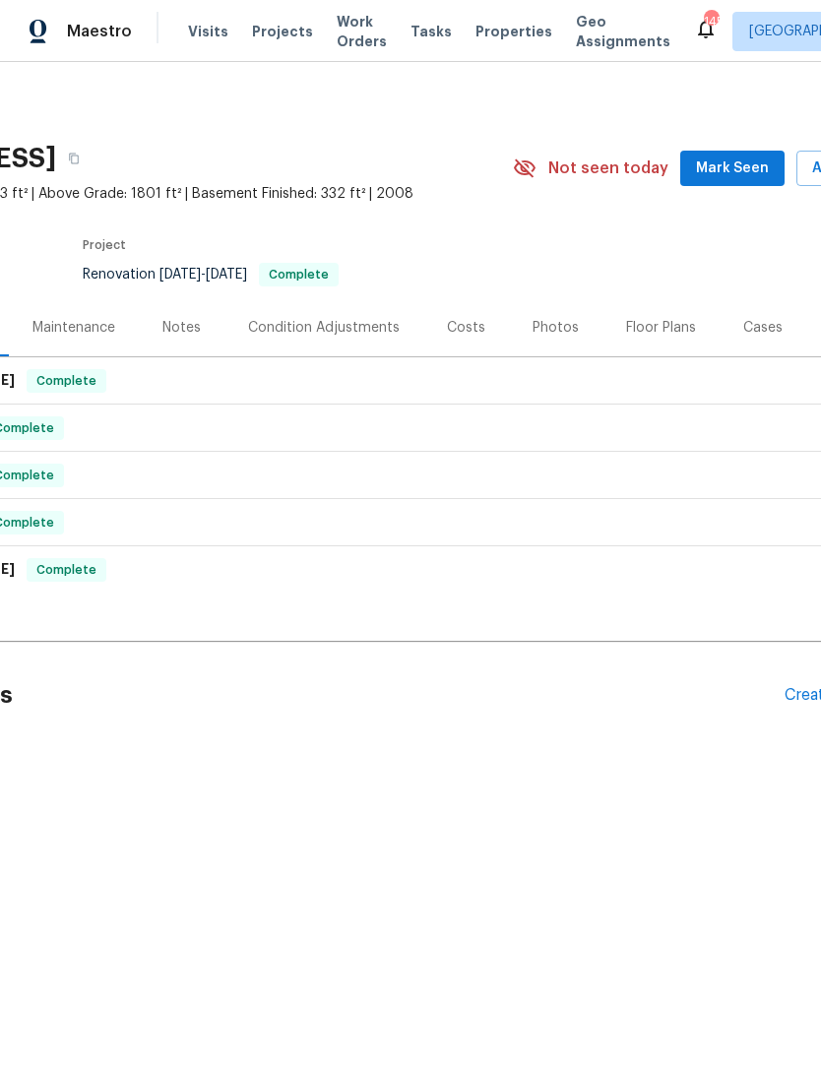
scroll to position [0, 214]
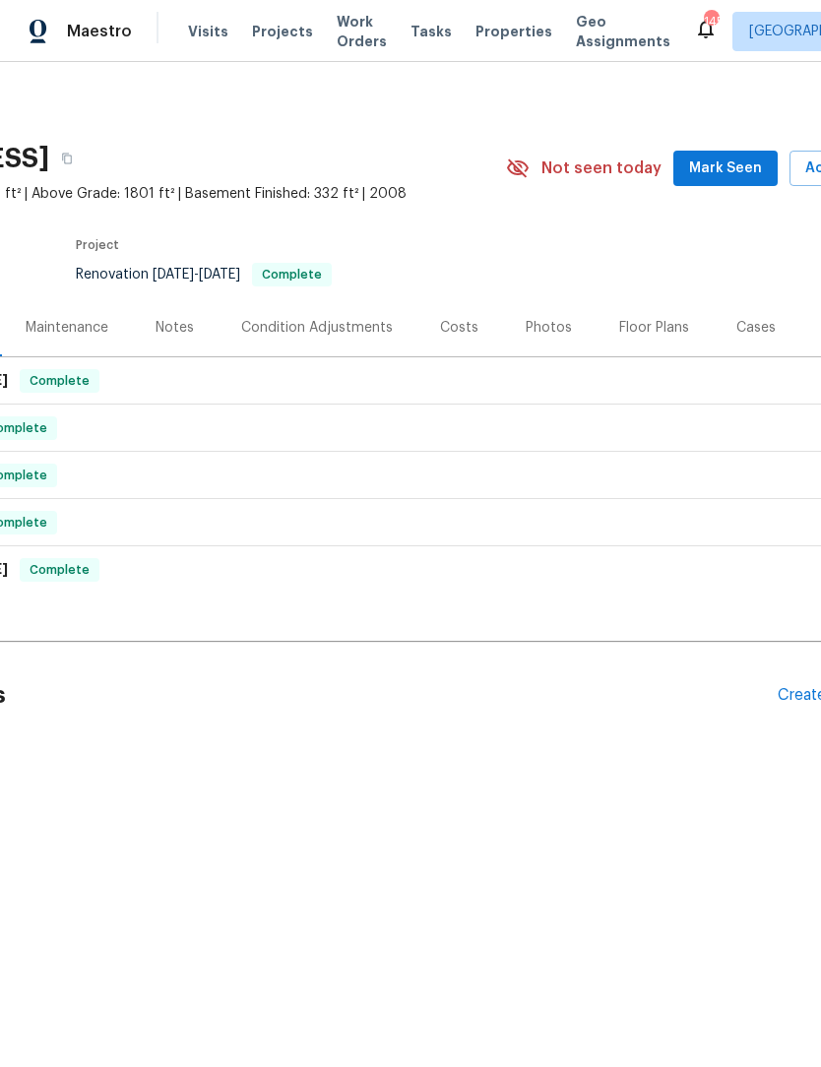
click at [747, 174] on span "Mark Seen" at bounding box center [725, 169] width 73 height 25
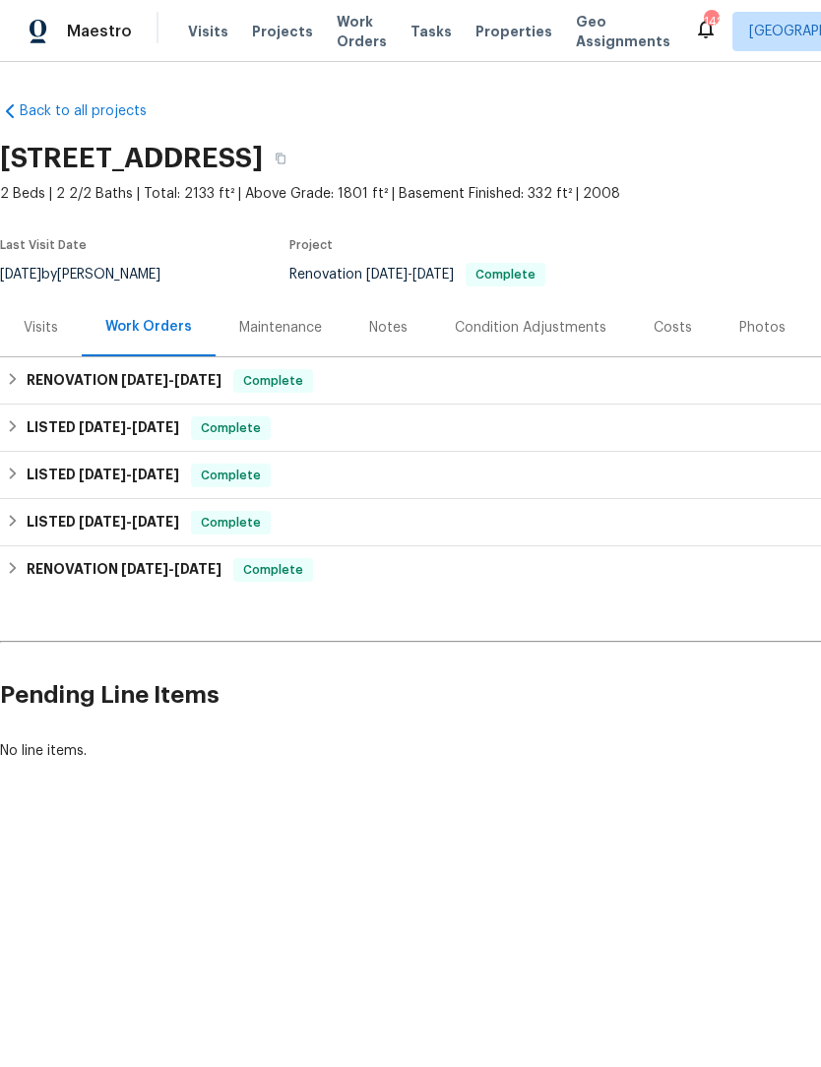
scroll to position [0, 0]
click at [757, 330] on div "Photos" at bounding box center [762, 328] width 46 height 20
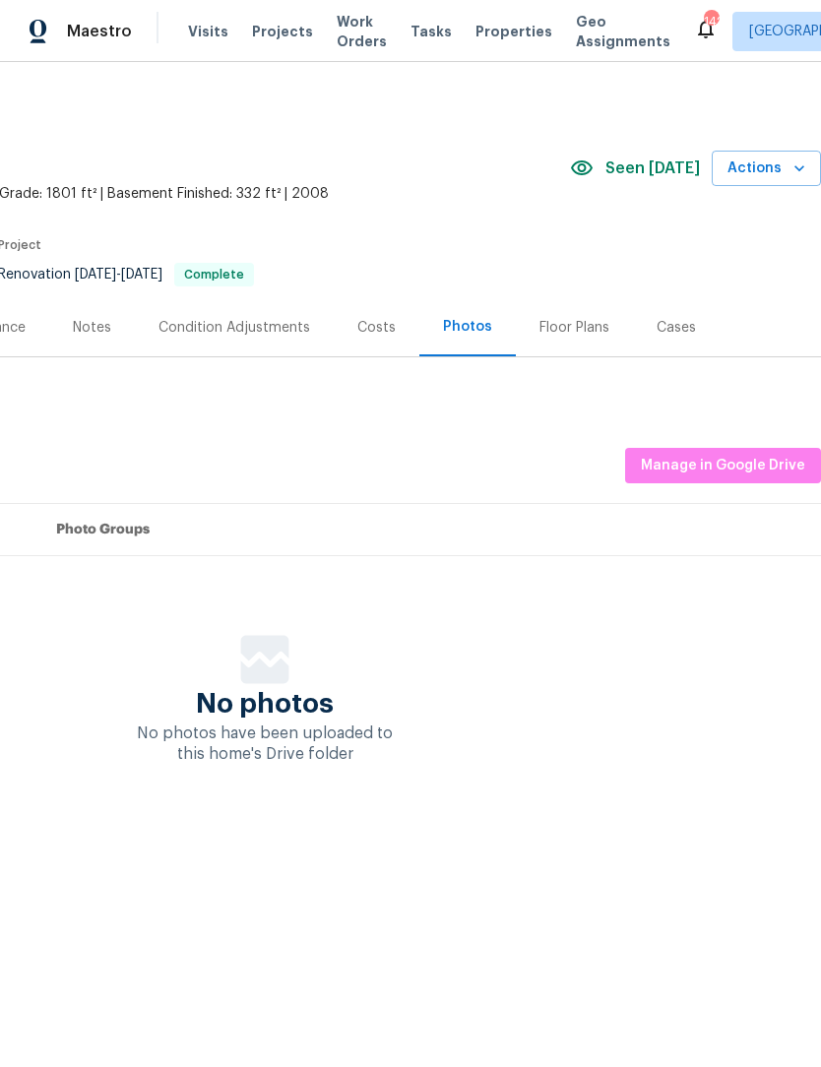
scroll to position [0, 291]
click at [734, 461] on span "Manage in Google Drive" at bounding box center [723, 466] width 164 height 25
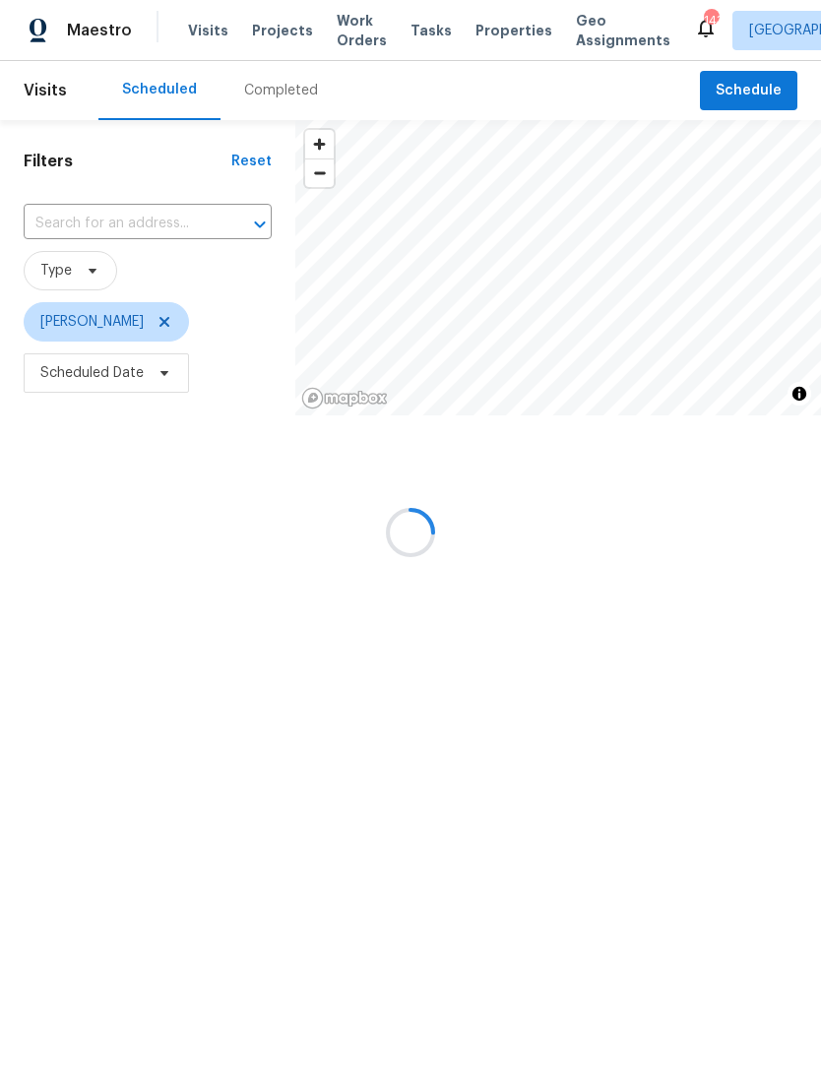
click at [159, 222] on div at bounding box center [410, 533] width 821 height 1067
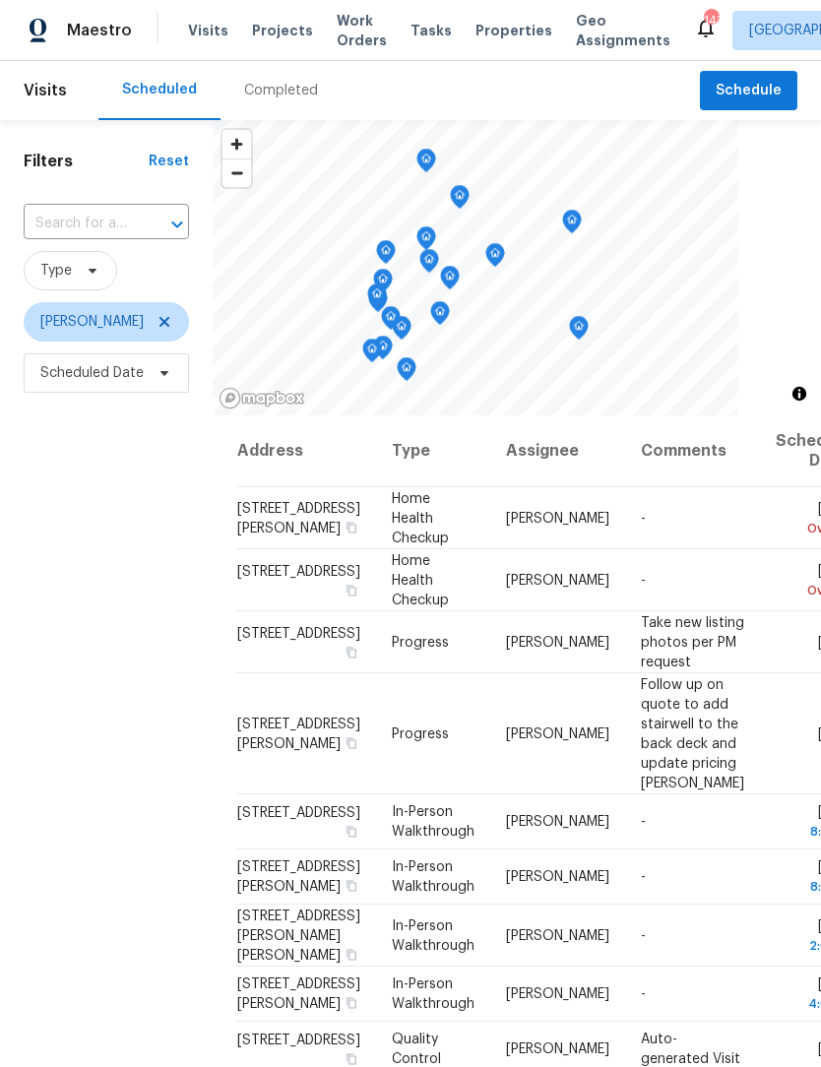
scroll to position [1, 0]
click at [122, 226] on input "text" at bounding box center [79, 225] width 110 height 31
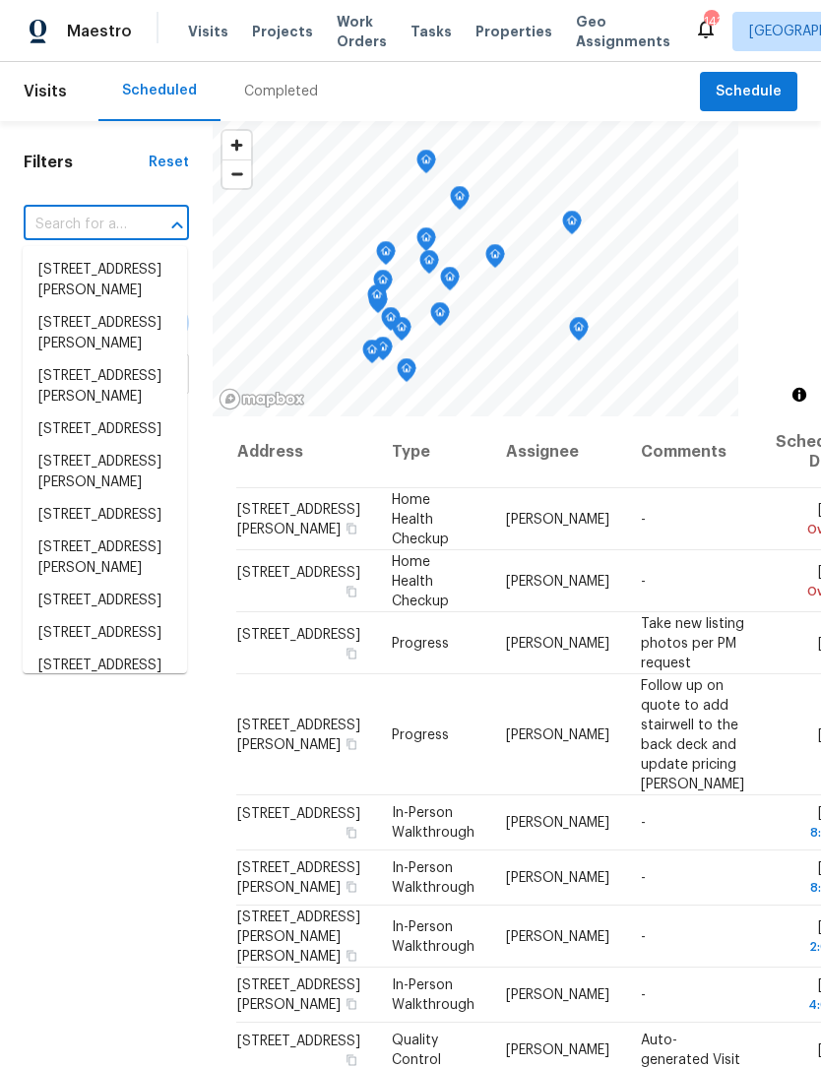
scroll to position [0, 0]
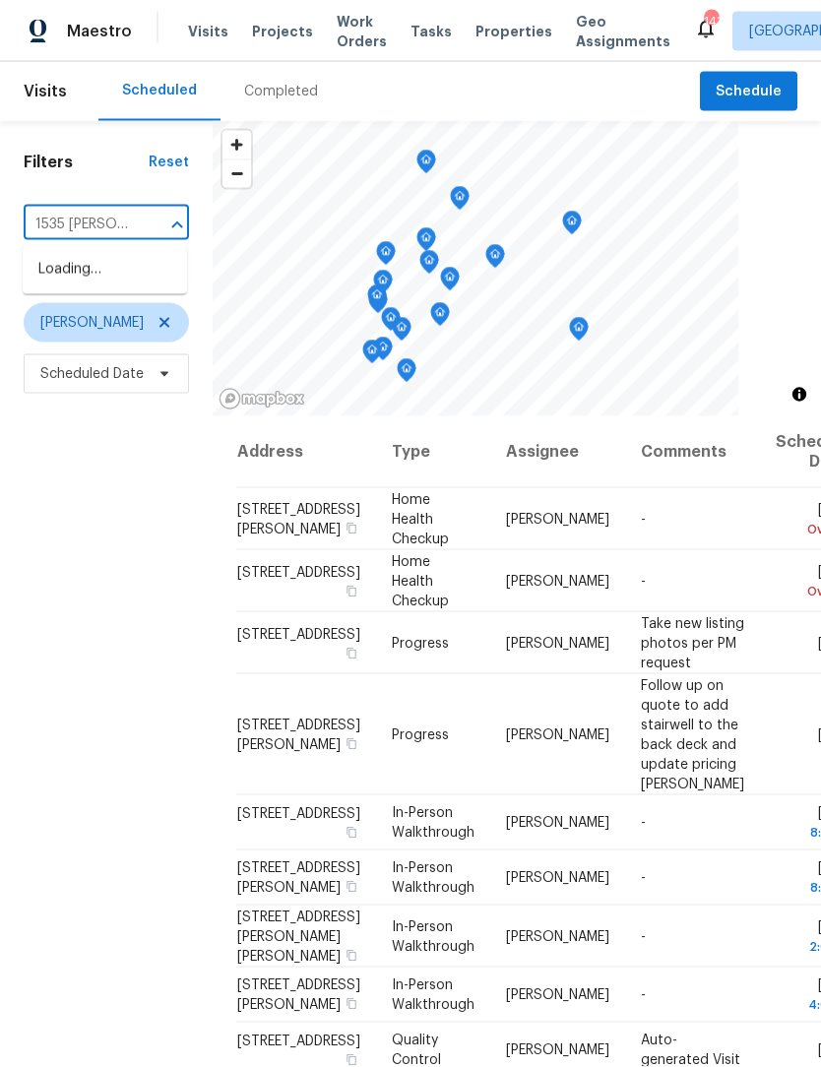
type input "1535 valley"
click at [122, 284] on li "[STREET_ADDRESS]" at bounding box center [105, 270] width 164 height 32
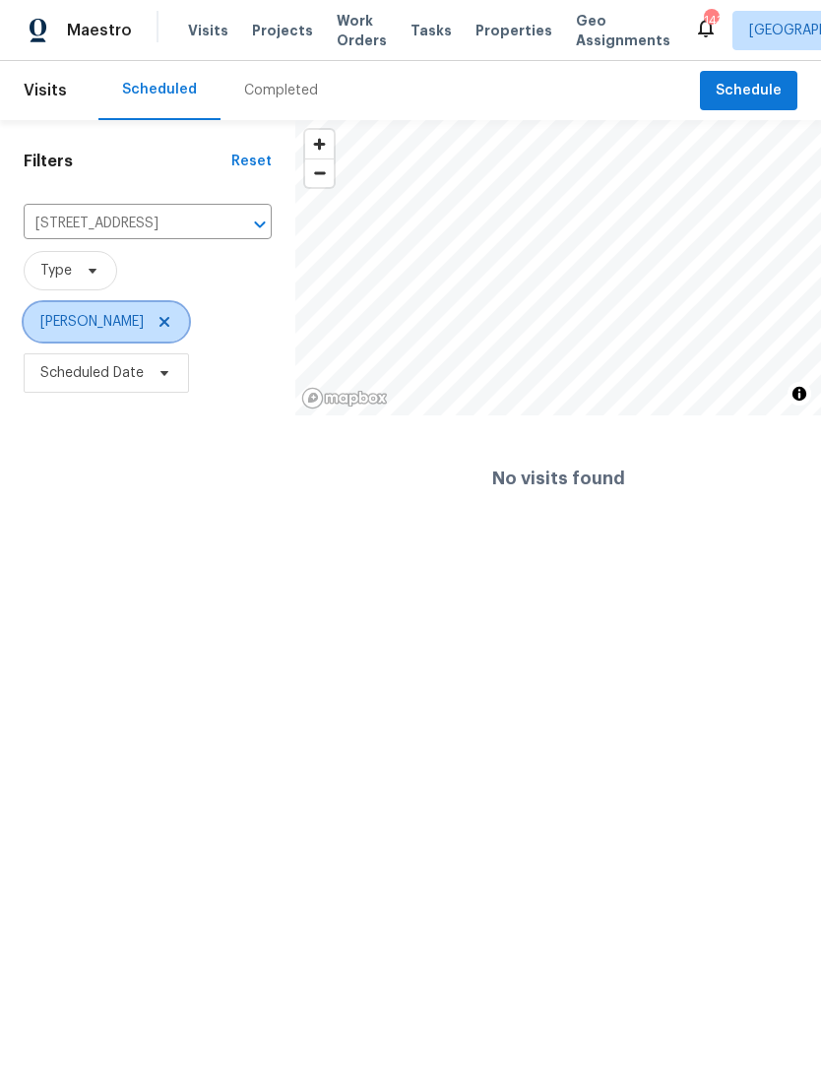
click at [159, 323] on icon at bounding box center [164, 323] width 10 height 10
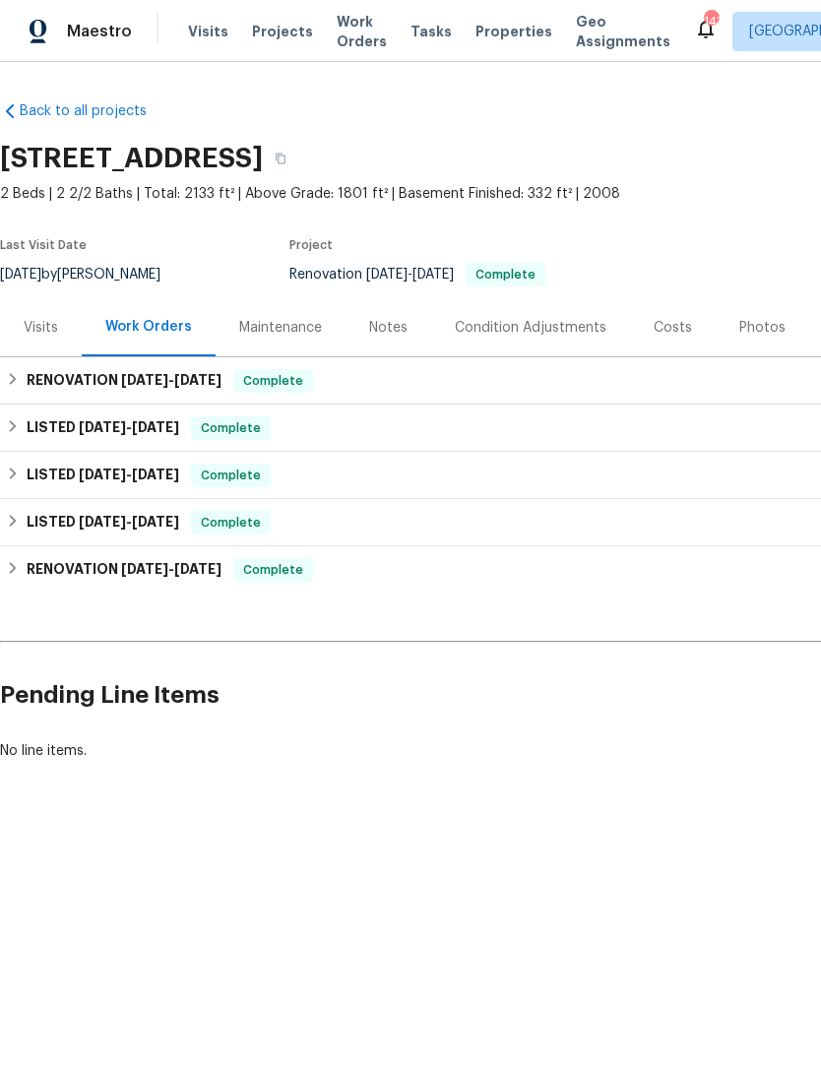
scroll to position [1, 0]
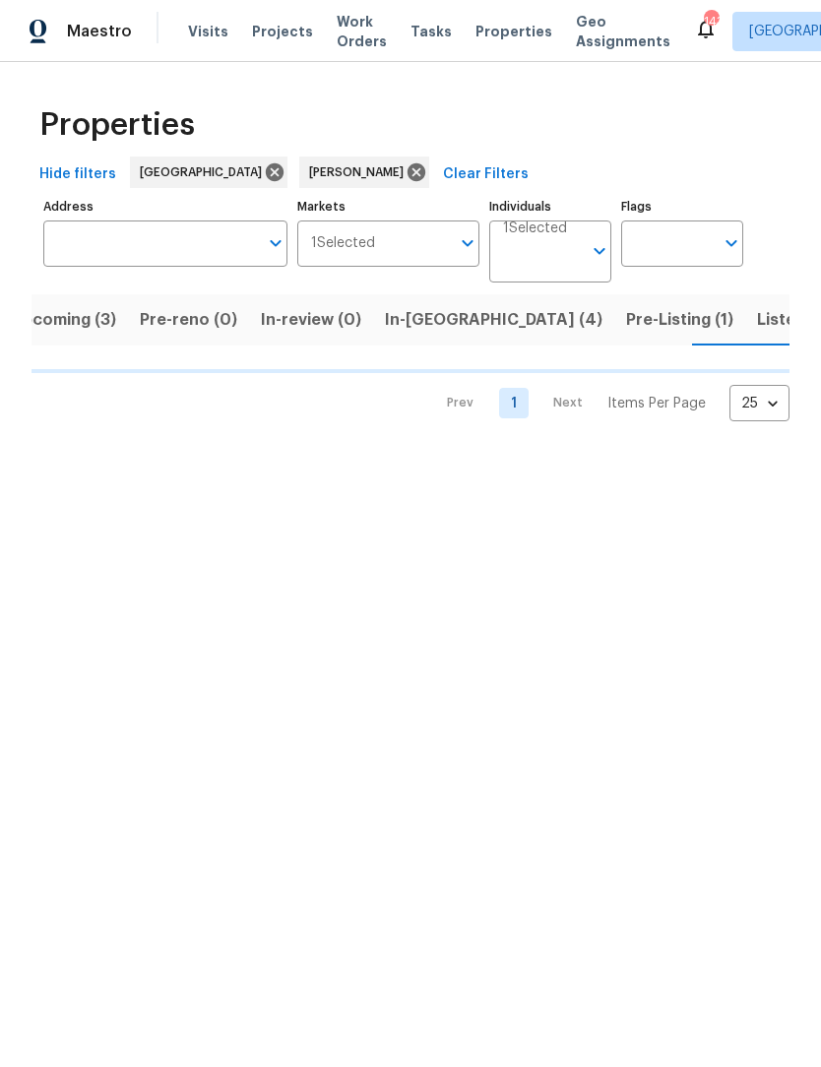
scroll to position [0, 32]
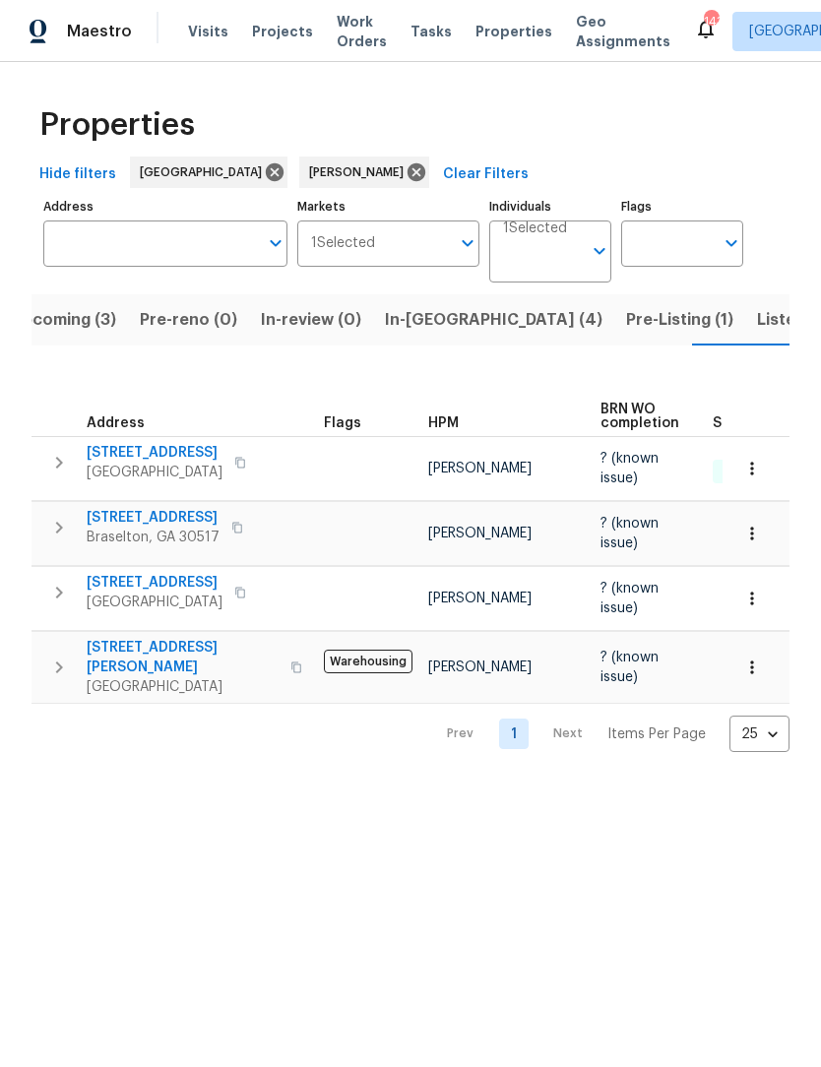
click at [167, 235] on input "Address" at bounding box center [150, 244] width 215 height 46
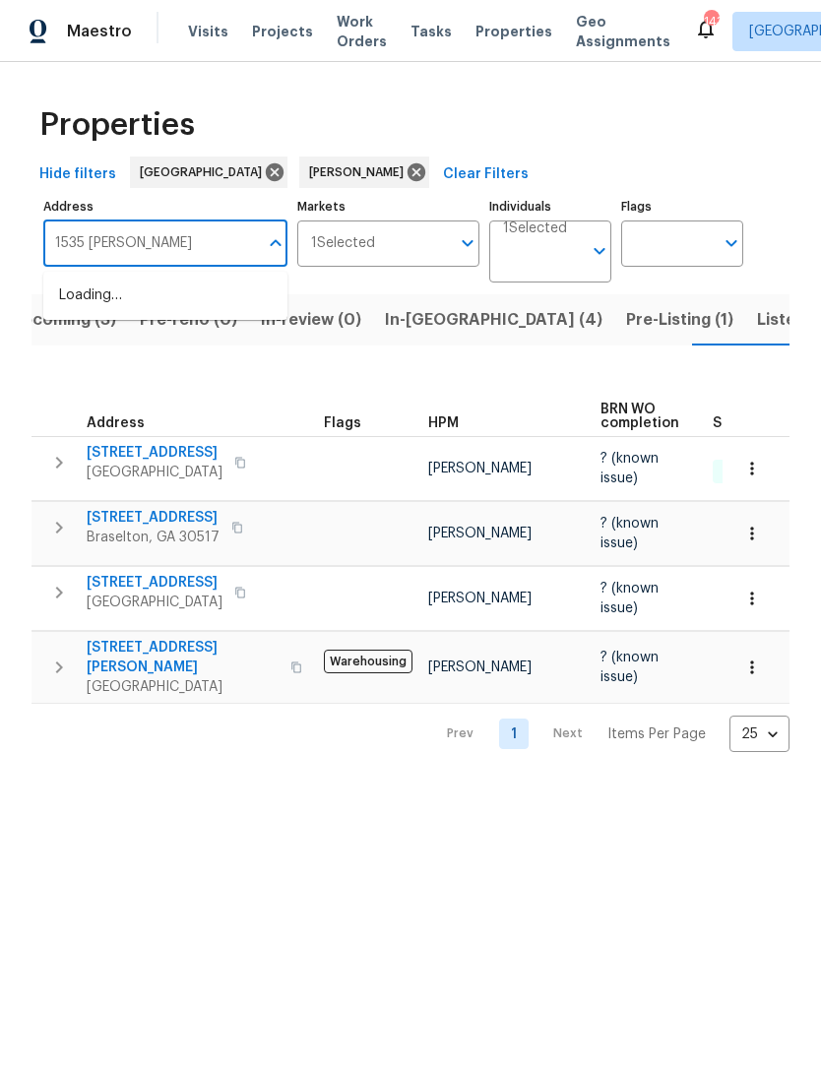
type input "1535 valley"
click at [175, 298] on li "1535 Valley Club Dr Lawrenceville GA 30044" at bounding box center [165, 296] width 244 height 32
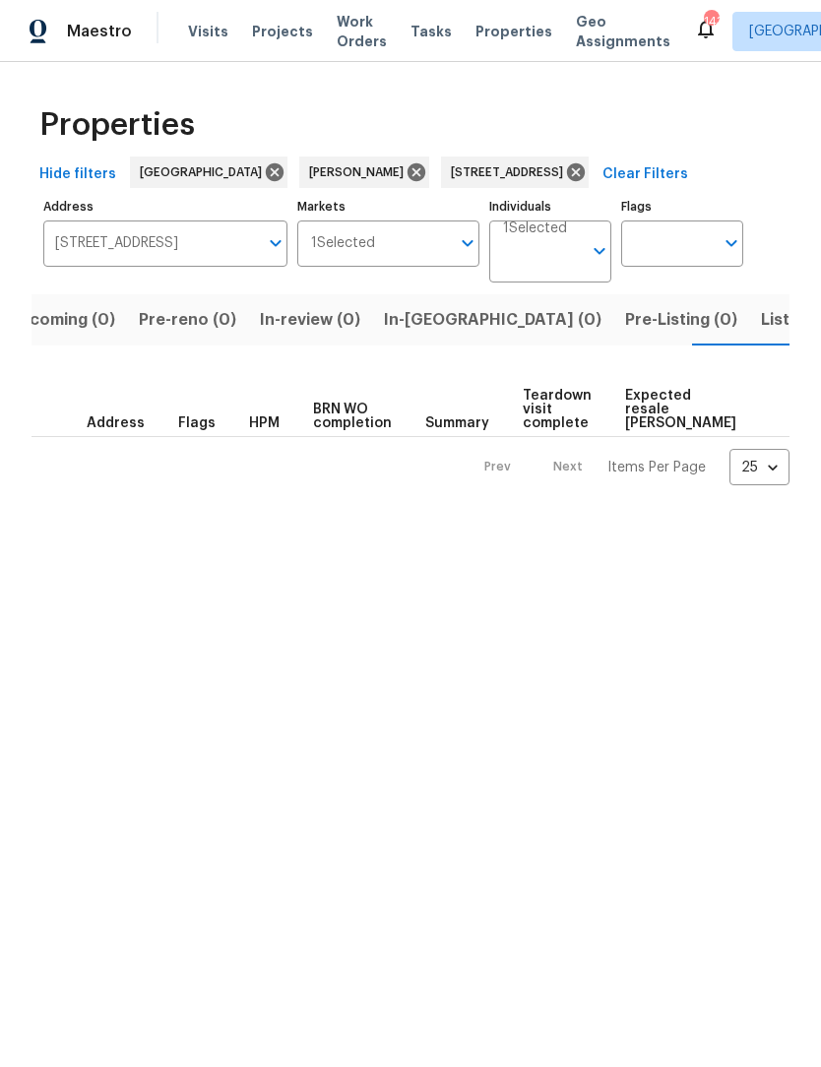
scroll to position [0, 36]
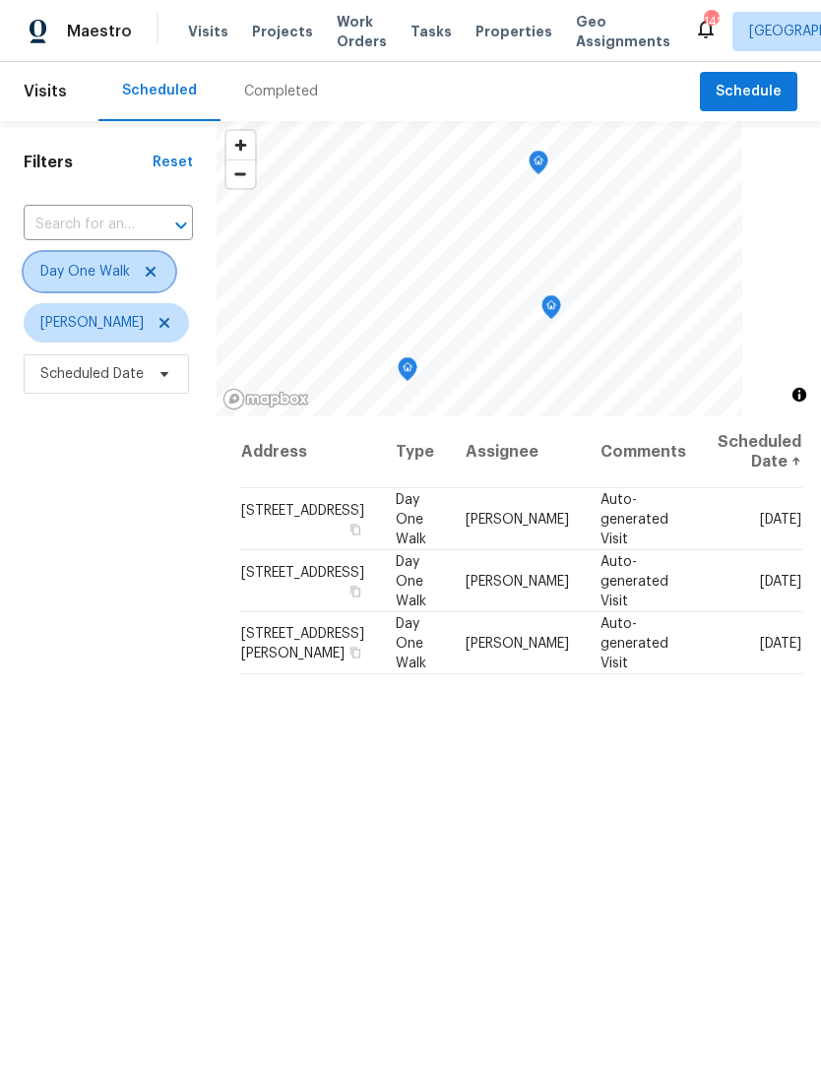
click at [151, 267] on icon at bounding box center [151, 272] width 16 height 16
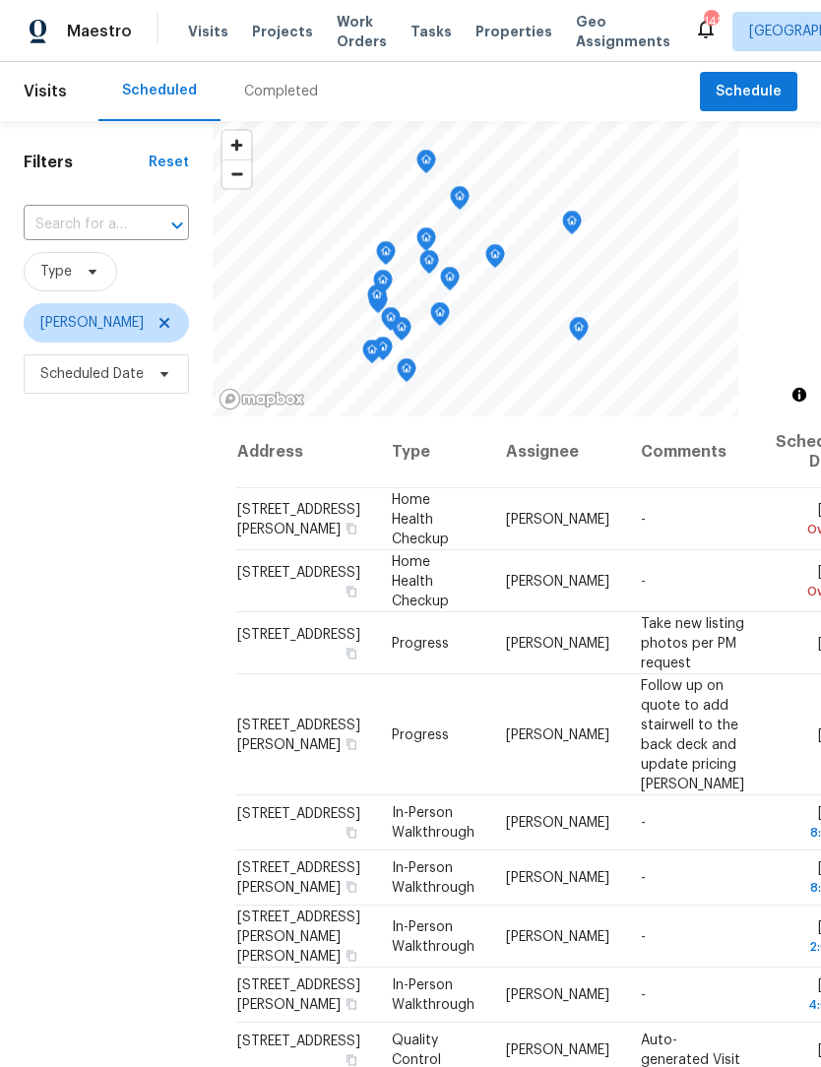
click at [131, 211] on input "text" at bounding box center [79, 225] width 110 height 31
type input "1535 valley"
click at [108, 282] on li "[STREET_ADDRESS]" at bounding box center [105, 270] width 164 height 32
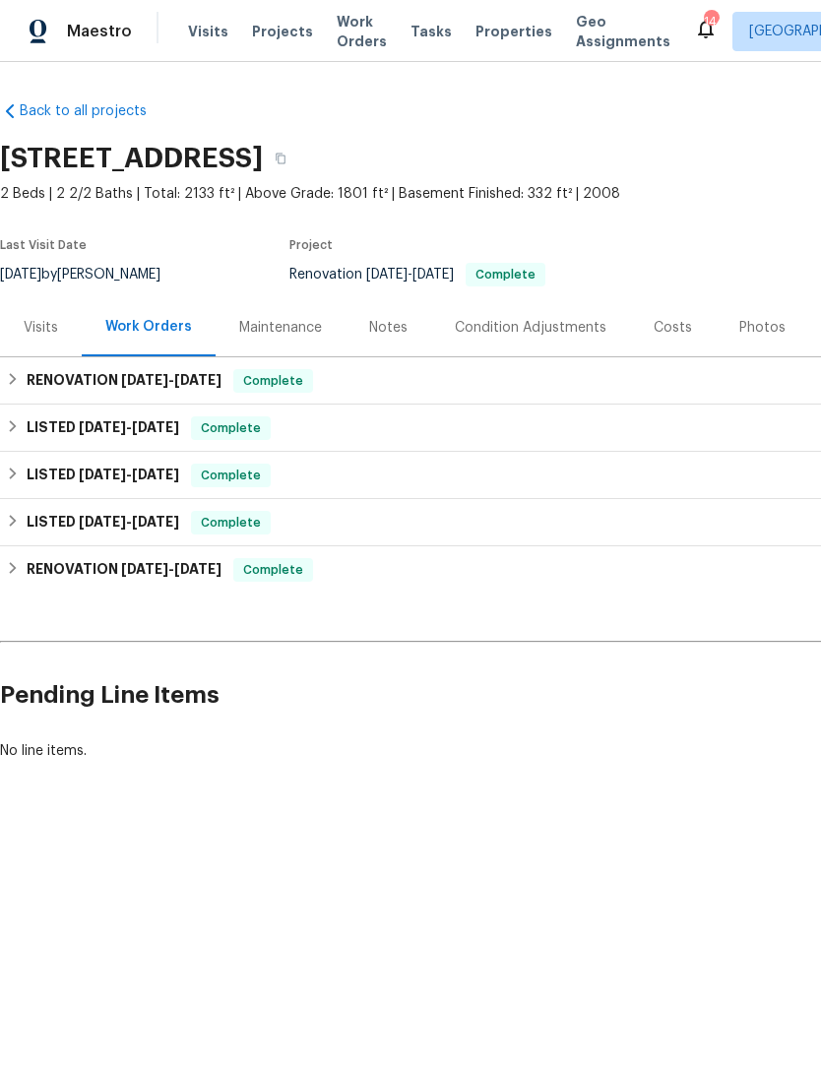
click at [762, 330] on div "Photos" at bounding box center [762, 328] width 46 height 20
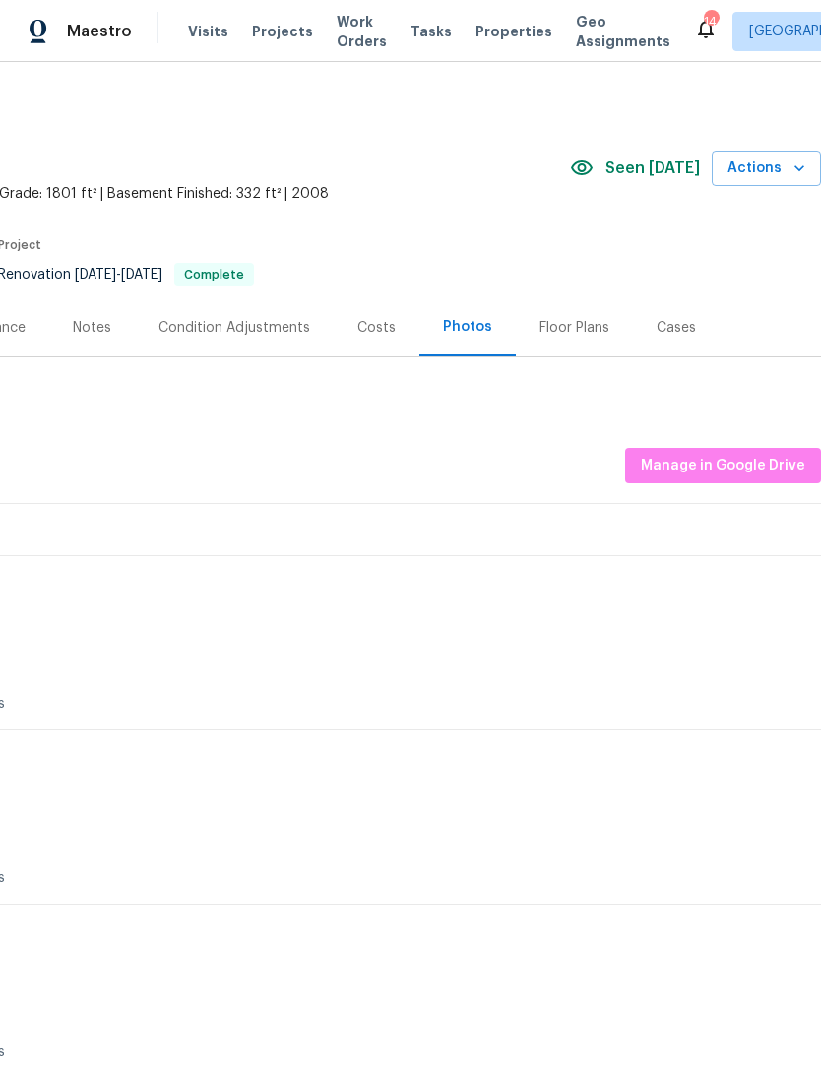
scroll to position [-2, 291]
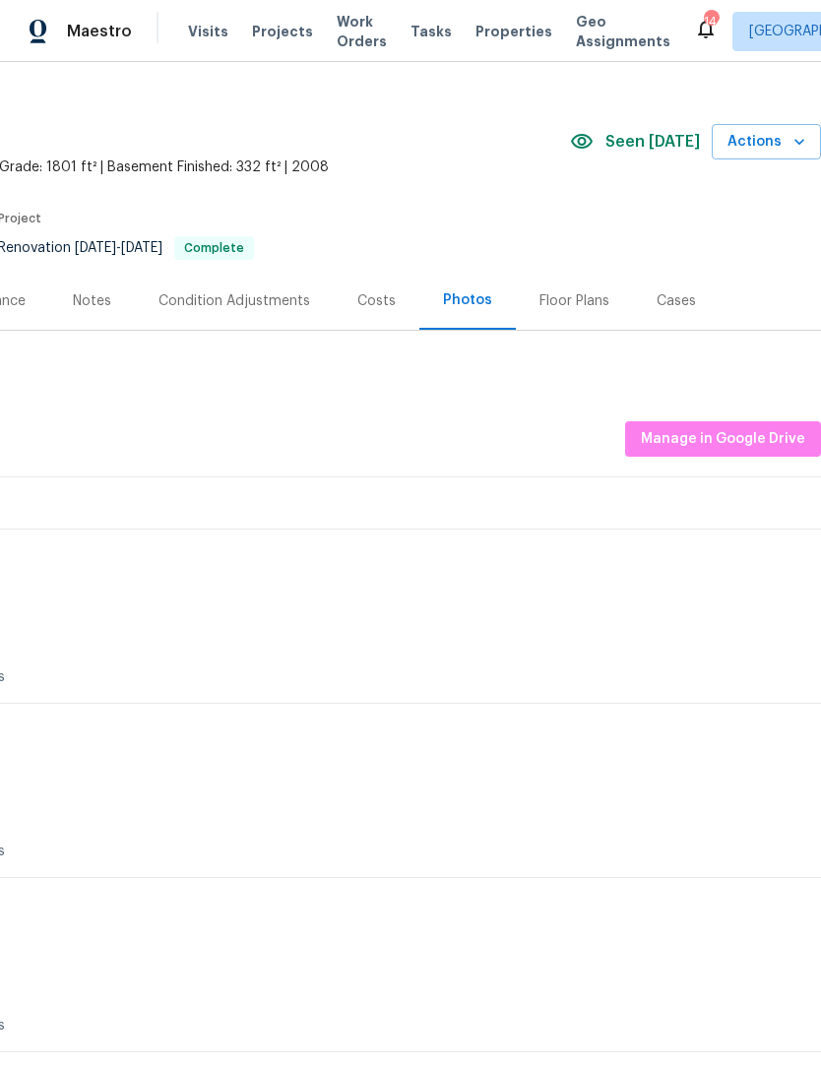
scroll to position [28, 291]
click at [720, 434] on span "Manage in Google Drive" at bounding box center [723, 438] width 164 height 25
